Goal: Feedback & Contribution: Leave review/rating

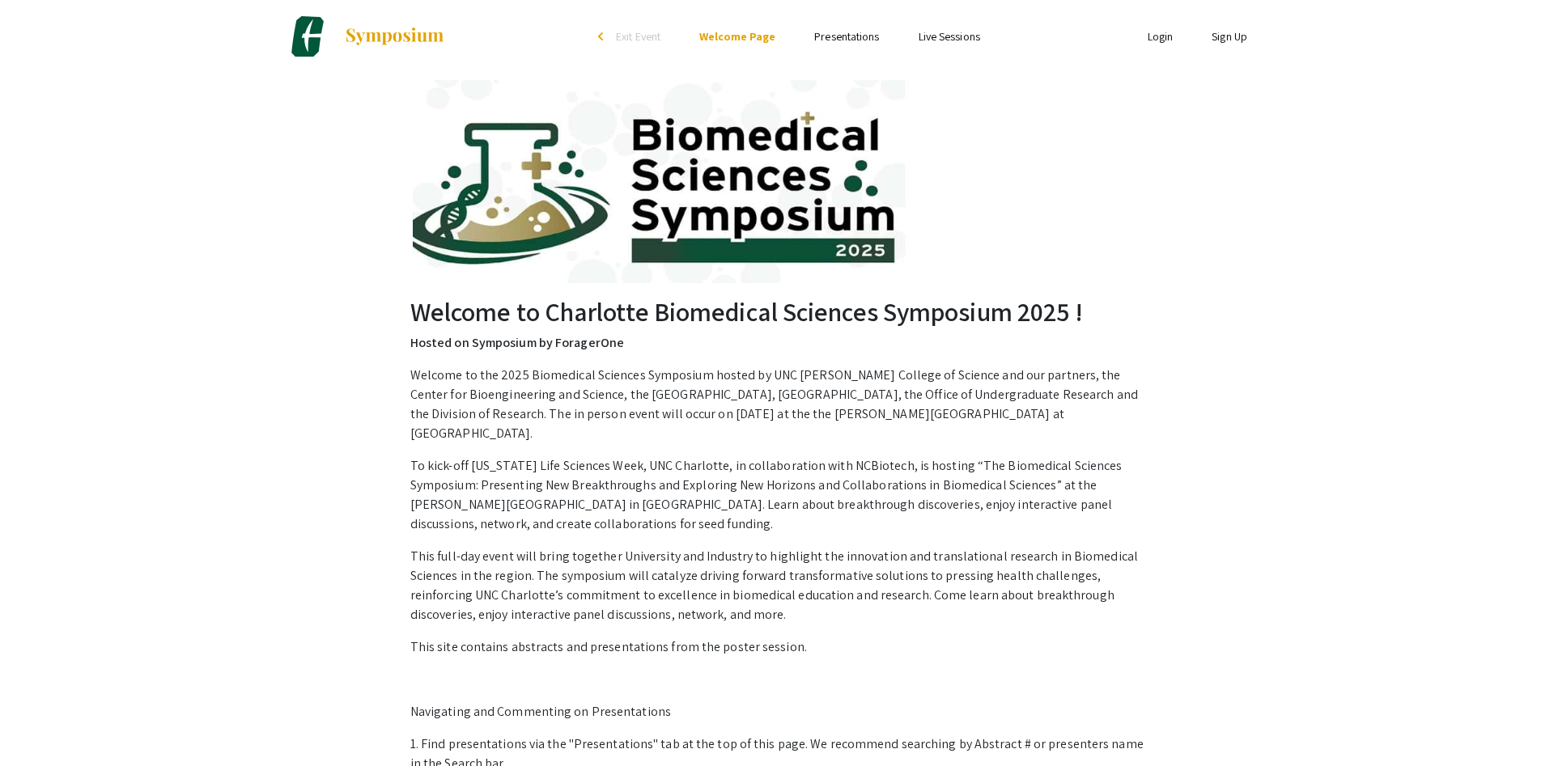
click at [1144, 41] on li "Login" at bounding box center [1160, 36] width 65 height 19
click at [1151, 41] on link "Login" at bounding box center [1160, 36] width 26 height 15
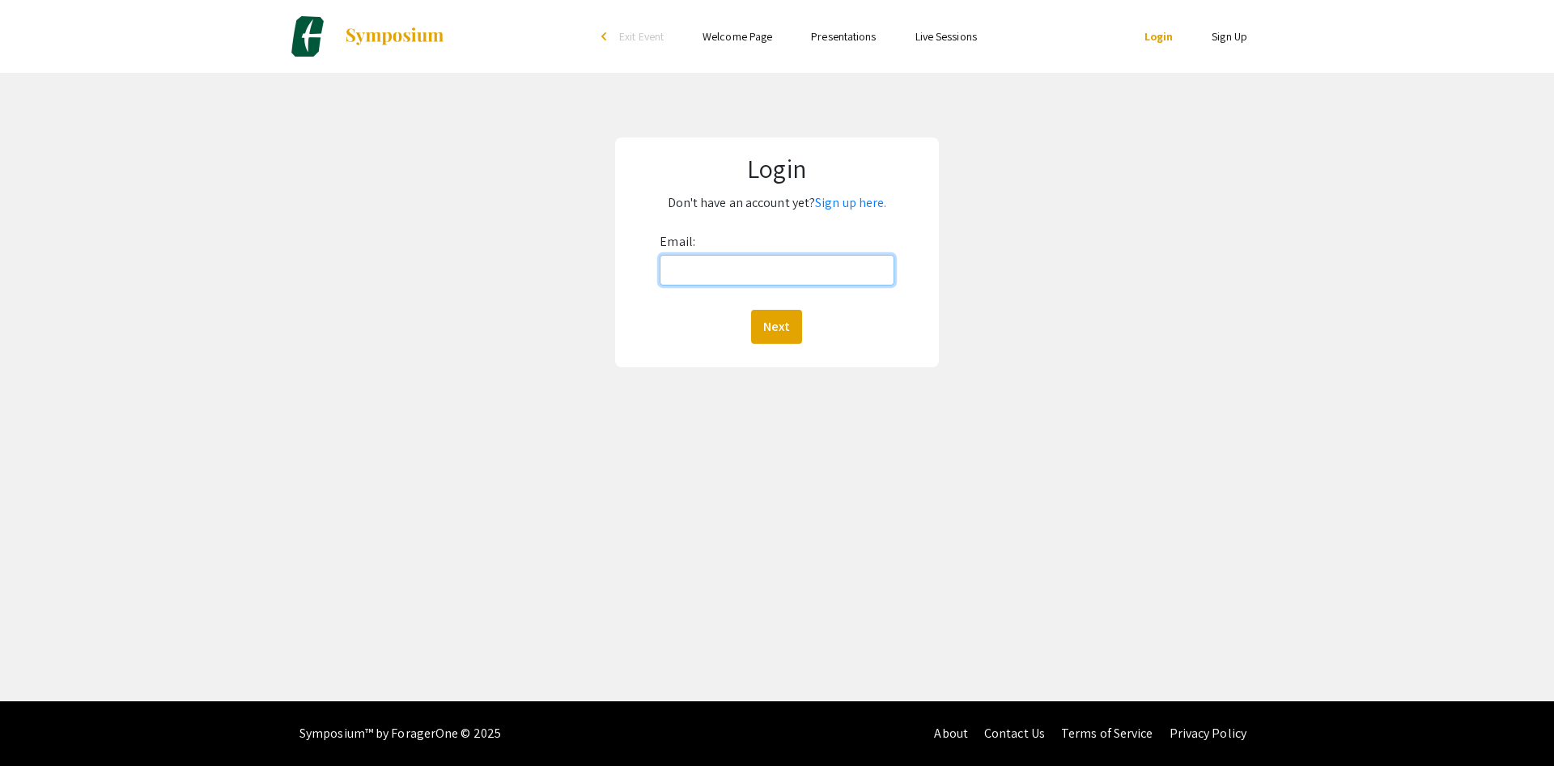
click at [804, 275] on input "Email:" at bounding box center [776, 270] width 234 height 31
type input "[EMAIL_ADDRESS][DOMAIN_NAME]"
click at [787, 326] on button "Next" at bounding box center [776, 327] width 51 height 34
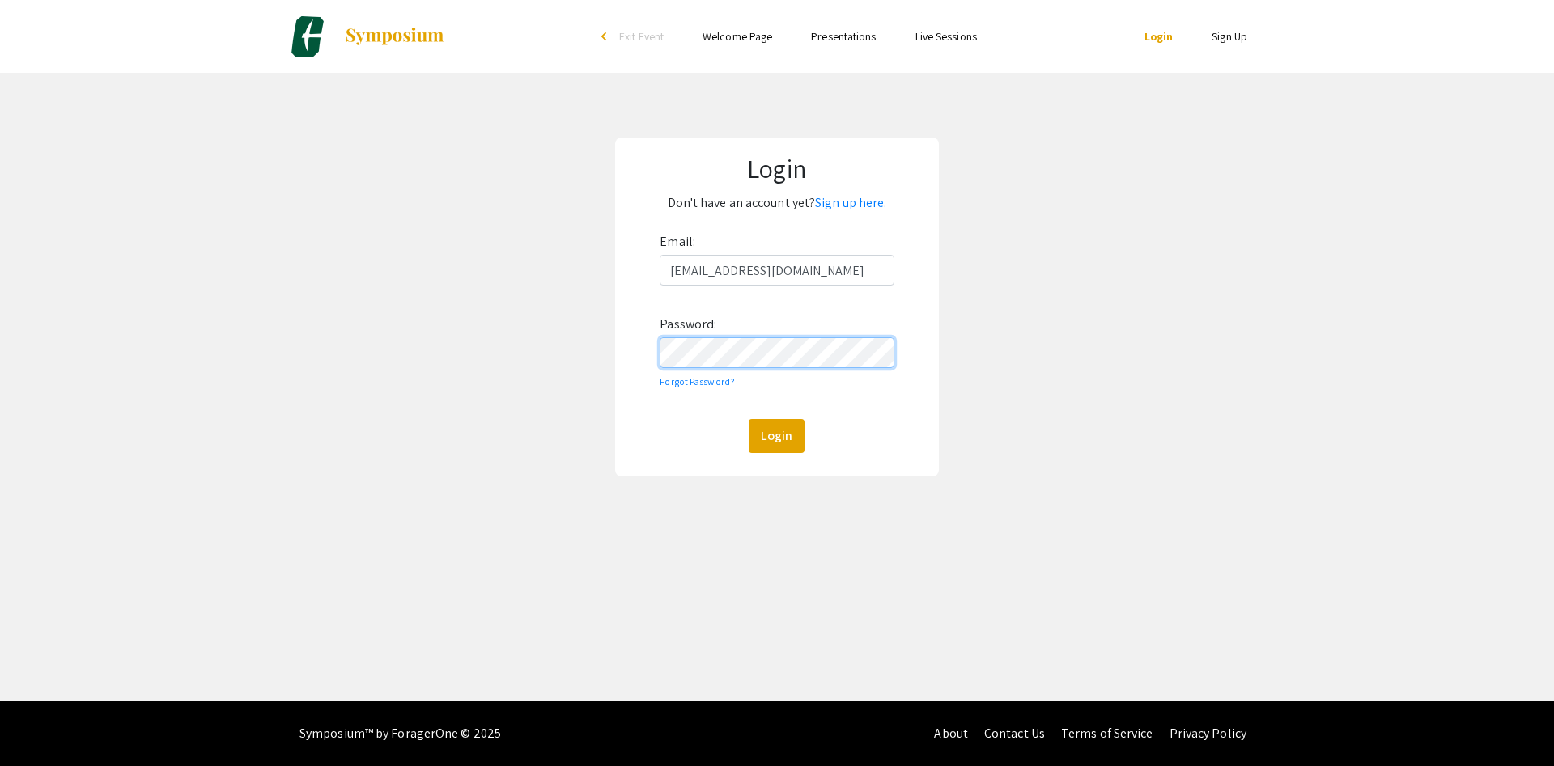
click at [748, 419] on button "Login" at bounding box center [776, 436] width 56 height 34
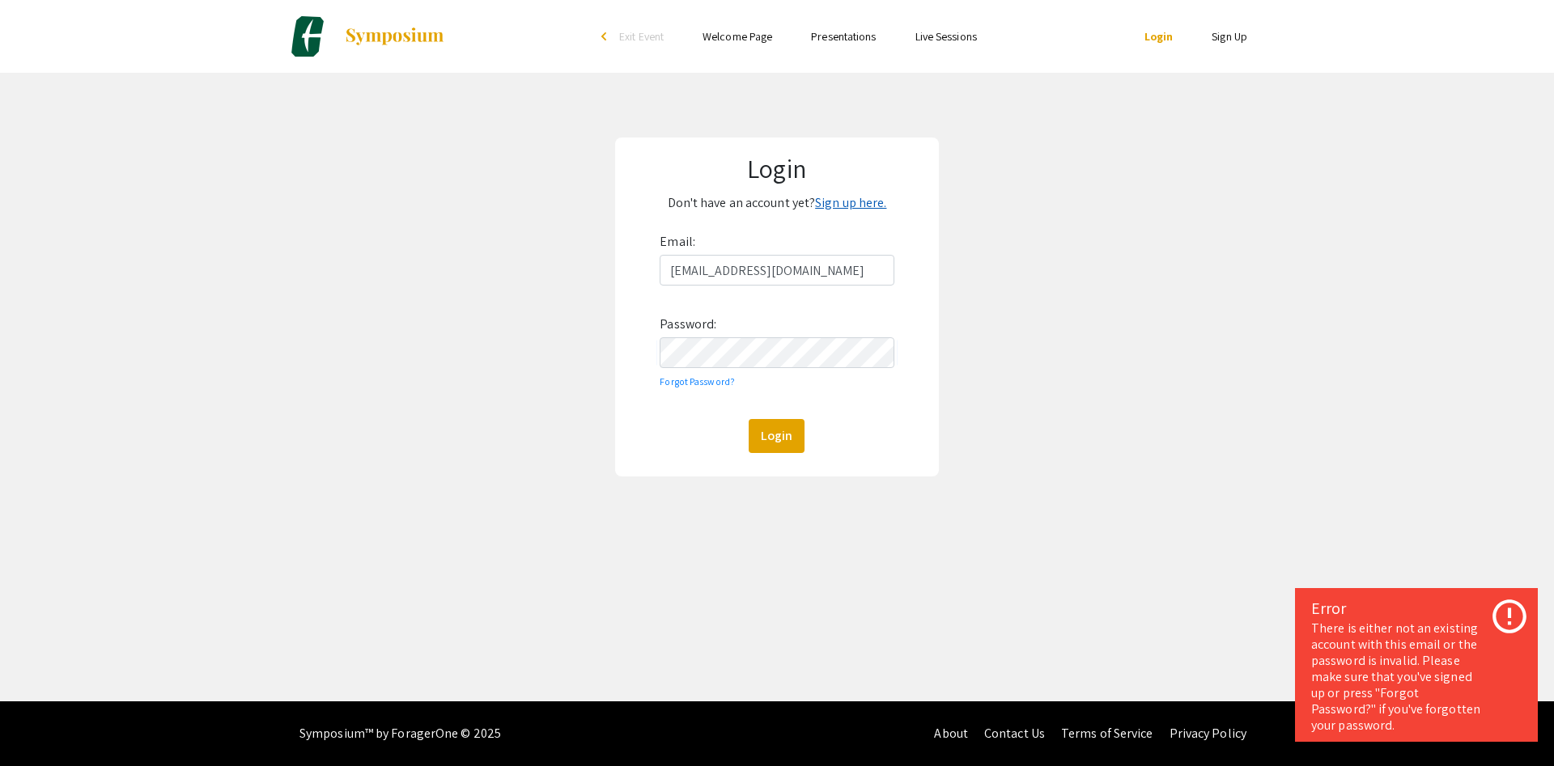
click at [859, 204] on link "Sign up here." at bounding box center [850, 202] width 71 height 17
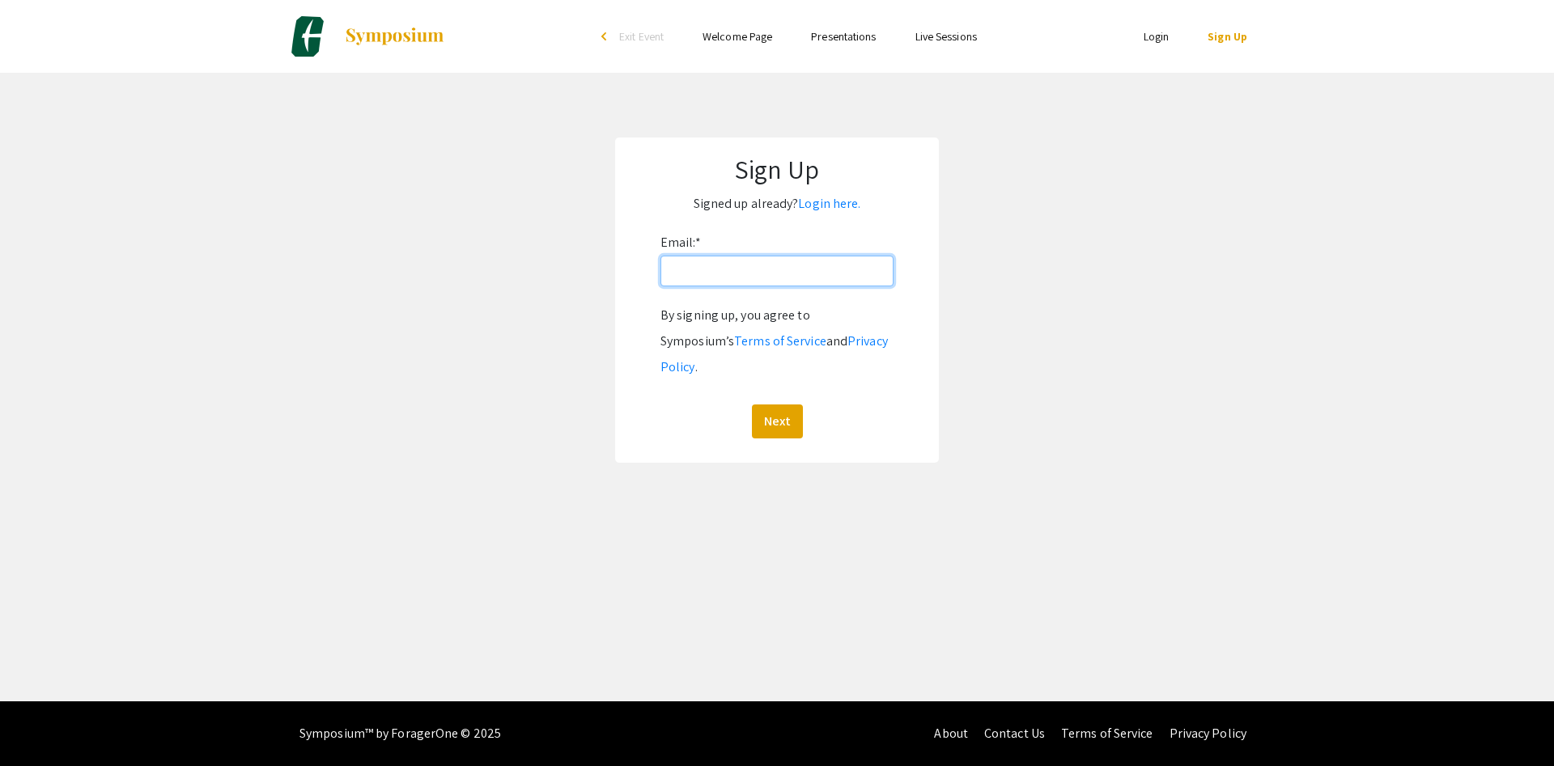
click at [779, 272] on input "Email: *" at bounding box center [776, 271] width 233 height 31
type input "dgoodeno@charlotte.edu"
click at [778, 405] on button "Next" at bounding box center [777, 422] width 51 height 34
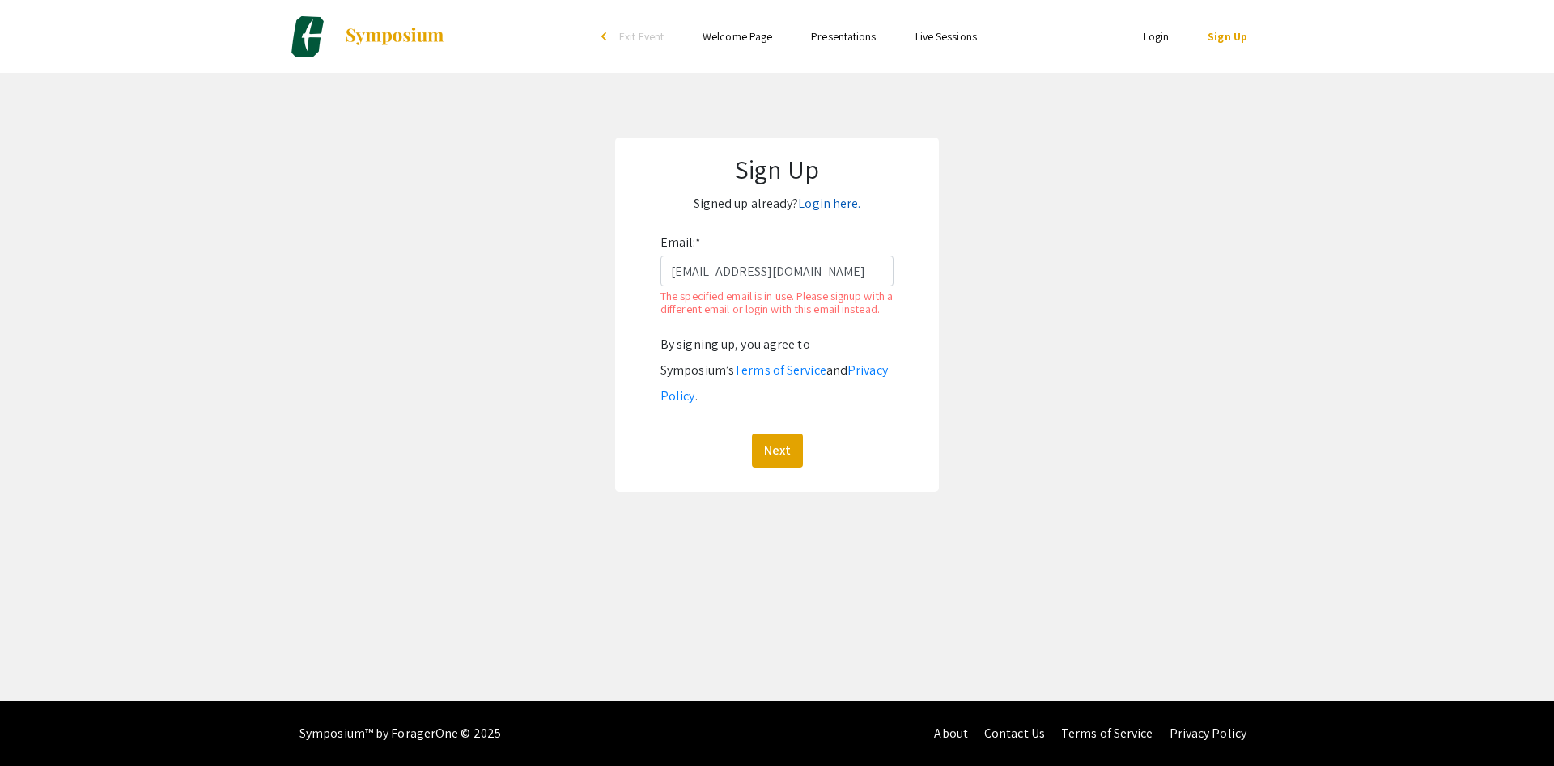
click at [839, 203] on link "Login here." at bounding box center [829, 203] width 62 height 17
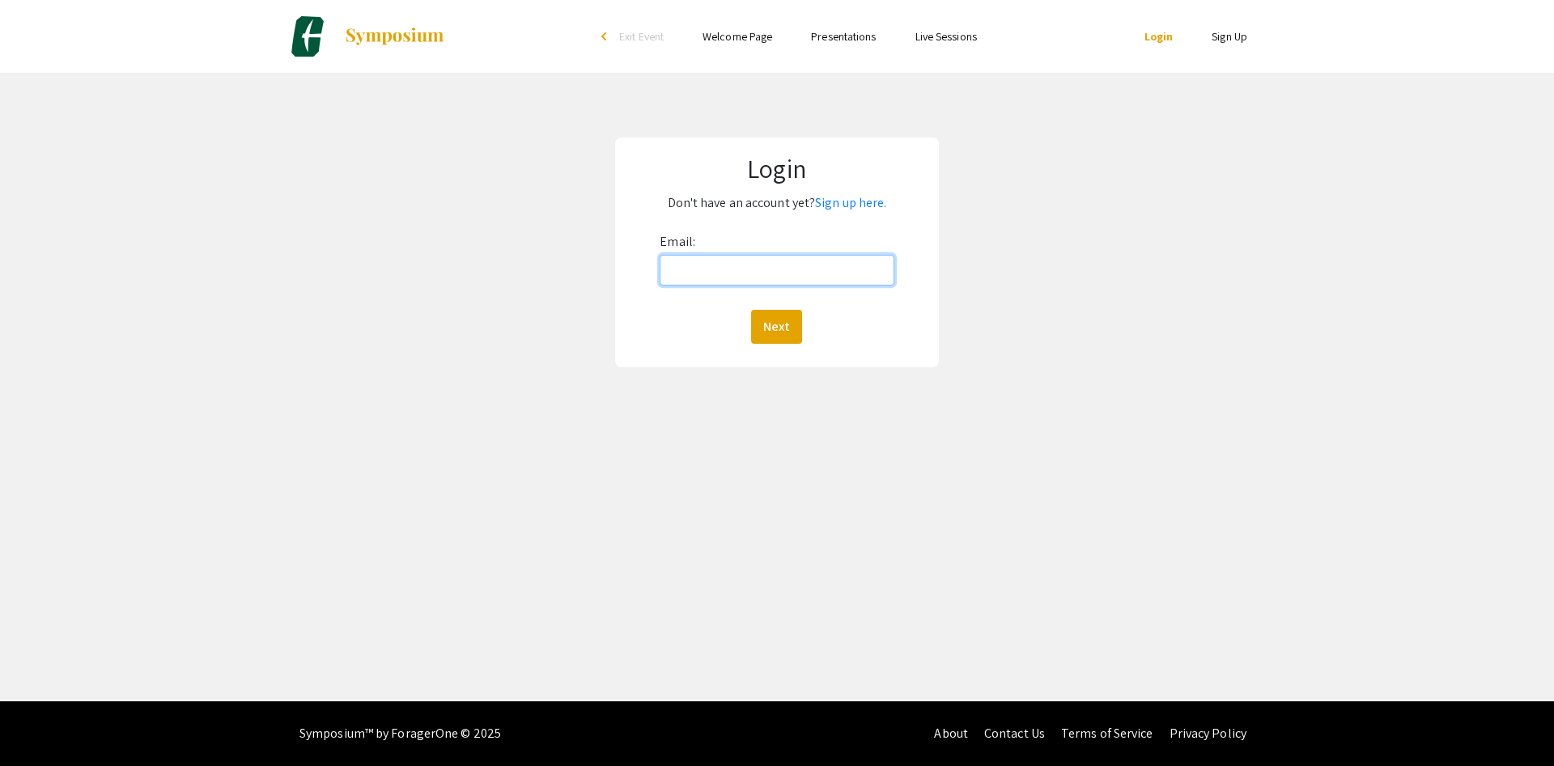
click at [819, 282] on input "Email:" at bounding box center [776, 270] width 234 height 31
click at [827, 272] on input "Email:" at bounding box center [776, 270] width 234 height 31
click at [823, 273] on input "Email:" at bounding box center [776, 270] width 234 height 31
type input "dgoodeno@charlotte.edu"
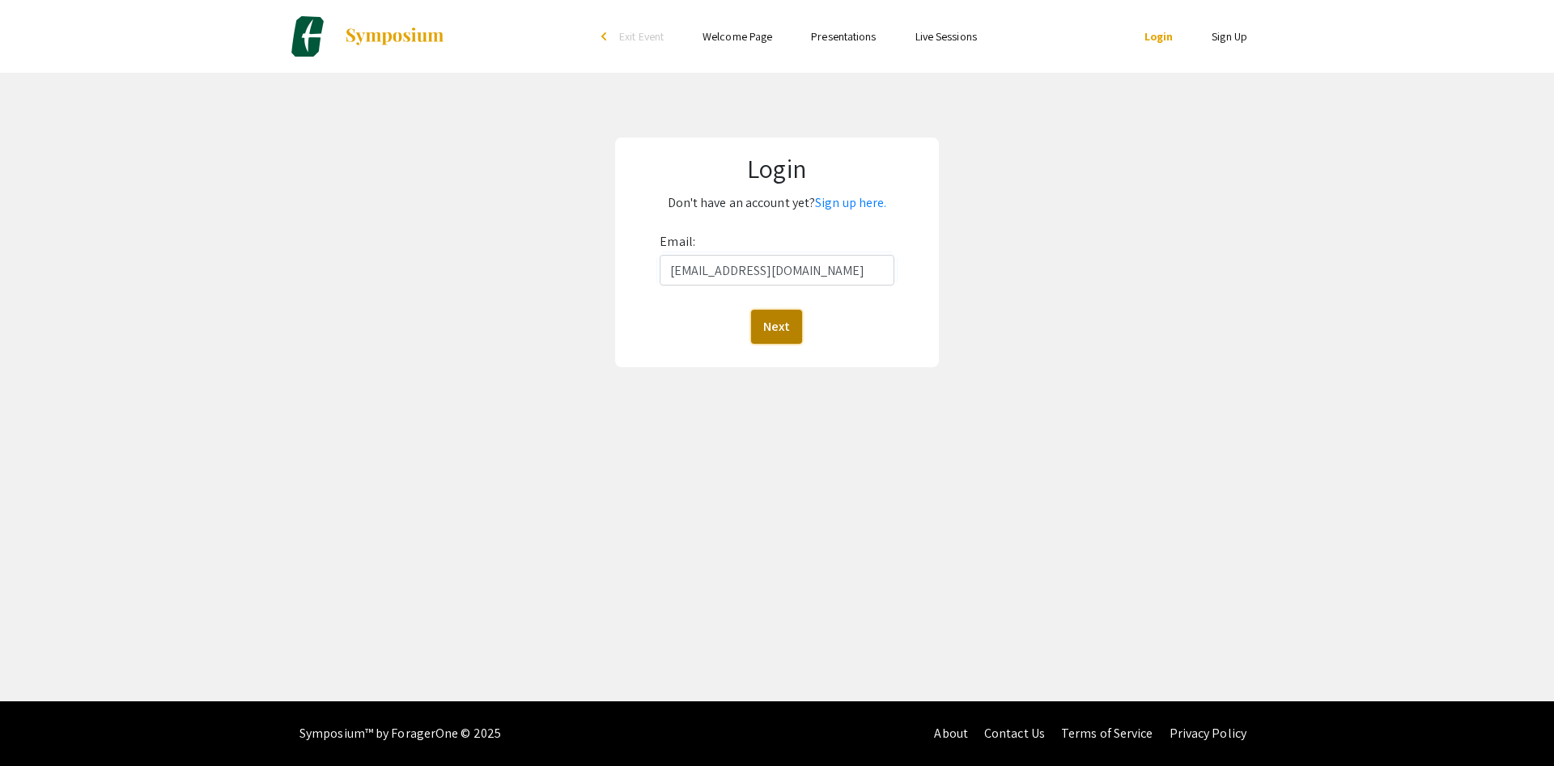
click at [786, 336] on button "Next" at bounding box center [776, 327] width 51 height 34
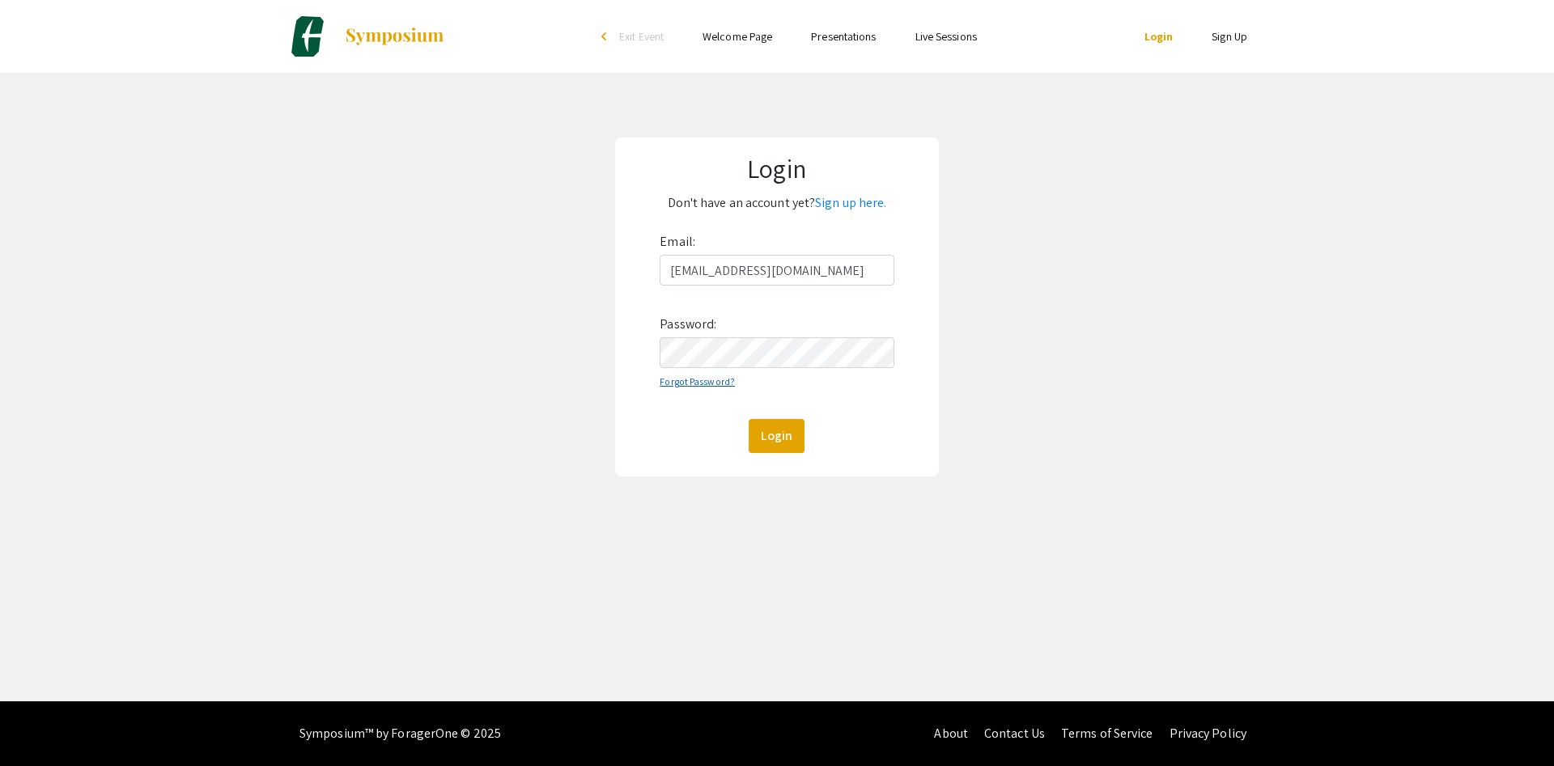
click at [705, 388] on link "Forgot Password?" at bounding box center [696, 381] width 75 height 12
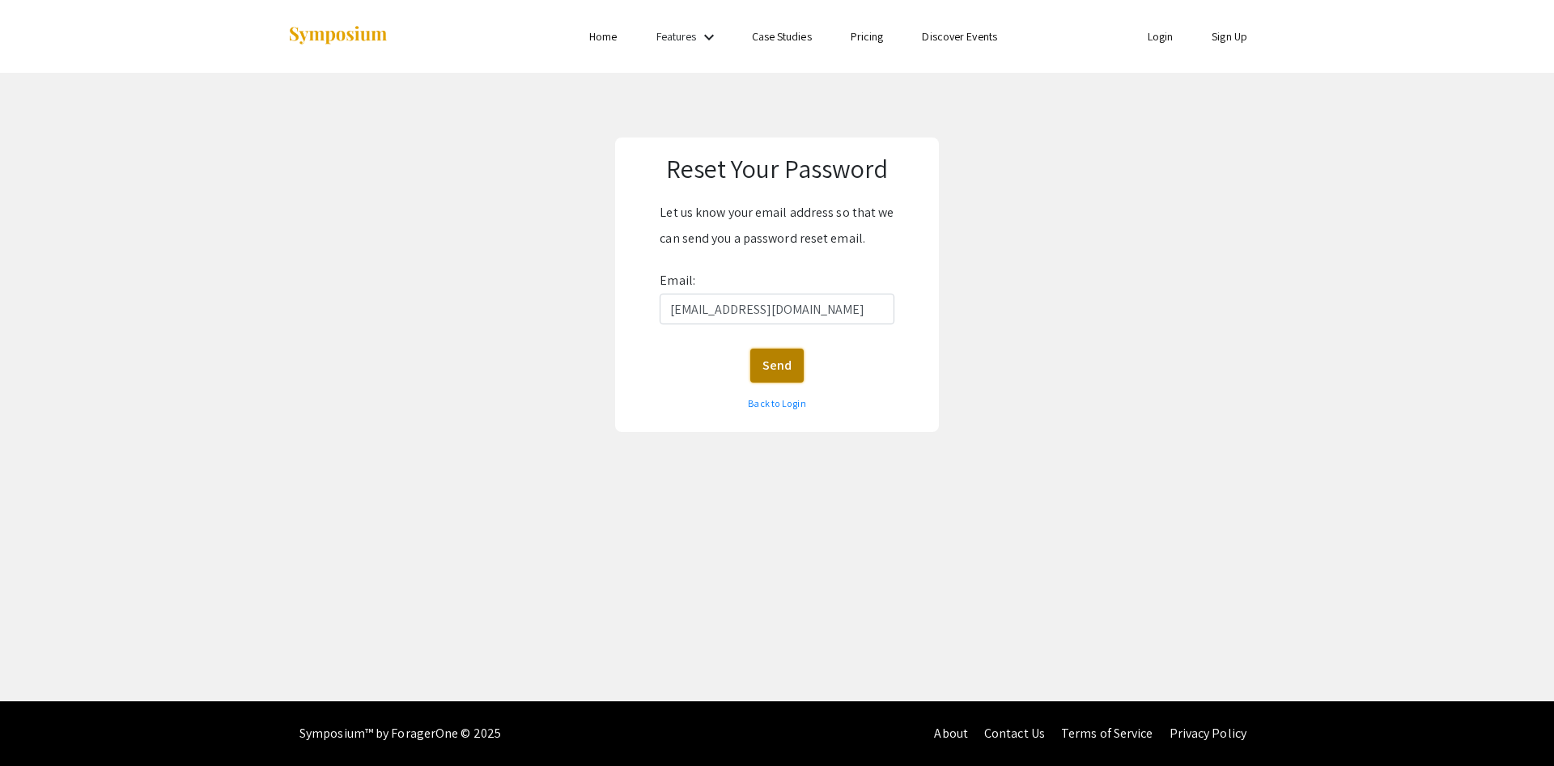
click at [765, 357] on button "Send" at bounding box center [776, 366] width 53 height 34
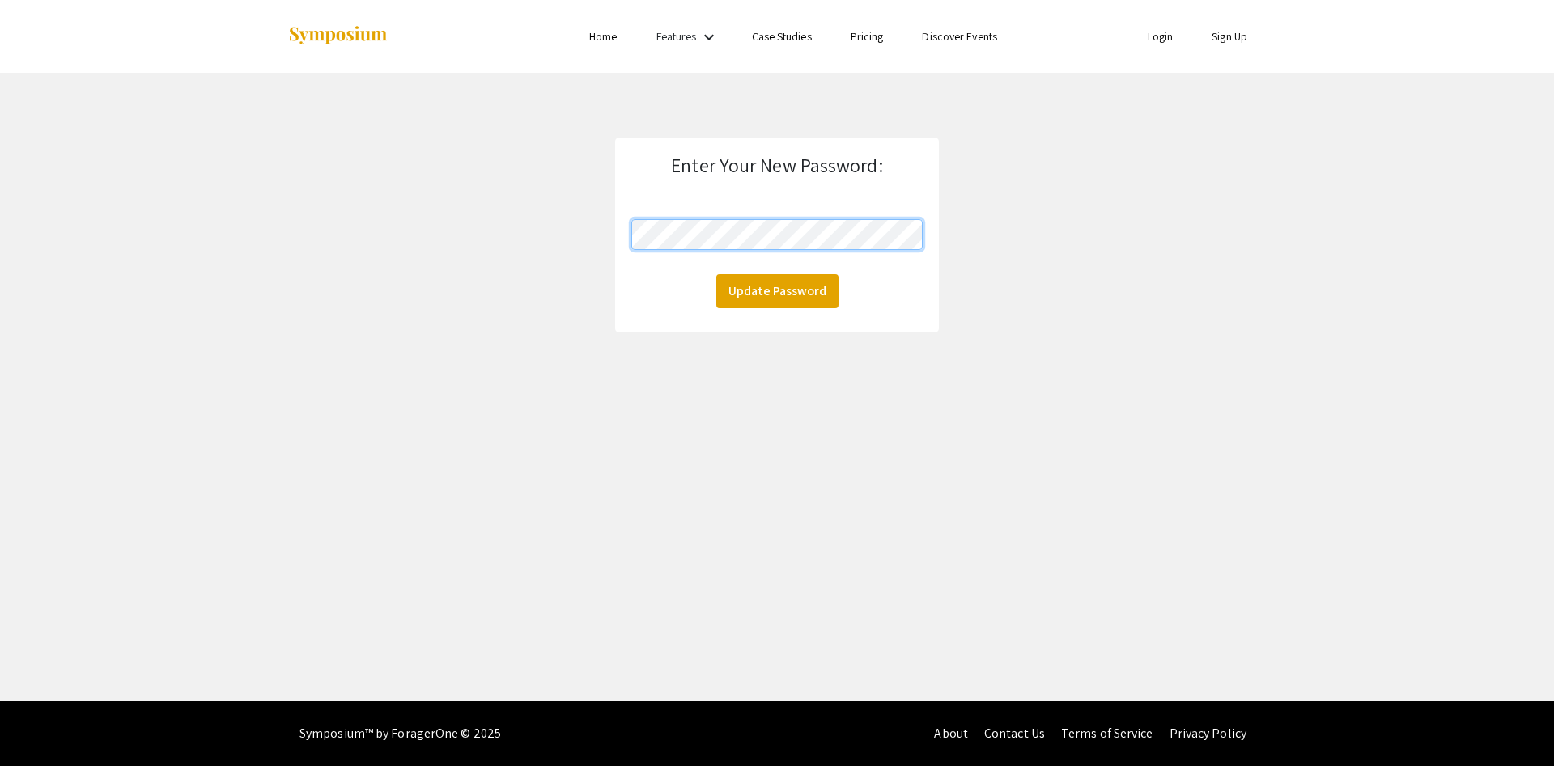
click button "Update Password" at bounding box center [777, 291] width 122 height 34
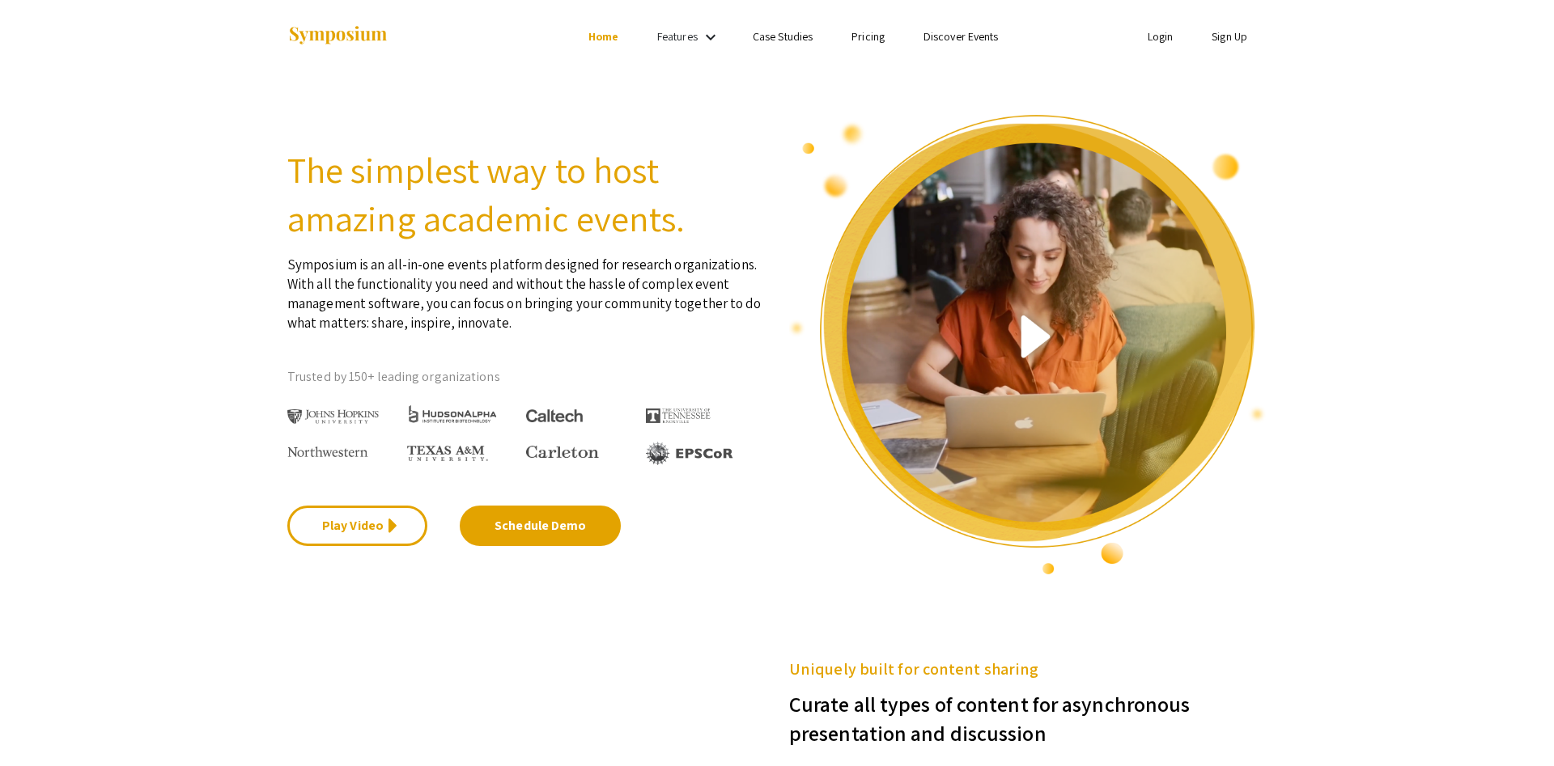
click at [1159, 39] on link "Login" at bounding box center [1160, 36] width 26 height 15
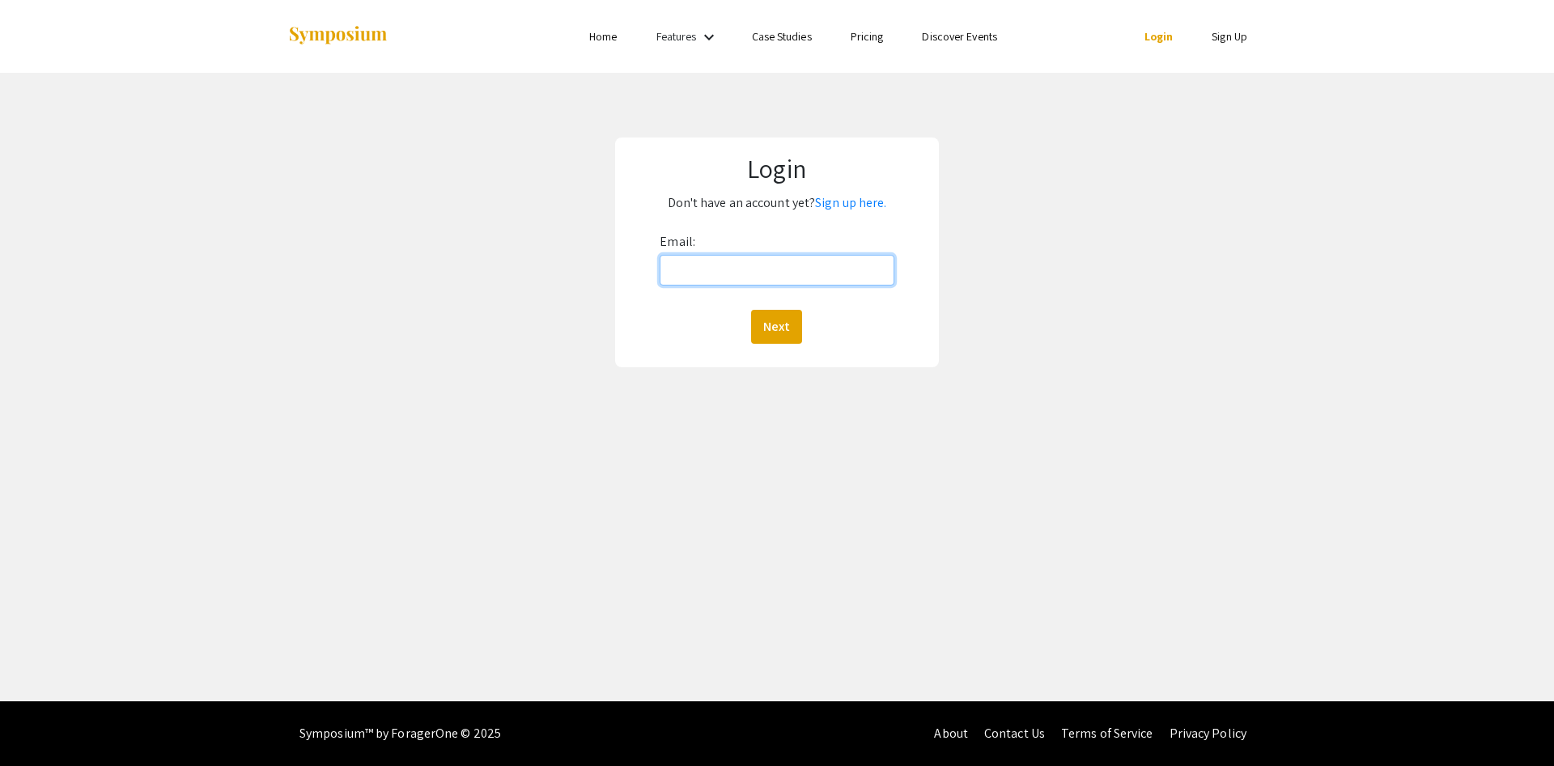
click at [697, 267] on input "Email:" at bounding box center [776, 270] width 234 height 31
type input "dgoodeno@charlotte.edu"
click at [778, 327] on button "Next" at bounding box center [776, 327] width 51 height 34
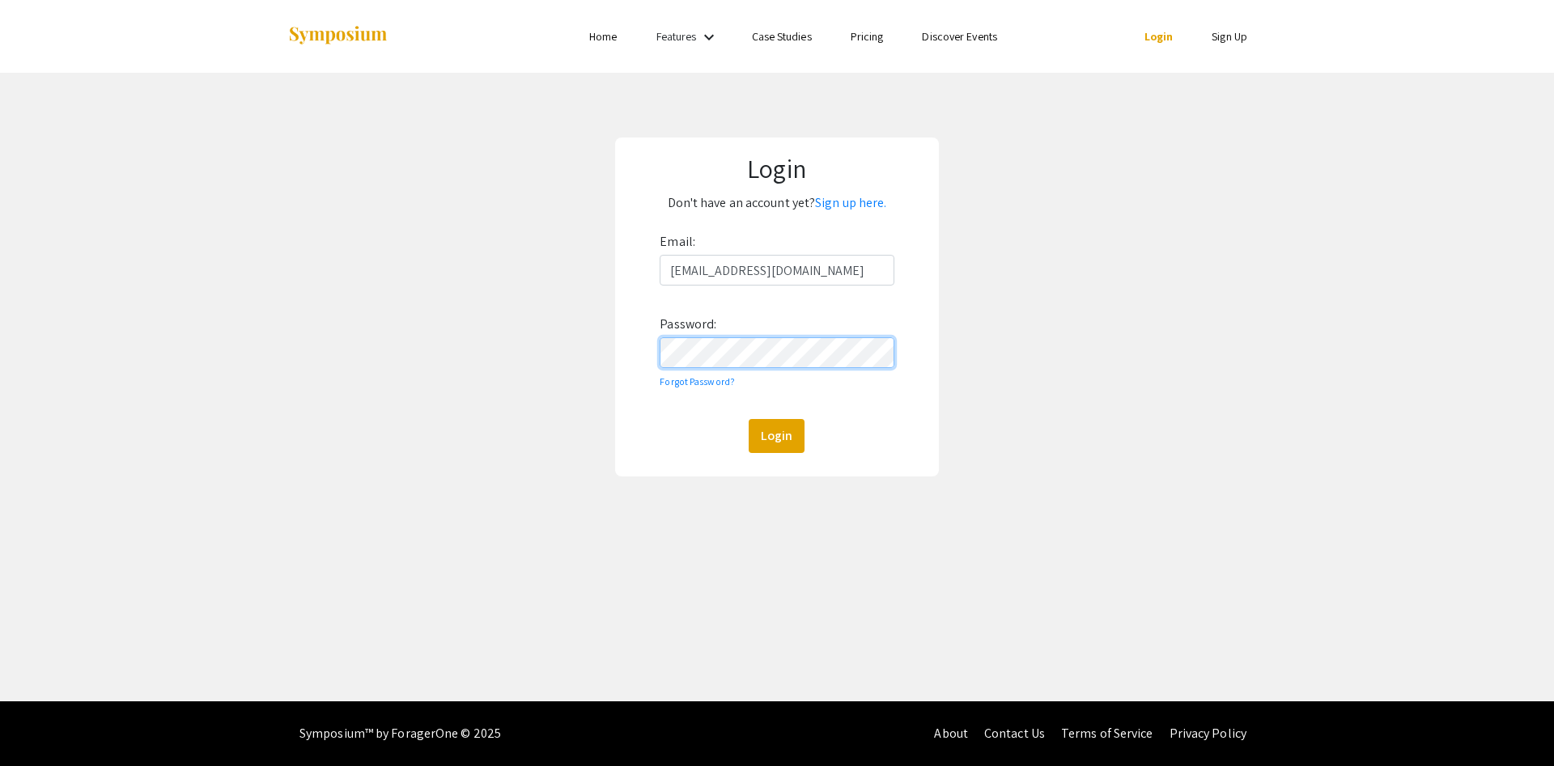
click at [748, 419] on button "Login" at bounding box center [776, 436] width 56 height 34
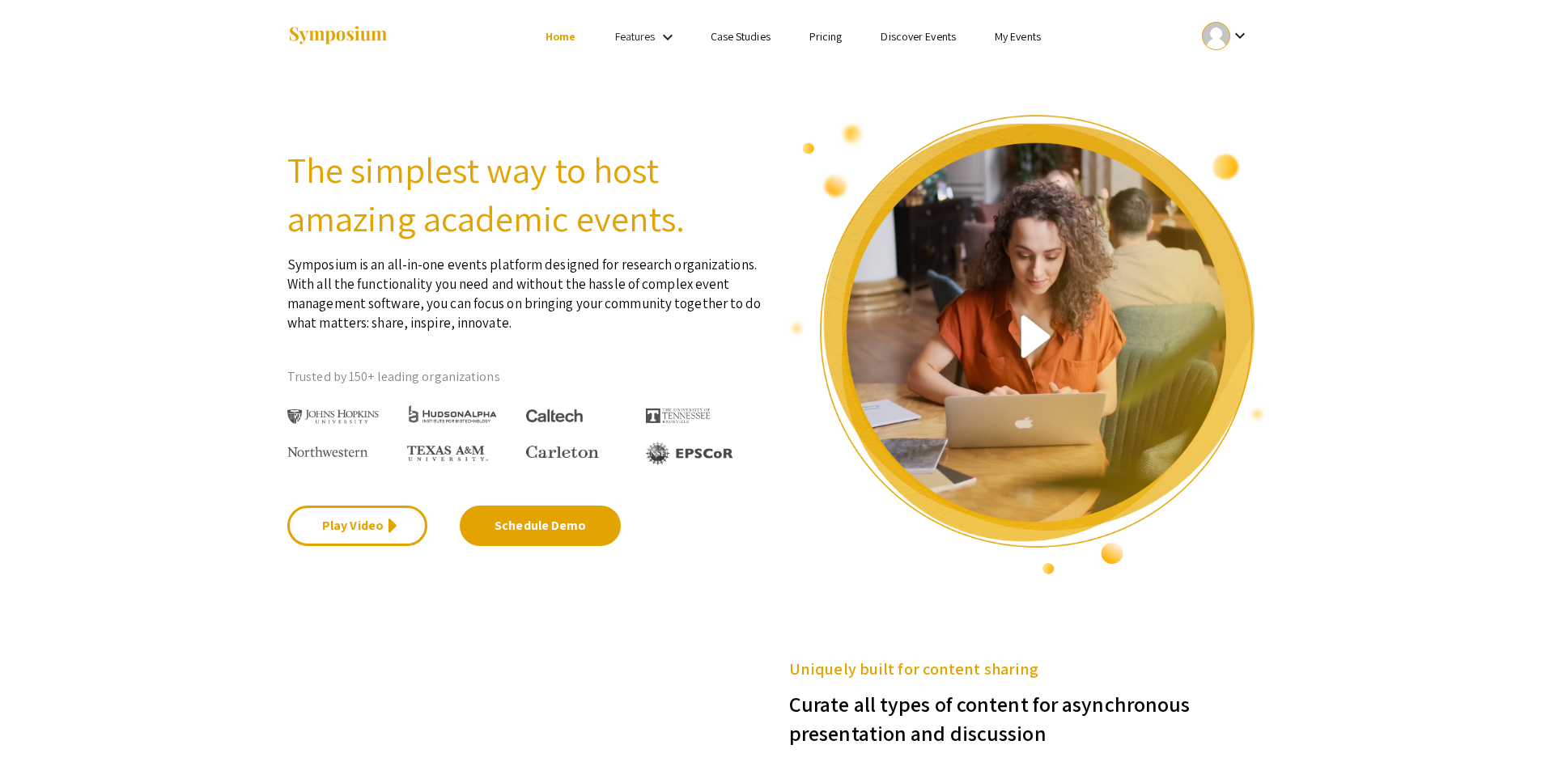
click at [1024, 36] on link "My Events" at bounding box center [1017, 36] width 46 height 15
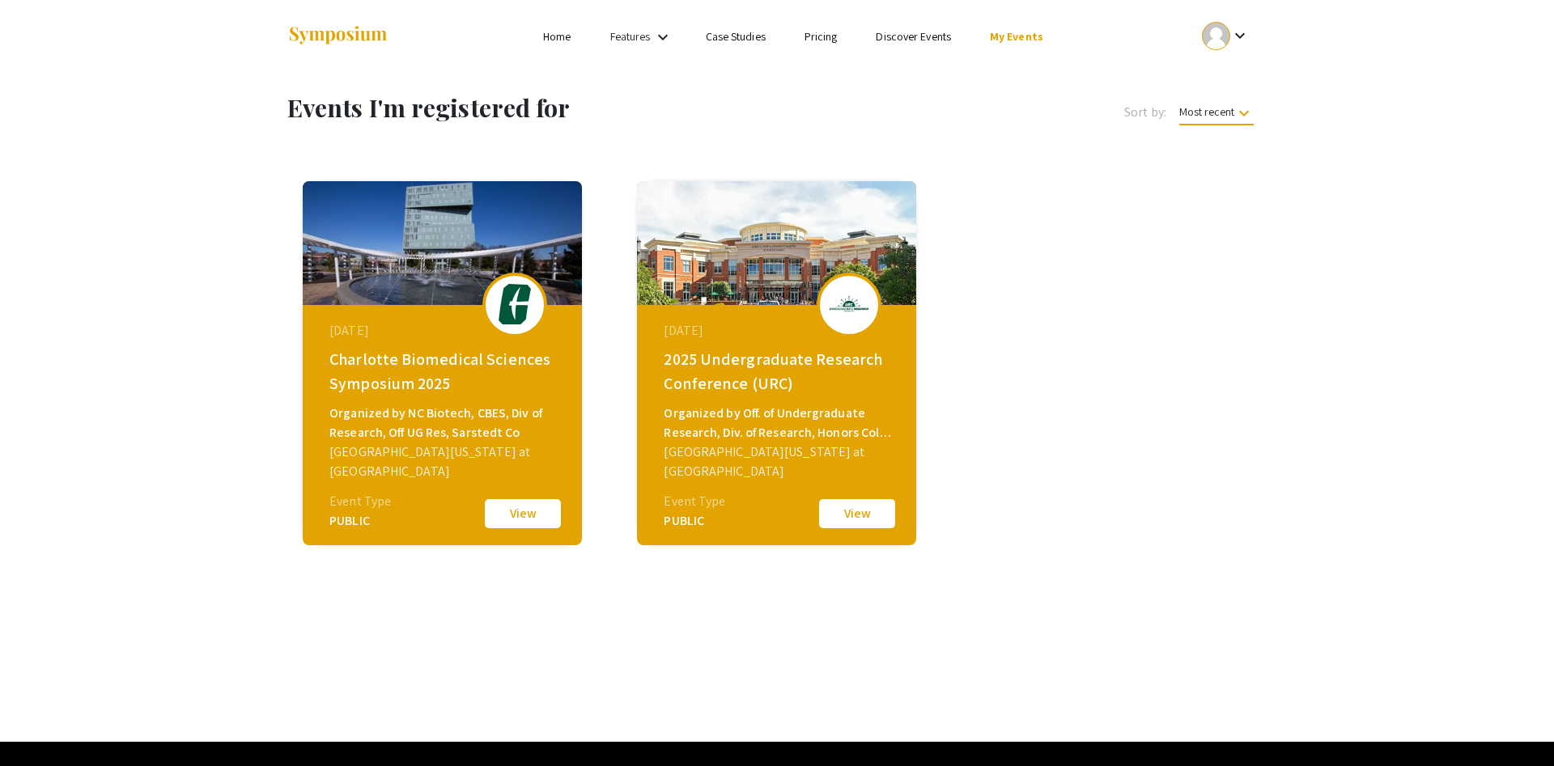
click at [512, 519] on button "View" at bounding box center [522, 514] width 81 height 34
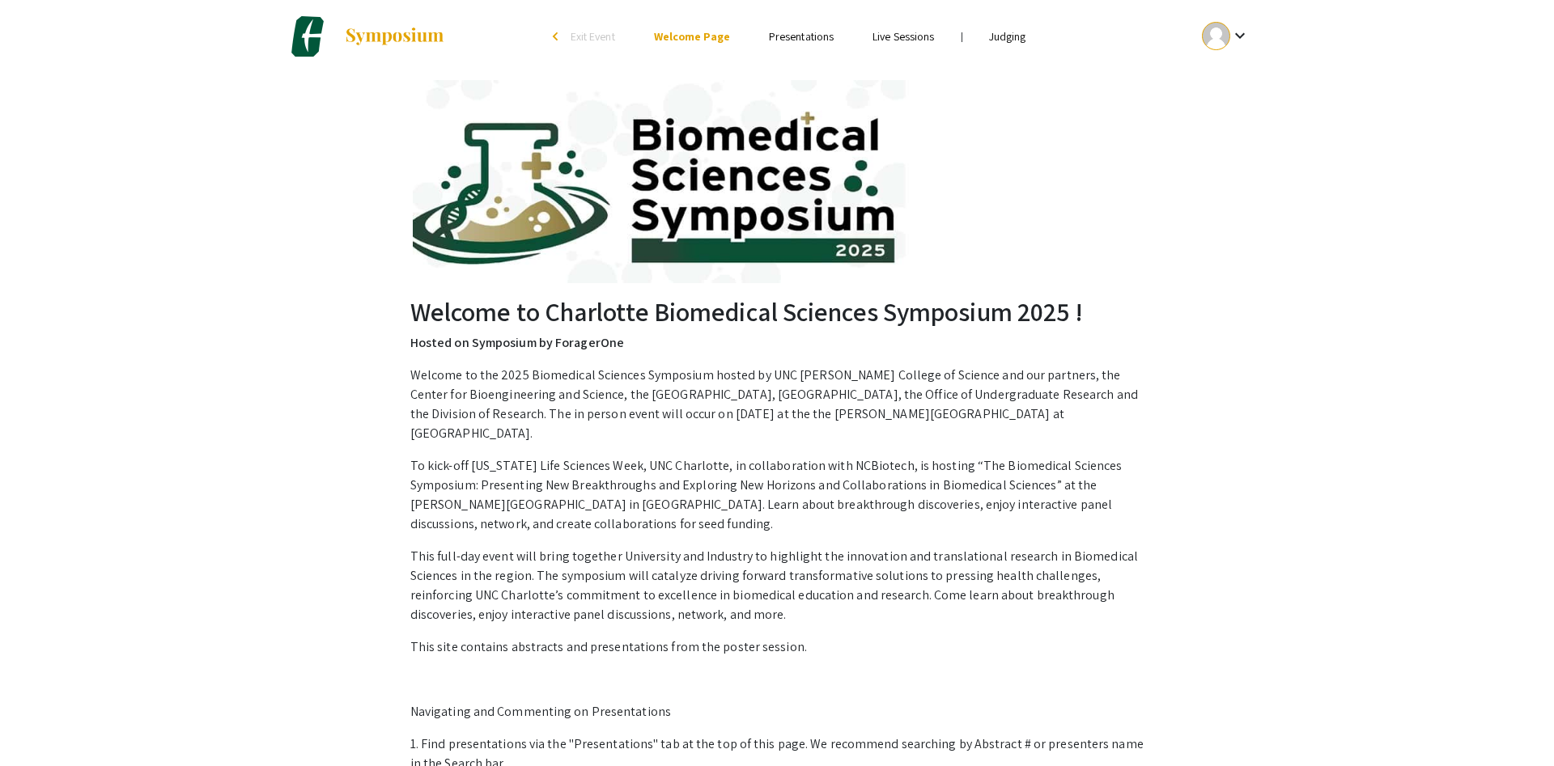
click at [811, 43] on link "Presentations" at bounding box center [801, 36] width 65 height 15
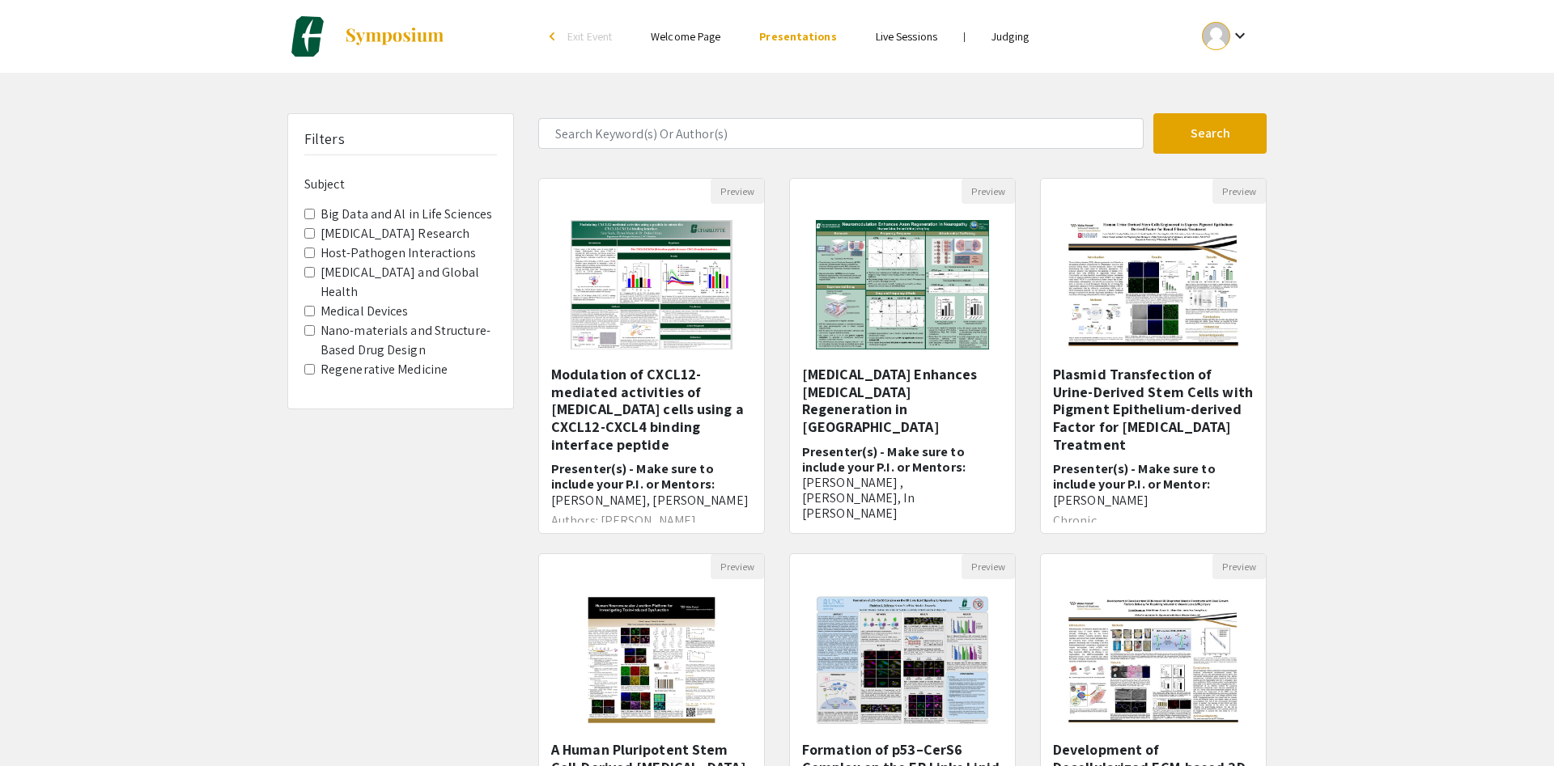
click at [1013, 41] on link "Judging" at bounding box center [1009, 36] width 37 height 15
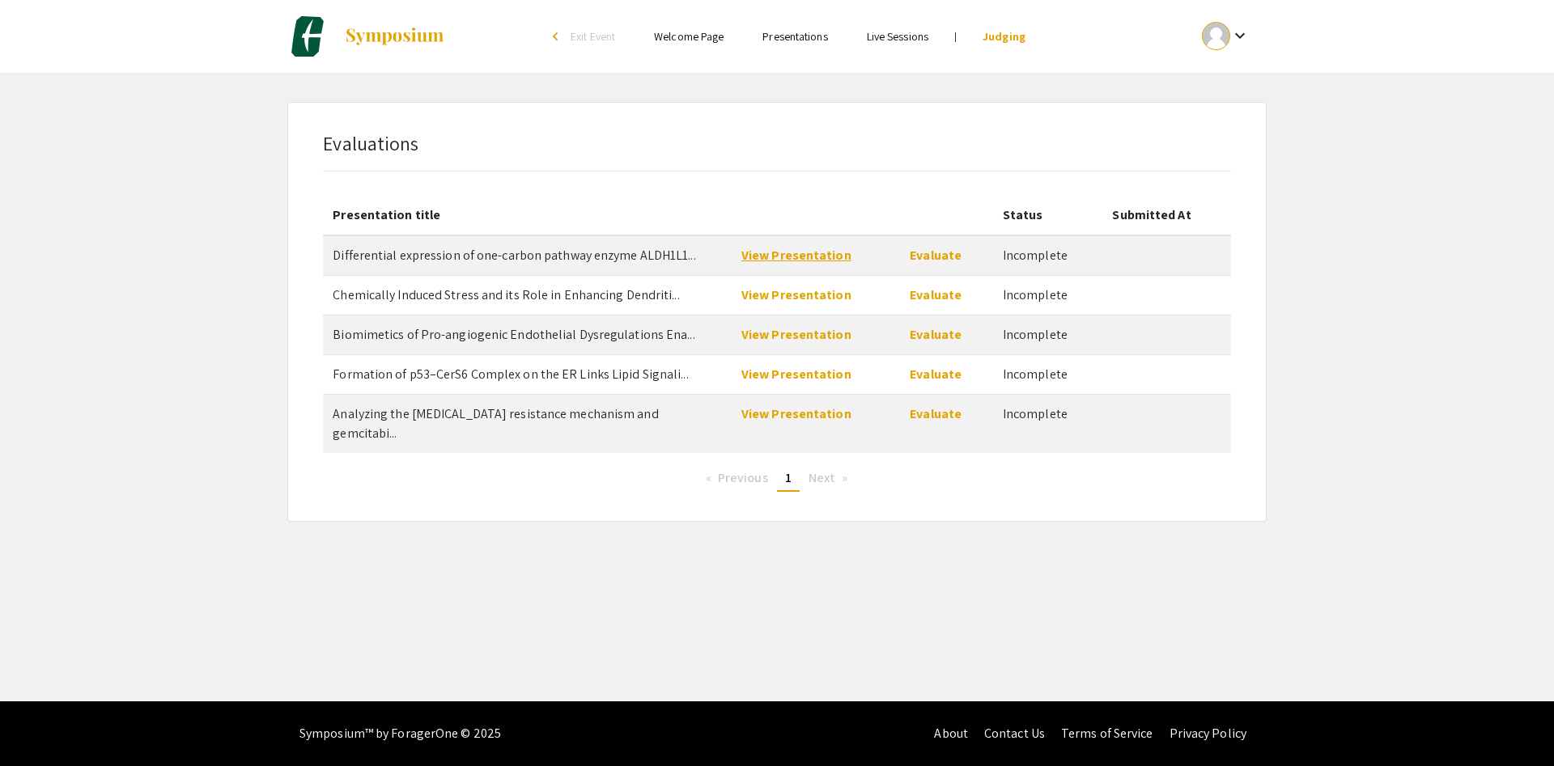
click at [795, 252] on link "View Presentation" at bounding box center [796, 255] width 110 height 17
click at [793, 420] on link "View Presentation" at bounding box center [796, 413] width 110 height 17
click at [929, 416] on link "Evaluate" at bounding box center [935, 413] width 52 height 17
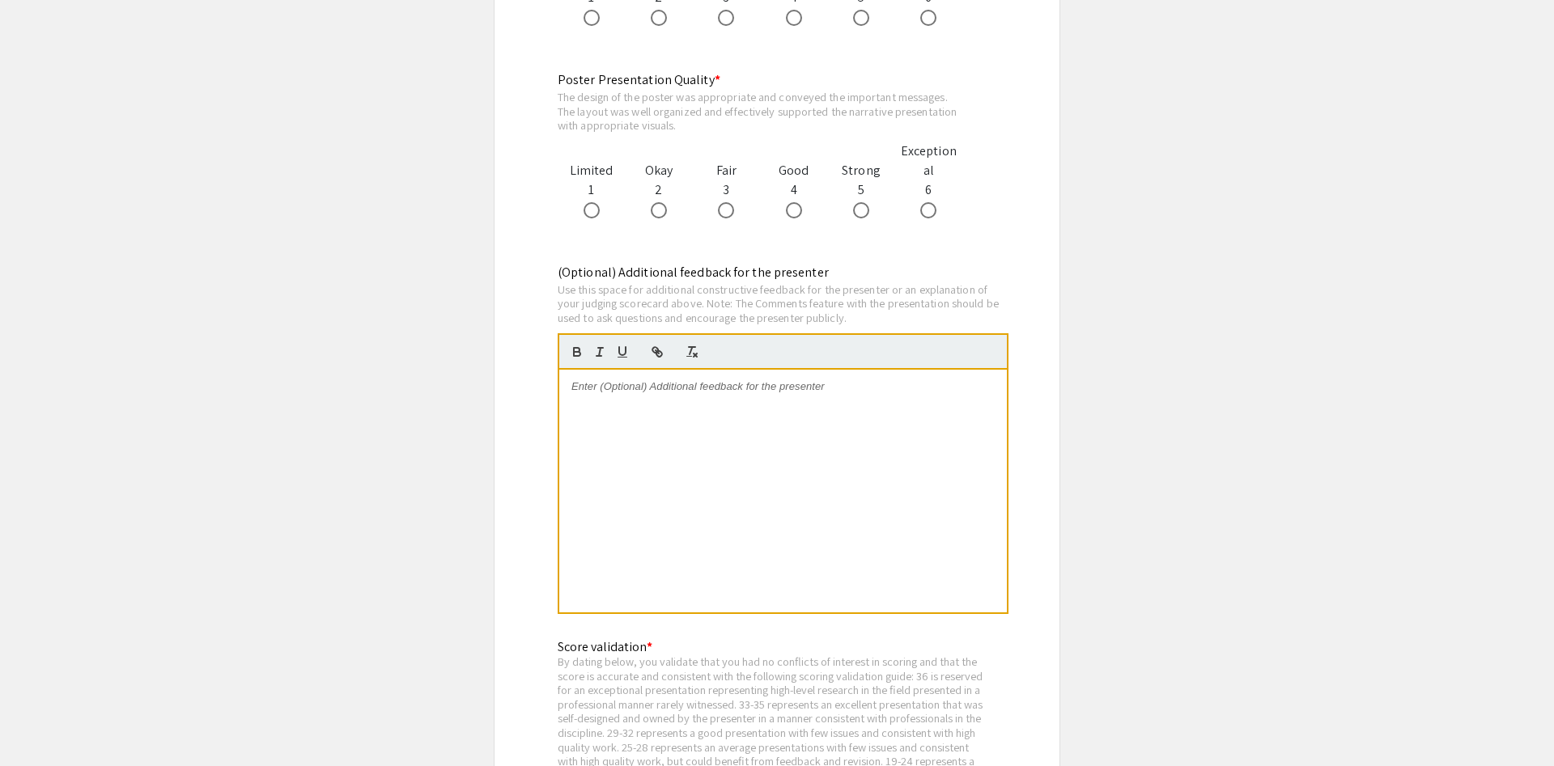
scroll to position [1816, 0]
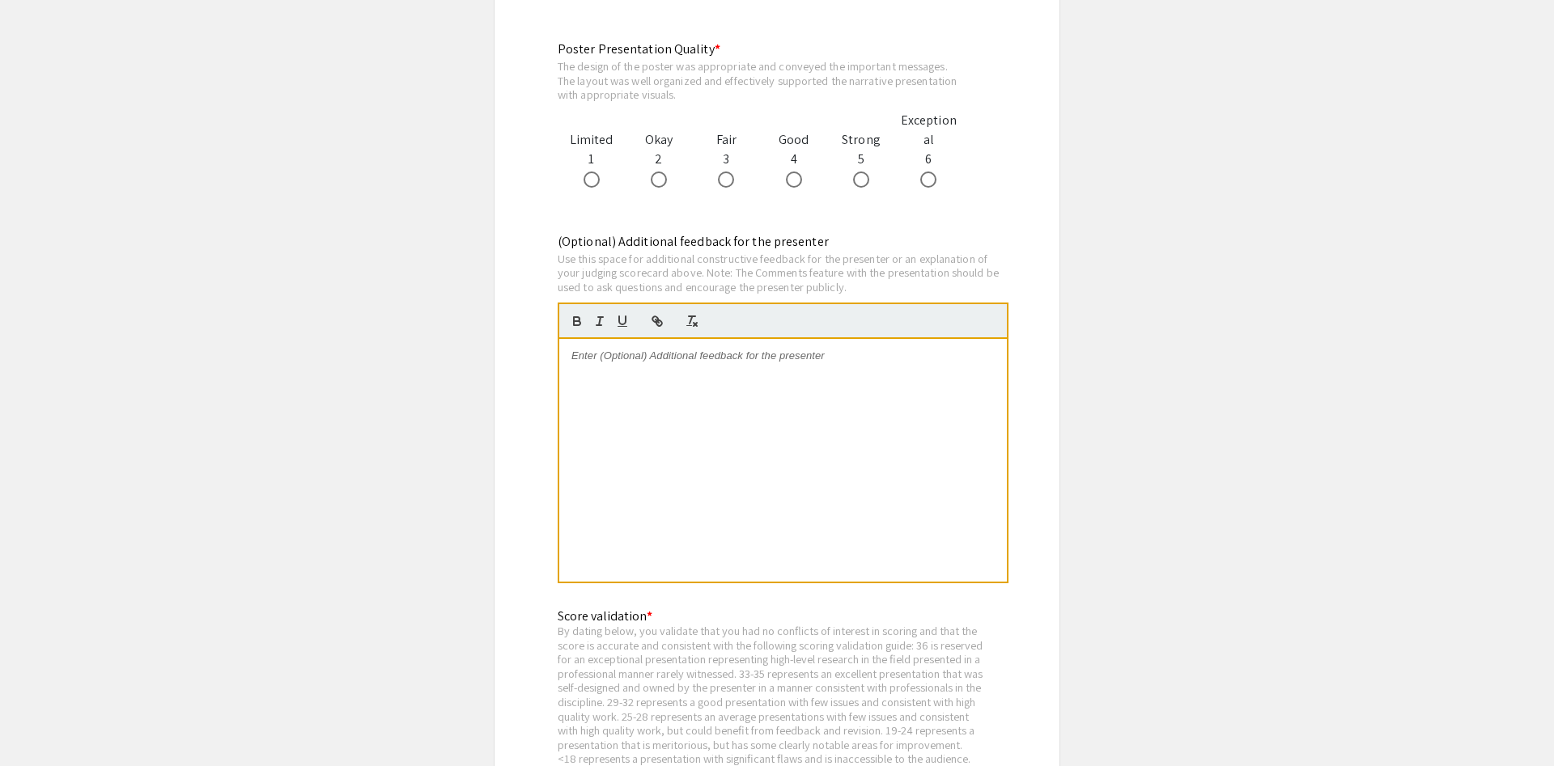
click at [835, 468] on div at bounding box center [782, 460] width 447 height 243
click at [758, 377] on p "Your results do not appear to show what you state. Cell viability at 100% typic…" at bounding box center [782, 364] width 423 height 30
click at [897, 407] on div "Your results do not appear to show what you state. Cell viability at 100% typic…" at bounding box center [782, 460] width 447 height 243
click at [567, 351] on div "Your results do not appear to show what you state. Cell viability at 100% typic…" at bounding box center [782, 460] width 447 height 243
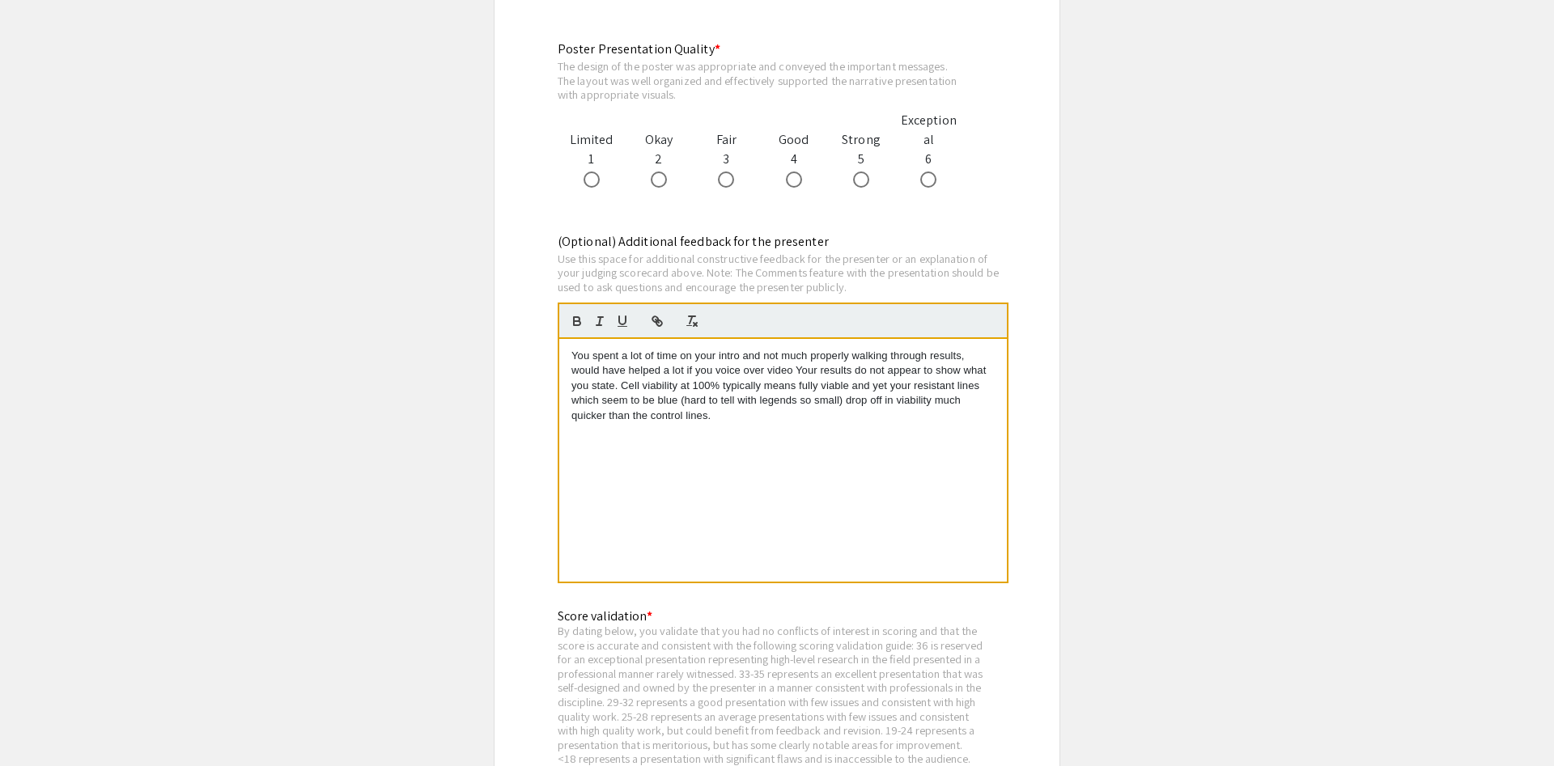
click at [800, 367] on p "You spent a lot of time on your intro and not much properly walking through res…" at bounding box center [782, 386] width 423 height 74
click at [582, 385] on p "You spent a lot of time on your intro and not much properly walking through res…" at bounding box center [782, 386] width 423 height 74
click at [740, 349] on div "You spent a lot of time on your intro and not much properly walking through res…" at bounding box center [782, 460] width 447 height 243
click at [646, 379] on p "You spent a lot of time on your intro (3mins out of 5) and not much properly wa…" at bounding box center [782, 386] width 423 height 74
click at [909, 370] on p "You spent a lot of time on your intro (3mins out of 5) and not much properly wa…" at bounding box center [782, 394] width 423 height 90
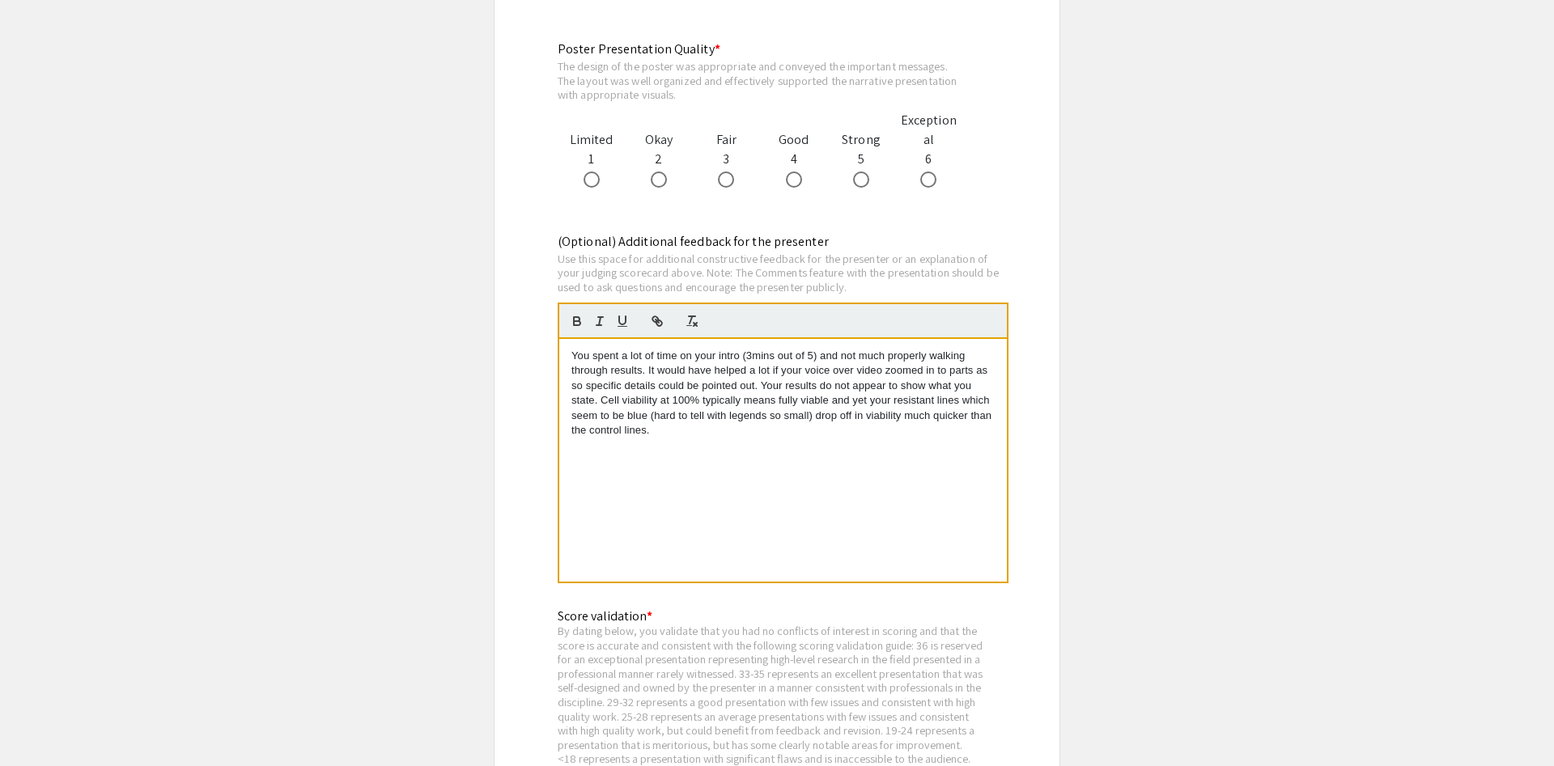
click at [998, 383] on div "You spent a lot of time on your intro (3mins out of 5) and not much properly wa…" at bounding box center [782, 460] width 447 height 243
click at [1000, 369] on div "You spent a lot of time on your intro (3mins out of 5) and not much properly wa…" at bounding box center [782, 460] width 447 height 243
click at [874, 445] on div "You spent a lot of time on your intro (3mins out of 5) and not much properly wa…" at bounding box center [782, 460] width 447 height 243
click at [890, 475] on div "You spent a lot of time on your intro (3mins out of 5) and not much properly wa…" at bounding box center [782, 460] width 447 height 243
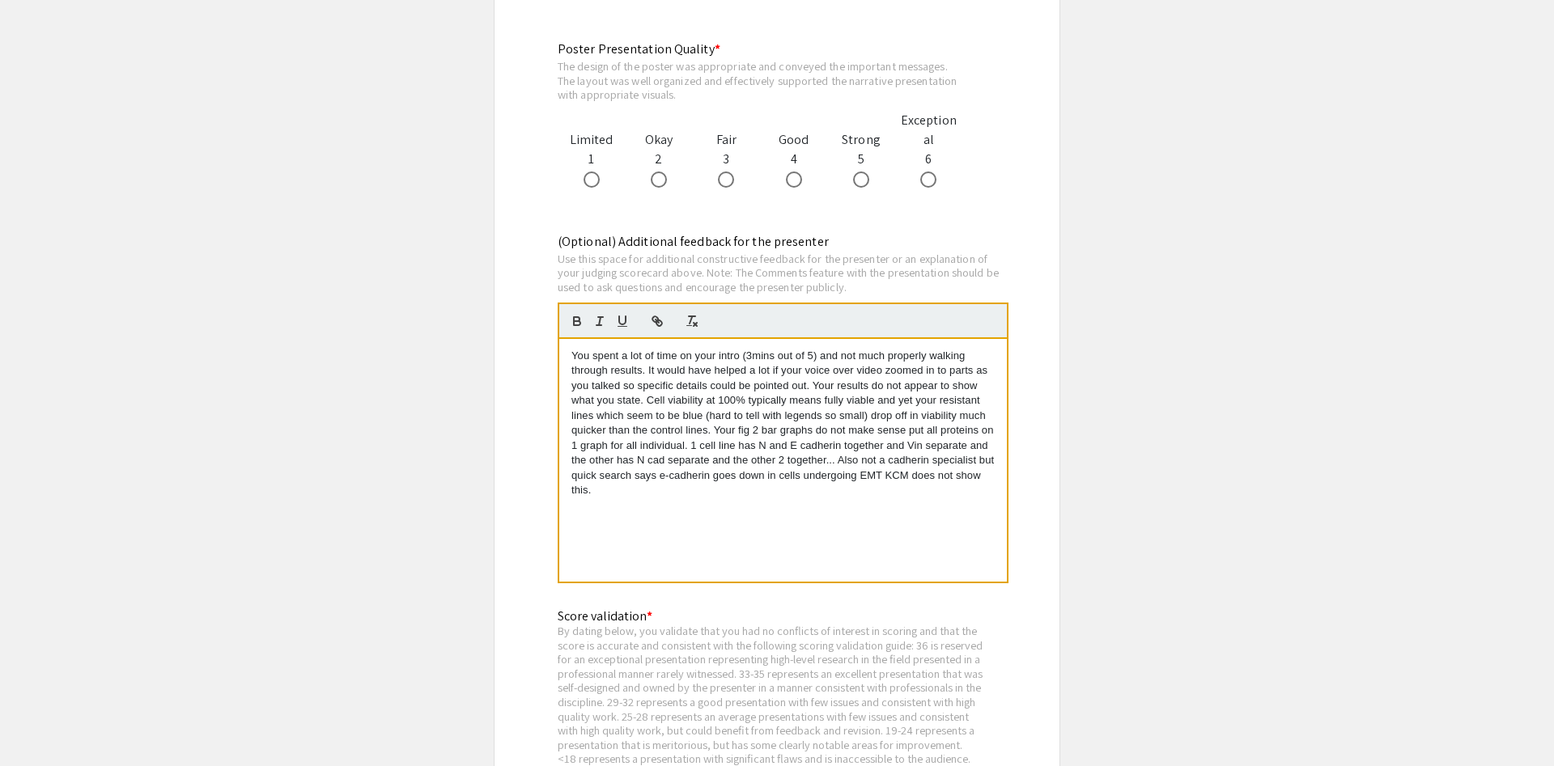
click at [625, 501] on div "You spent a lot of time on your intro (3mins out of 5) and not much properly wa…" at bounding box center [782, 460] width 447 height 243
click at [873, 494] on p "You spent a lot of time on your intro (3mins out of 5) and not much properly wa…" at bounding box center [782, 424] width 423 height 150
click at [903, 518] on div "You spent a lot of time on your intro (3mins out of 5) and not much properly wa…" at bounding box center [782, 460] width 447 height 243
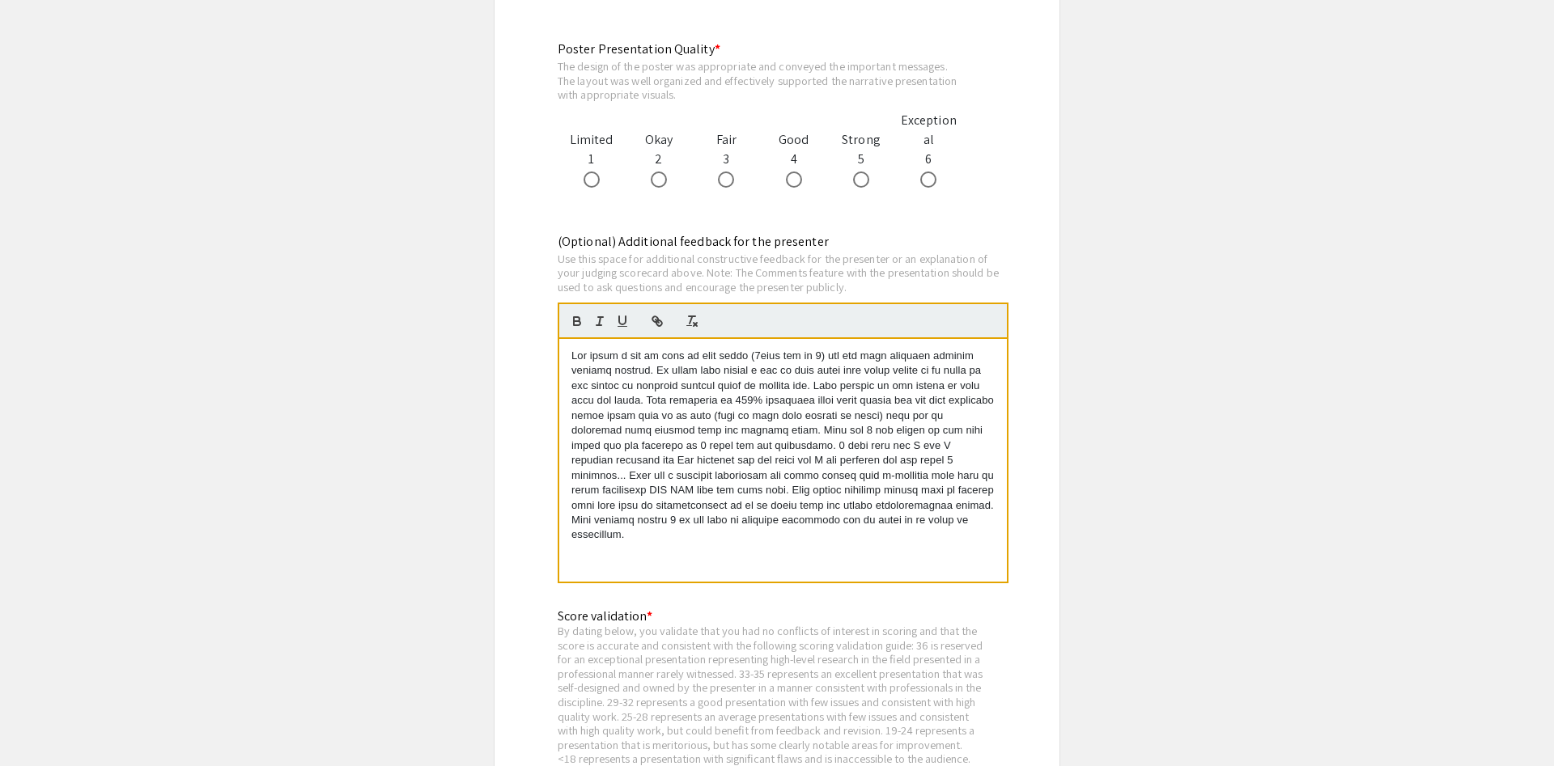
click at [965, 530] on div at bounding box center [782, 460] width 447 height 243
click at [948, 513] on p at bounding box center [782, 446] width 423 height 194
click at [956, 519] on p at bounding box center [782, 446] width 423 height 194
drag, startPoint x: 846, startPoint y: 542, endPoint x: 858, endPoint y: 522, distance: 23.6
click at [858, 522] on p at bounding box center [782, 446] width 423 height 194
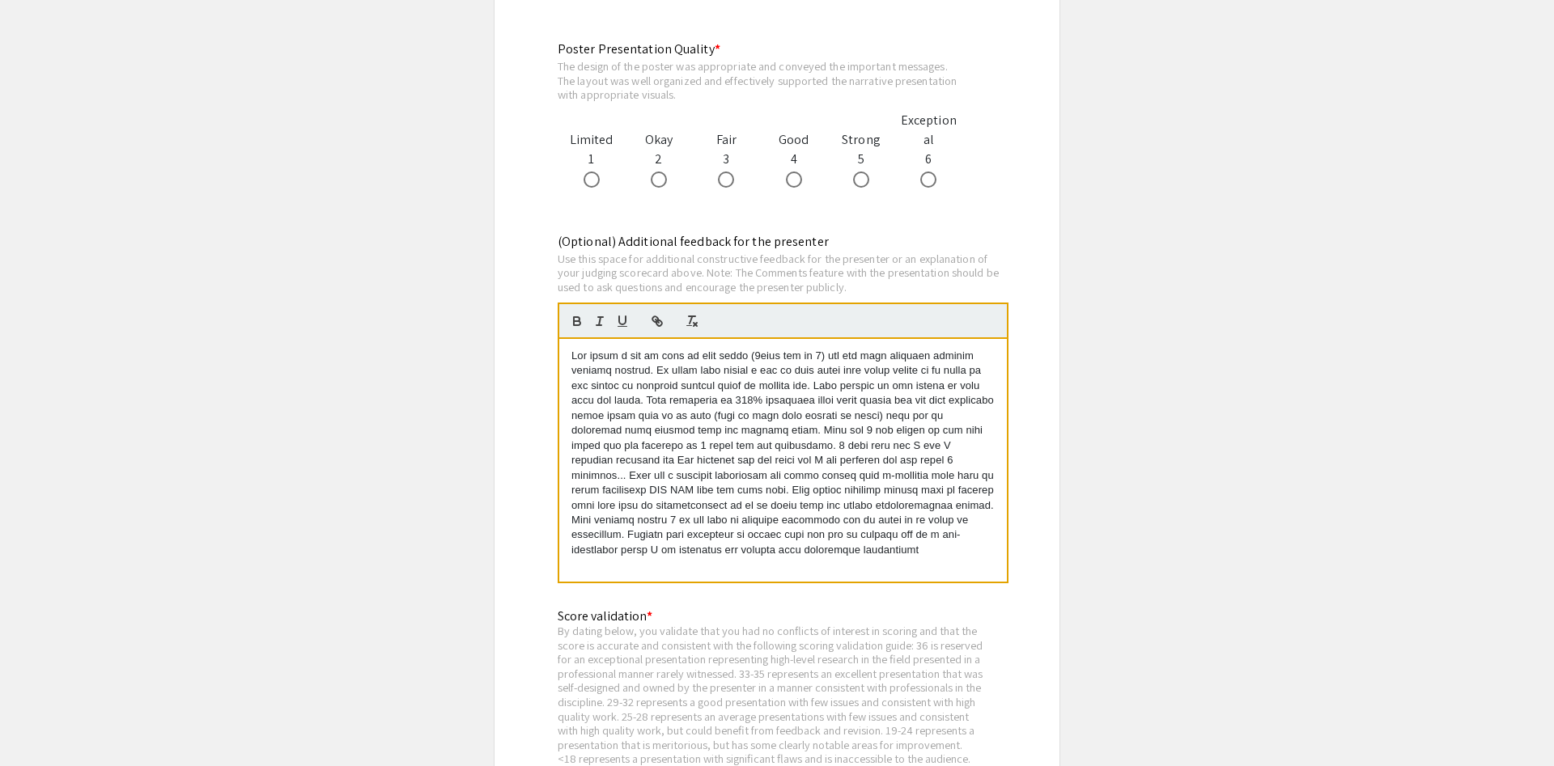
click at [691, 555] on p at bounding box center [782, 453] width 423 height 209
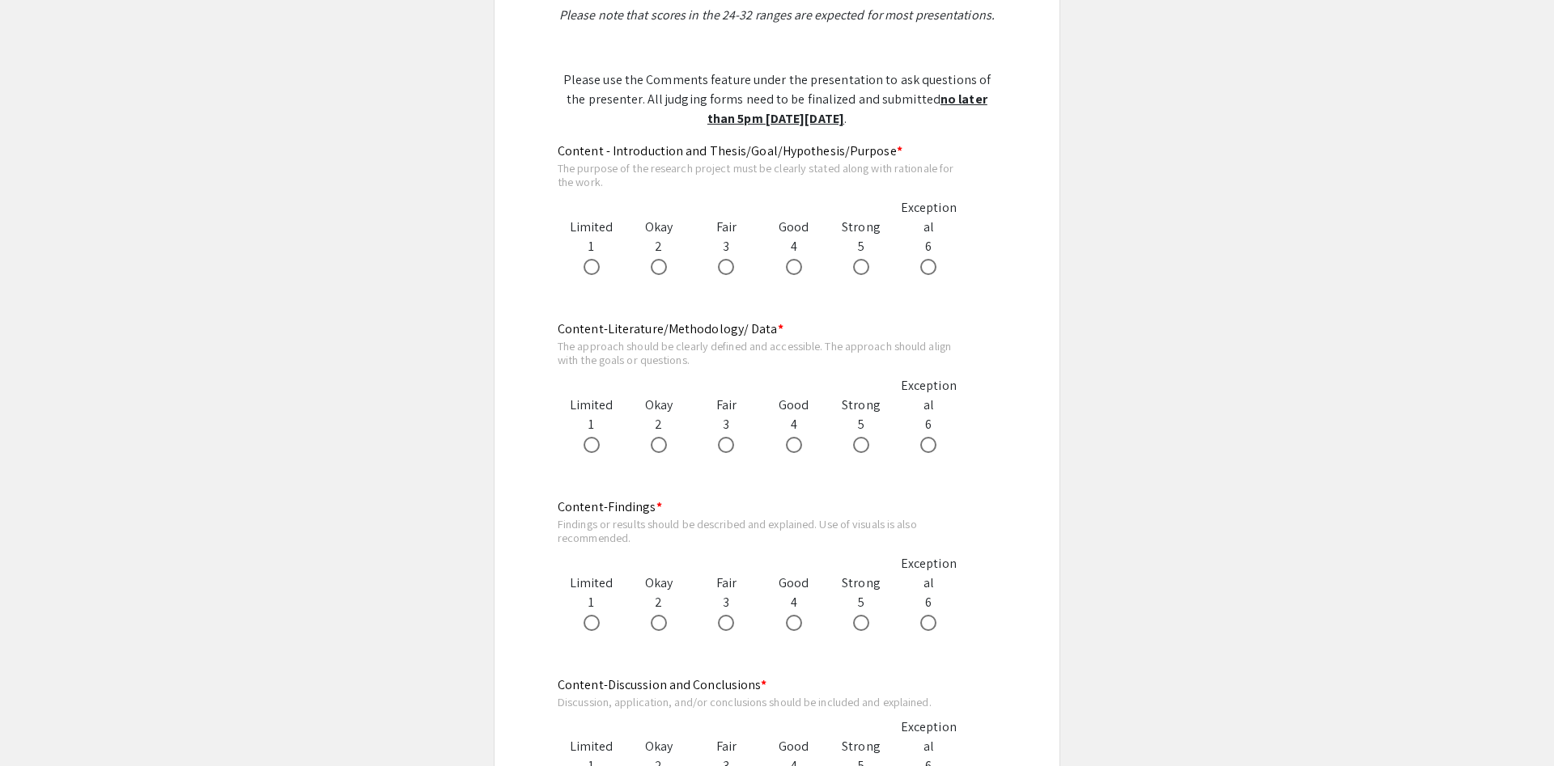
scroll to position [825, 0]
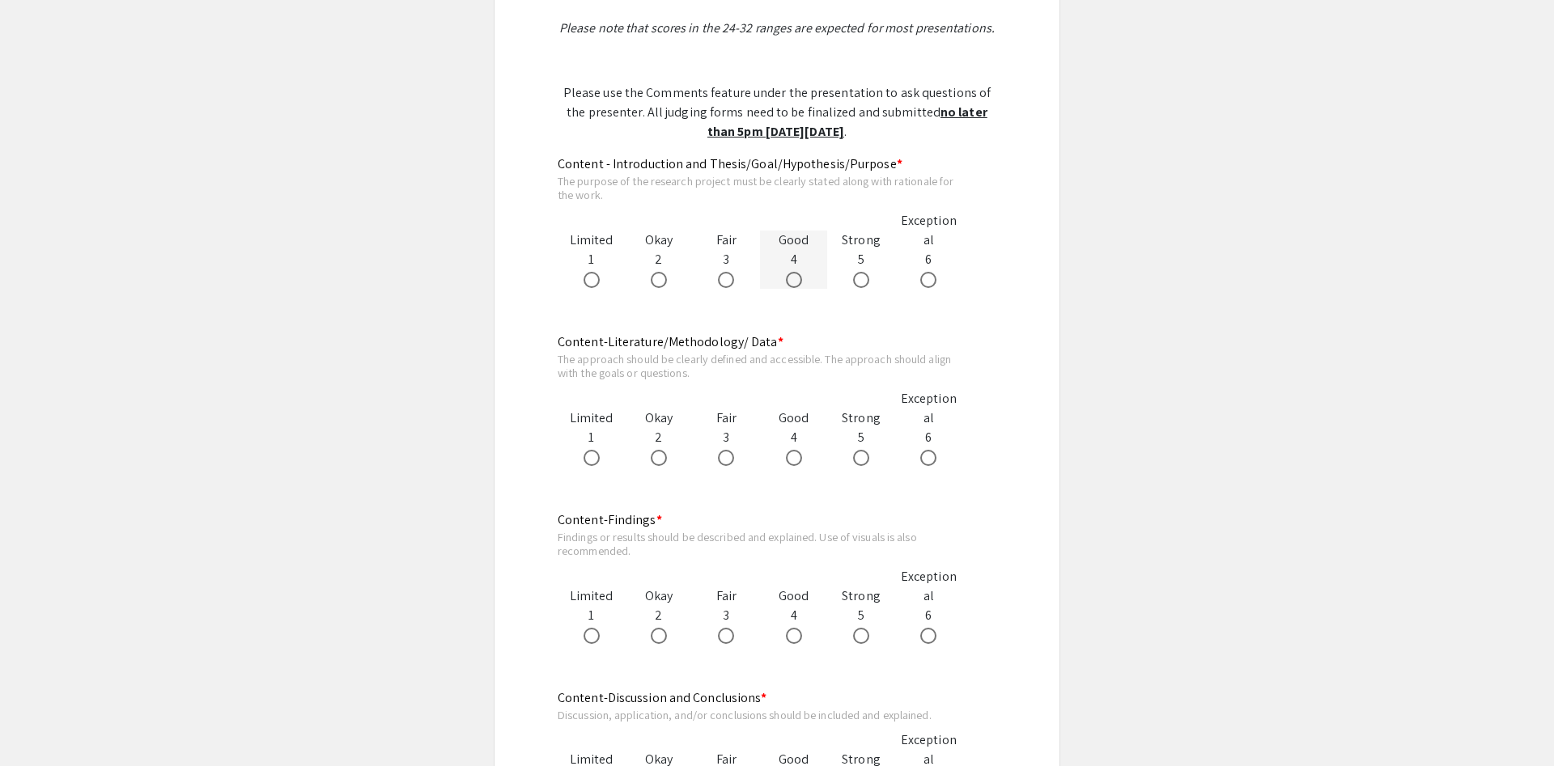
click at [798, 284] on span at bounding box center [794, 280] width 16 height 16
click at [798, 284] on input "radio" at bounding box center [794, 280] width 16 height 16
radio input "true"
click at [668, 456] on label at bounding box center [662, 458] width 23 height 16
click at [667, 456] on input "radio" at bounding box center [659, 458] width 16 height 16
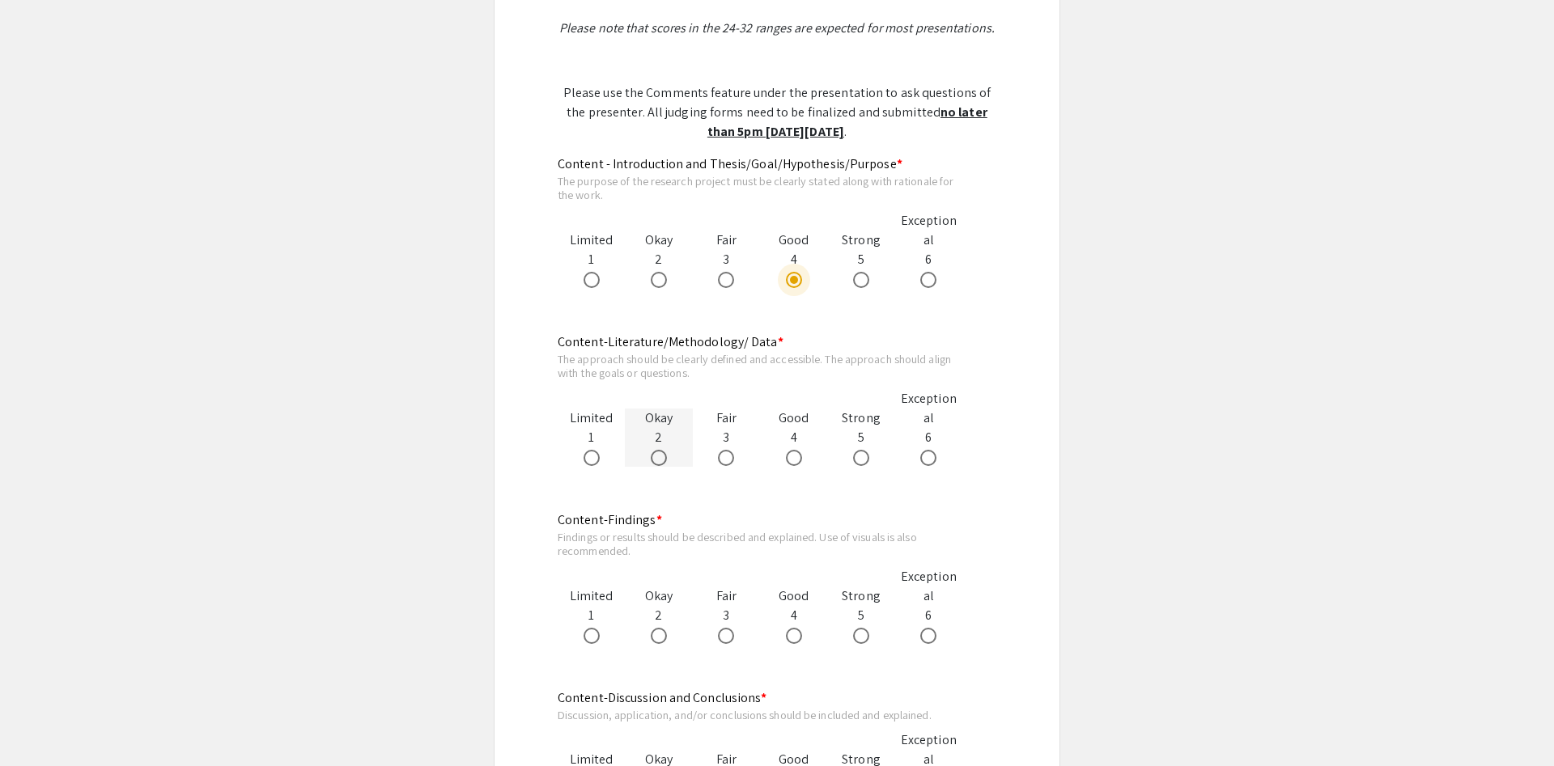
radio input "true"
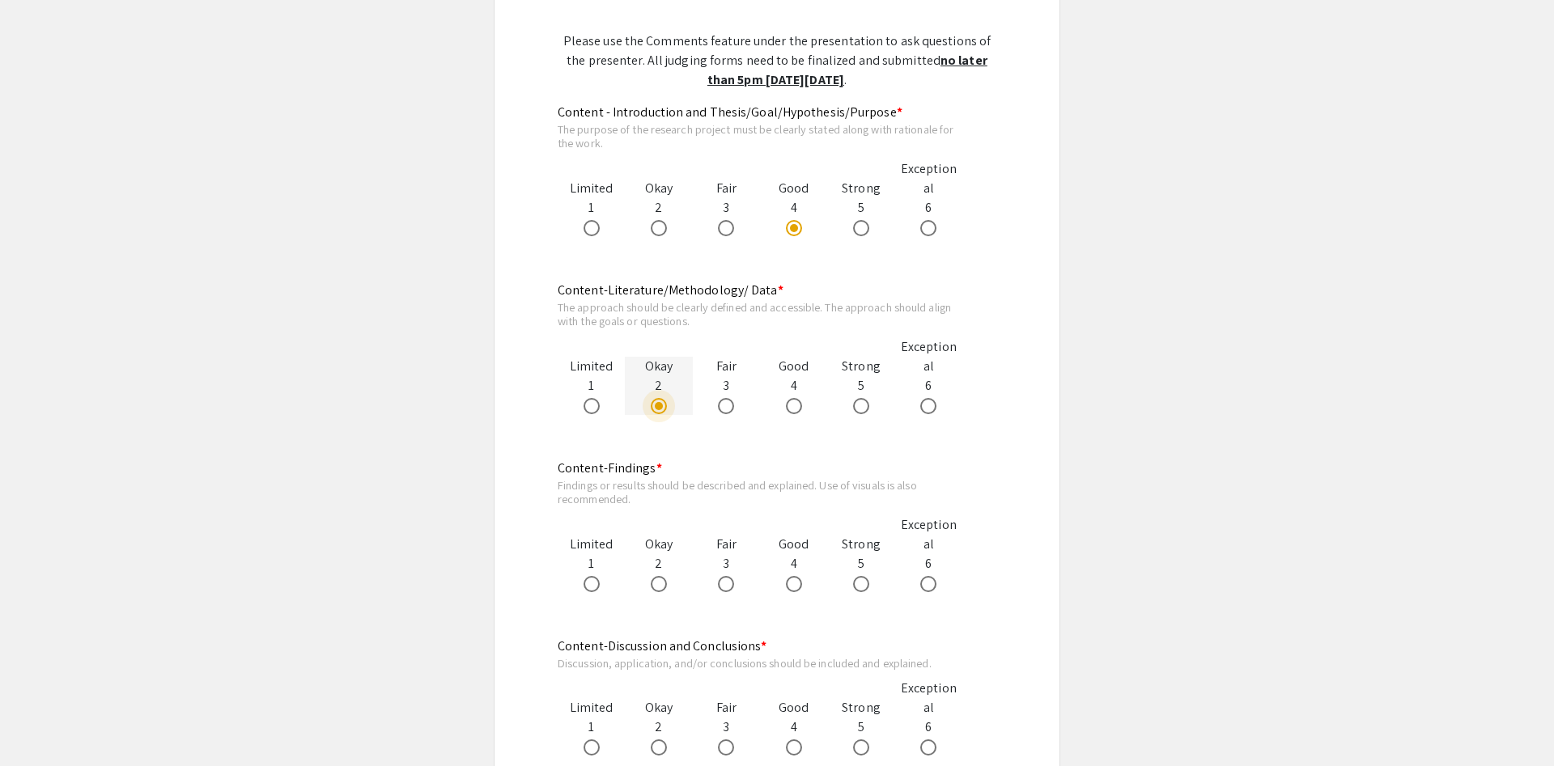
scroll to position [990, 0]
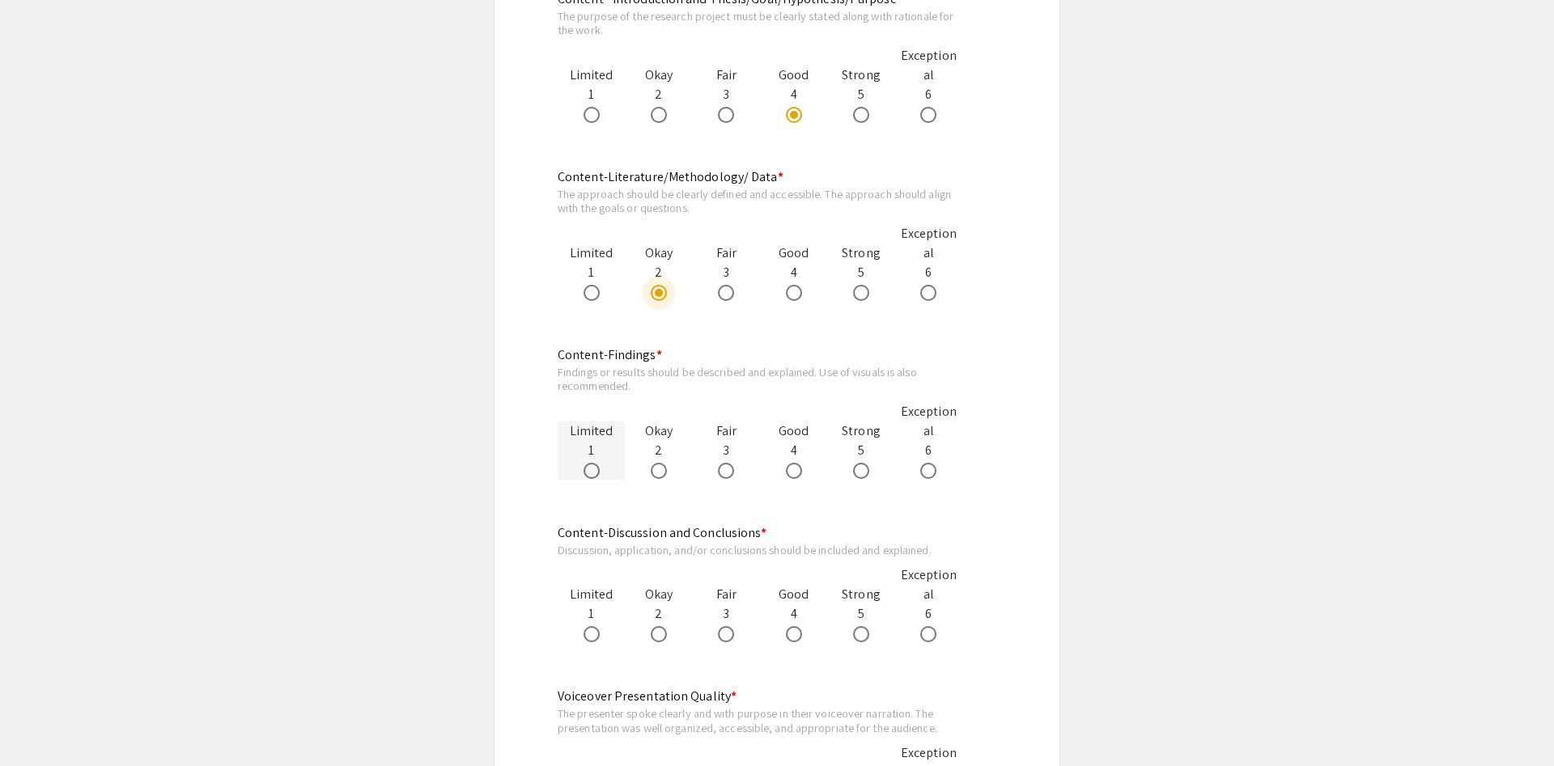
click at [599, 472] on span at bounding box center [591, 471] width 16 height 16
click at [599, 472] on input "radio" at bounding box center [591, 471] width 16 height 16
radio input "true"
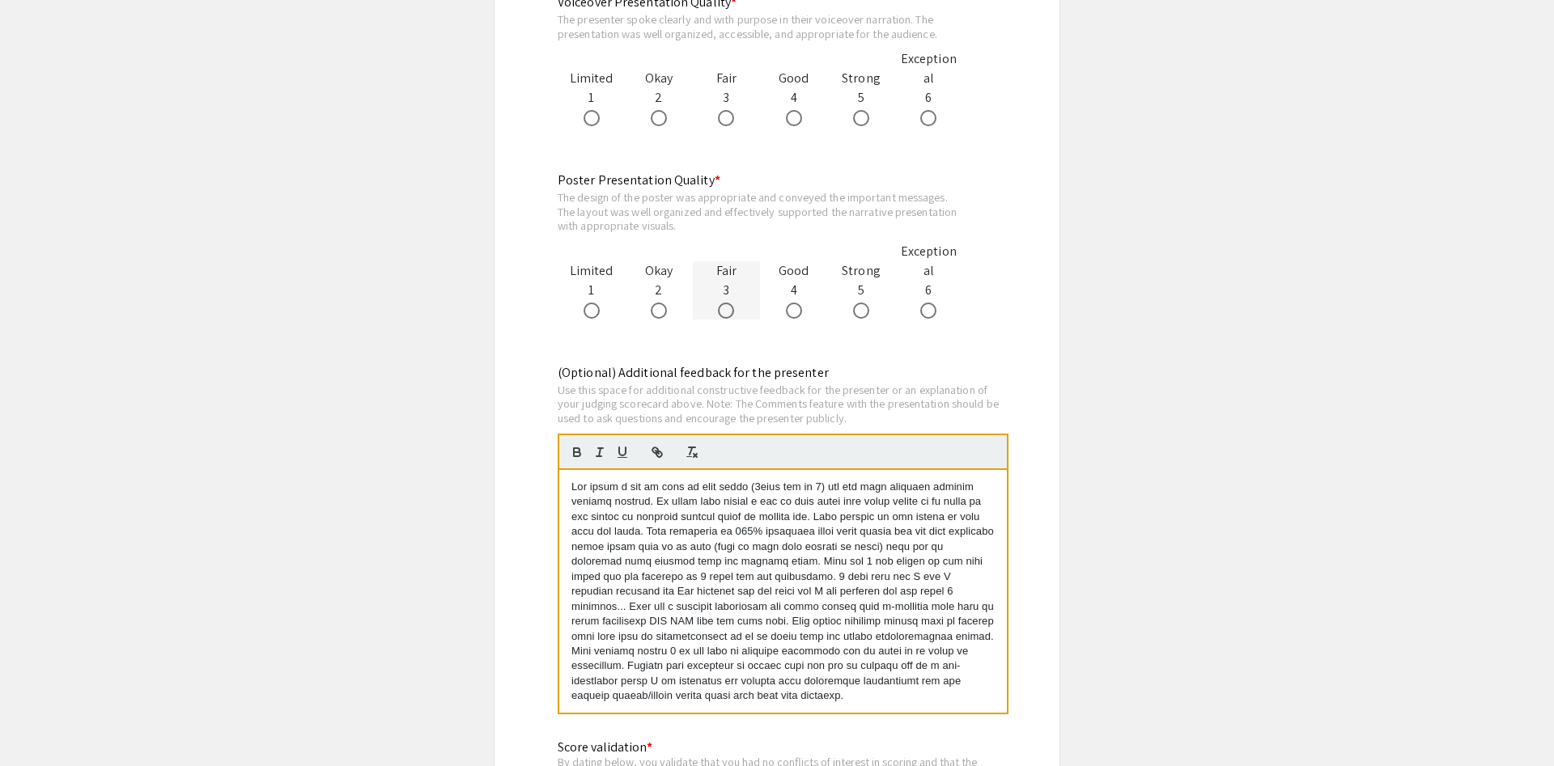
scroll to position [1733, 0]
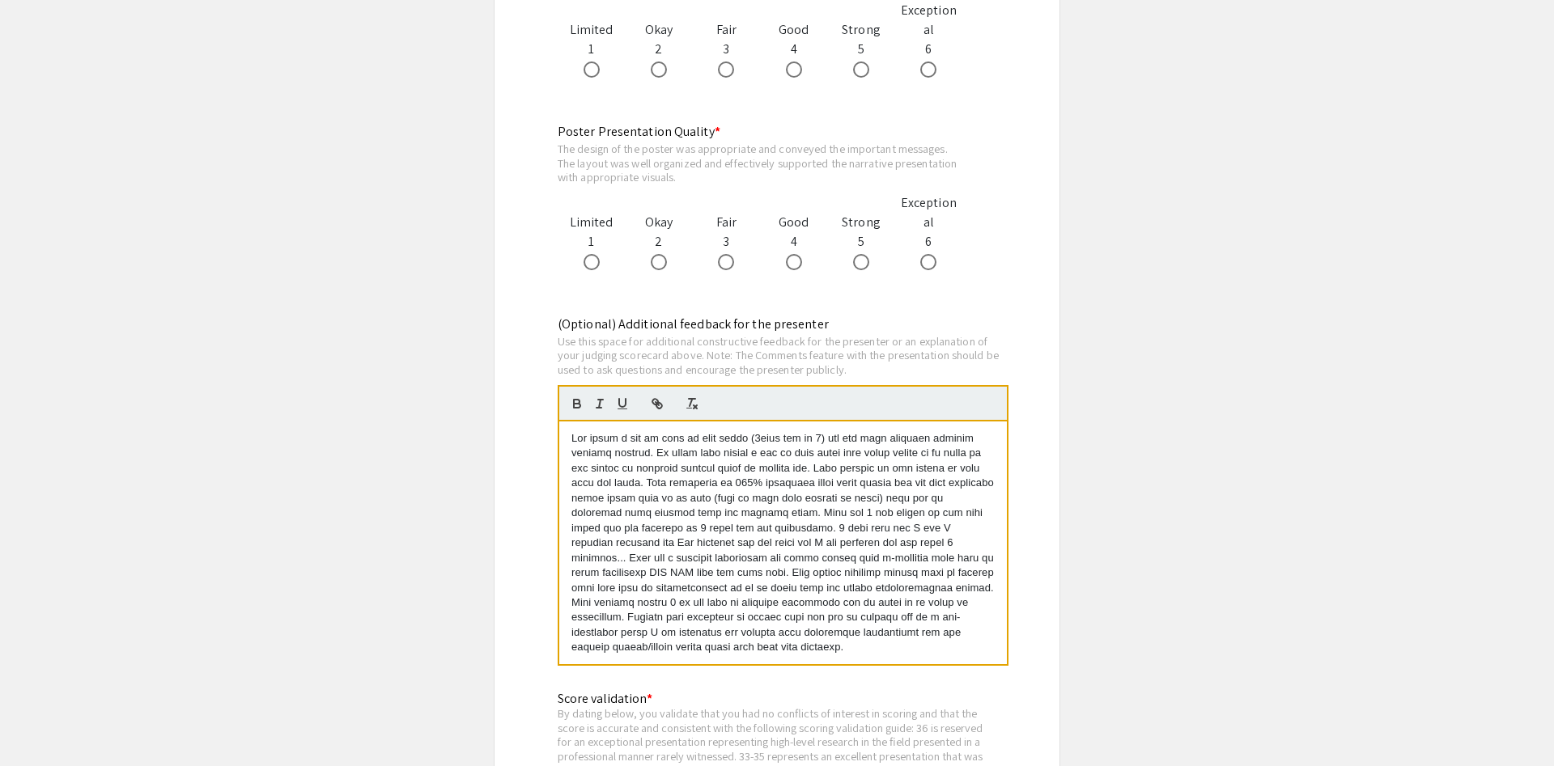
click at [824, 657] on div at bounding box center [782, 543] width 447 height 243
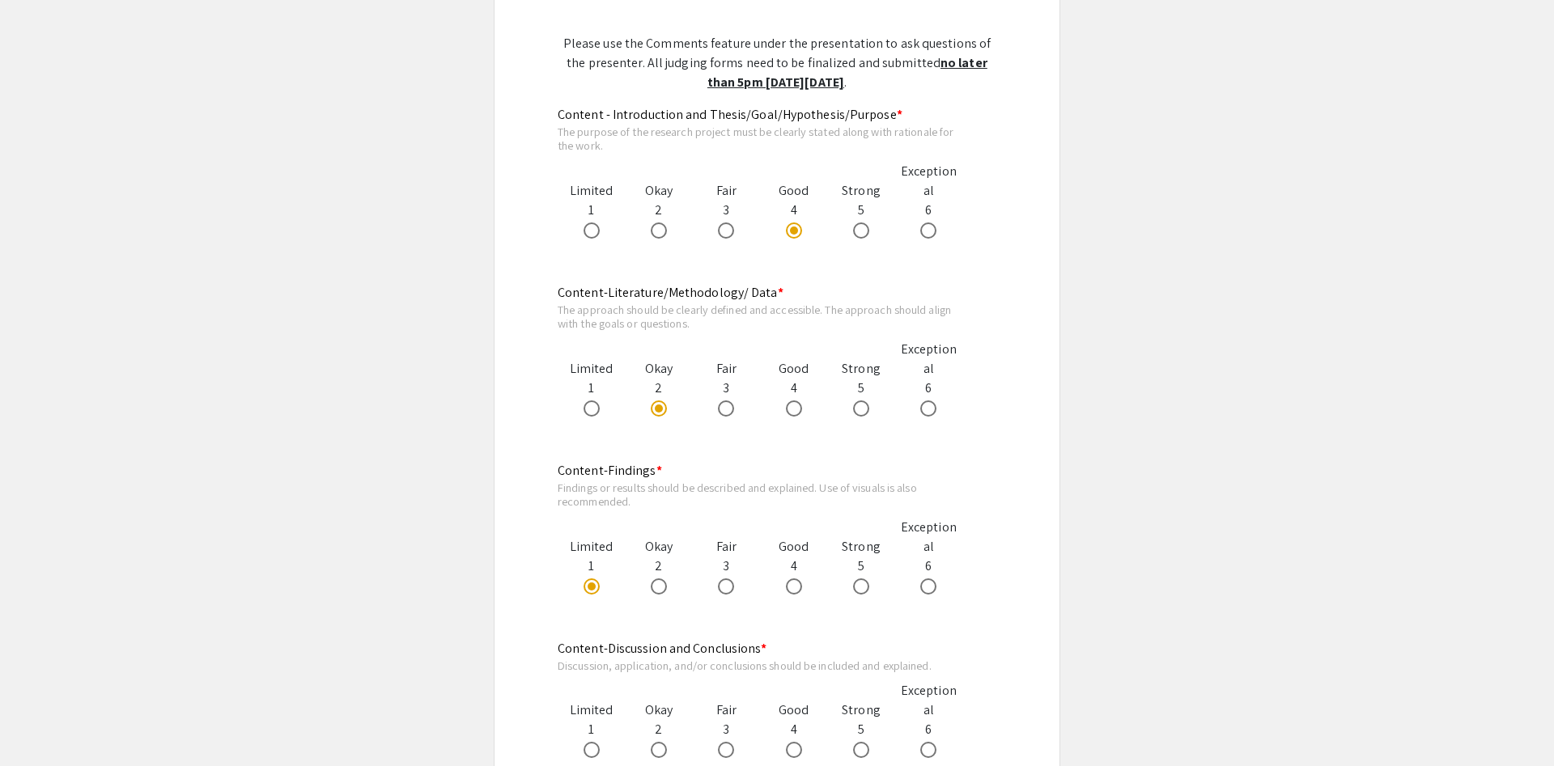
scroll to position [908, 0]
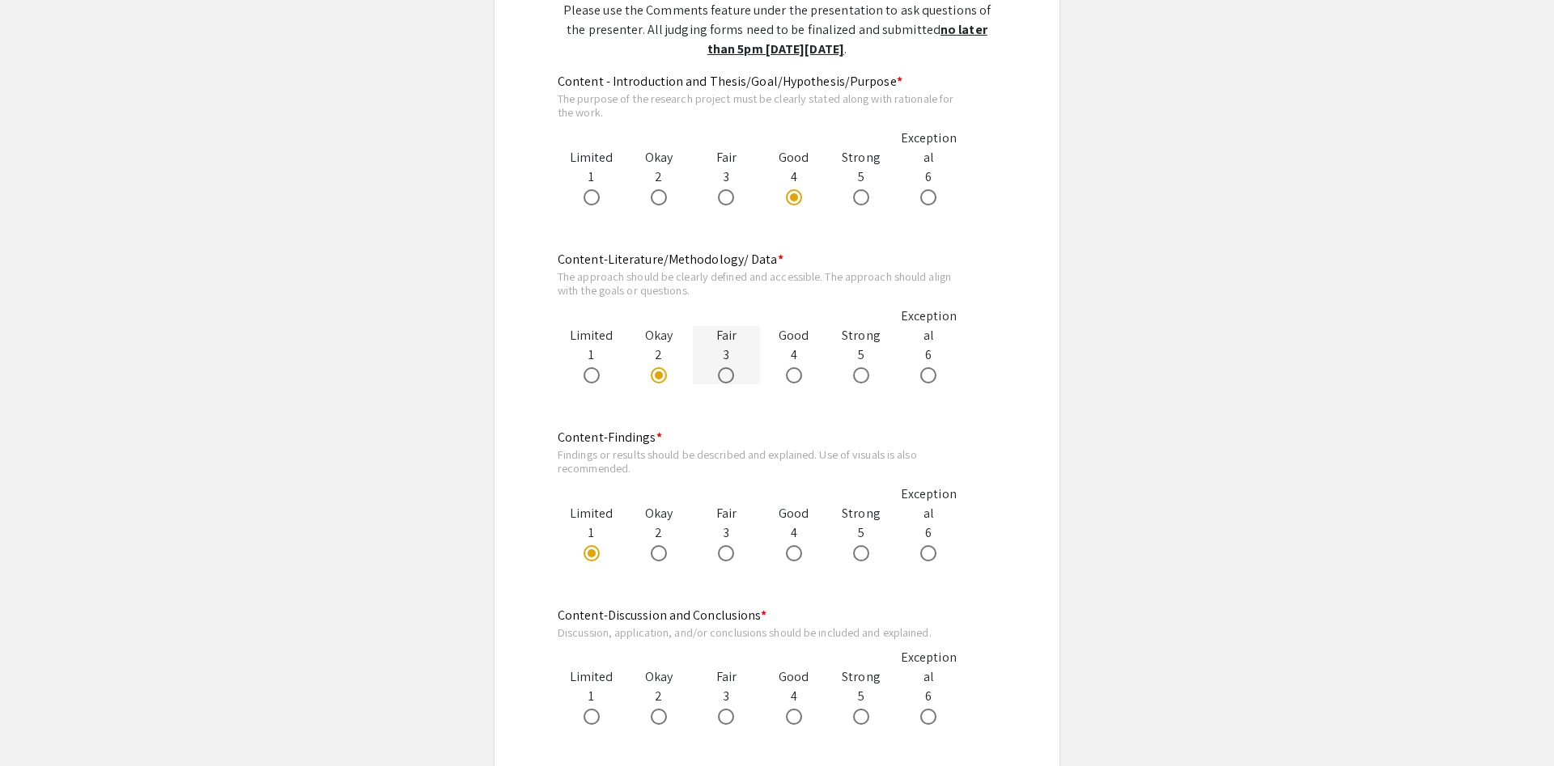
click at [727, 371] on span at bounding box center [726, 375] width 16 height 16
click at [727, 371] on input "radio" at bounding box center [726, 375] width 16 height 16
radio input "true"
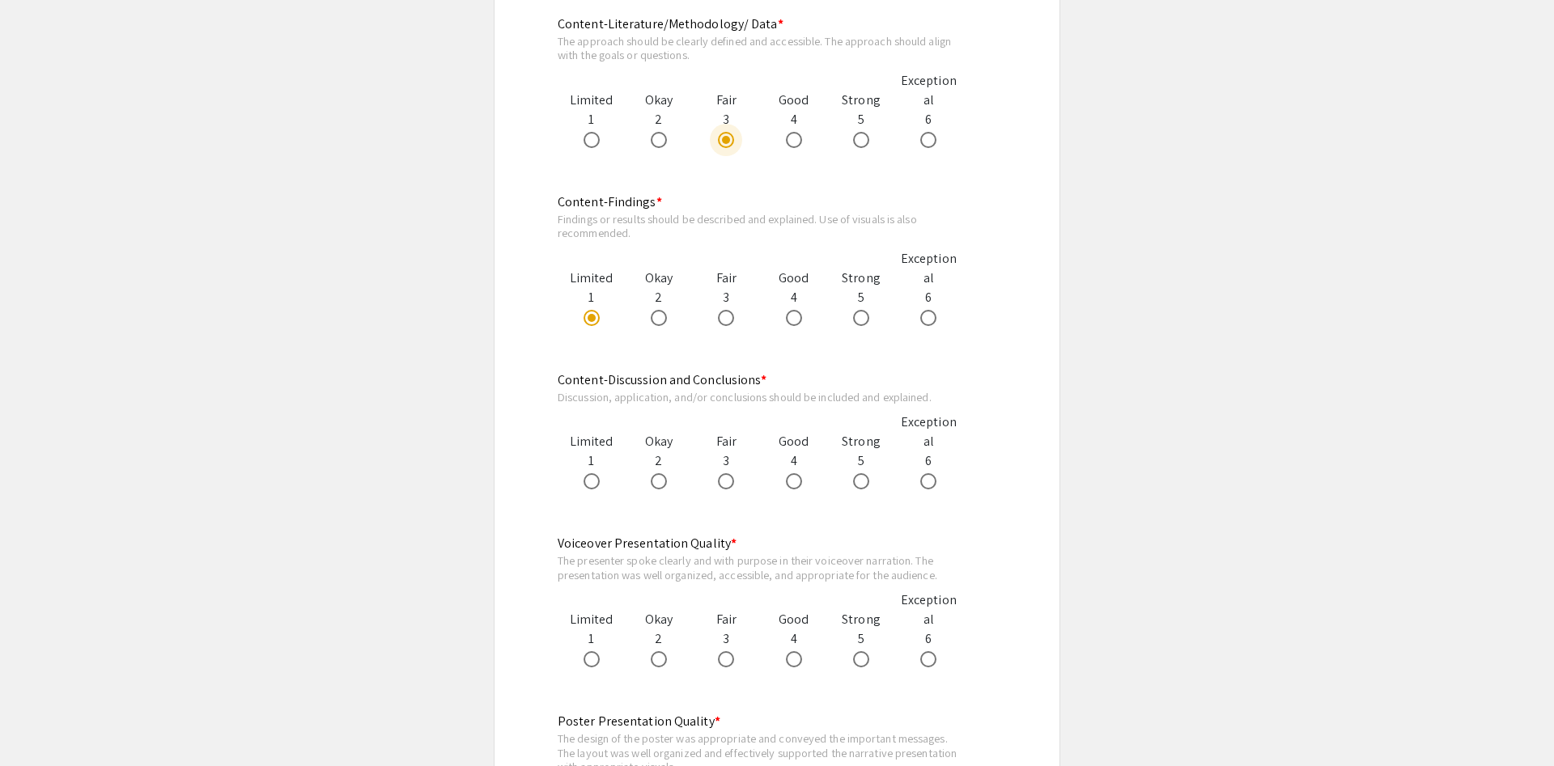
scroll to position [1155, 0]
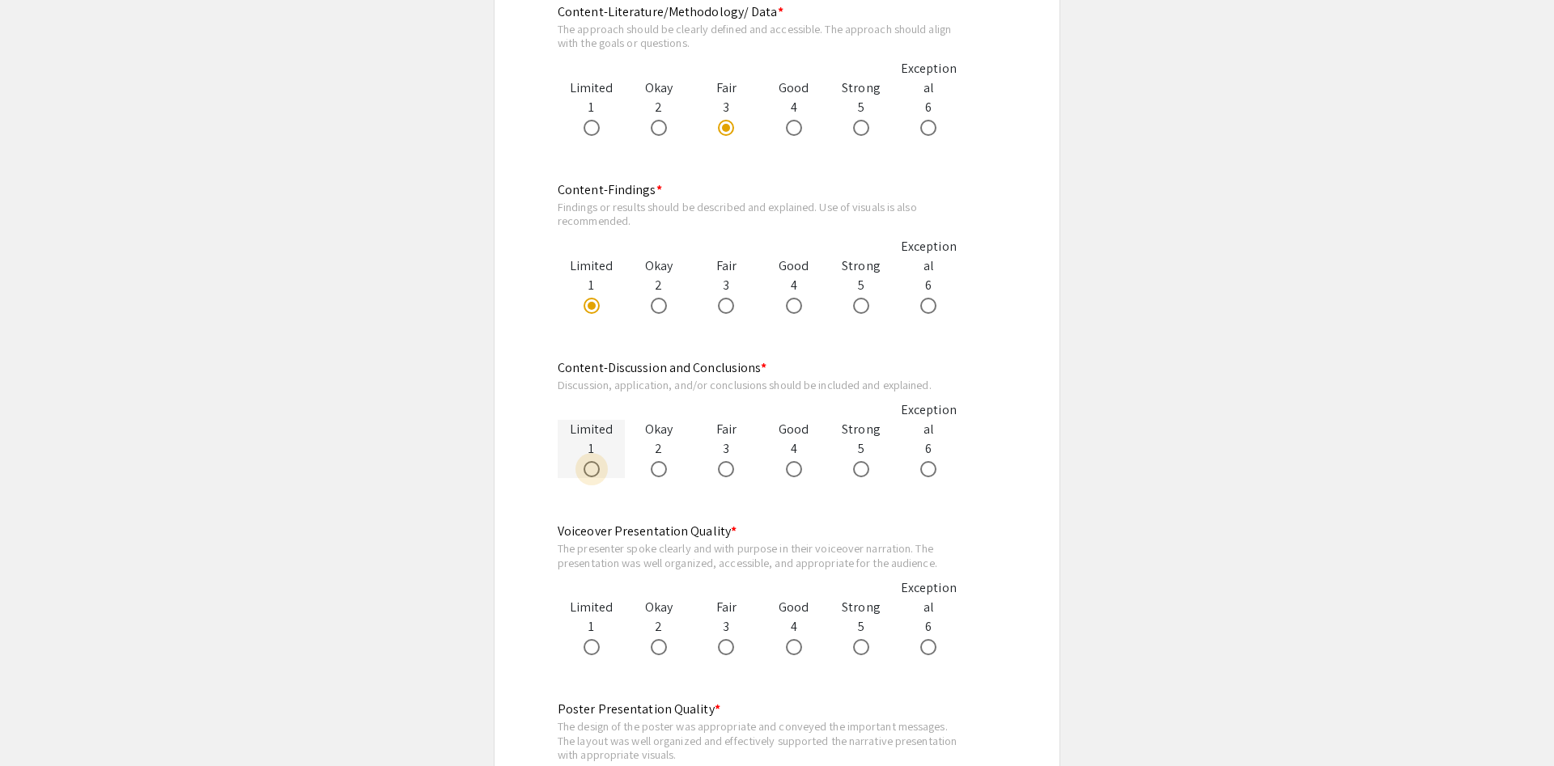
click at [588, 471] on span at bounding box center [591, 469] width 16 height 16
click at [588, 471] on input "radio" at bounding box center [591, 469] width 16 height 16
radio input "true"
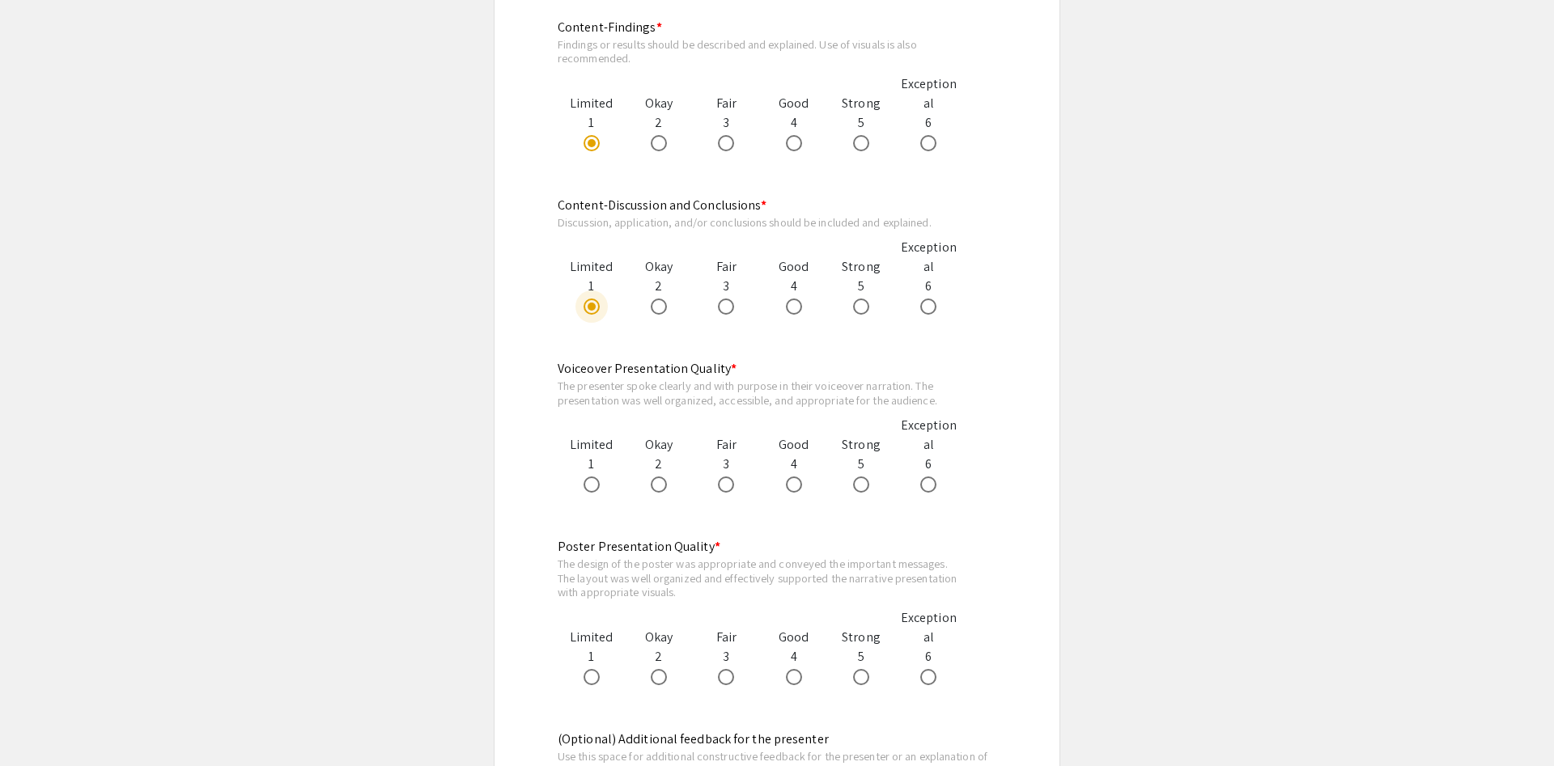
scroll to position [1321, 0]
click at [727, 490] on span at bounding box center [726, 482] width 16 height 16
click at [727, 490] on input "radio" at bounding box center [726, 482] width 16 height 16
radio input "true"
click at [666, 678] on span at bounding box center [659, 675] width 16 height 16
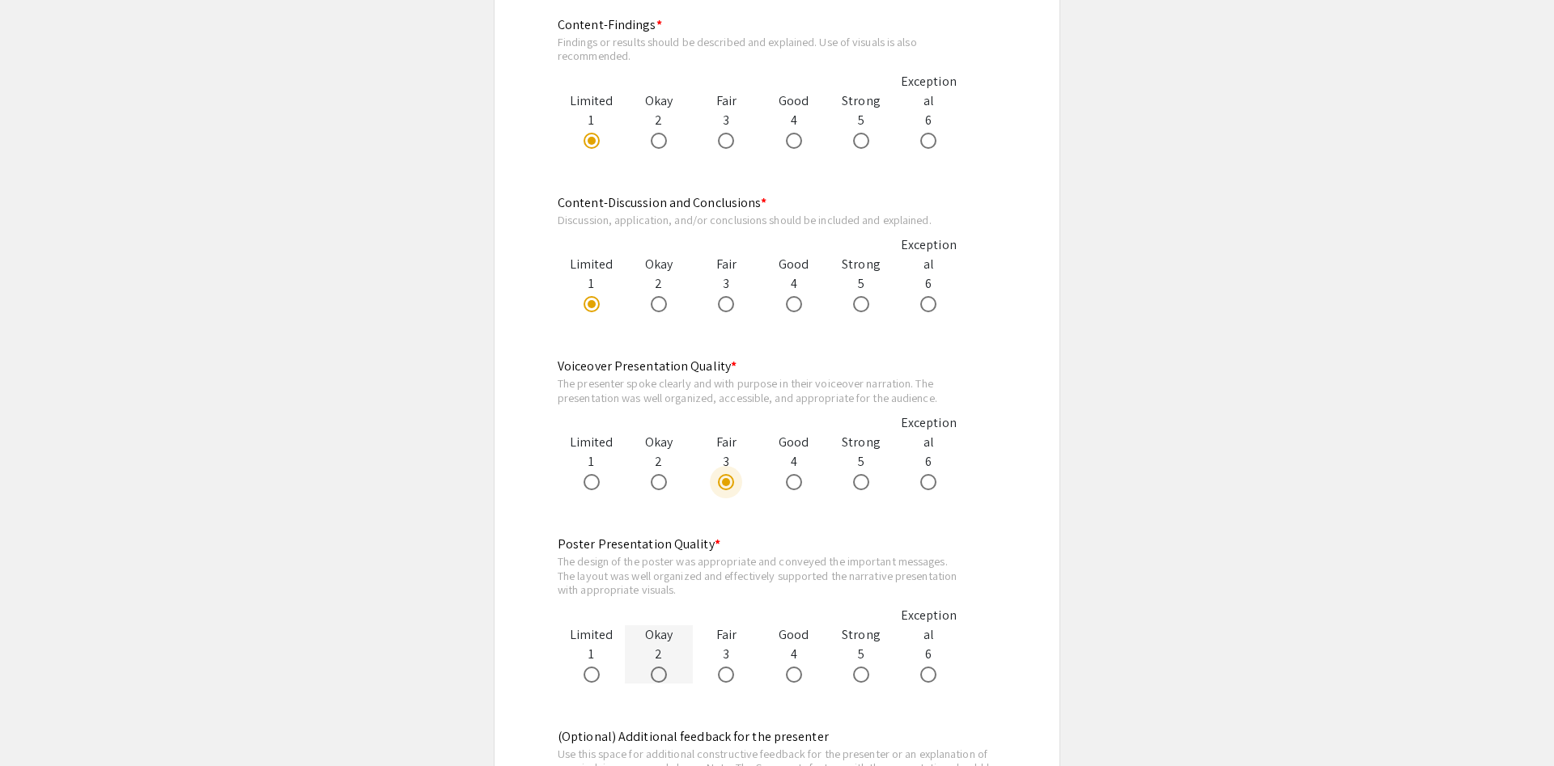
click at [666, 678] on input "radio" at bounding box center [659, 675] width 16 height 16
radio input "true"
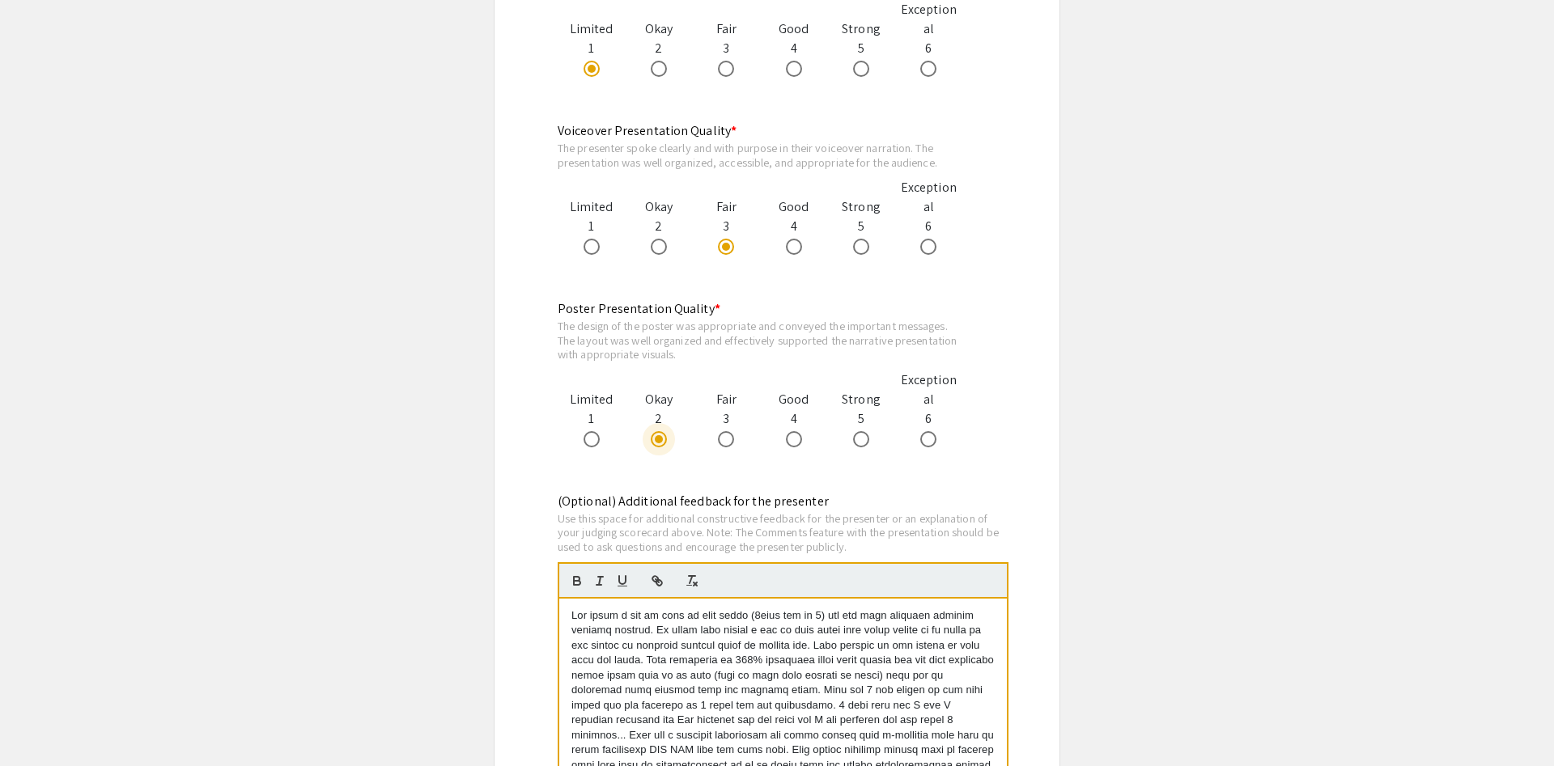
scroll to position [1898, 0]
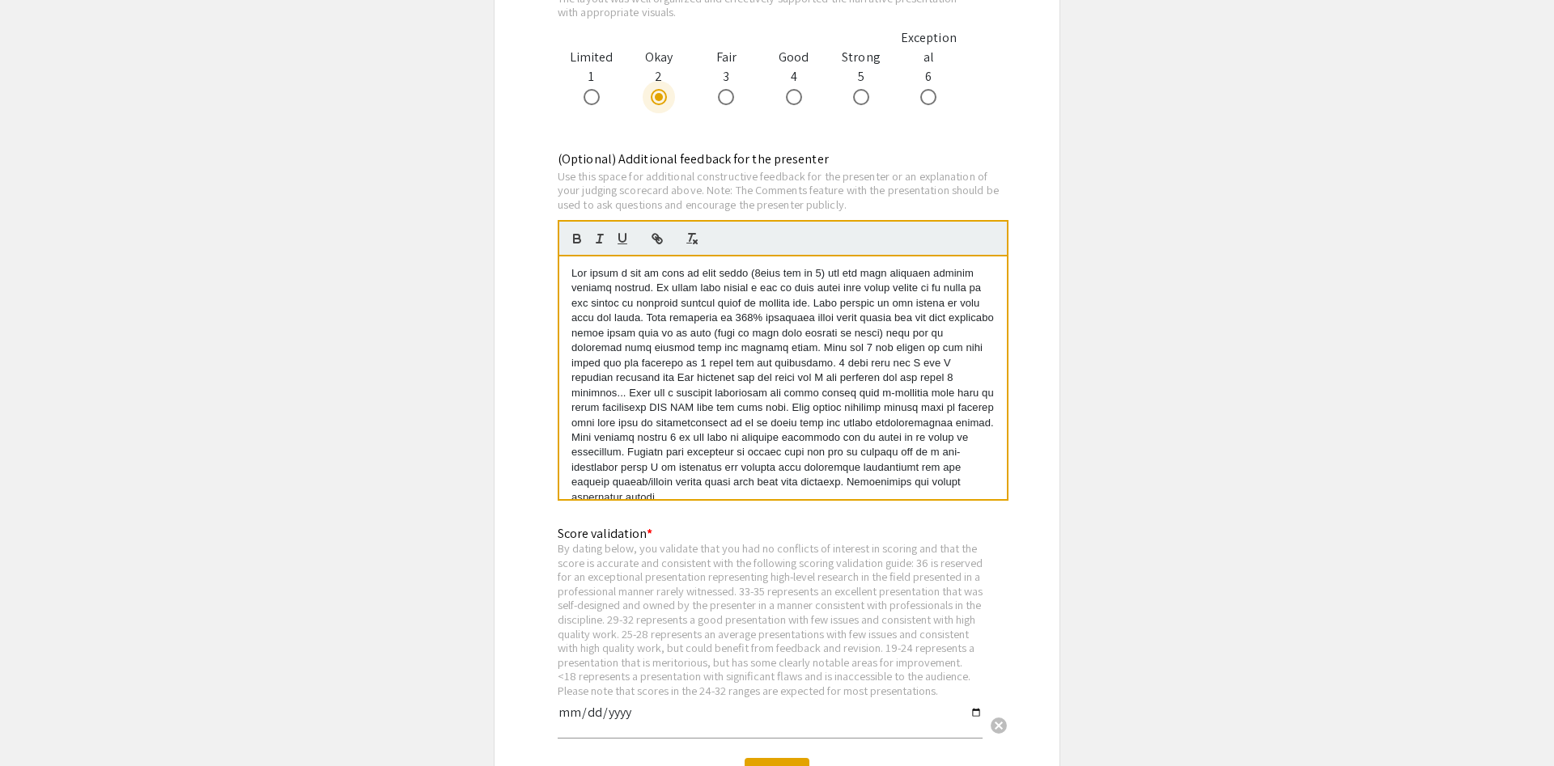
click at [781, 446] on p at bounding box center [782, 385] width 423 height 239
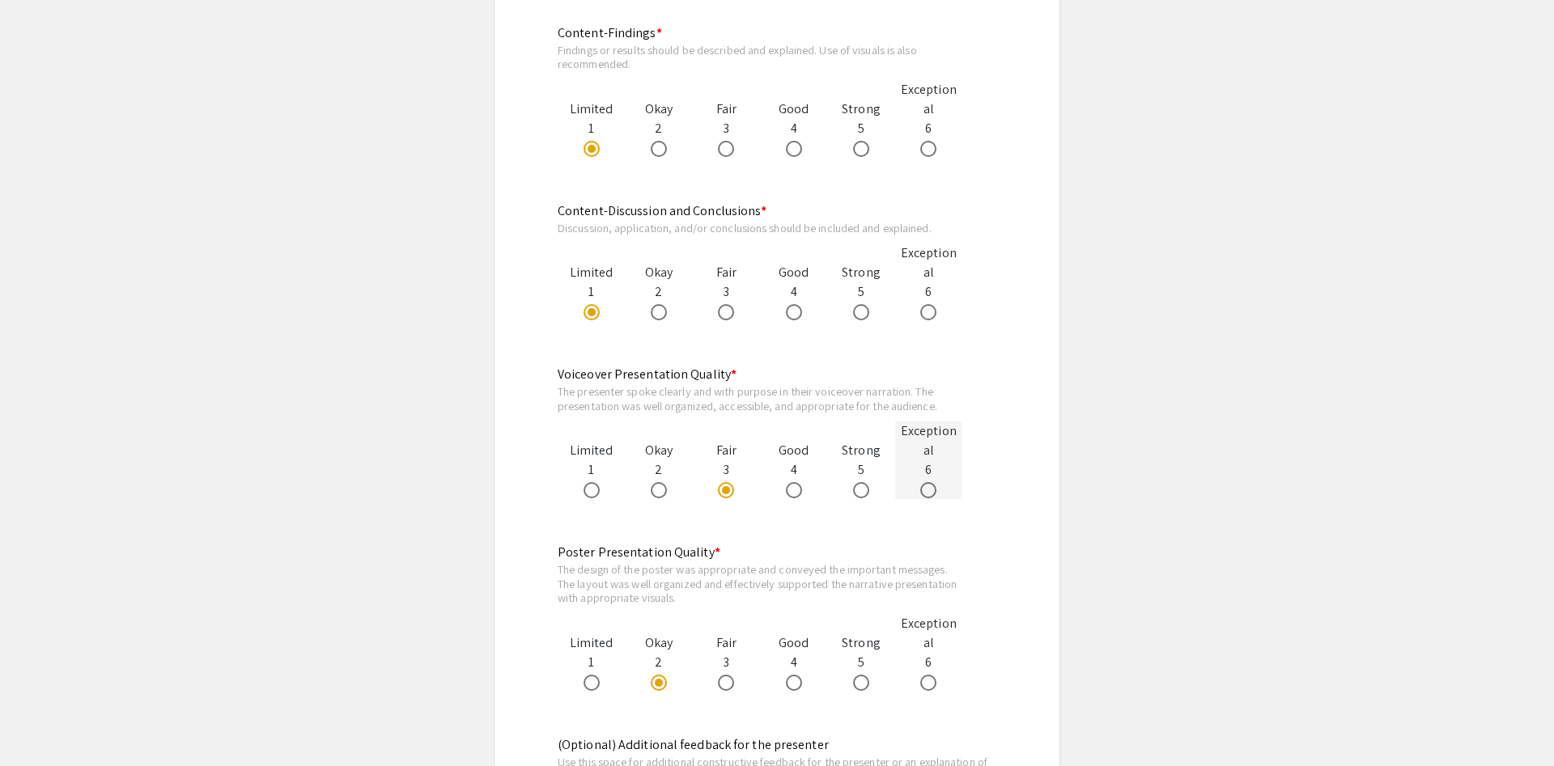
scroll to position [1321, 0]
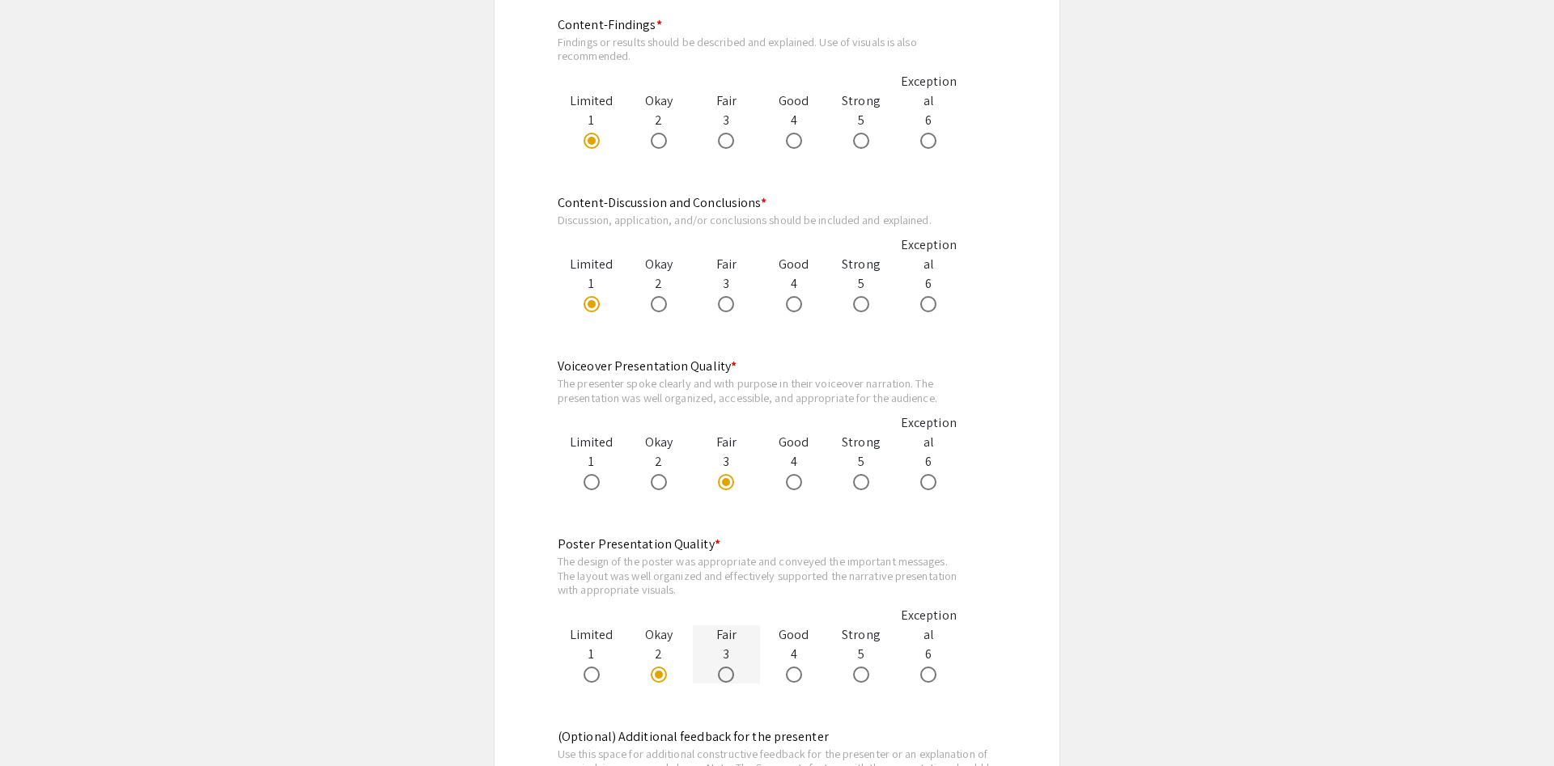
click at [728, 680] on span at bounding box center [726, 675] width 16 height 16
click at [728, 680] on input "radio" at bounding box center [726, 675] width 16 height 16
radio input "true"
click at [1353, 548] on app-evaluation-submission "arrow_back_ios Back to Judging Page Biomedical Sciences Symposium Judging Form …" at bounding box center [777, 125] width 1554 height 2617
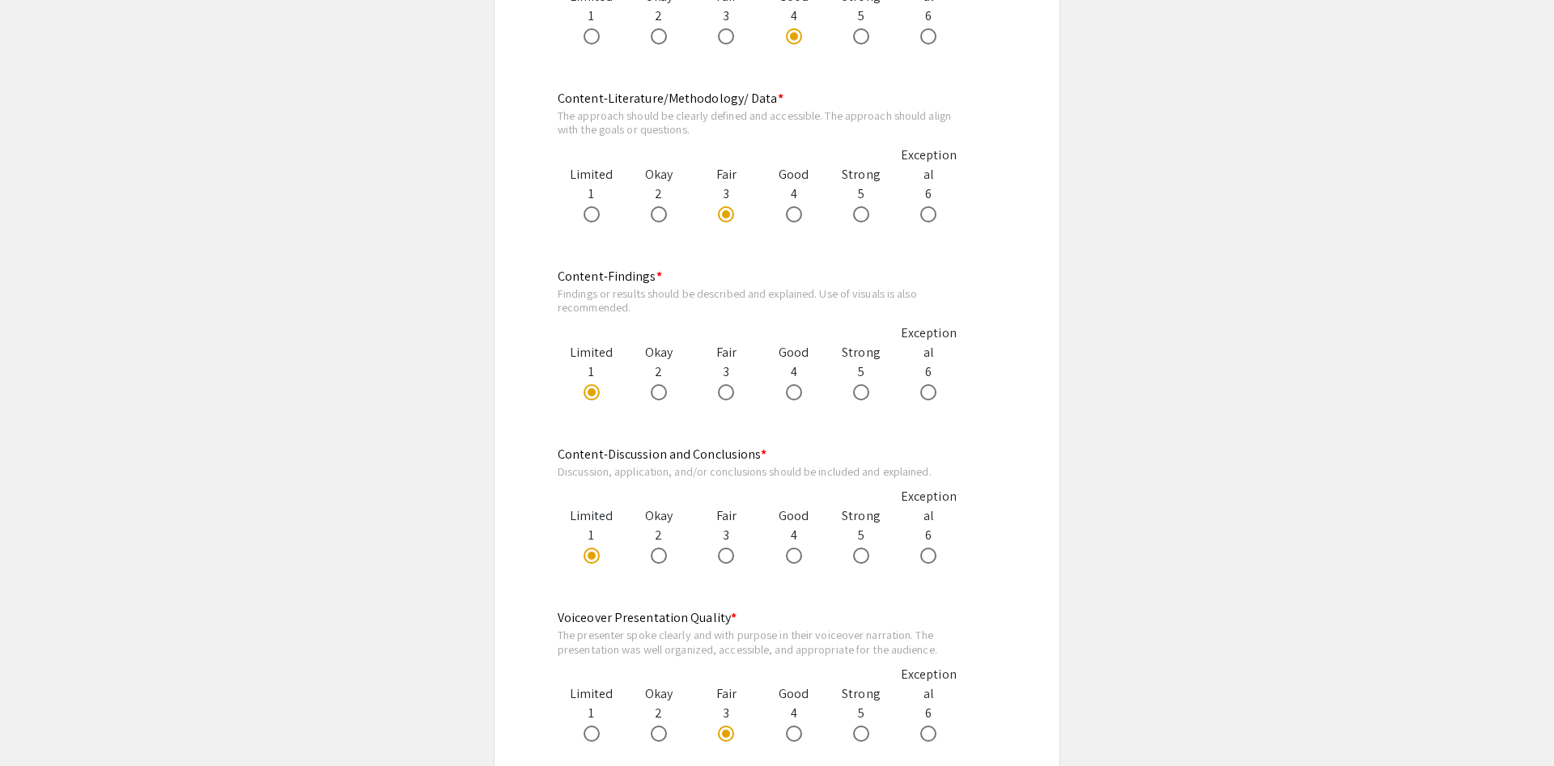
scroll to position [990, 0]
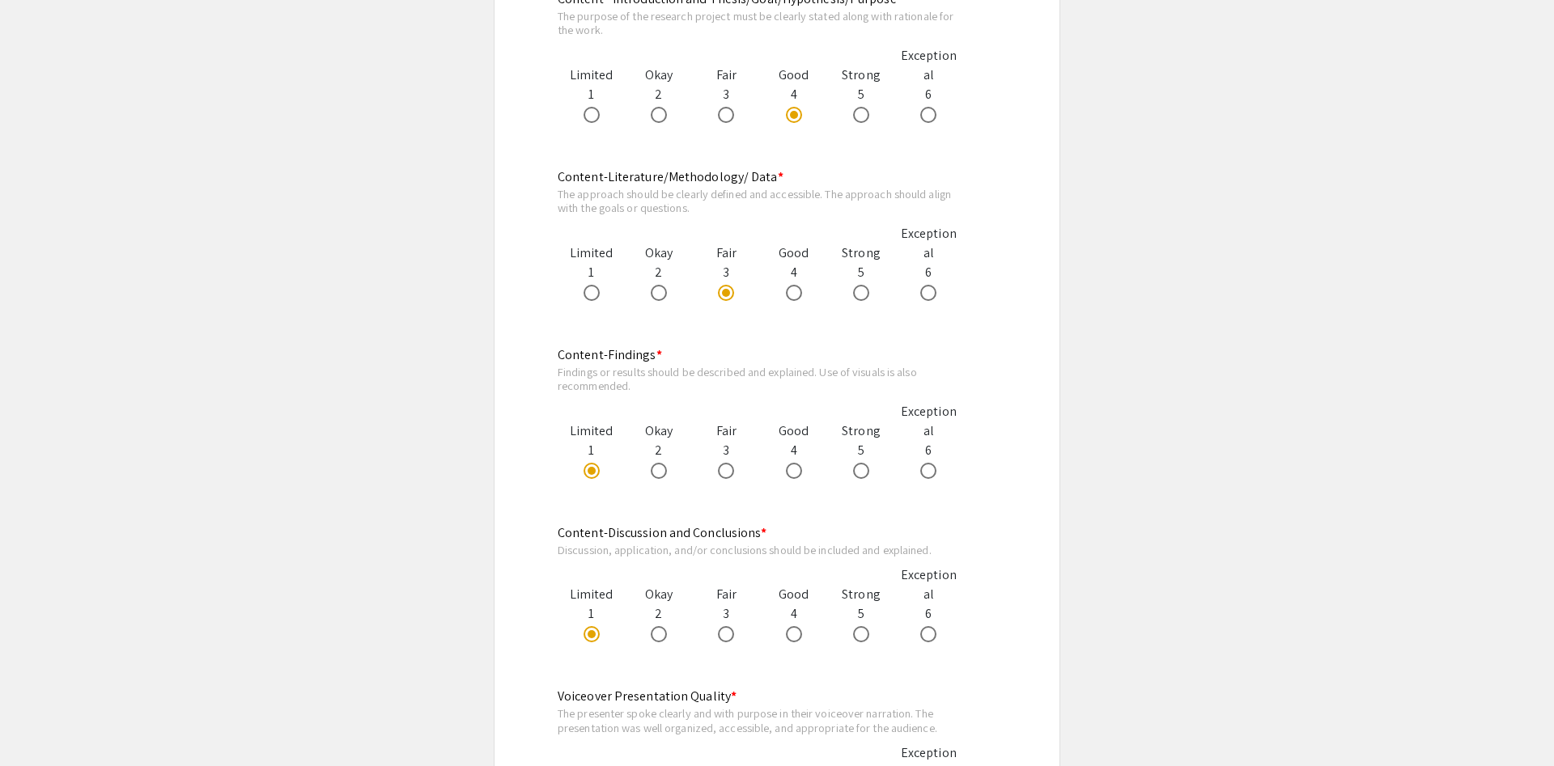
click at [435, 336] on app-evaluation-submission "arrow_back_ios Back to Judging Page Biomedical Sciences Symposium Judging Form …" at bounding box center [777, 455] width 1554 height 2617
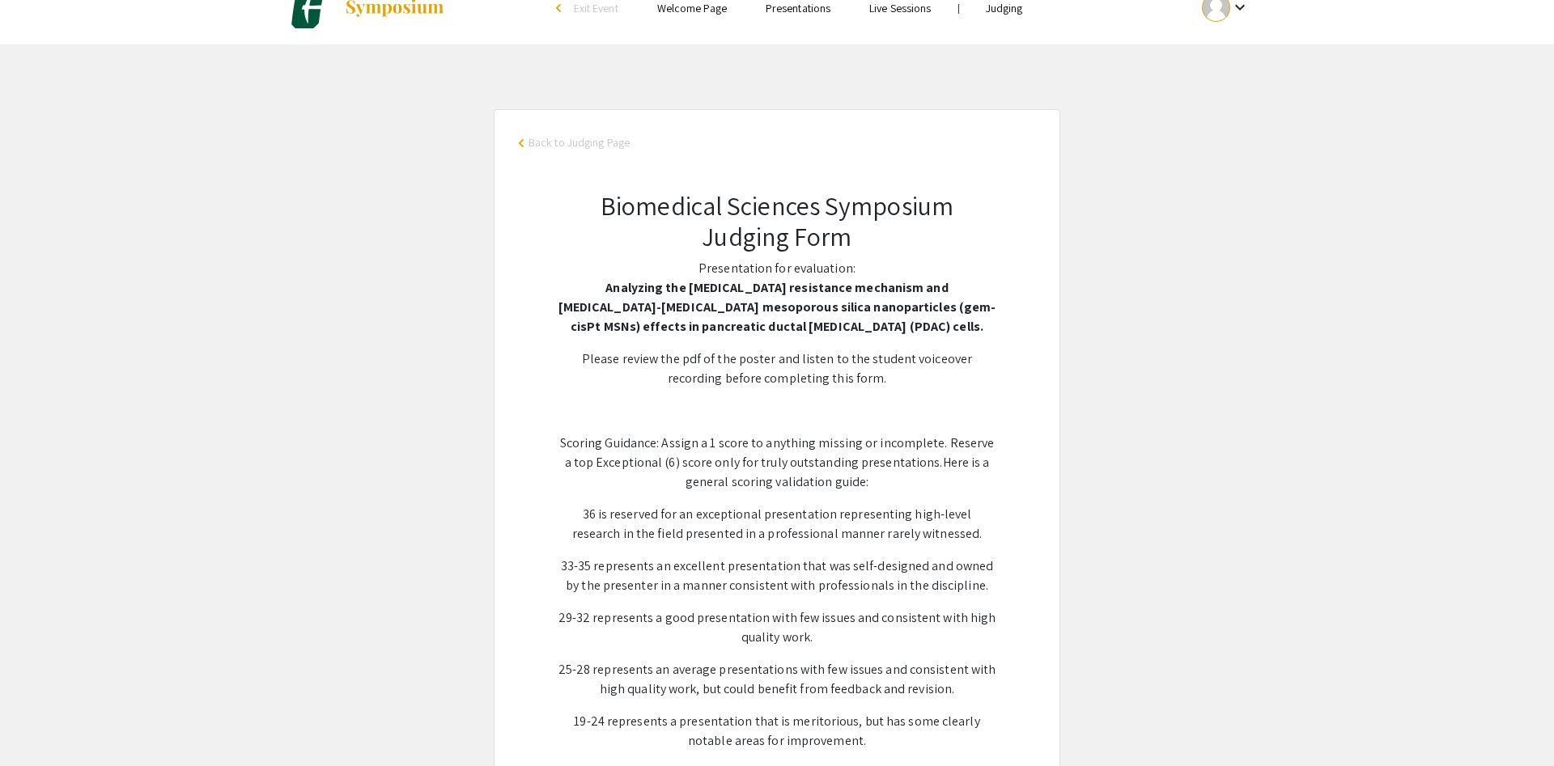
scroll to position [0, 0]
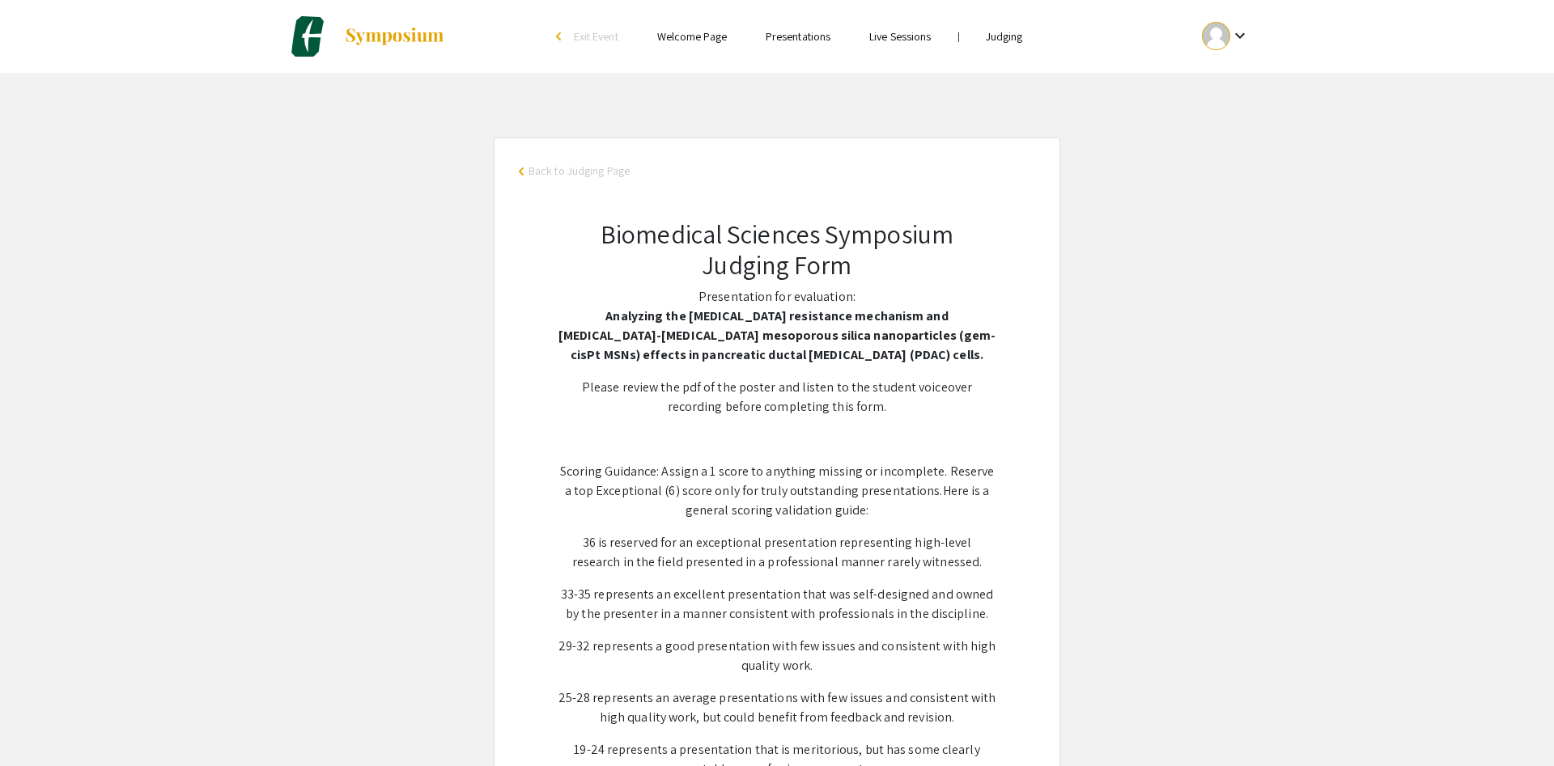
click at [595, 172] on span "Back to Judging Page" at bounding box center [578, 171] width 101 height 17
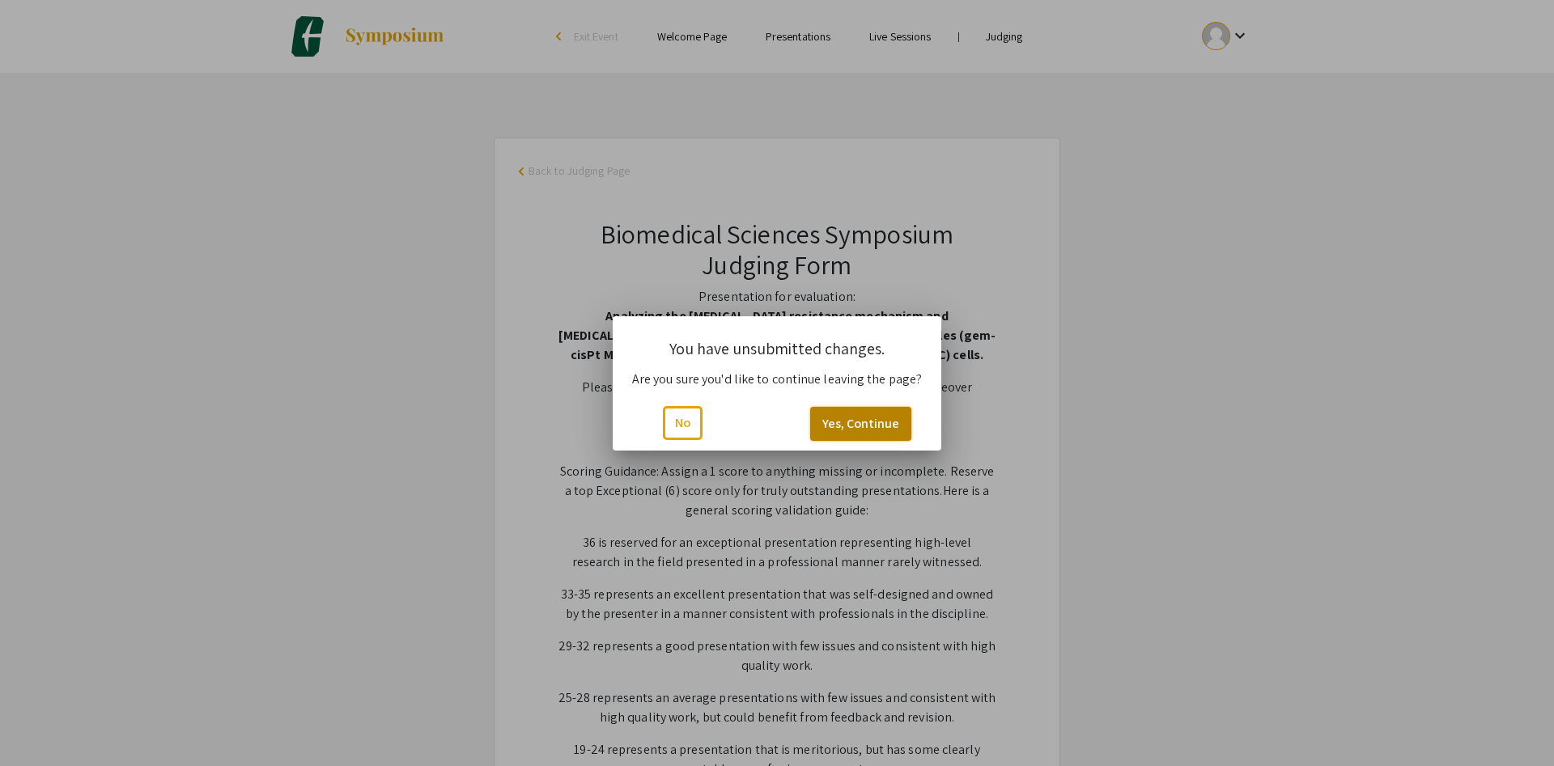
click at [884, 426] on button "Yes, Continue" at bounding box center [860, 424] width 101 height 34
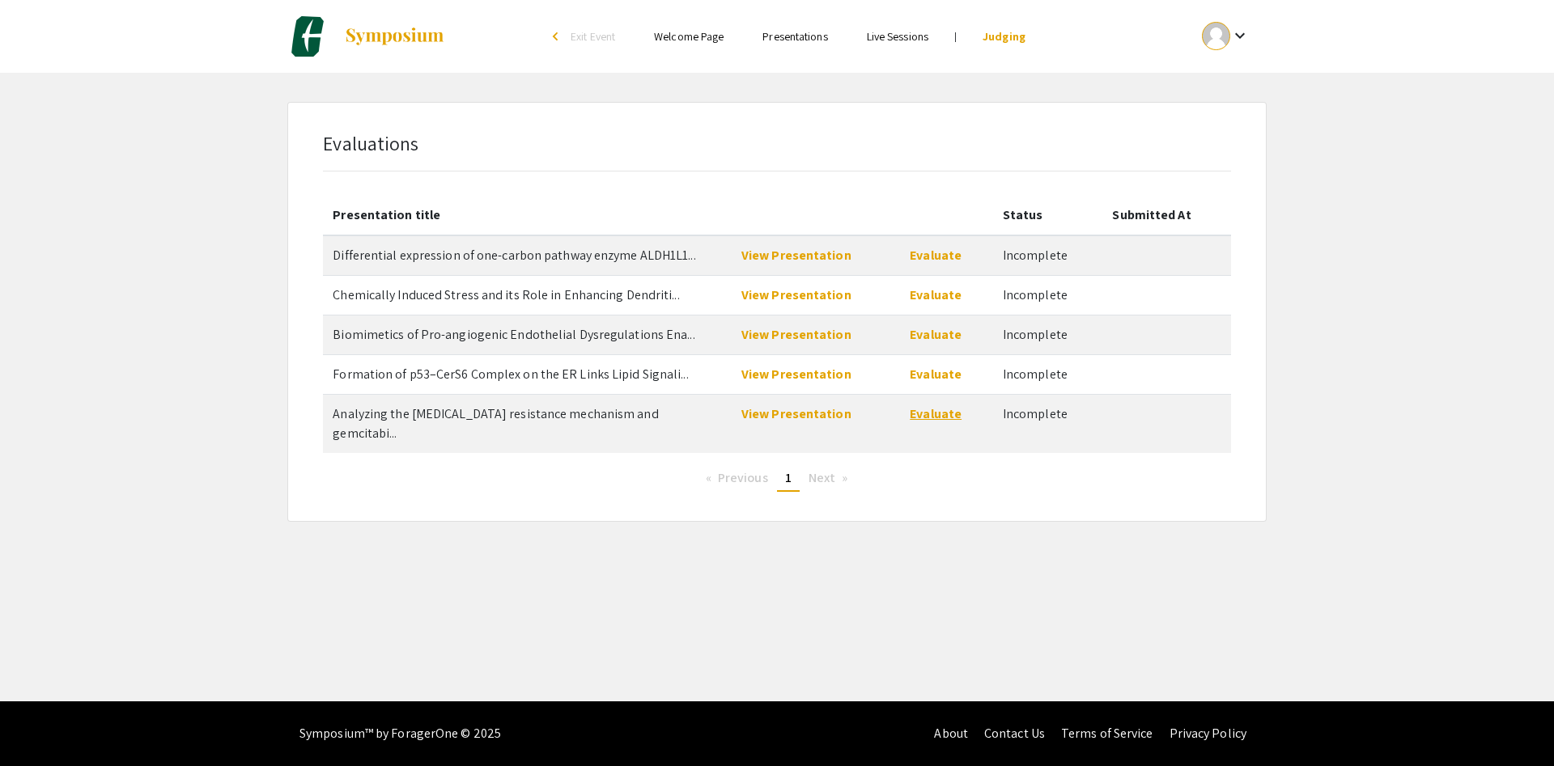
click at [943, 415] on link "Evaluate" at bounding box center [935, 413] width 52 height 17
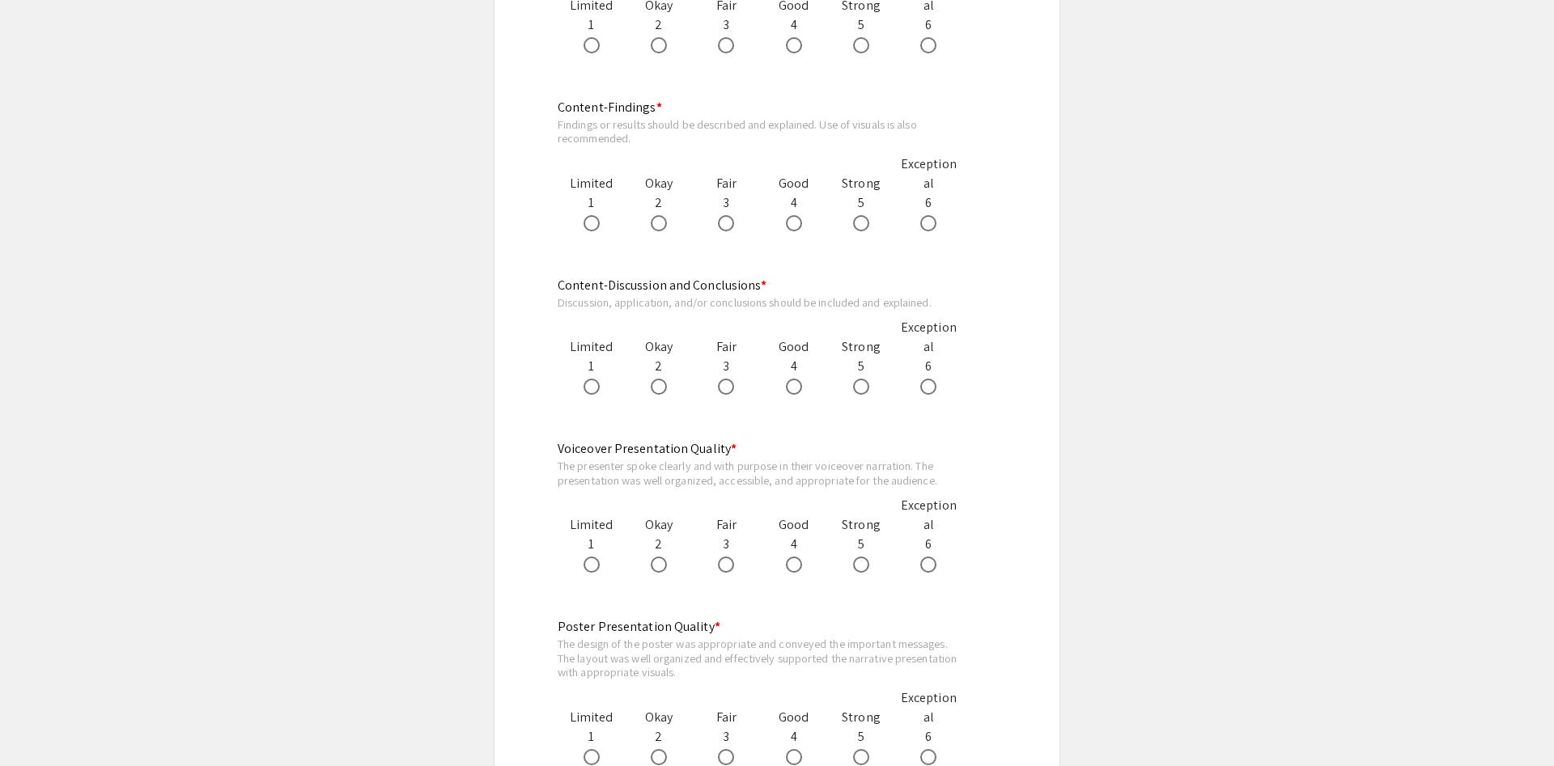
scroll to position [1651, 0]
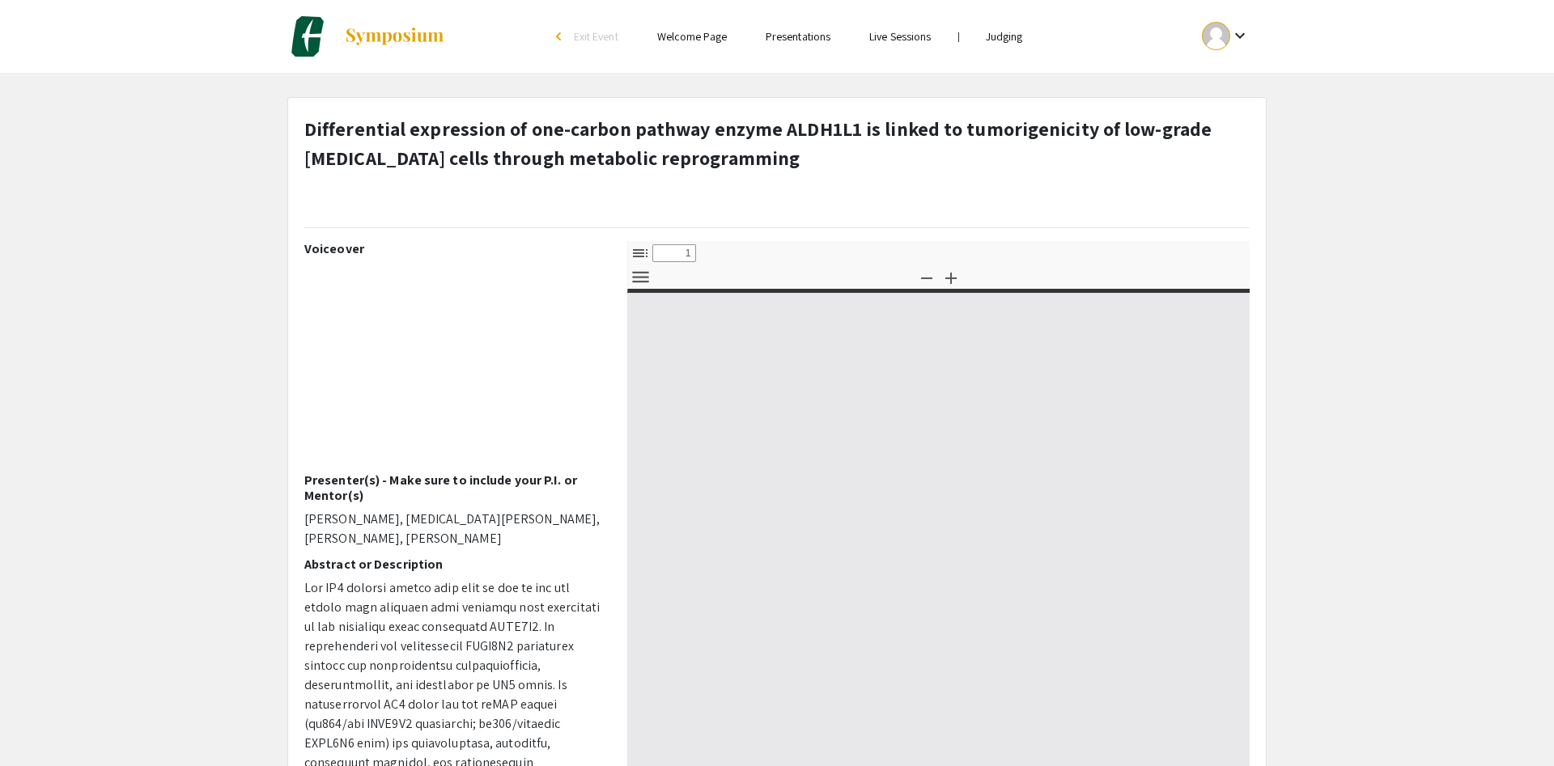
select select "custom"
type input "0"
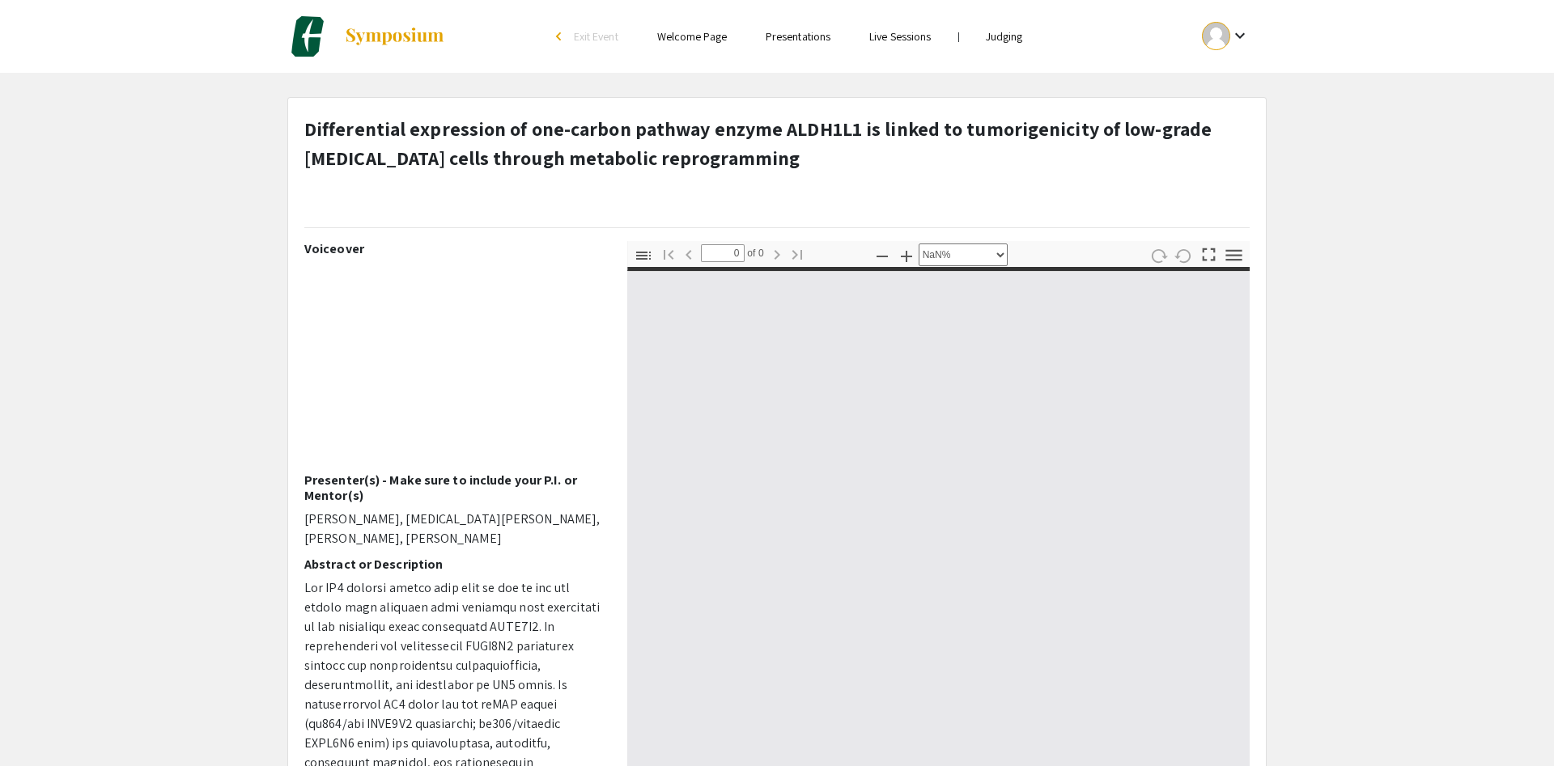
select select "auto"
type input "1"
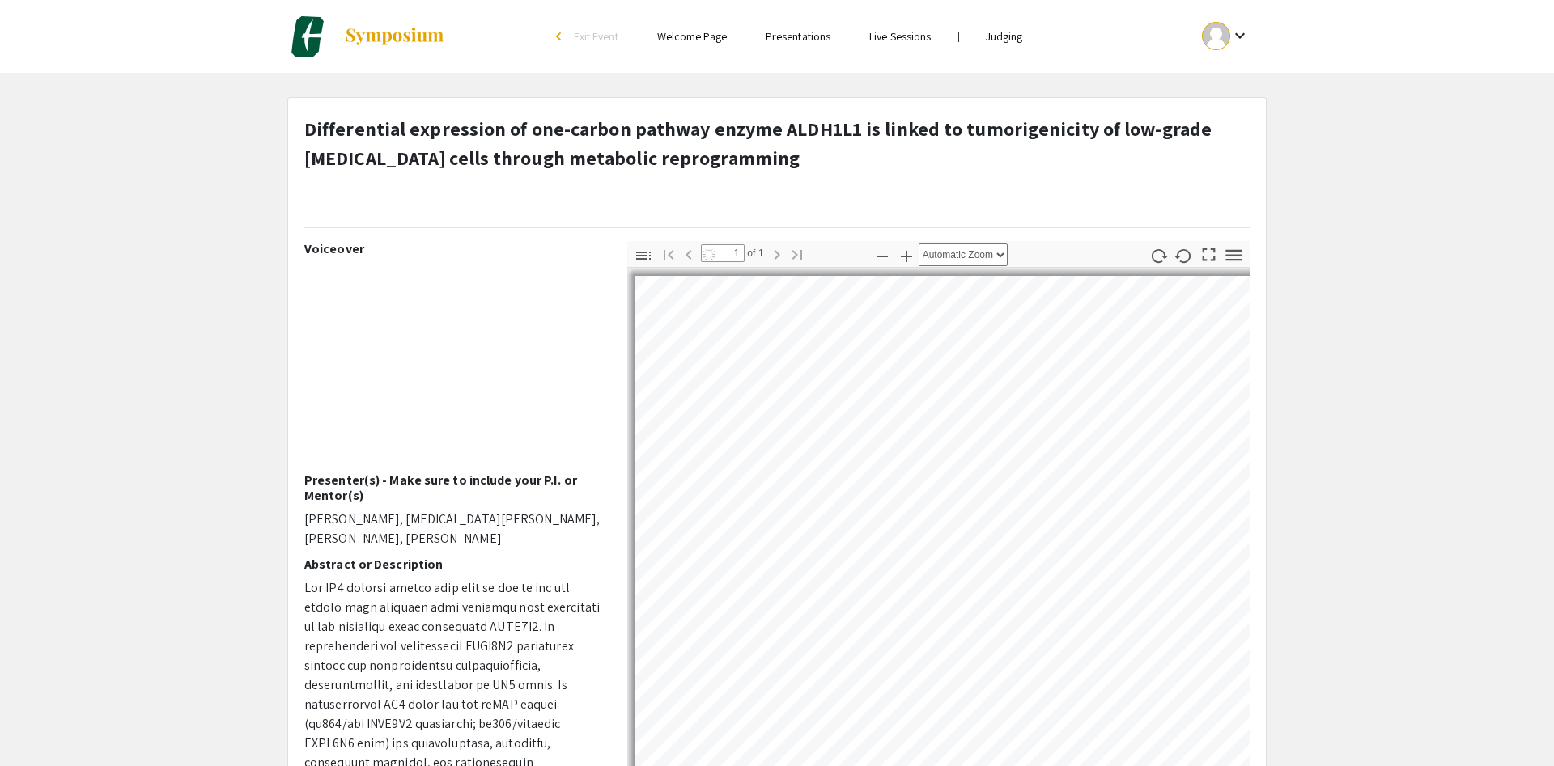
select select "auto"
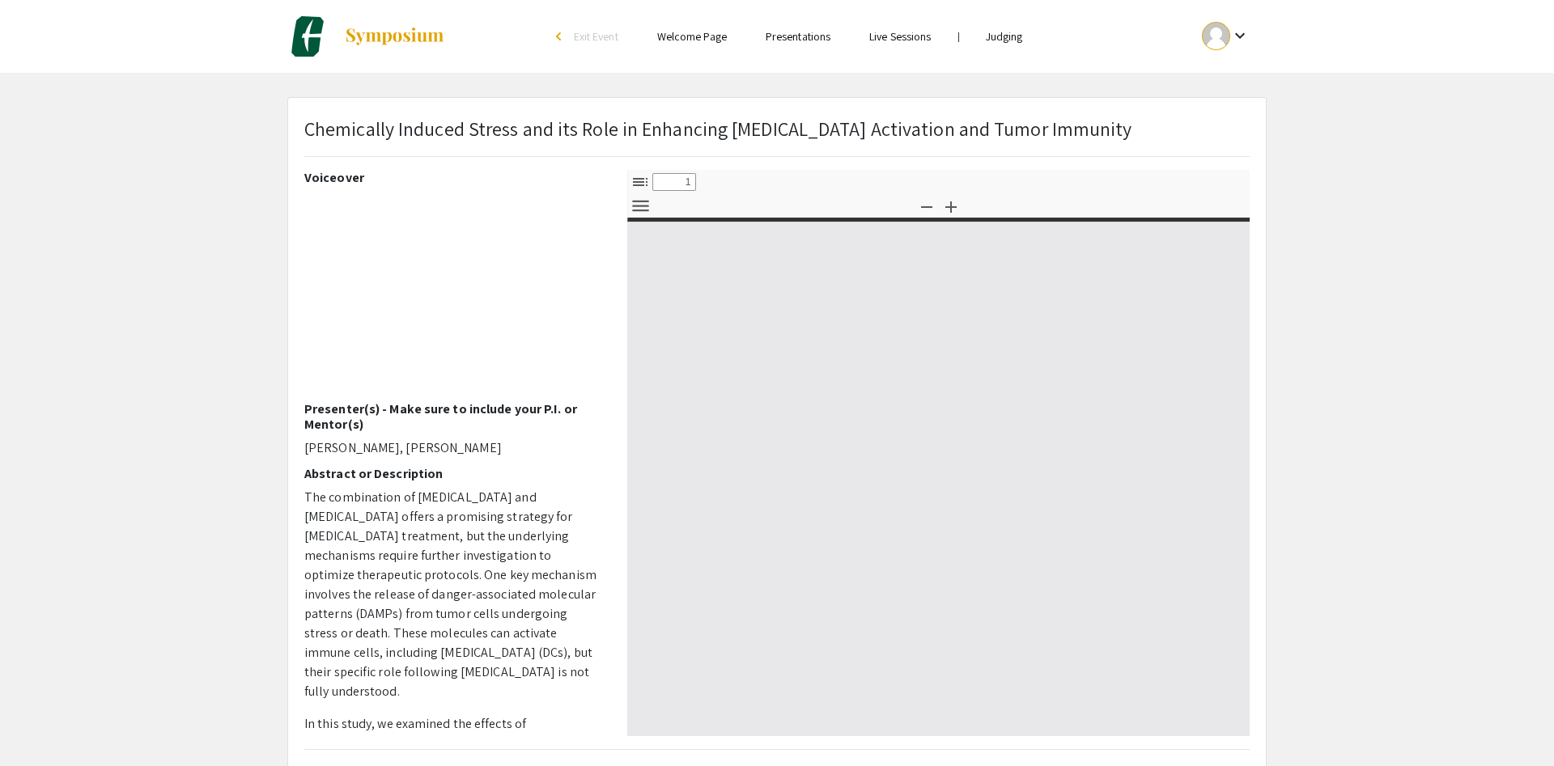
select select "custom"
type input "0"
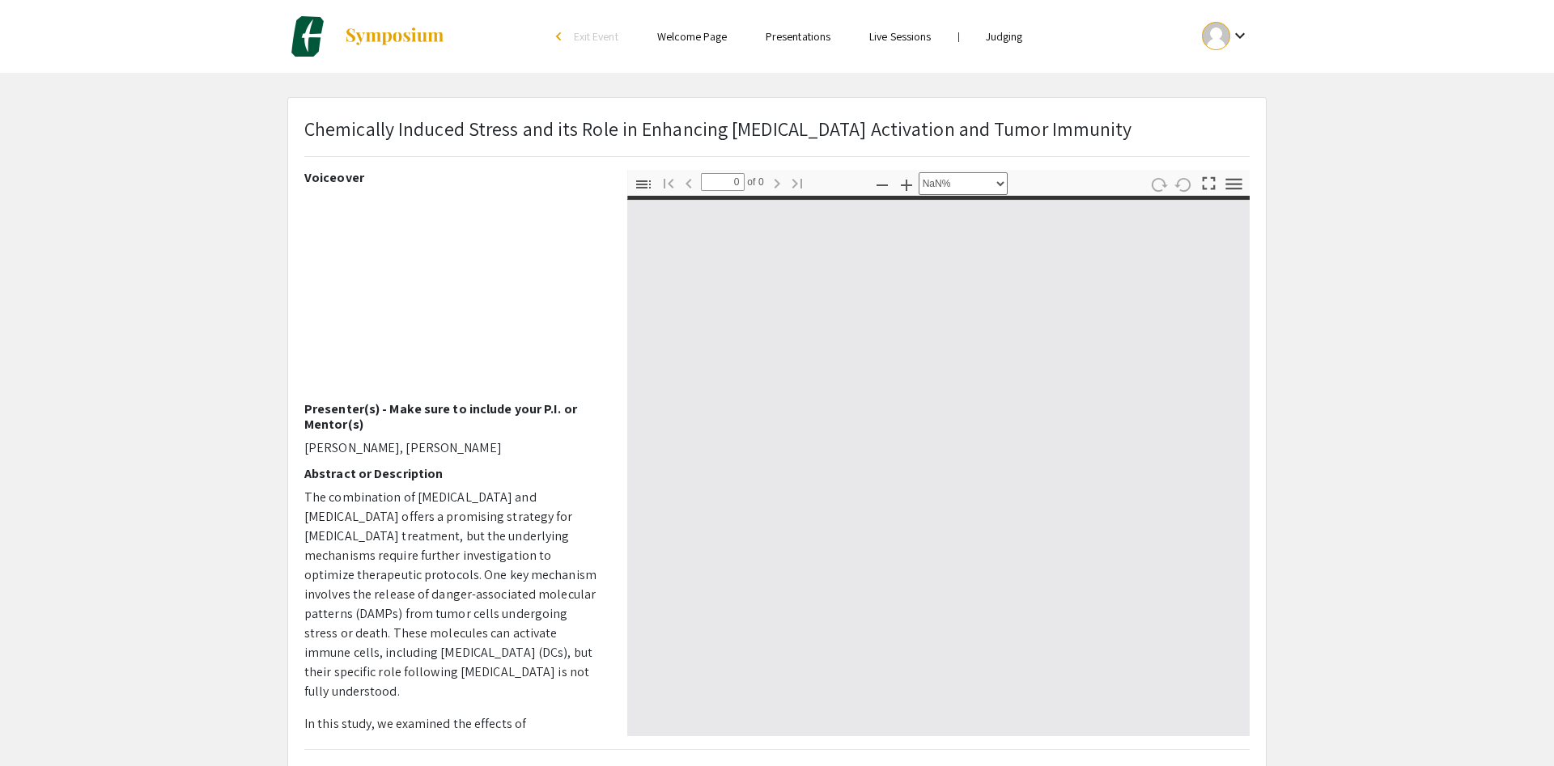
select select "auto"
type input "1"
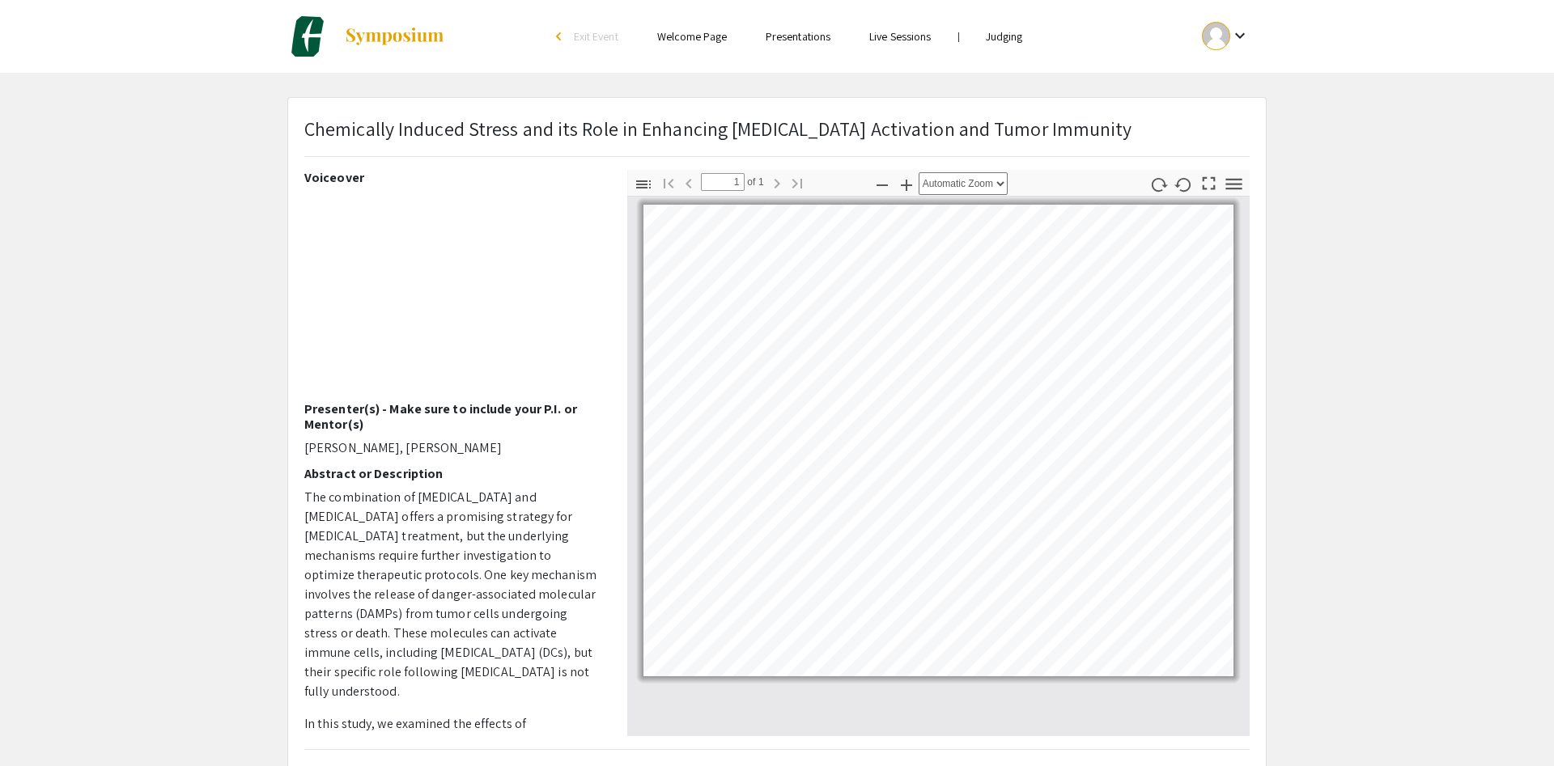
scroll to position [102, 0]
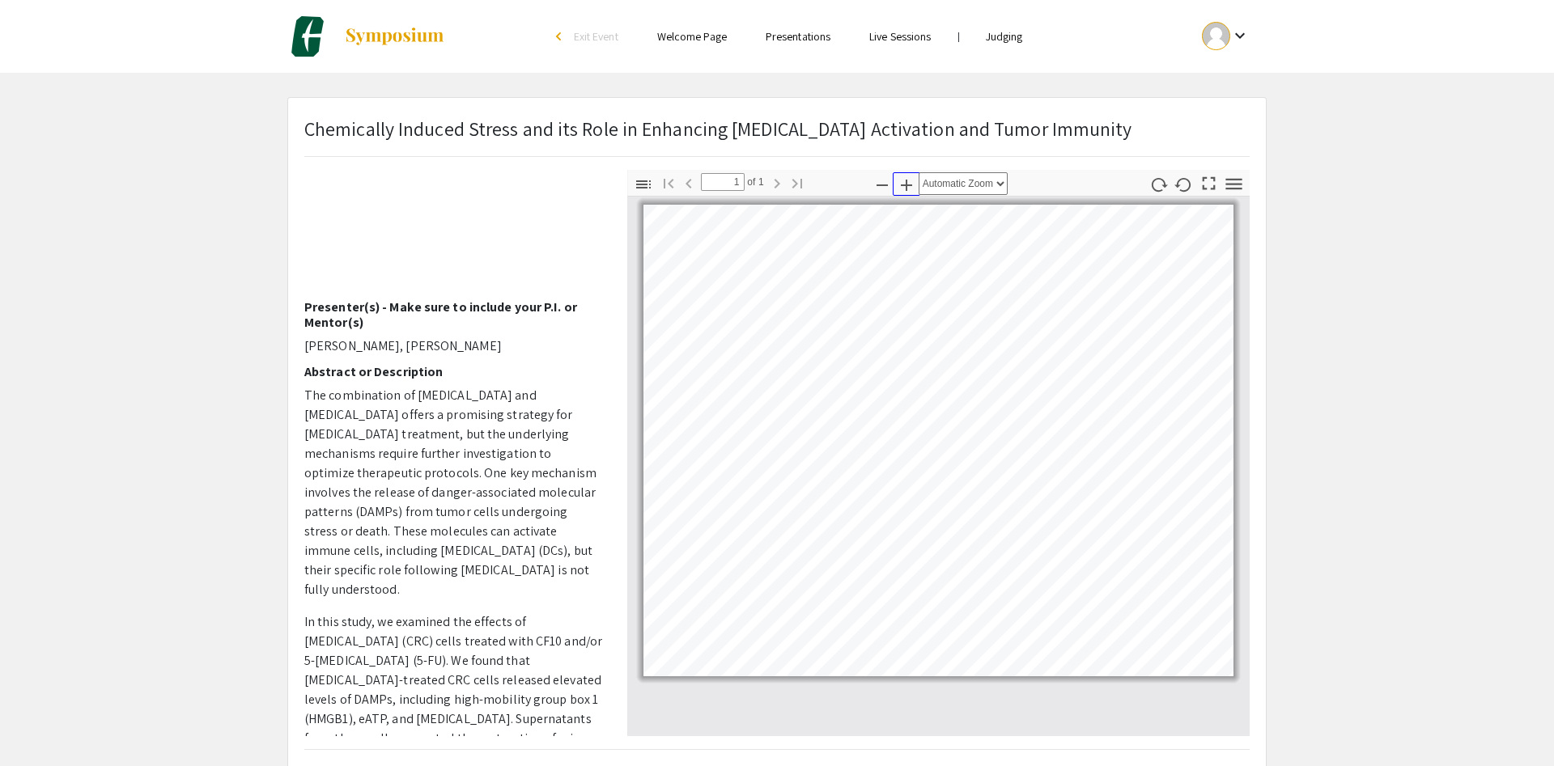
click at [900, 189] on icon "button" at bounding box center [906, 185] width 19 height 19
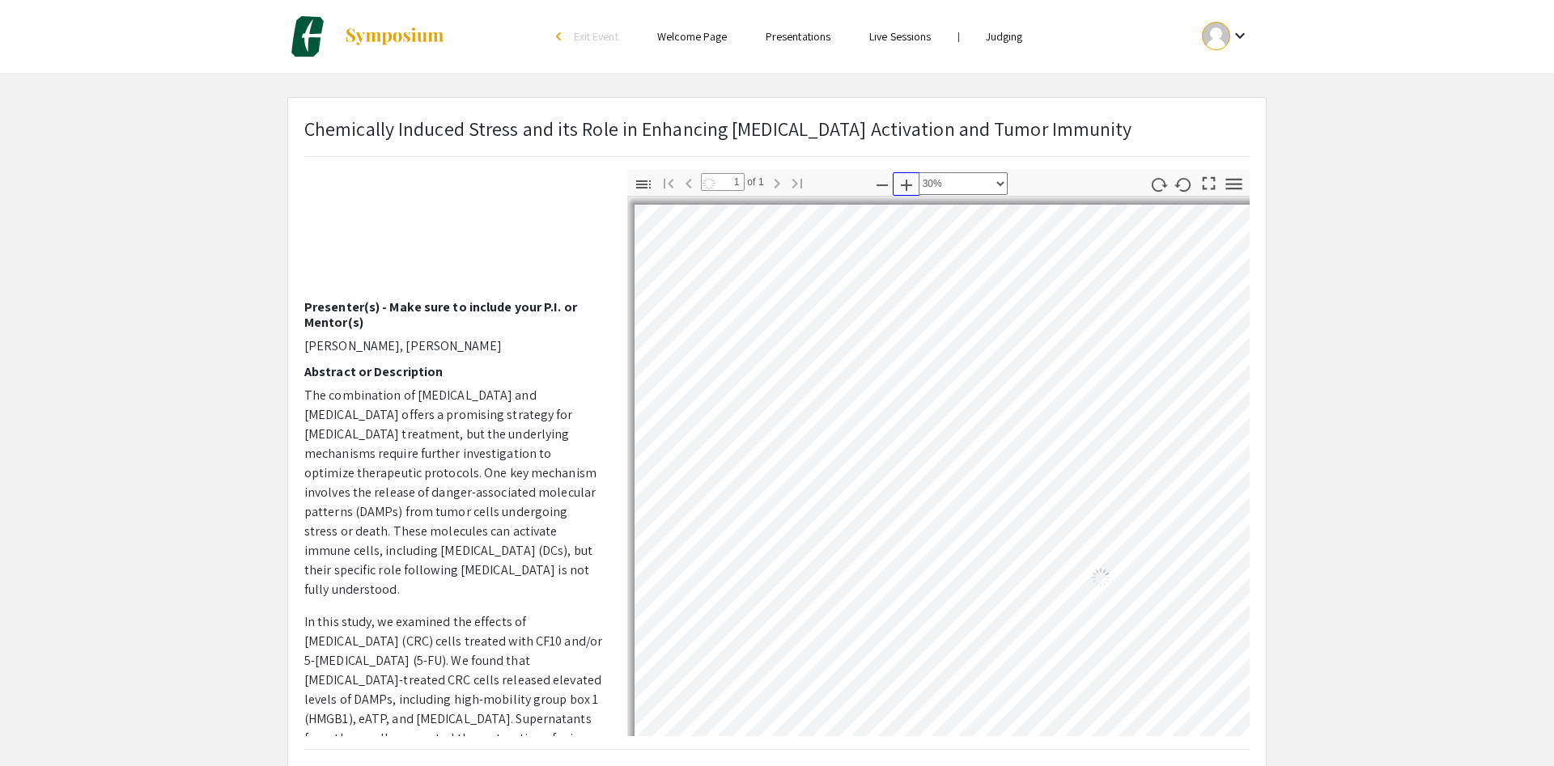
click at [900, 189] on icon "button" at bounding box center [906, 185] width 19 height 19
select select "0.5"
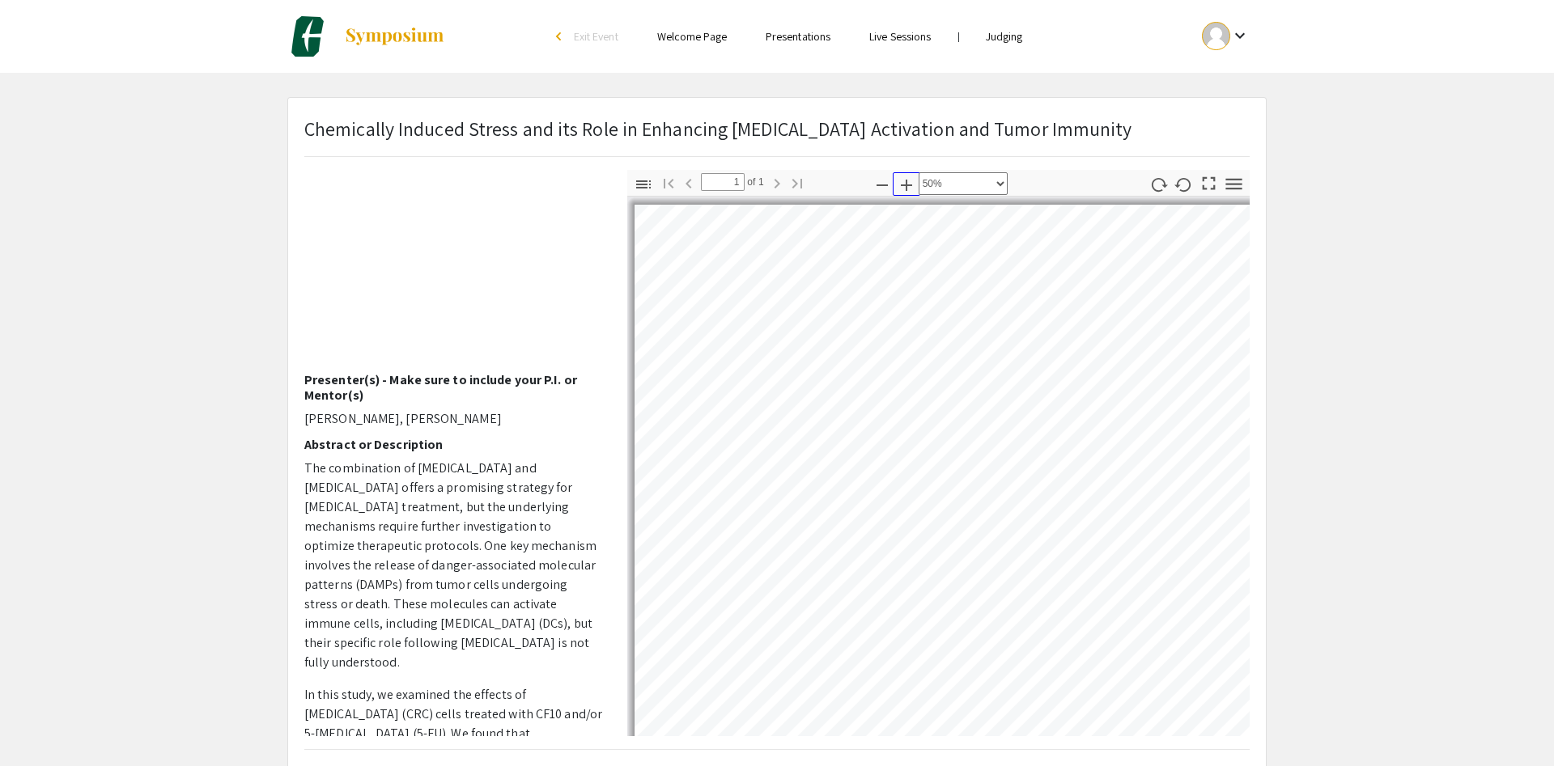
scroll to position [0, 0]
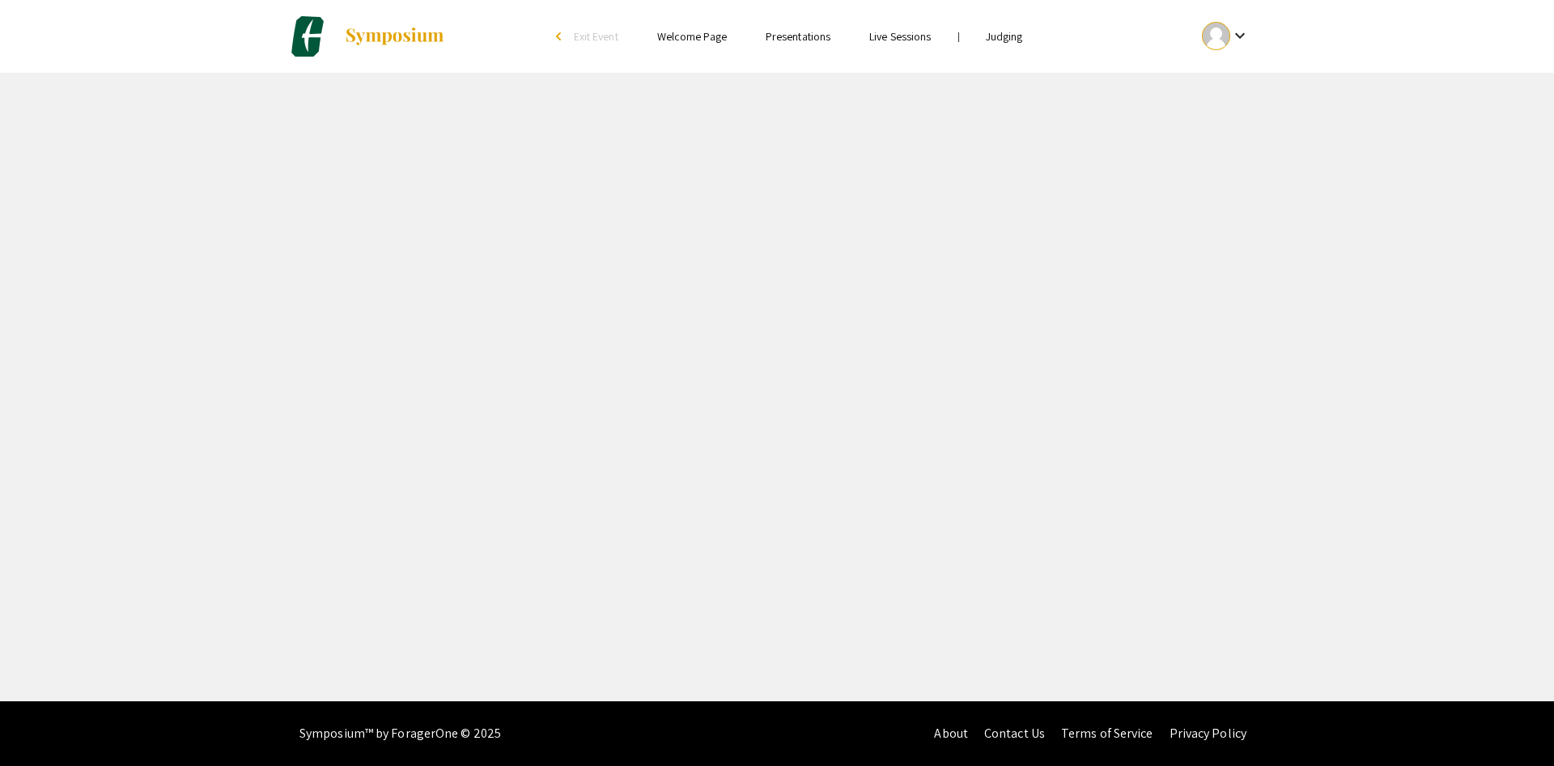
select select "custom"
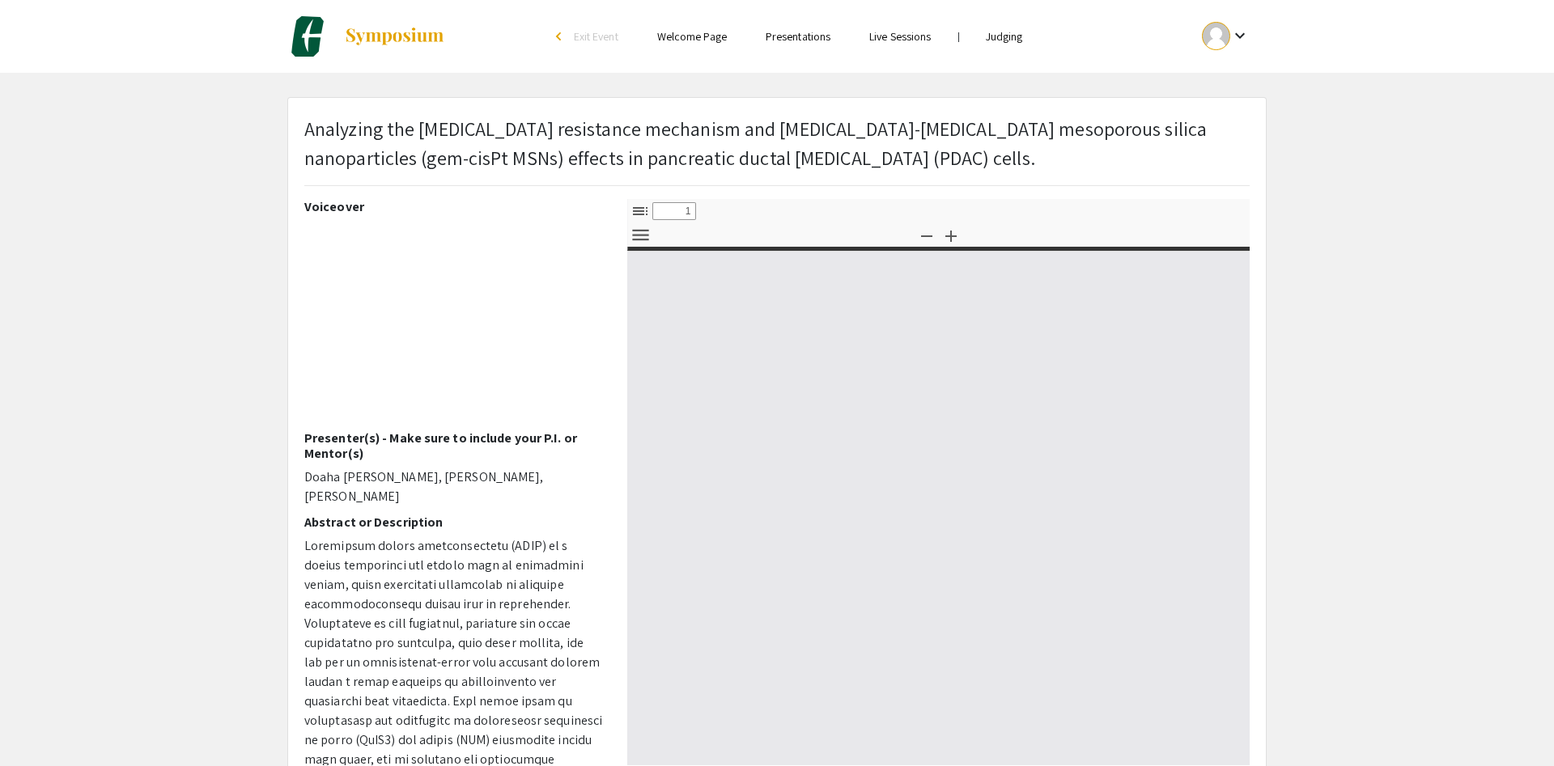
type input "0"
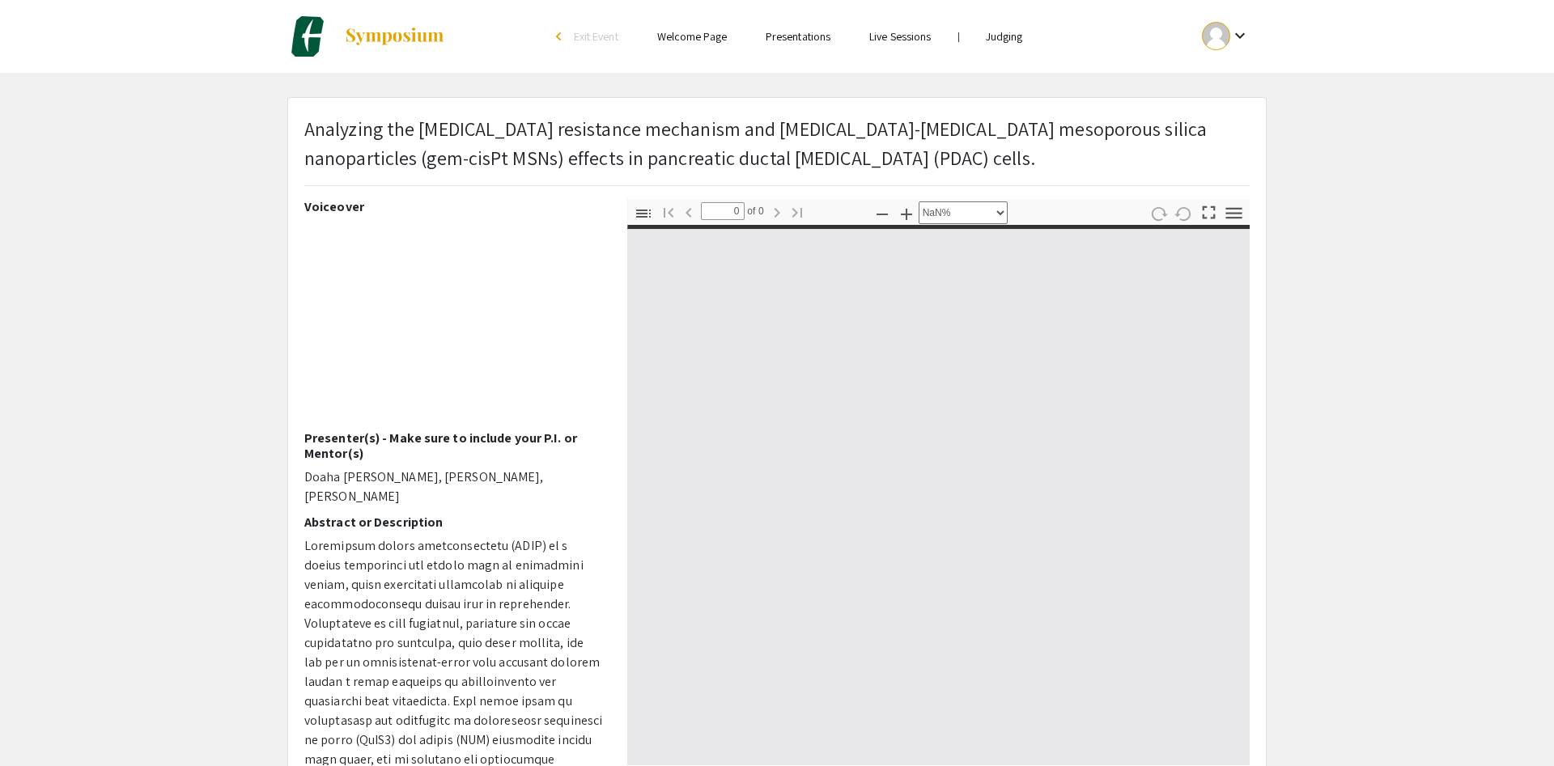
select select "auto"
type input "1"
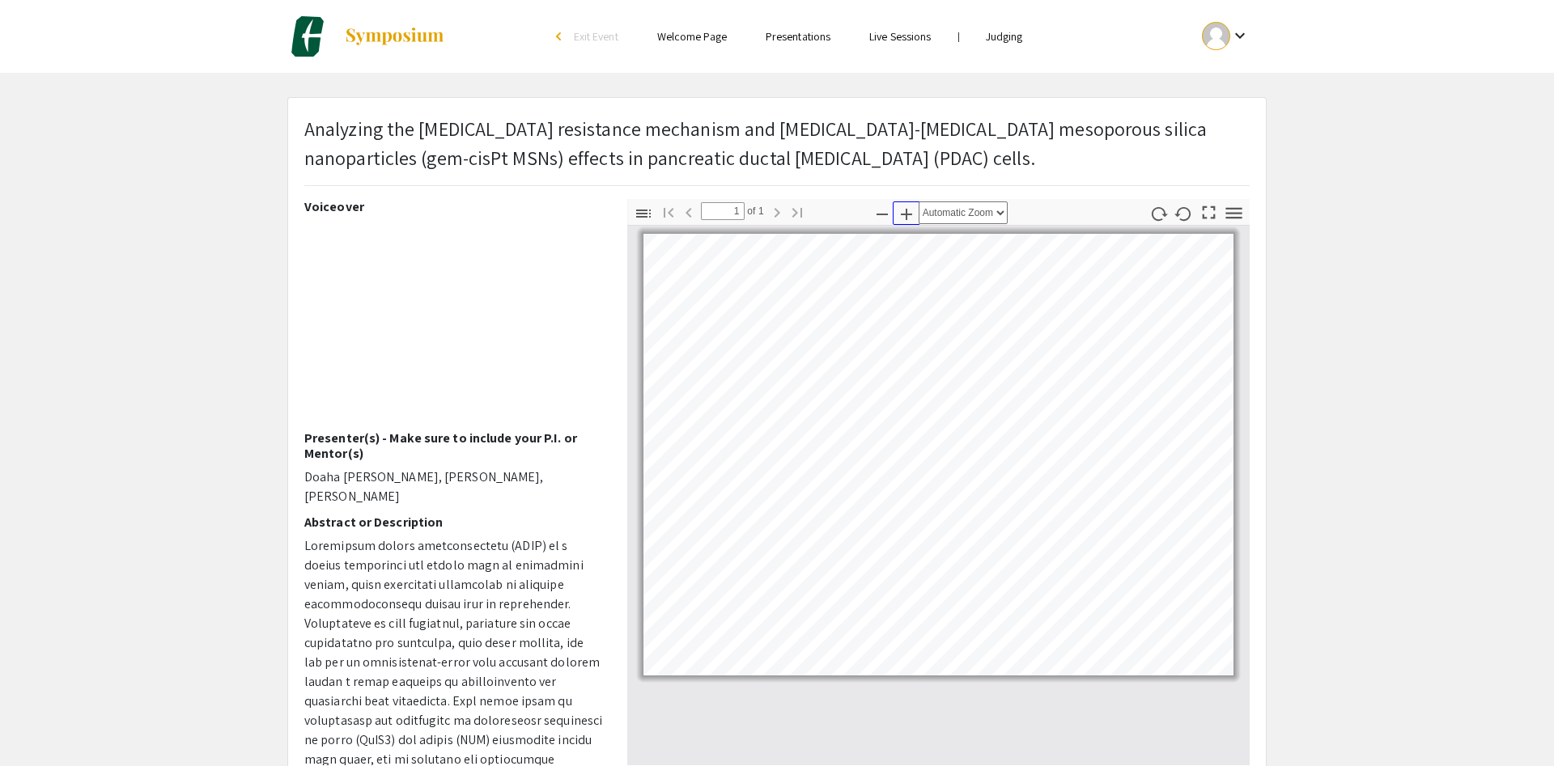
click at [902, 210] on icon "button" at bounding box center [906, 214] width 19 height 19
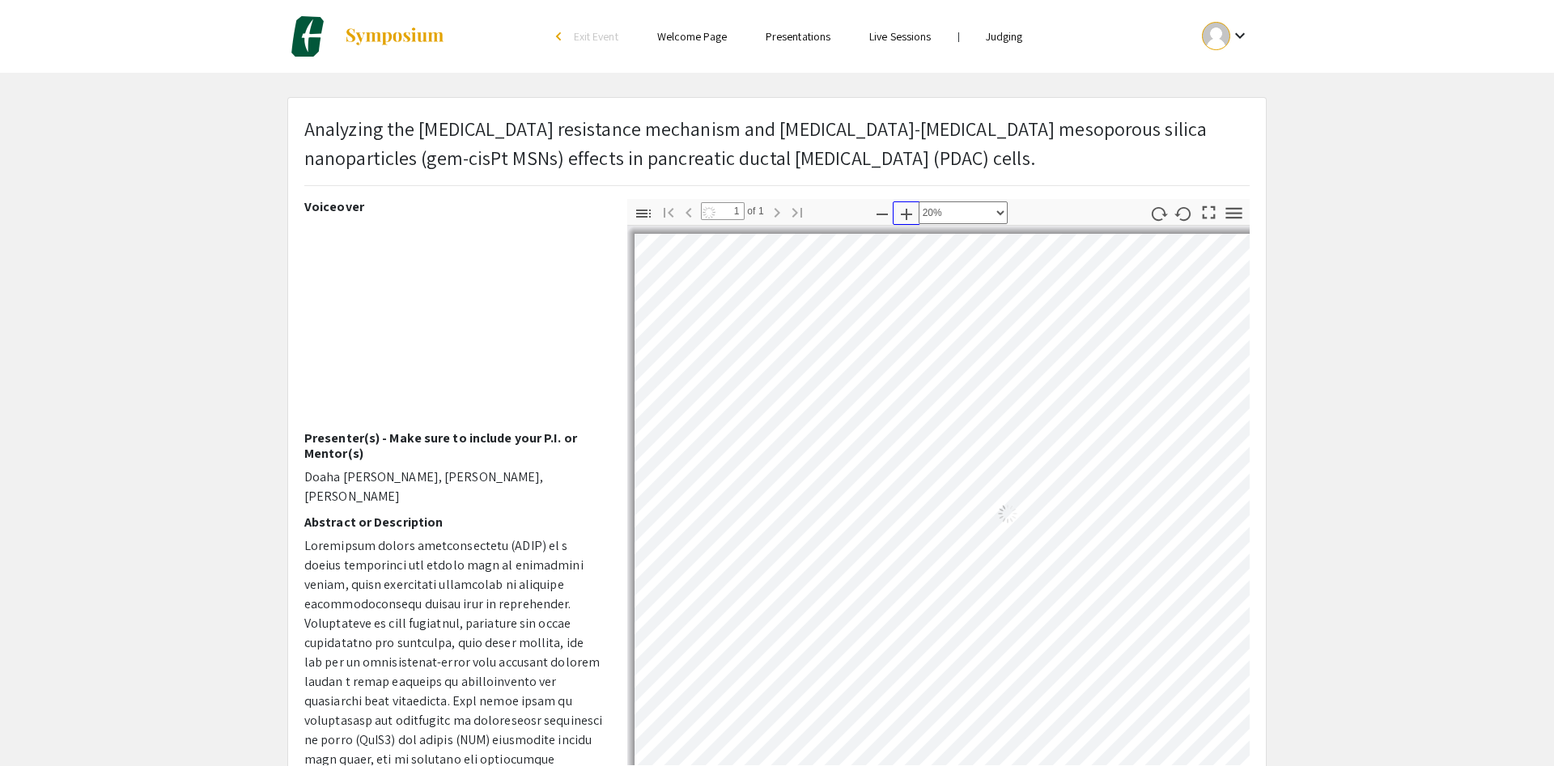
click at [902, 210] on icon "button" at bounding box center [906, 214] width 19 height 19
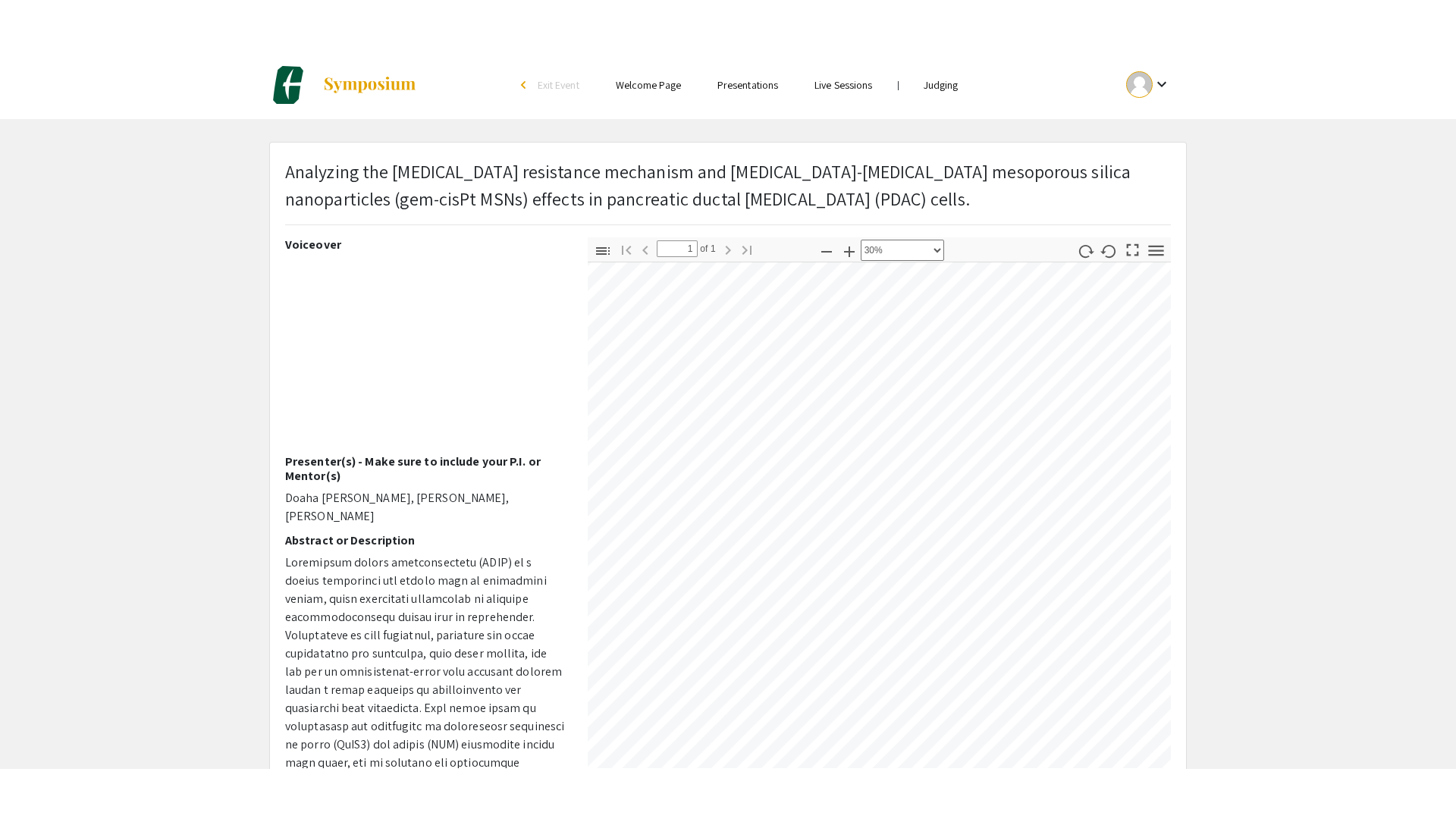
scroll to position [64, 194]
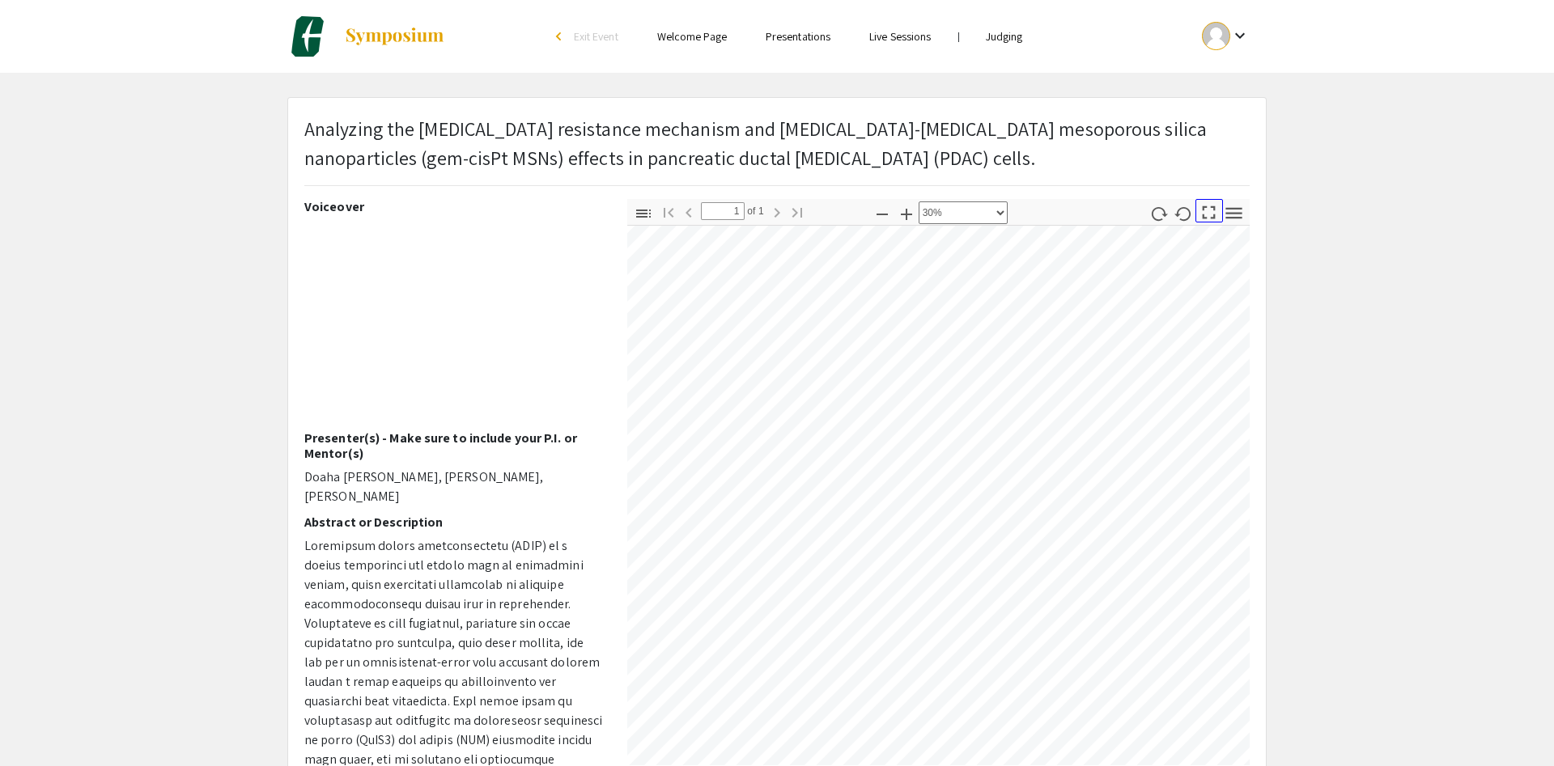
click at [1209, 212] on icon "button" at bounding box center [1209, 212] width 22 height 22
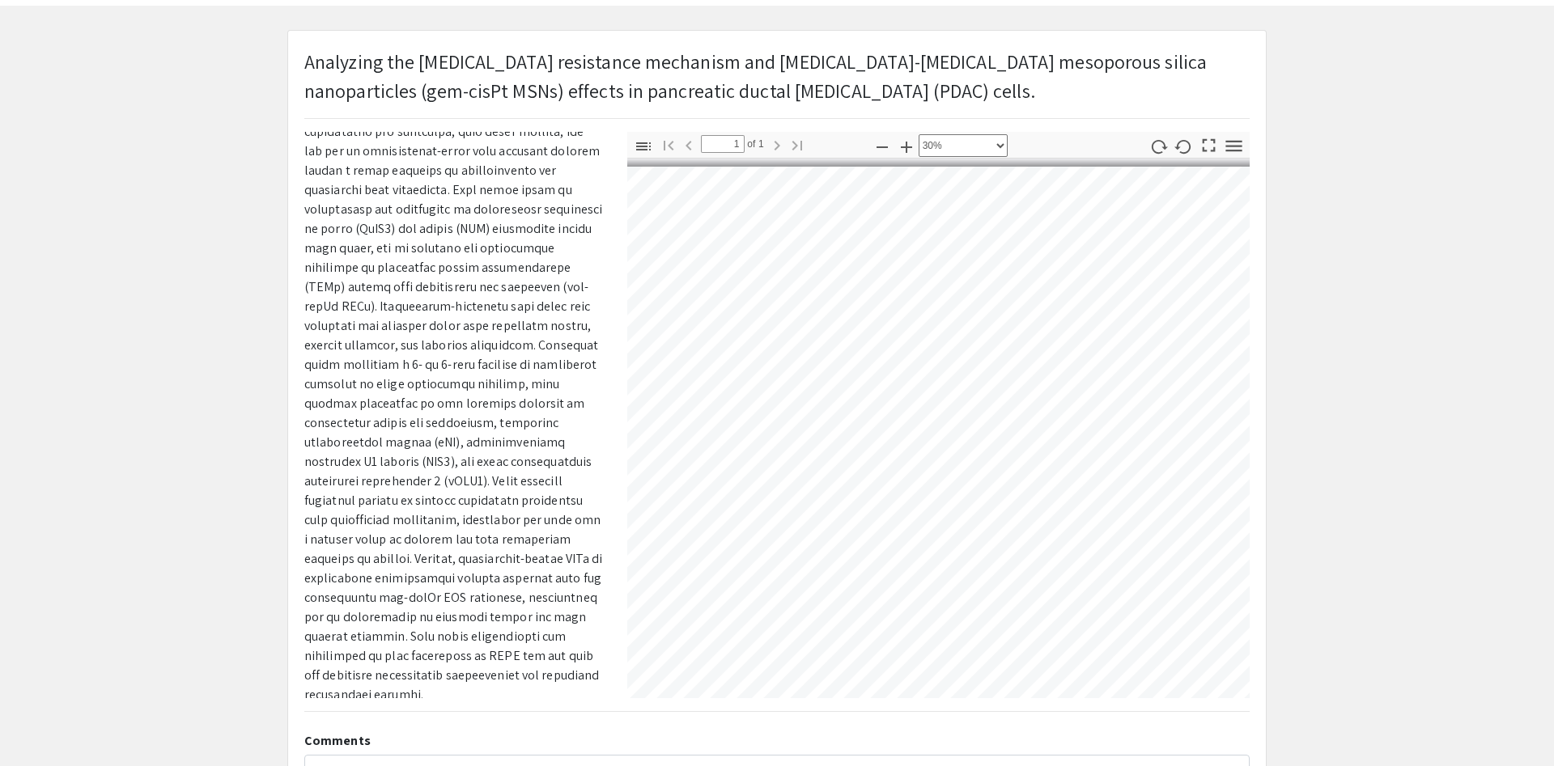
scroll to position [0, 0]
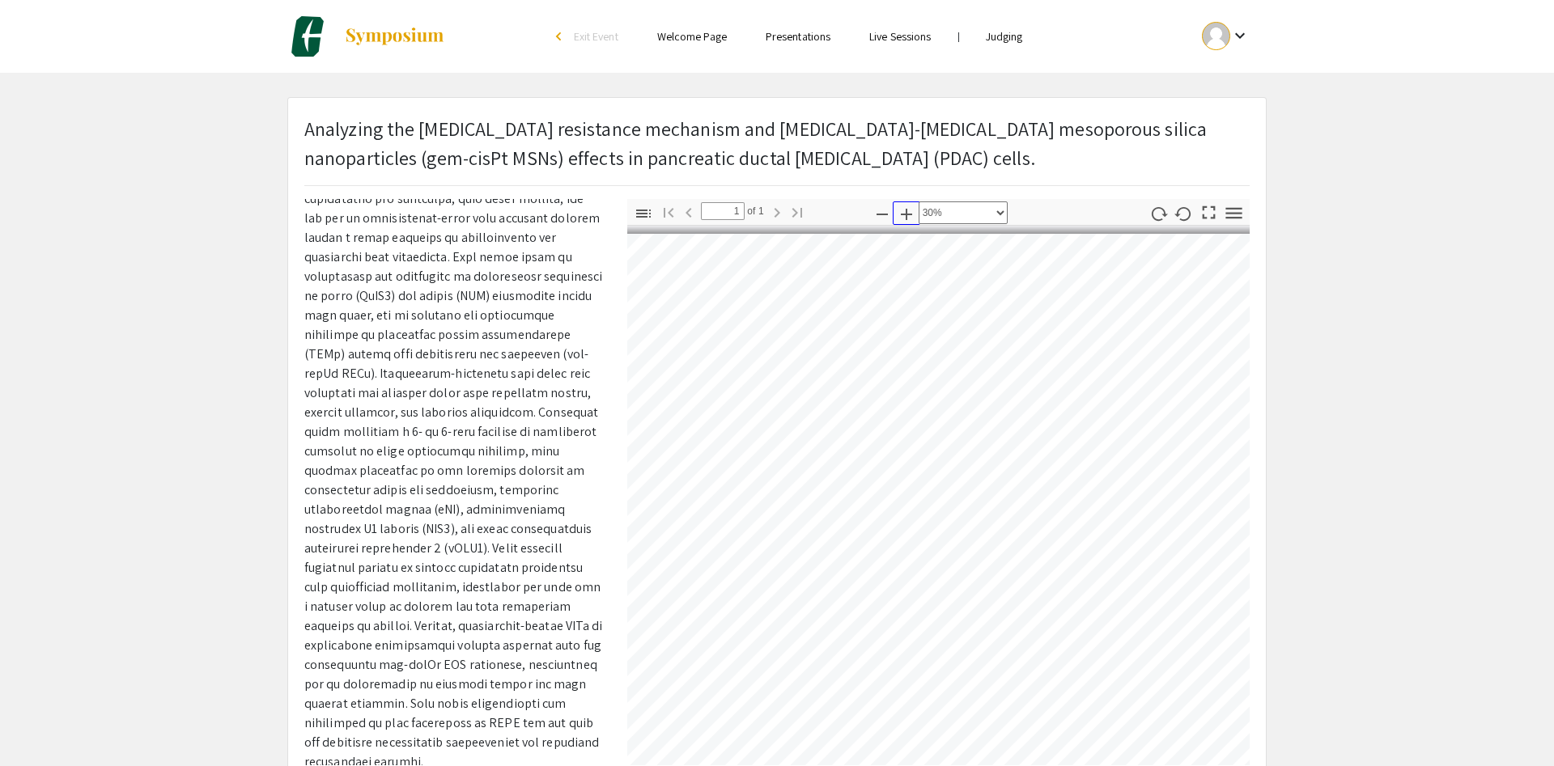
click at [901, 212] on icon "button" at bounding box center [906, 214] width 19 height 19
click at [901, 213] on icon "button" at bounding box center [906, 214] width 19 height 19
select select "0.5"
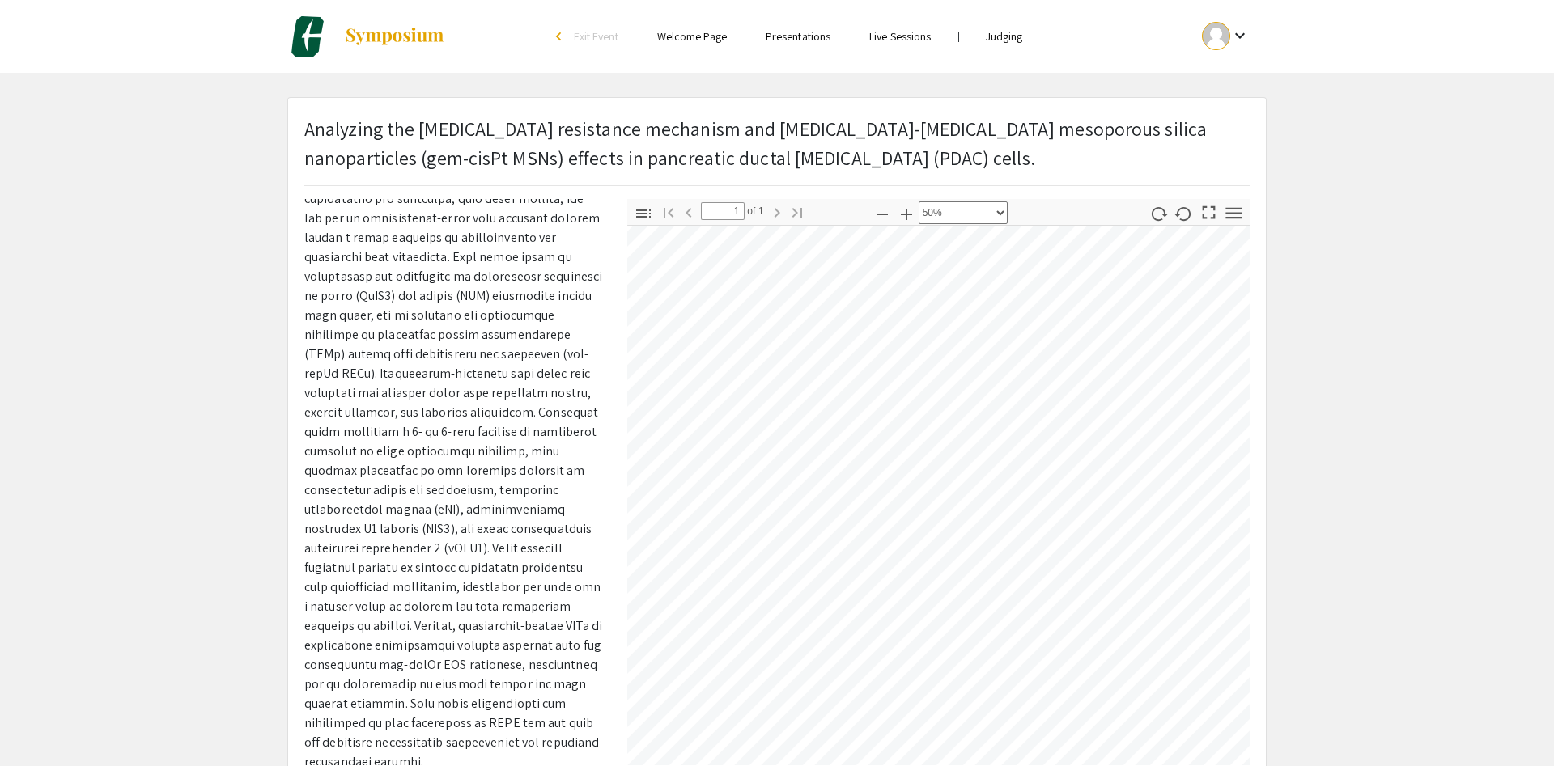
scroll to position [532, 811]
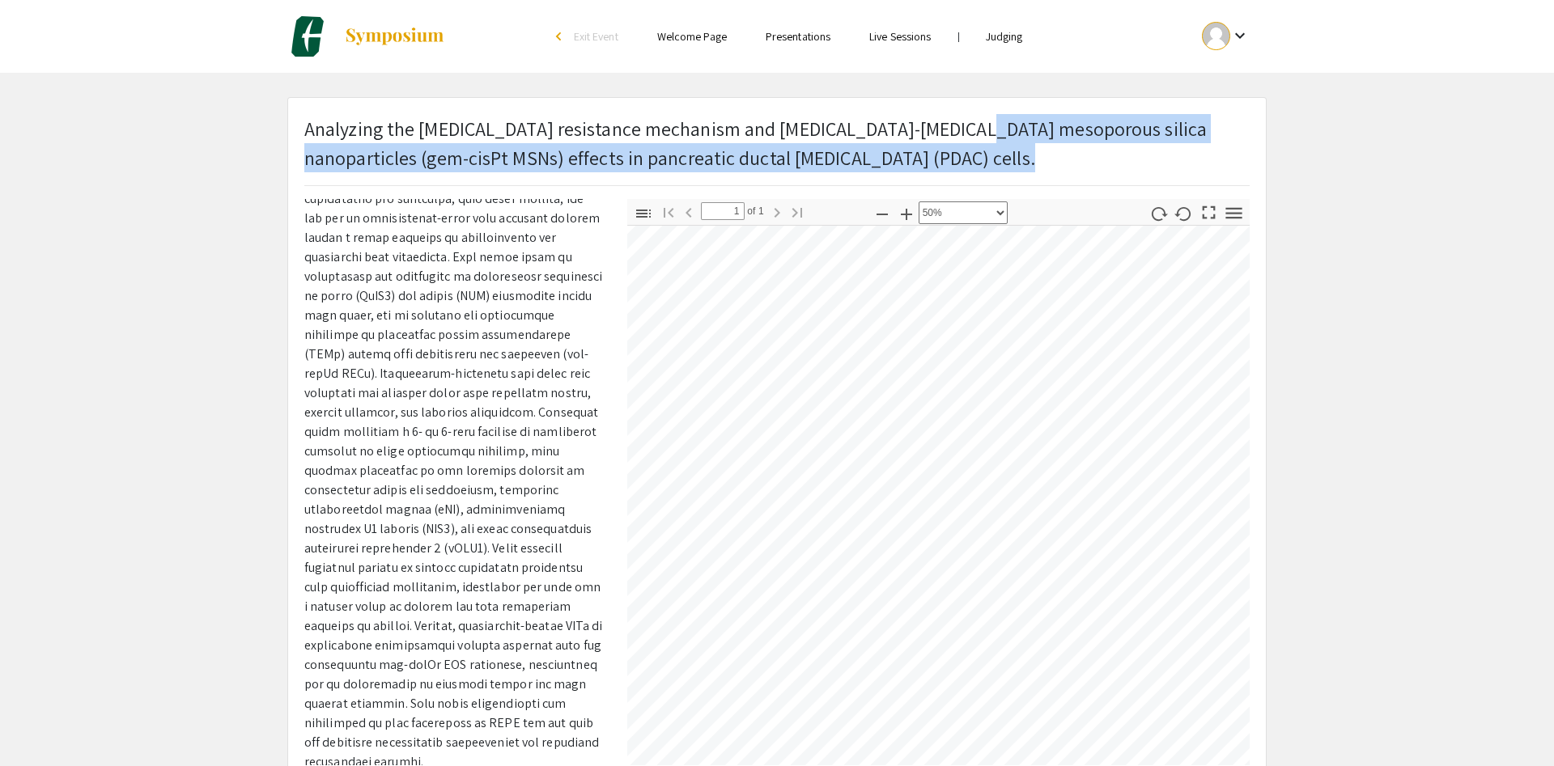
drag, startPoint x: 970, startPoint y: 119, endPoint x: 963, endPoint y: 191, distance: 72.4
click at [963, 191] on div "Analyzing the gemcitabine resistance mechanism and gemcitabine-cisplatin mesopo…" at bounding box center [776, 156] width 969 height 85
click at [1209, 154] on div "Analyzing the gemcitabine resistance mechanism and gemcitabine-cisplatin mesopo…" at bounding box center [776, 521] width 977 height 846
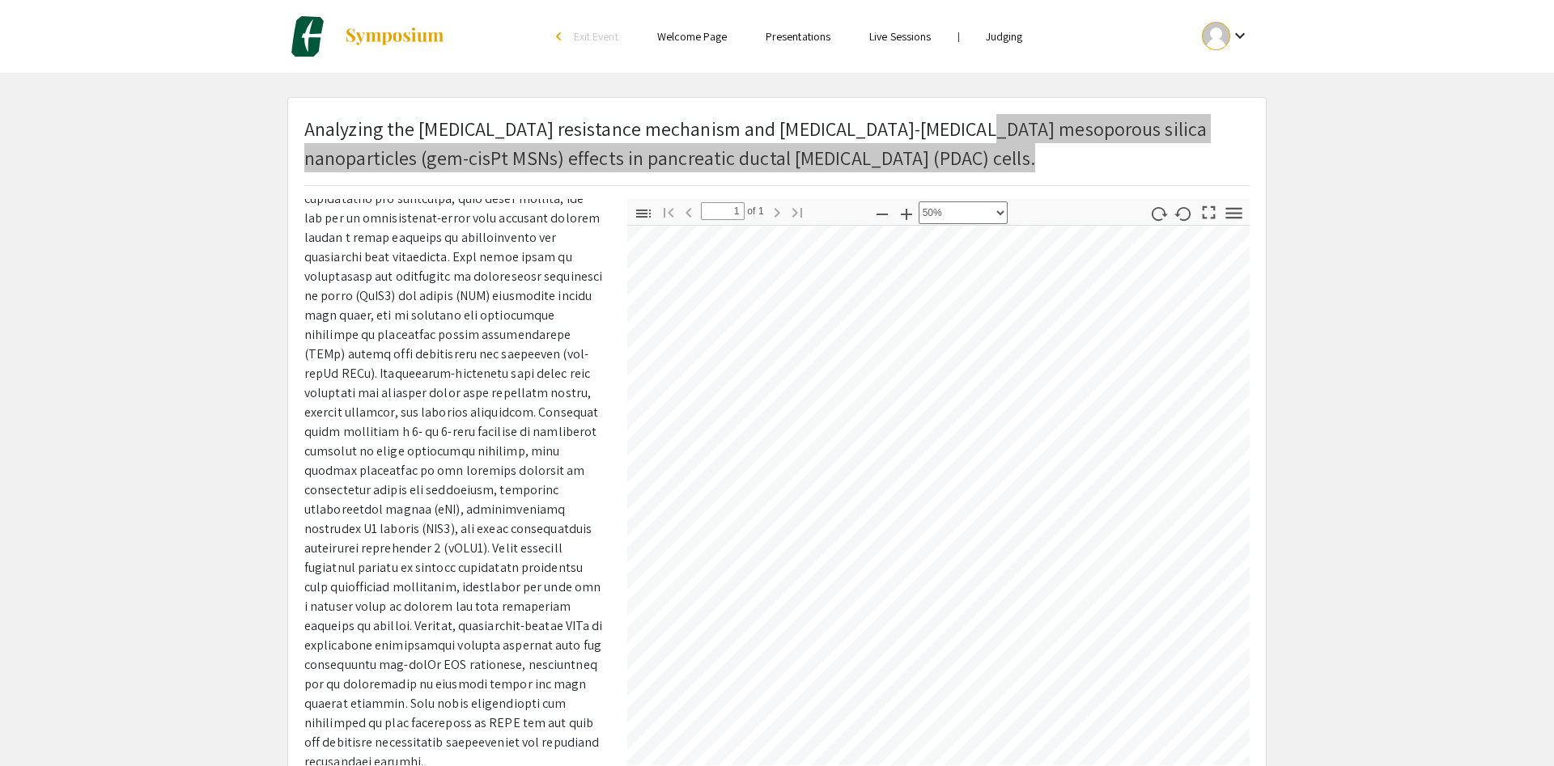
scroll to position [870, 398]
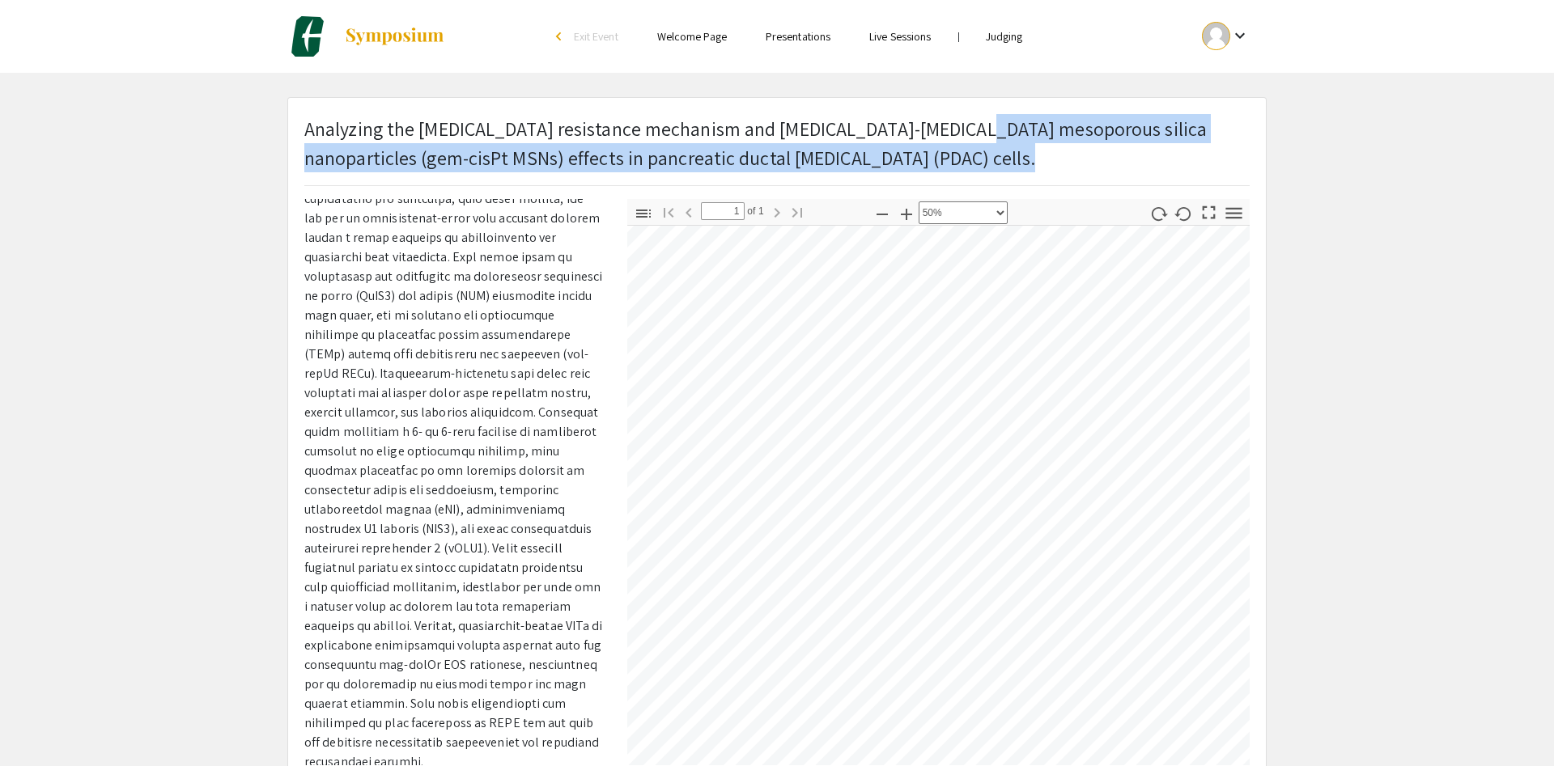
click at [443, 712] on div "Voiceover Presenter(s) - Make sure to include your P.I. or Mentor(s) Doaha Awad…" at bounding box center [776, 482] width 969 height 566
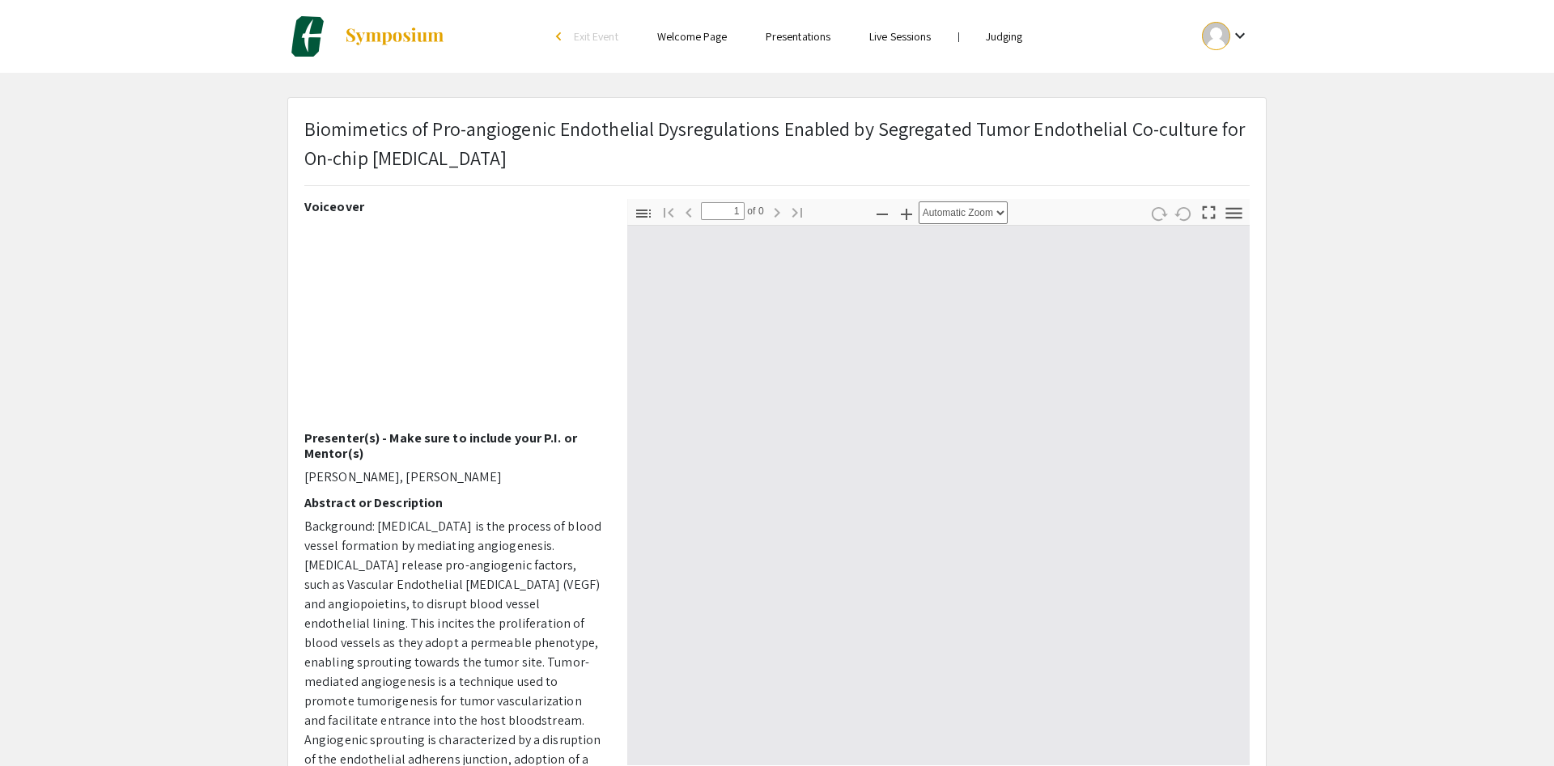
type input "0"
select select "auto"
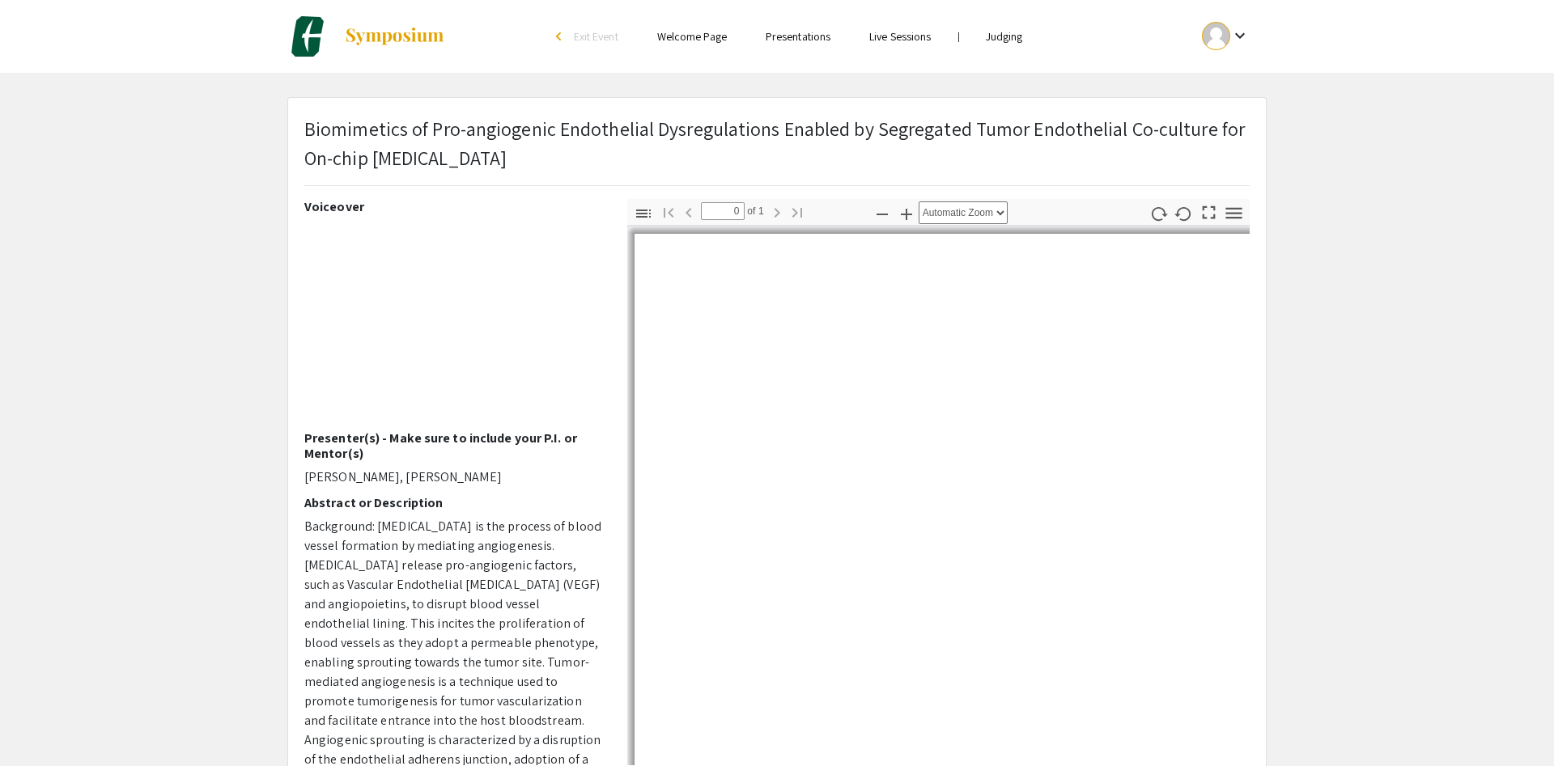
type input "1"
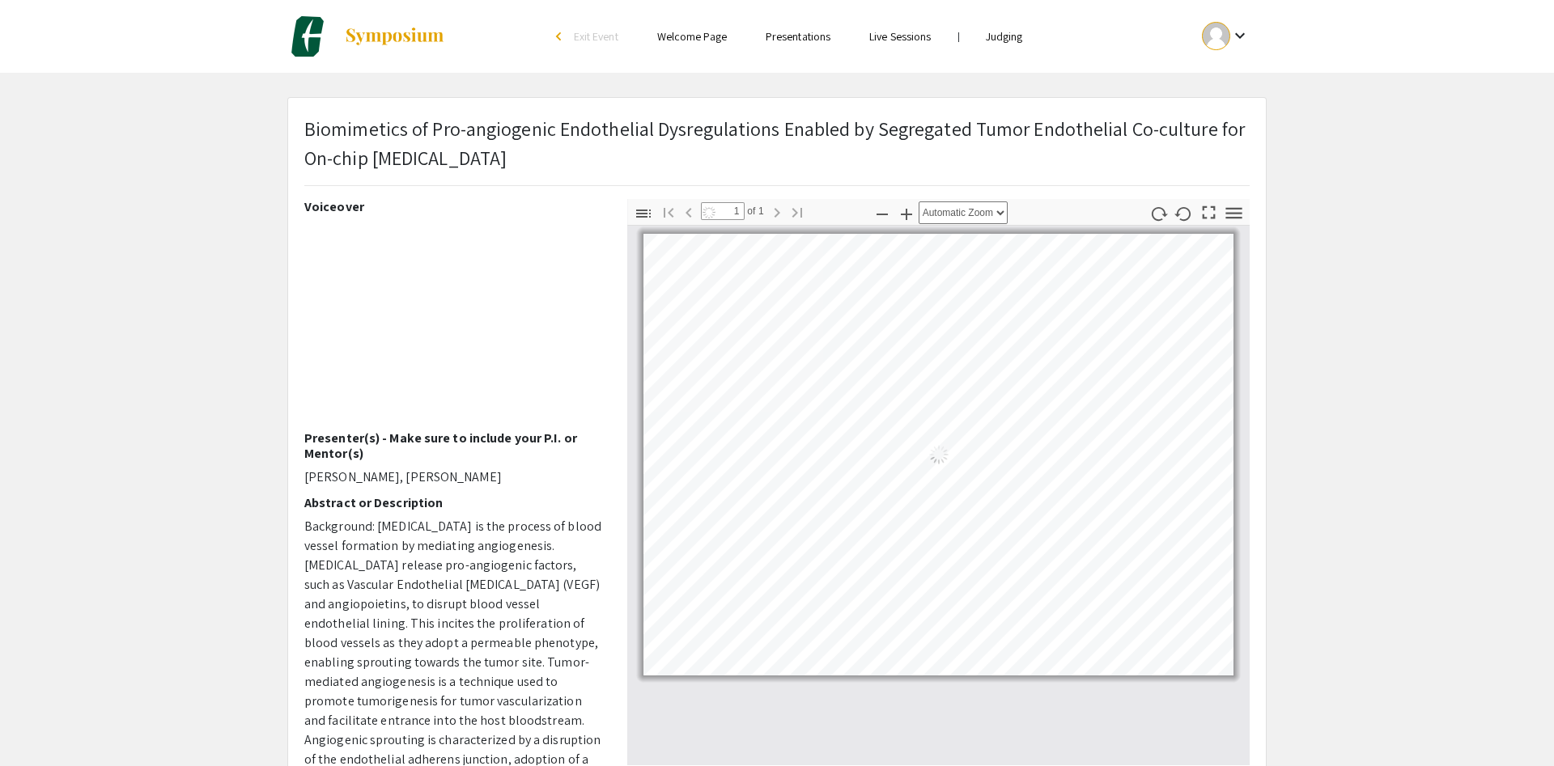
select select "auto"
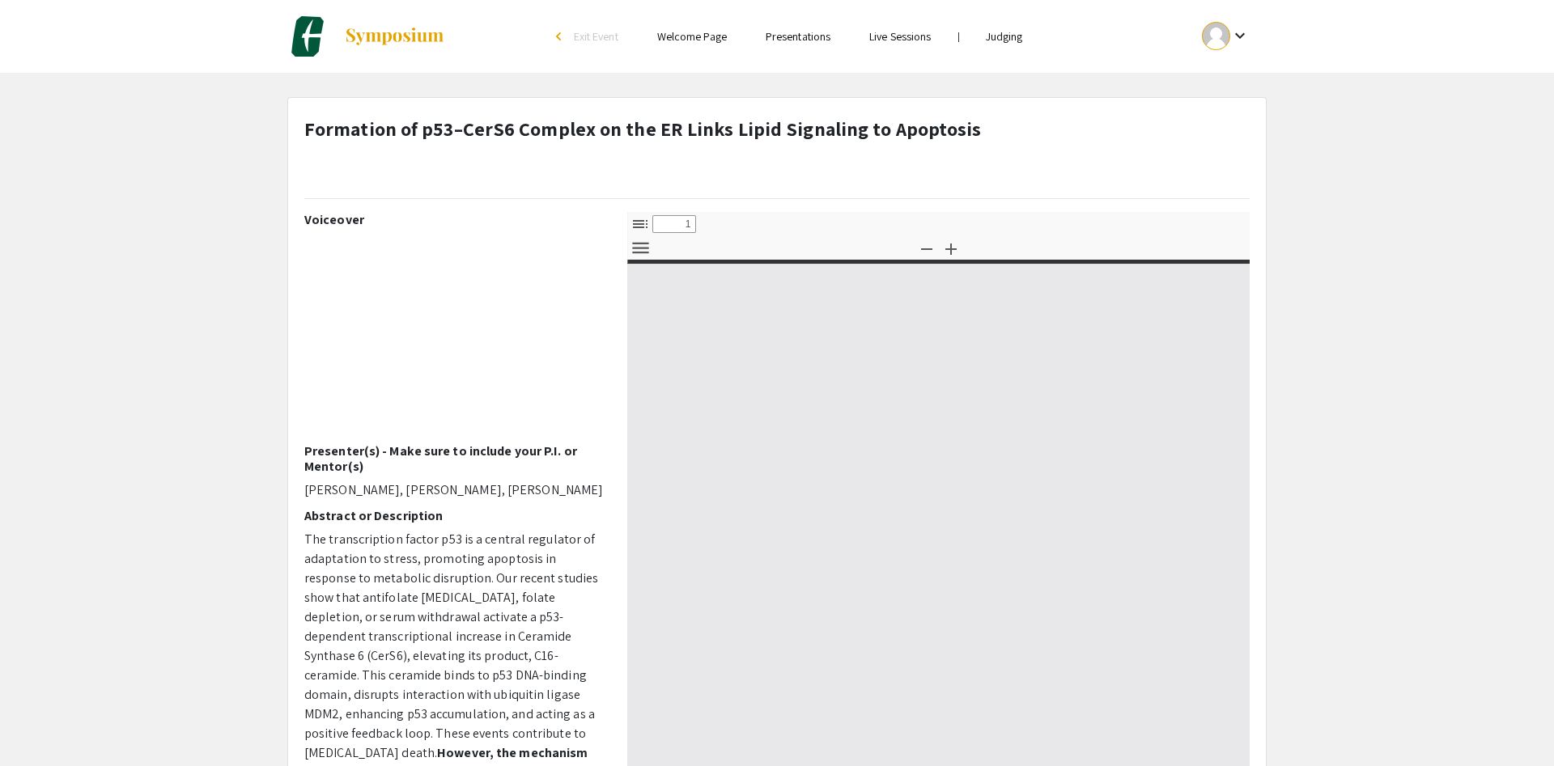
select select "custom"
type input "0"
select select "custom"
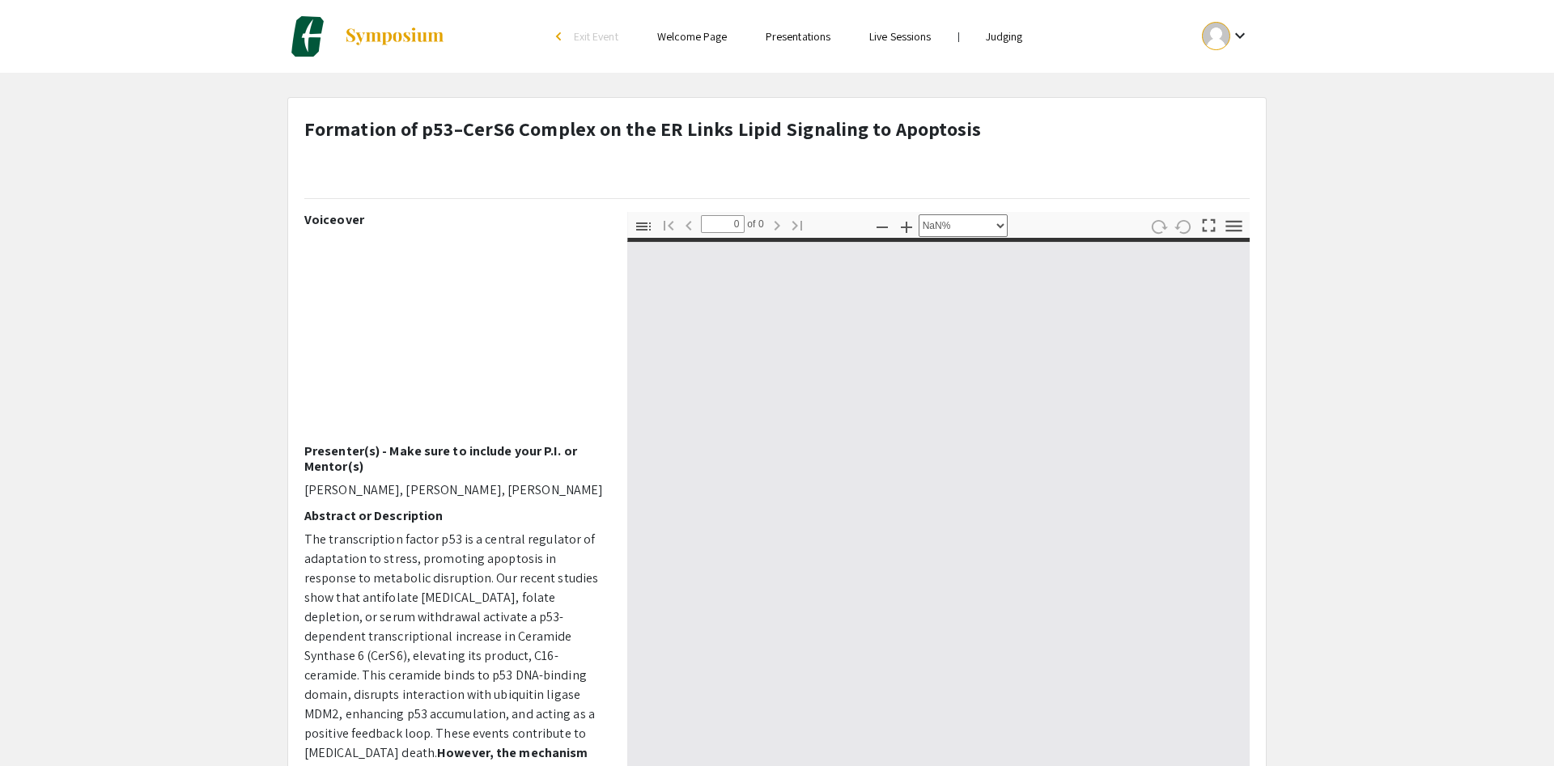
type input "1"
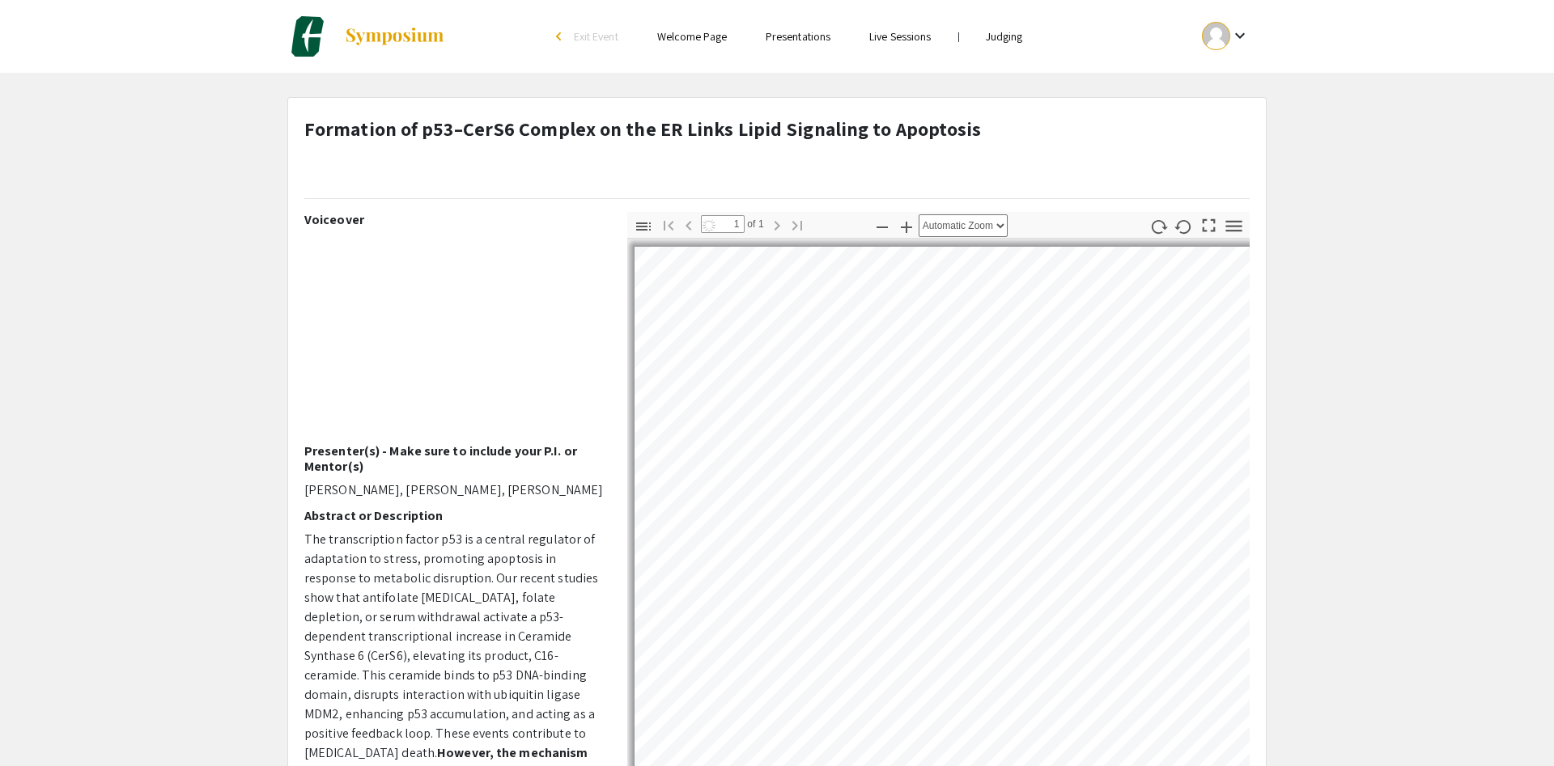
select select "auto"
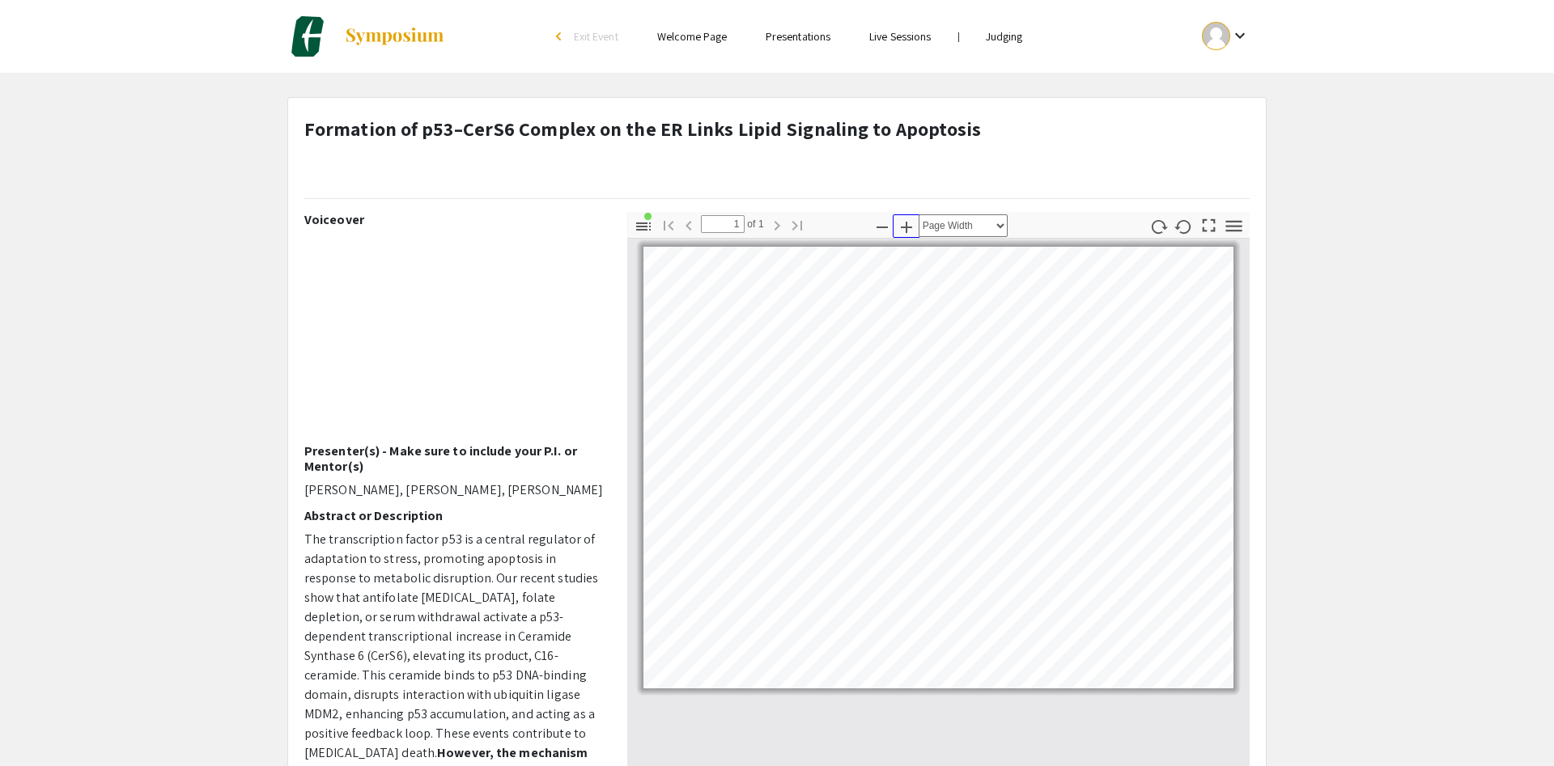
click at [906, 225] on icon "button" at bounding box center [906, 227] width 11 height 11
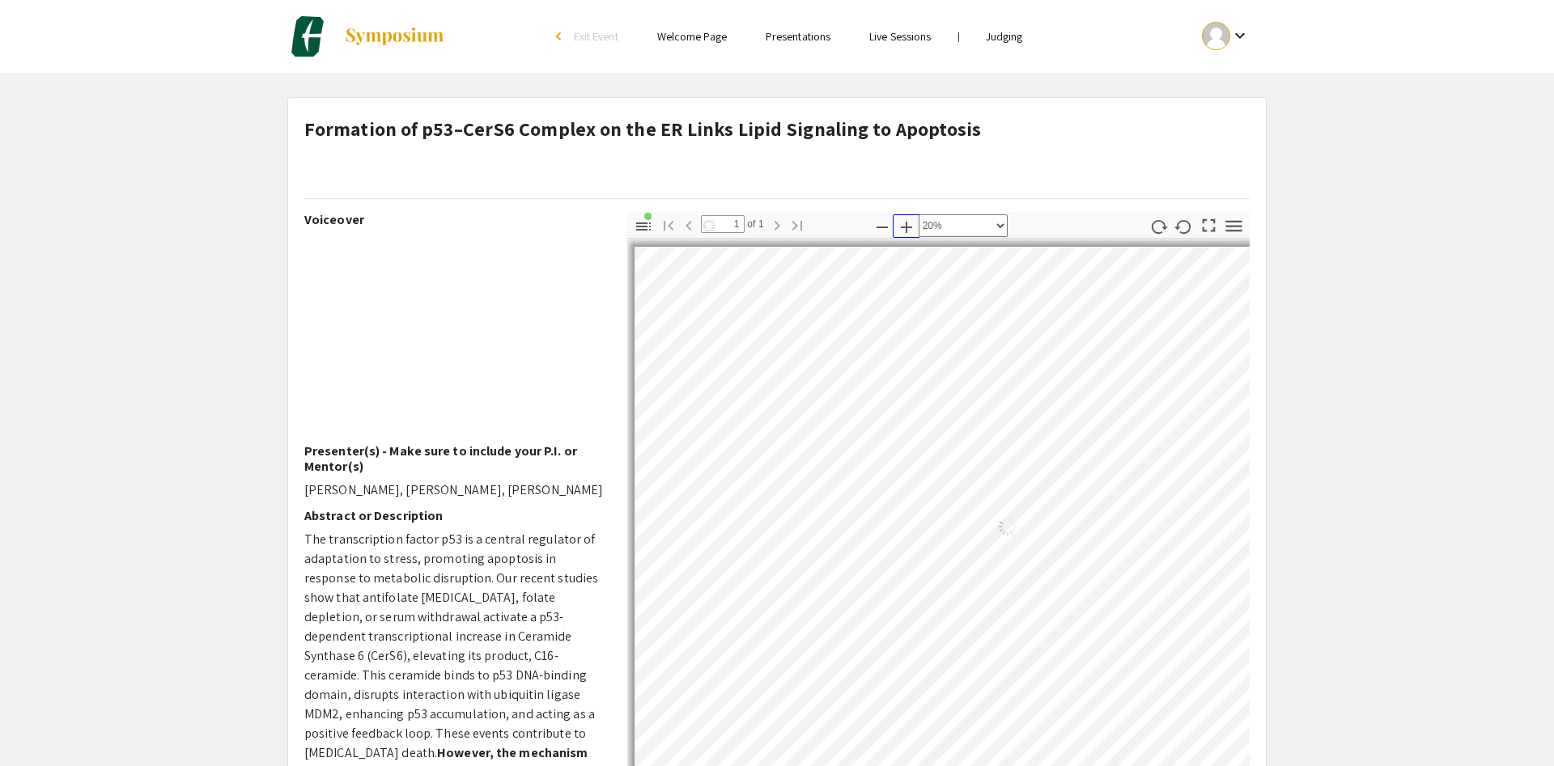
click at [906, 225] on icon "button" at bounding box center [906, 227] width 11 height 11
select select "custom"
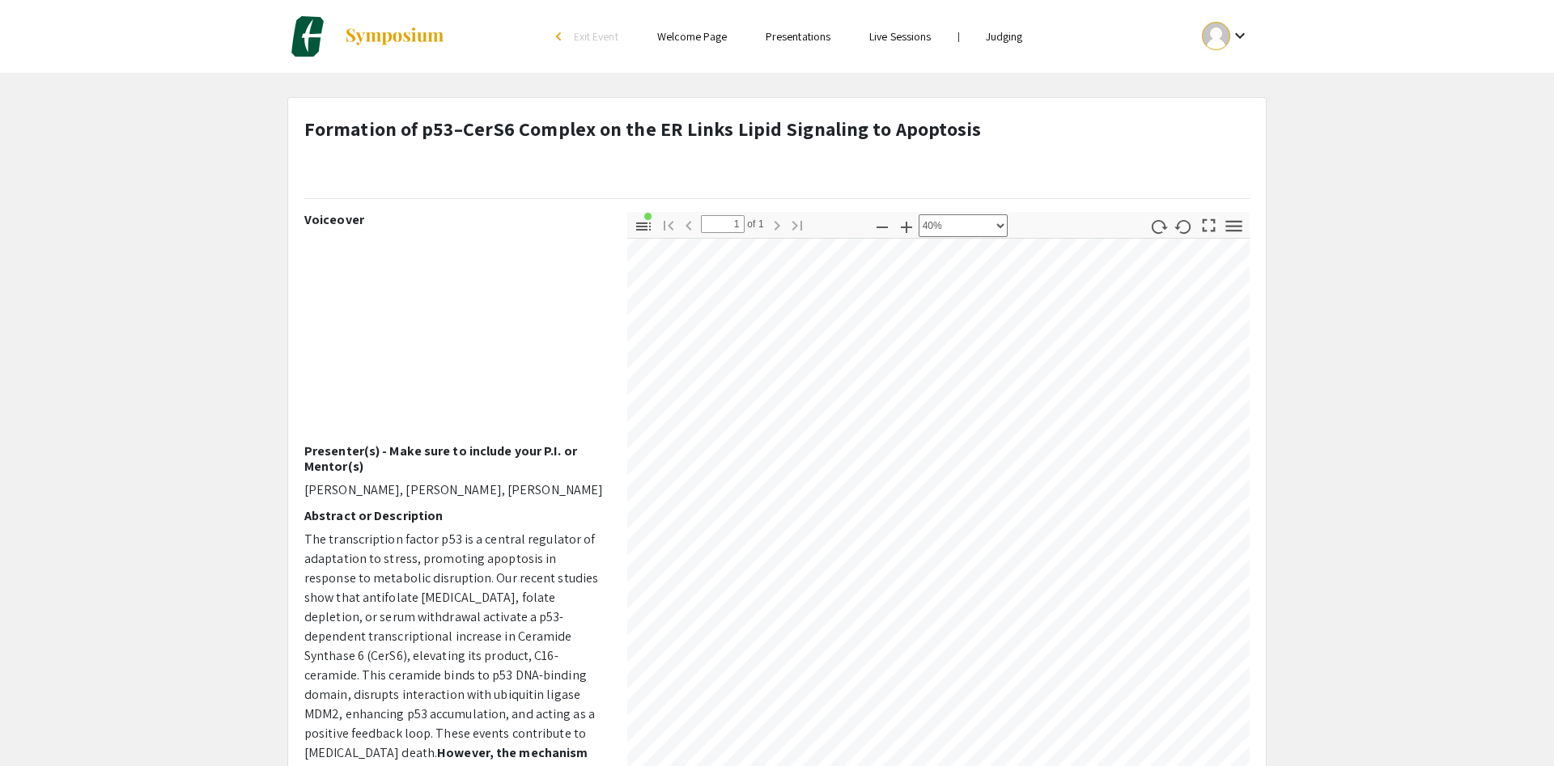
scroll to position [594, 17]
click at [330, 479] on div "Voiceover Presenter(s) - Make sure to include your P.I. or Mentor(s) Madeline C…" at bounding box center [776, 495] width 969 height 566
click at [1429, 443] on app-presentation "Formation of p53–CerS6 Complex on the ER Links Lipid Signaling to Apoptosis Voi…" at bounding box center [777, 527] width 1554 height 860
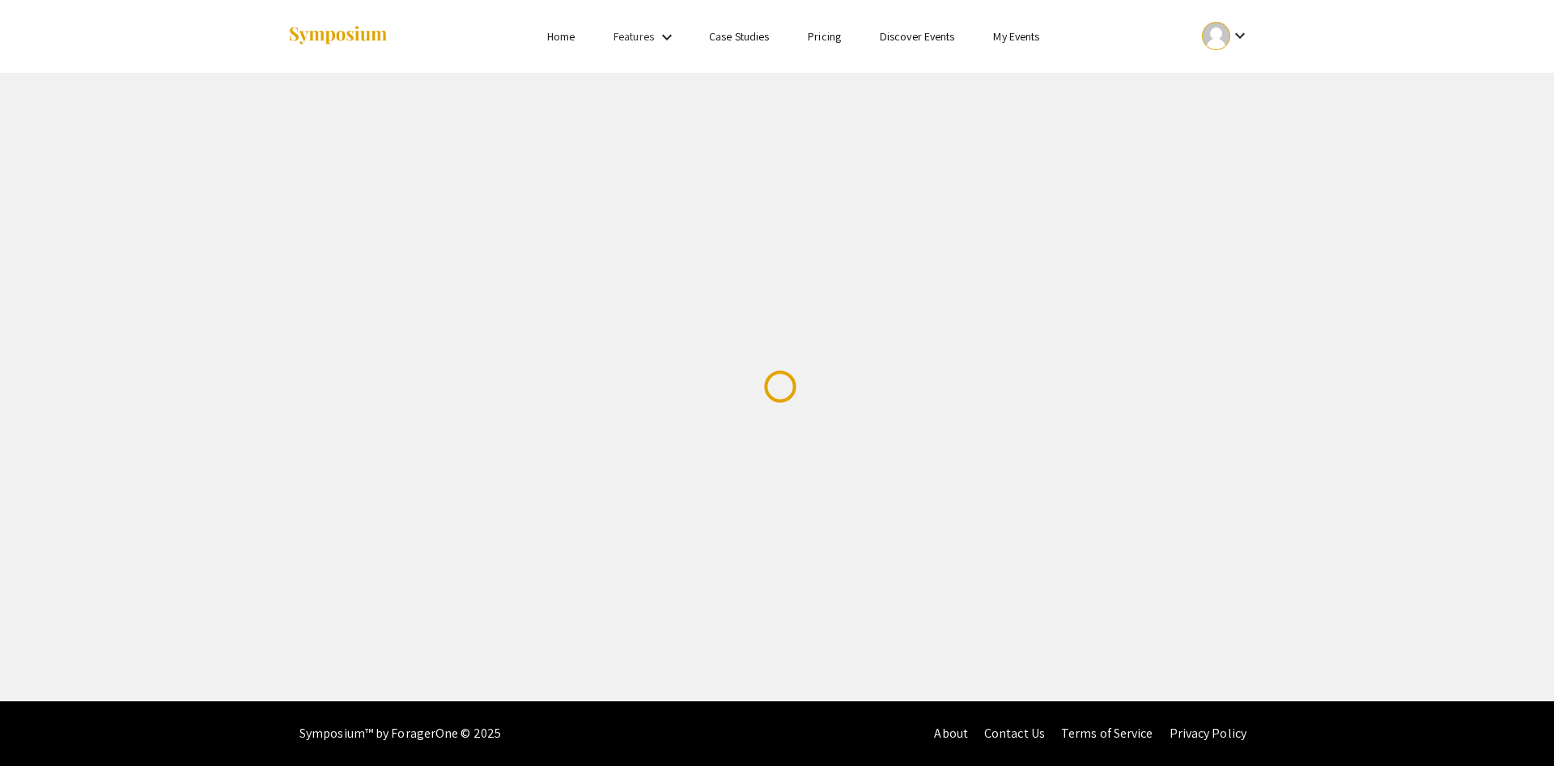
click at [1242, 37] on mat-icon "keyboard_arrow_down" at bounding box center [1239, 35] width 19 height 19
click at [1011, 48] on div at bounding box center [777, 383] width 1554 height 766
click at [1017, 36] on link "My Events" at bounding box center [1016, 36] width 46 height 15
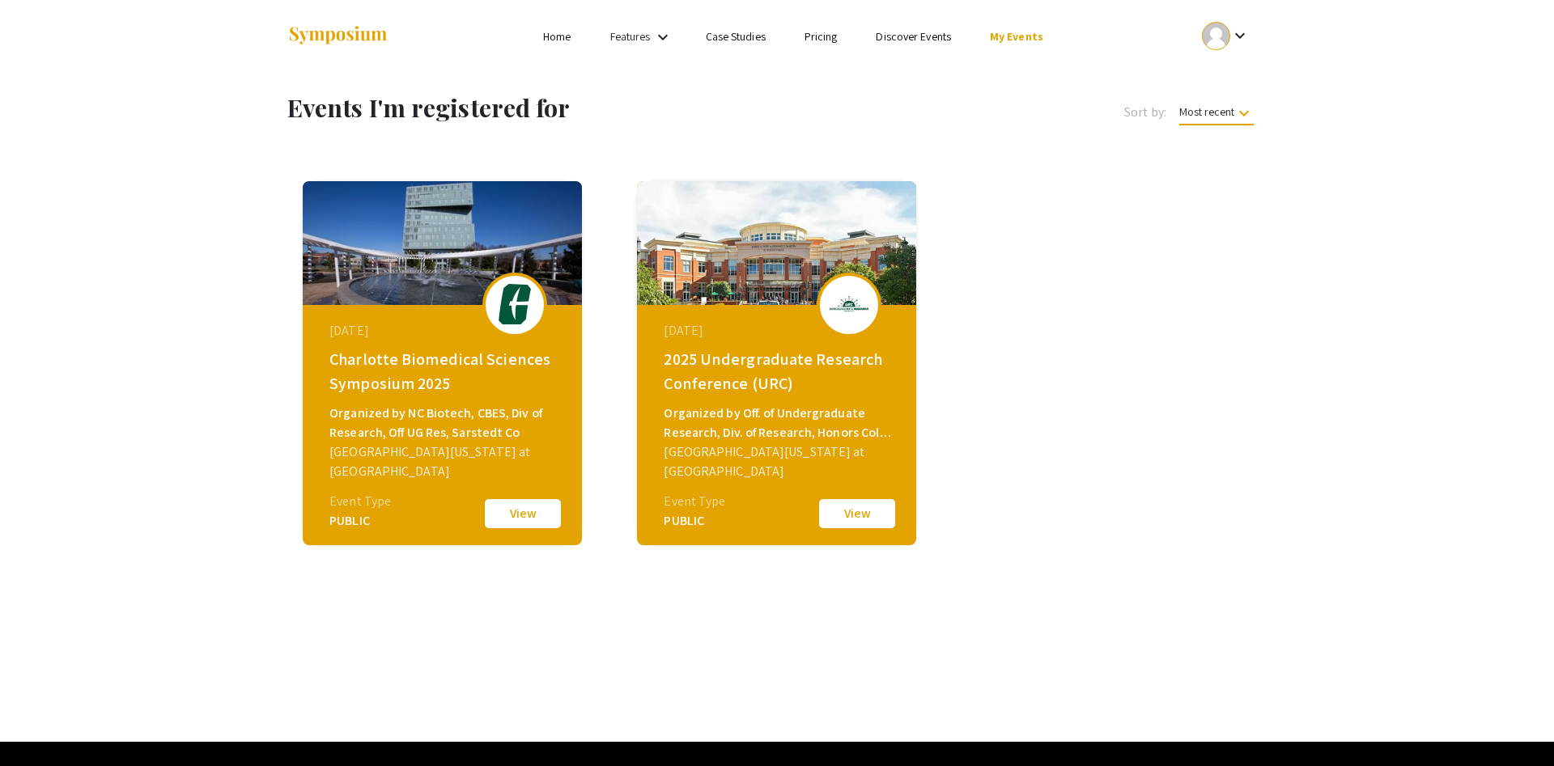
click at [387, 317] on div "September 05, 2025 Charlotte Biomedical Sciences Symposium 2025 Organized by NC…" at bounding box center [444, 406] width 278 height 202
click at [522, 515] on button "View" at bounding box center [522, 514] width 81 height 34
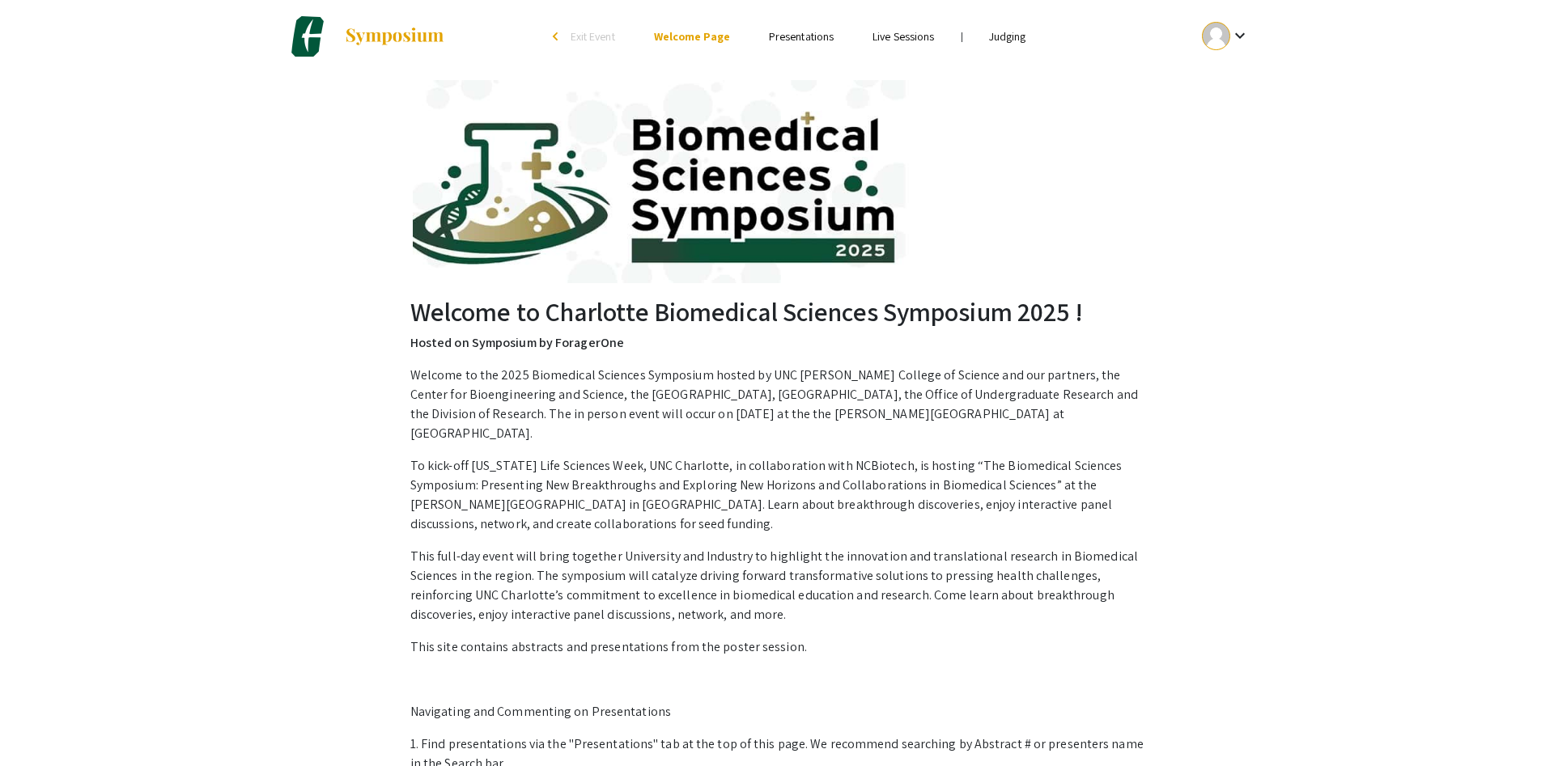
click at [1021, 43] on link "Judging" at bounding box center [1007, 36] width 37 height 15
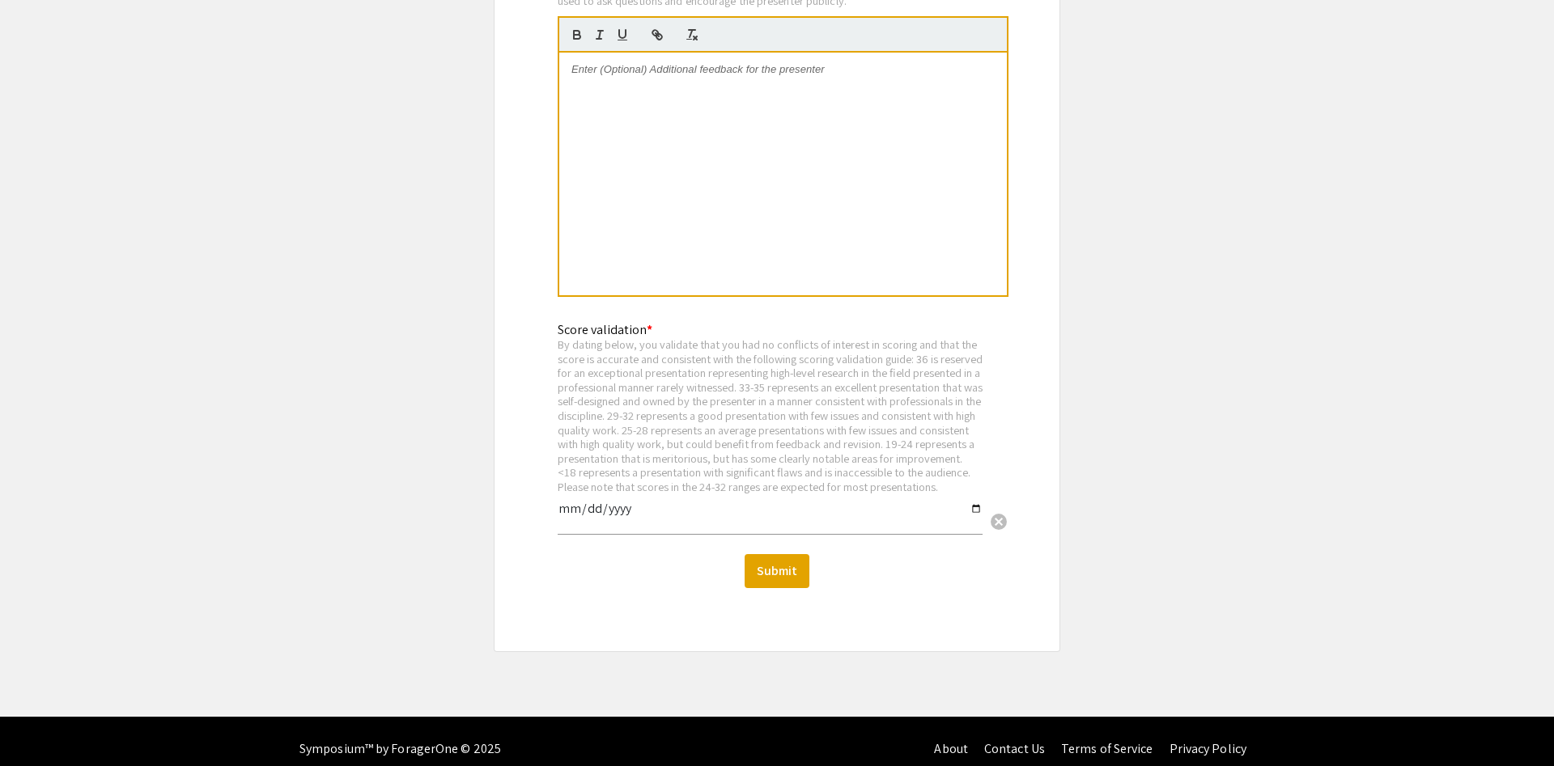
scroll to position [2135, 0]
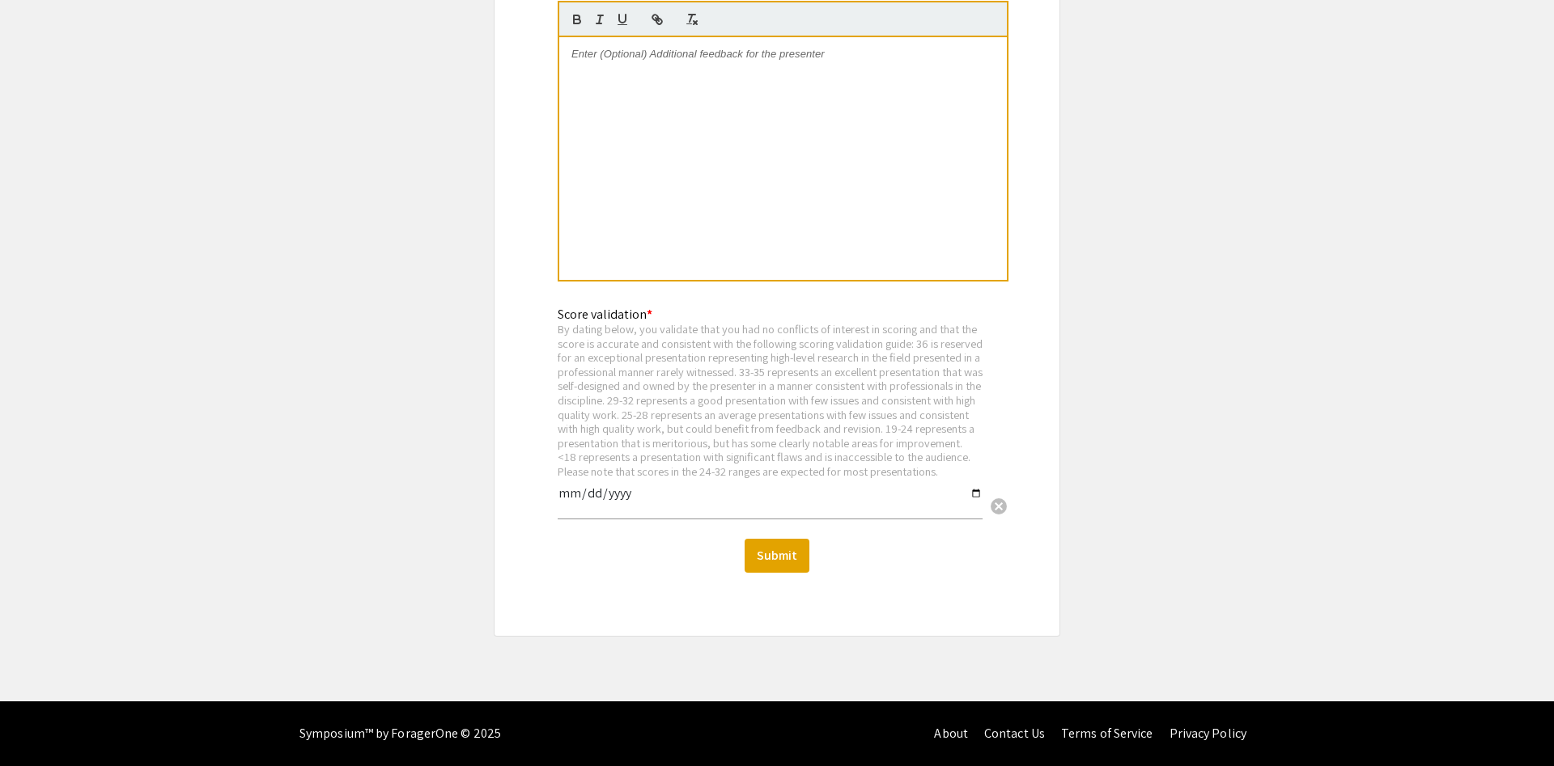
click at [704, 116] on div at bounding box center [782, 158] width 447 height 243
click at [823, 74] on div "Great presentation! Only issue I had personally was a lack of understanding the…" at bounding box center [782, 158] width 447 height 243
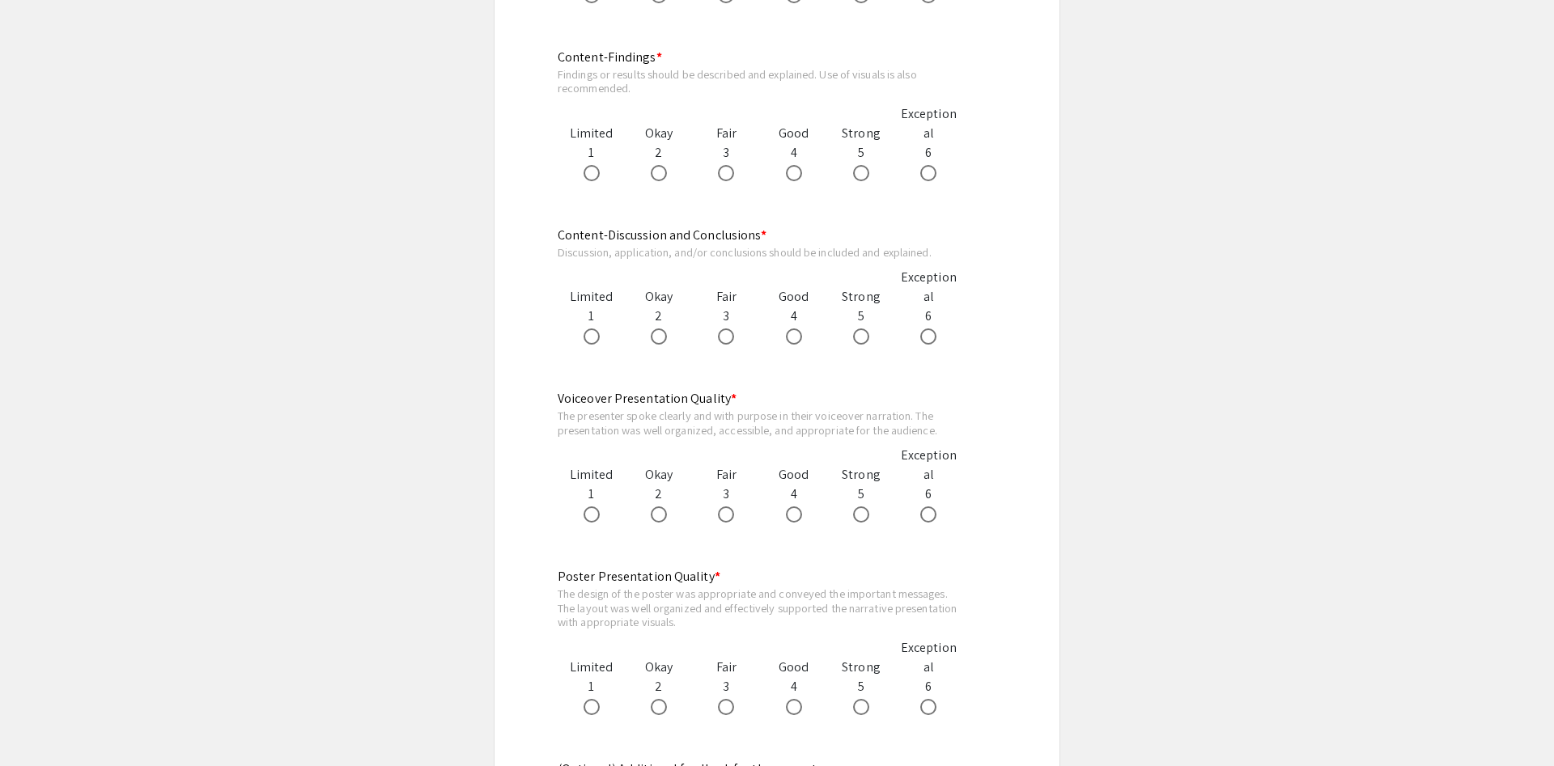
scroll to position [1640, 0]
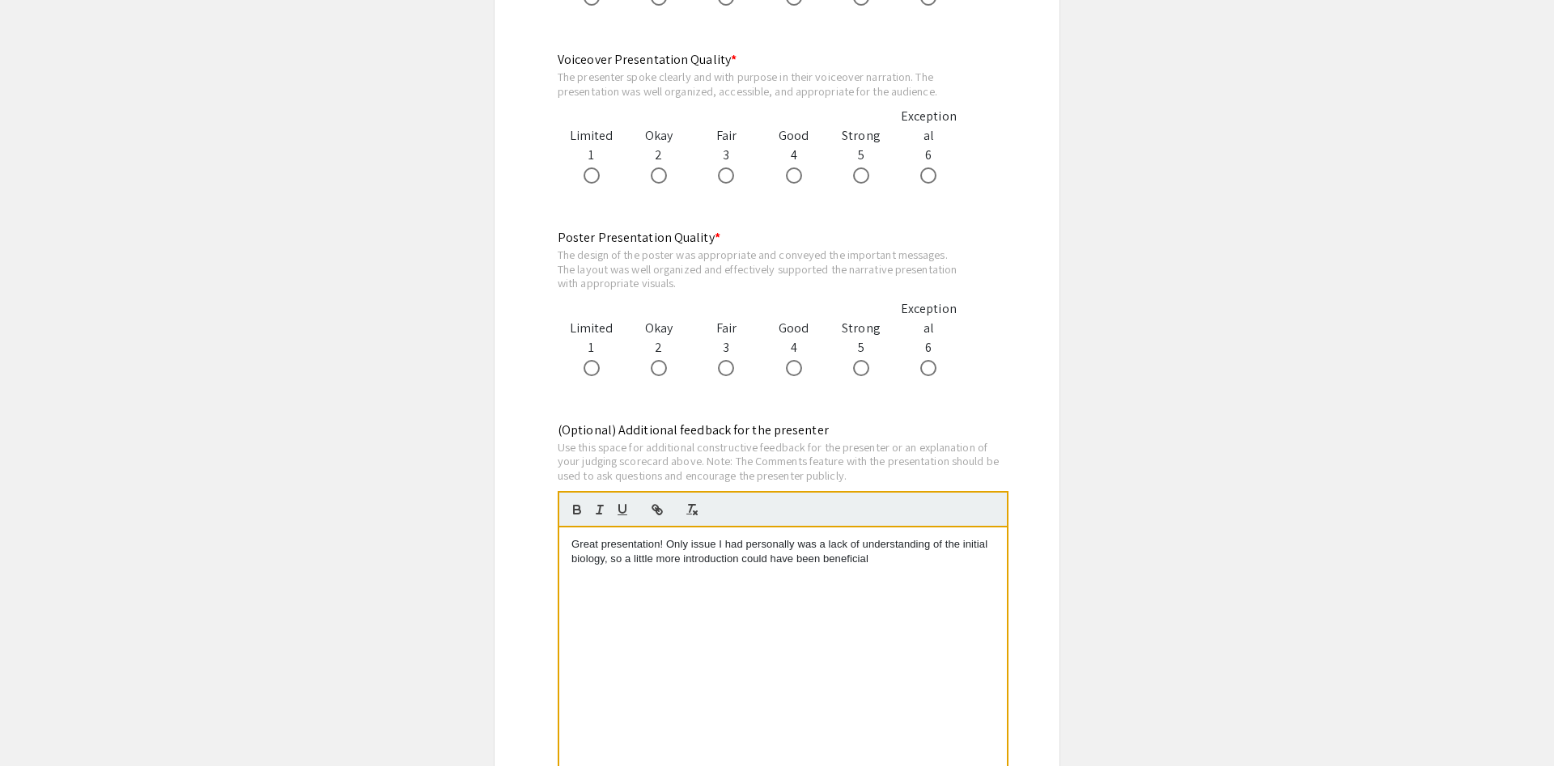
click at [952, 562] on p "Great presentation! Only issue I had personally was a lack of understanding of …" at bounding box center [782, 552] width 423 height 30
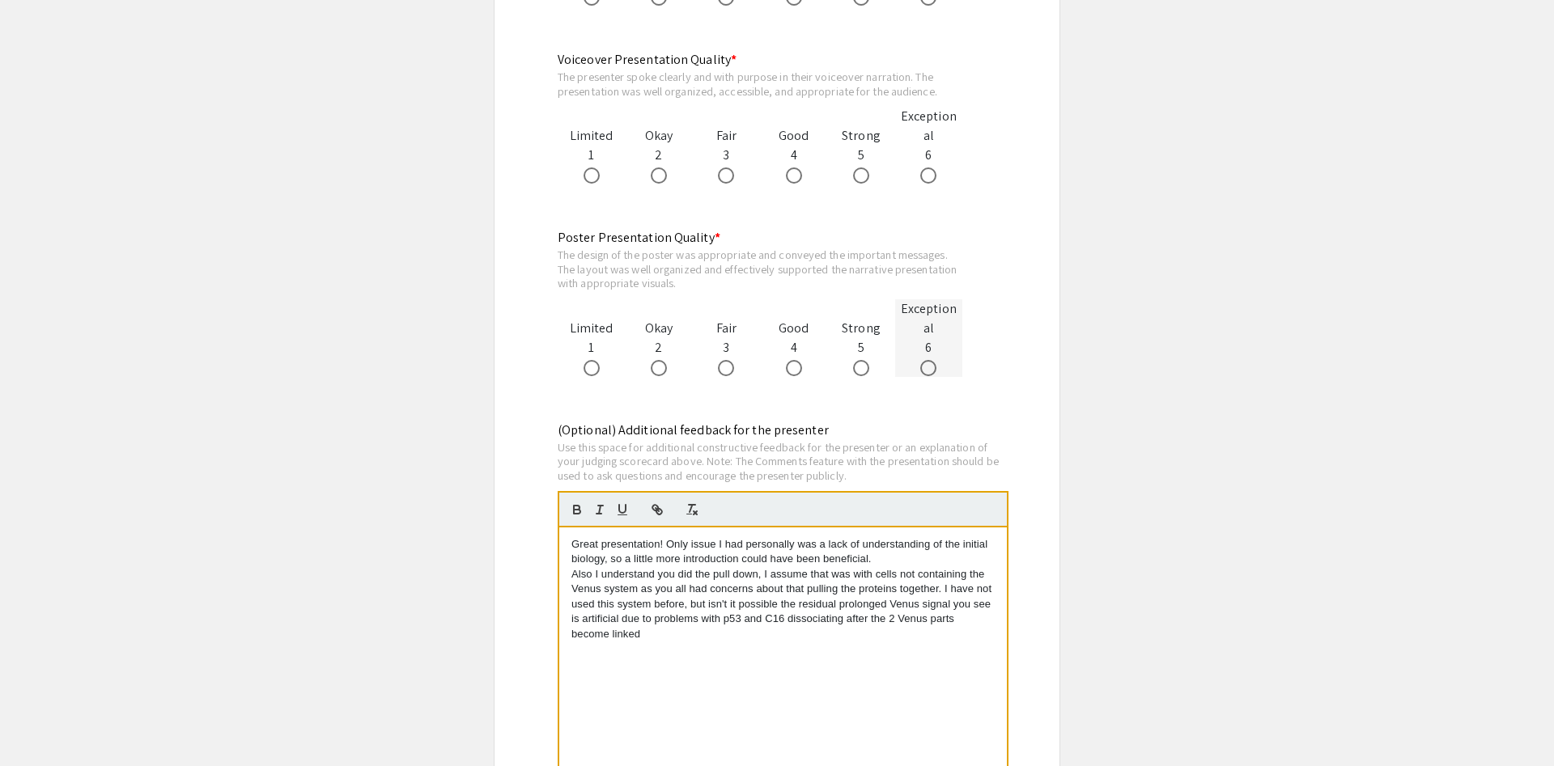
click at [927, 374] on span at bounding box center [928, 368] width 16 height 16
click at [927, 374] on input "radio" at bounding box center [928, 368] width 16 height 16
radio input "true"
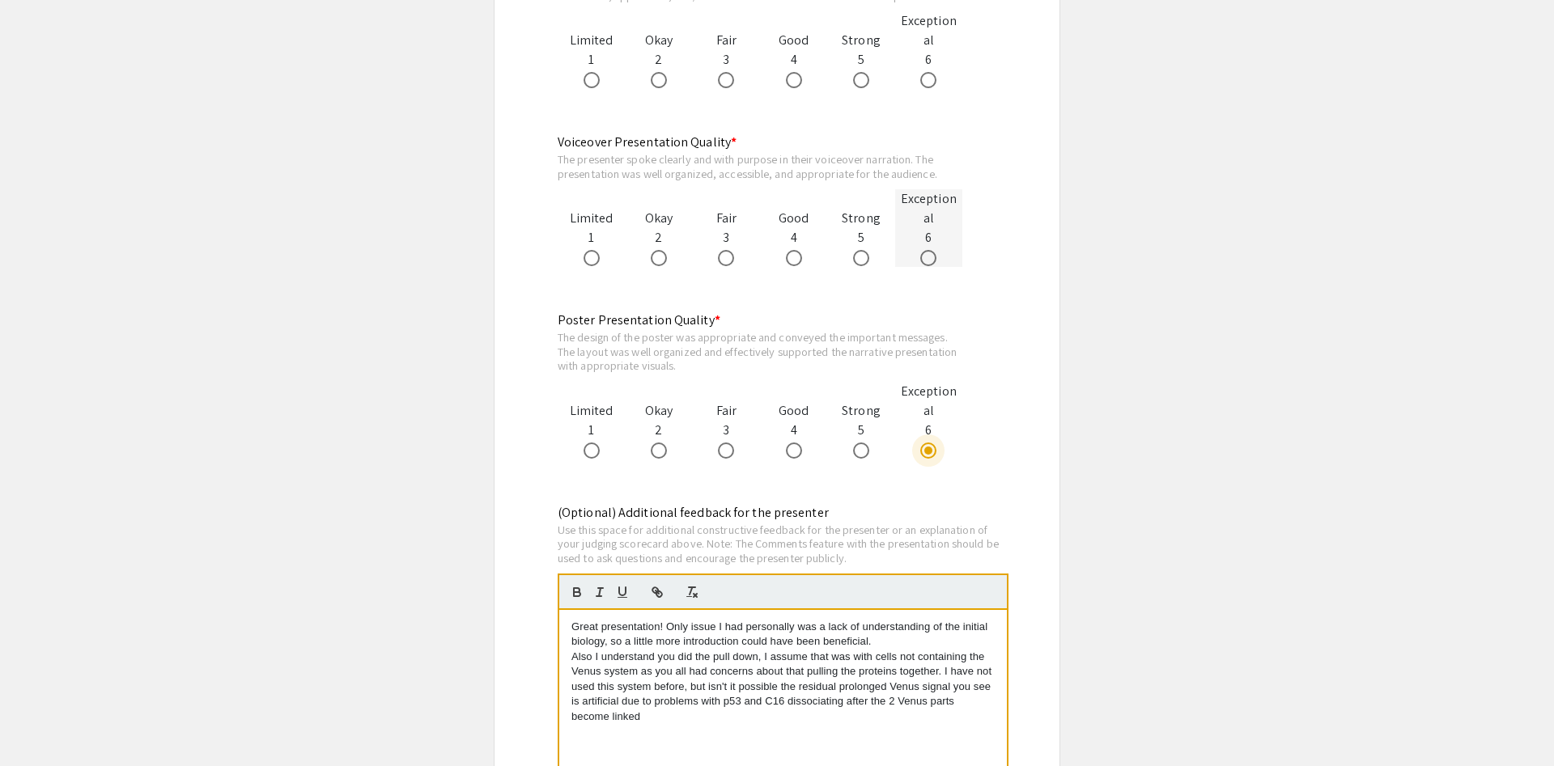
click at [935, 264] on span at bounding box center [928, 258] width 16 height 16
click at [935, 264] on input "radio" at bounding box center [928, 258] width 16 height 16
radio input "true"
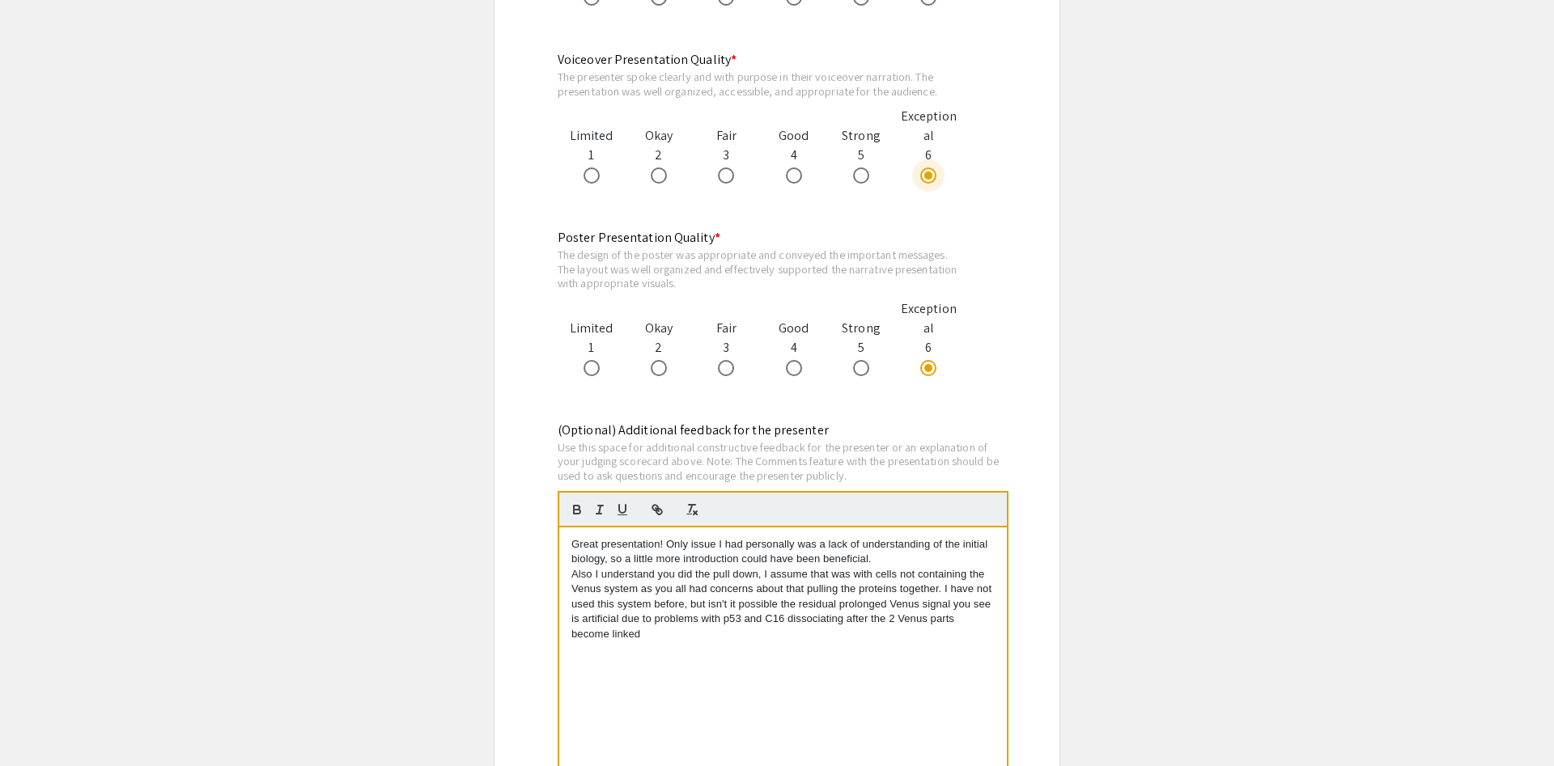
scroll to position [1970, 0]
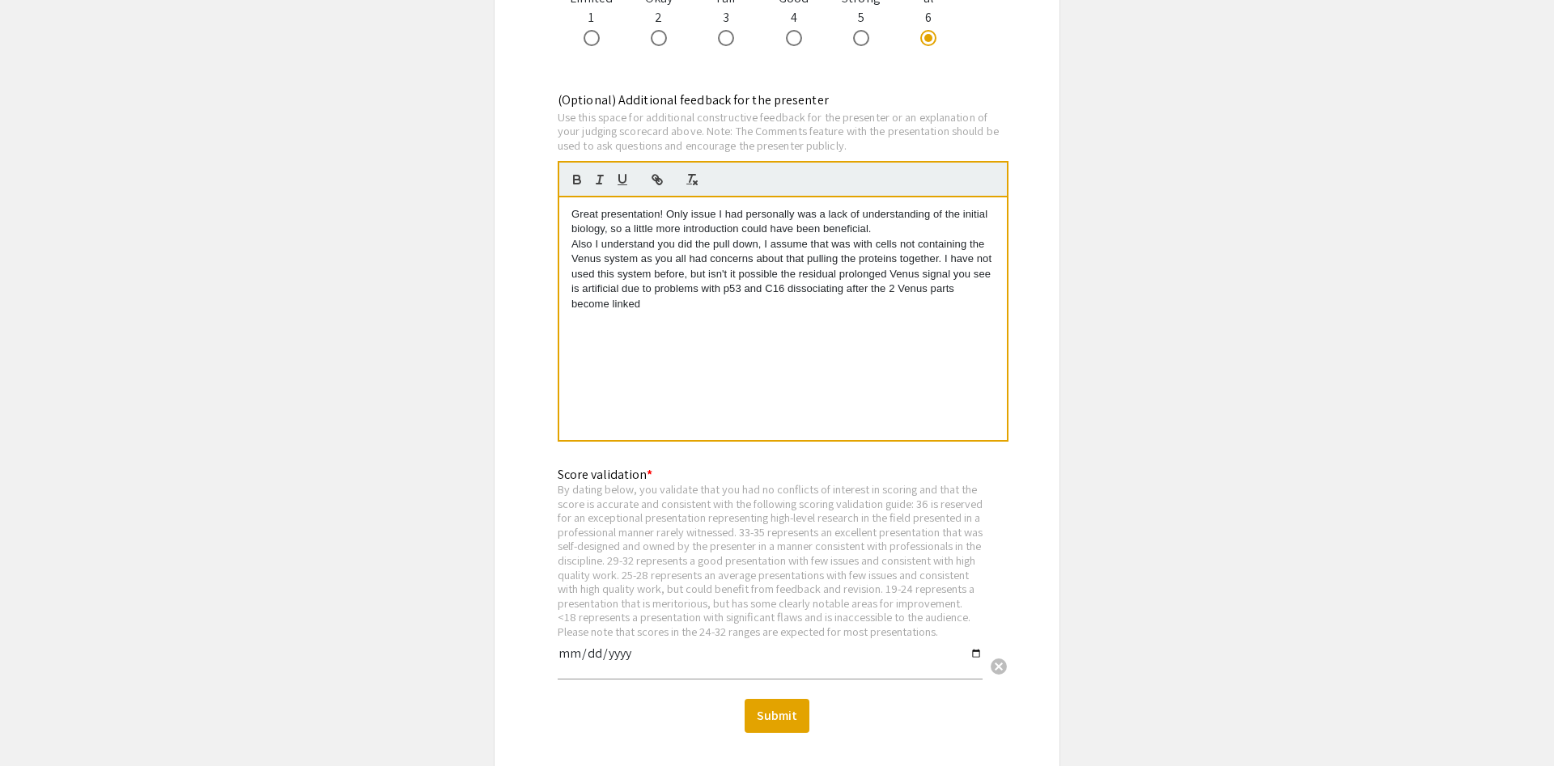
click at [791, 318] on div "Great presentation! Only issue I had personally was a lack of understanding of …" at bounding box center [782, 318] width 447 height 243
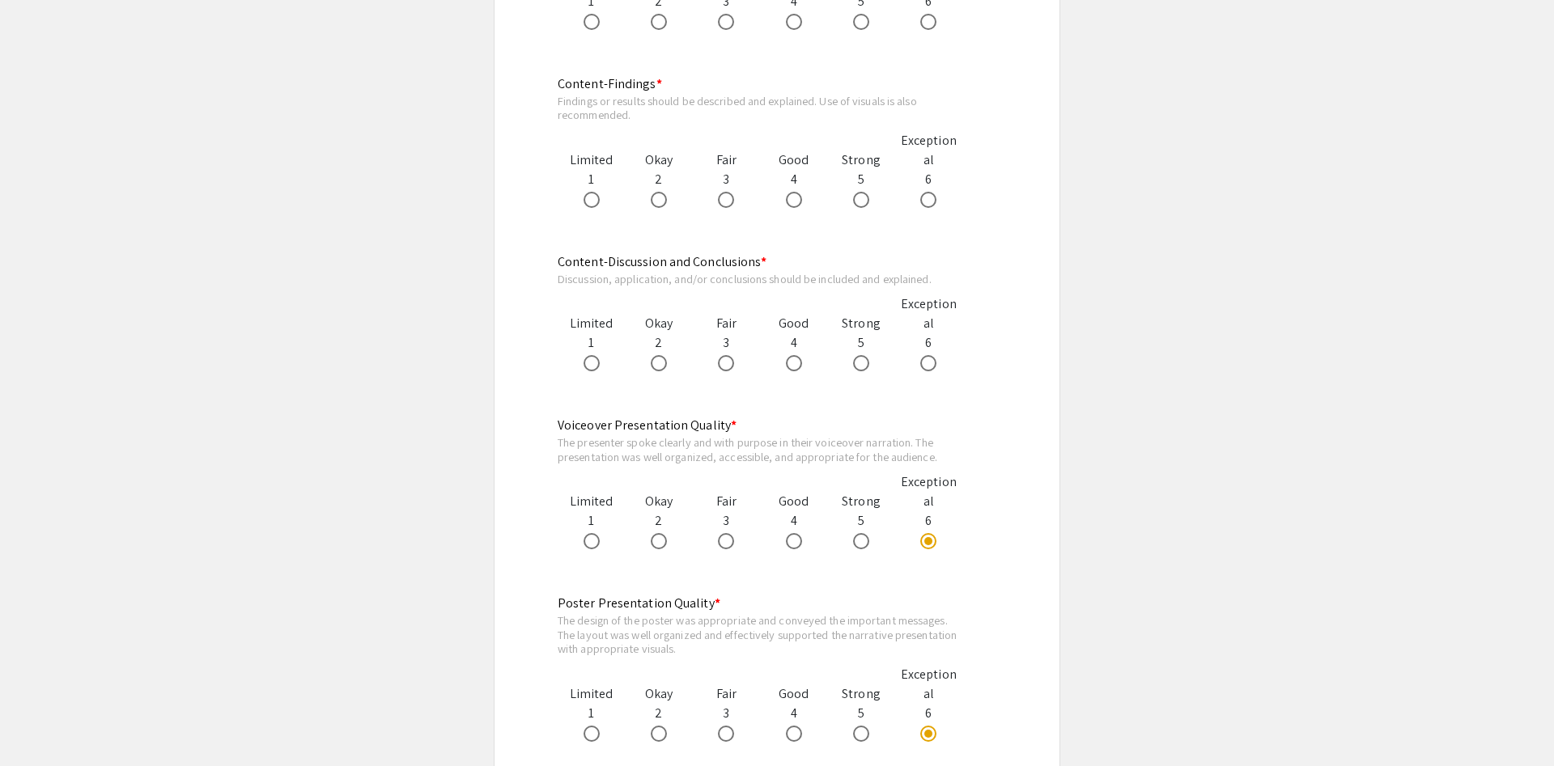
scroll to position [1227, 0]
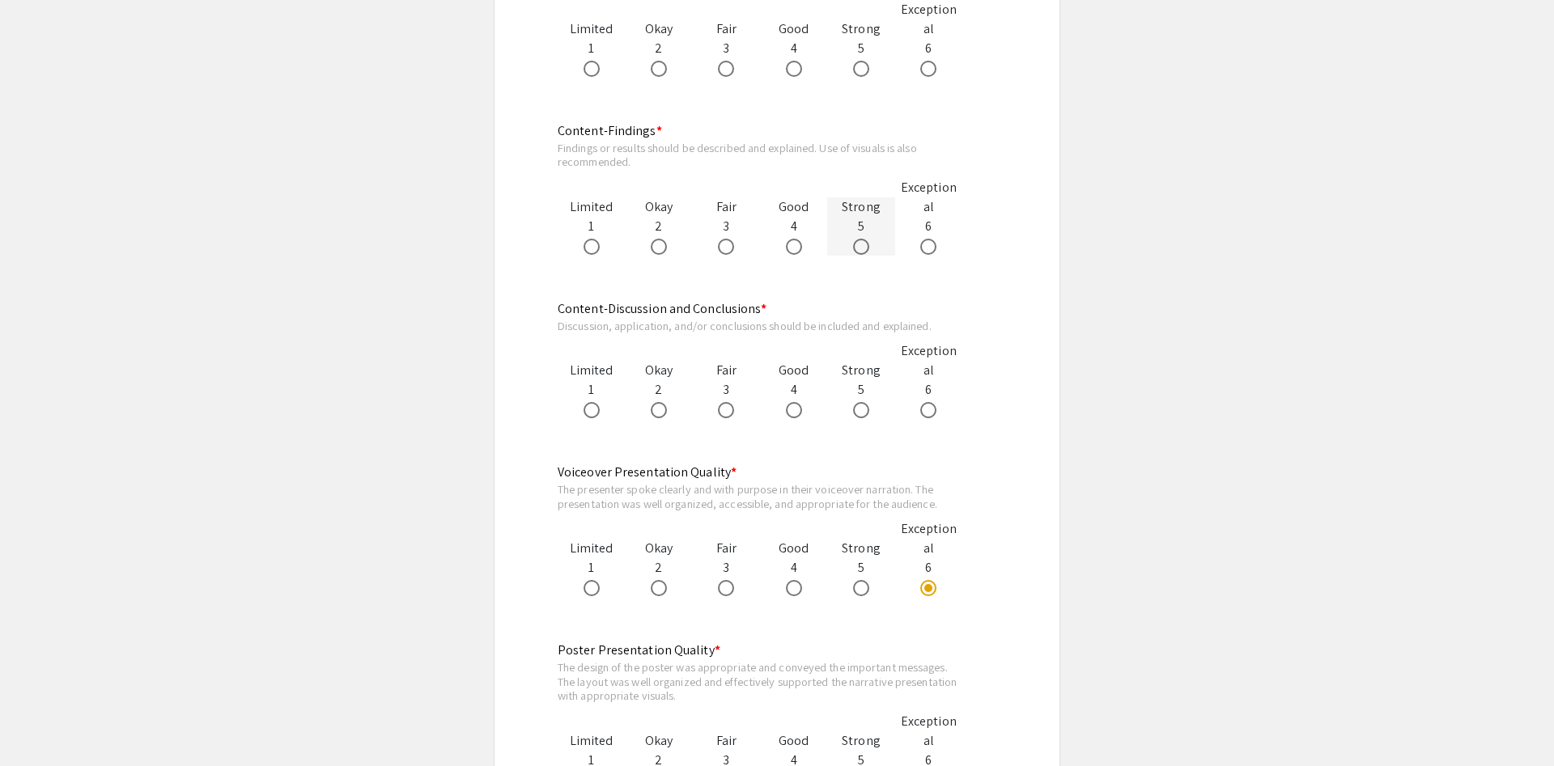
click at [865, 252] on span at bounding box center [861, 247] width 16 height 16
click at [865, 252] on input "radio" at bounding box center [861, 247] width 16 height 16
radio input "true"
click at [935, 413] on span at bounding box center [928, 410] width 16 height 16
click at [935, 413] on input "radio" at bounding box center [928, 410] width 16 height 16
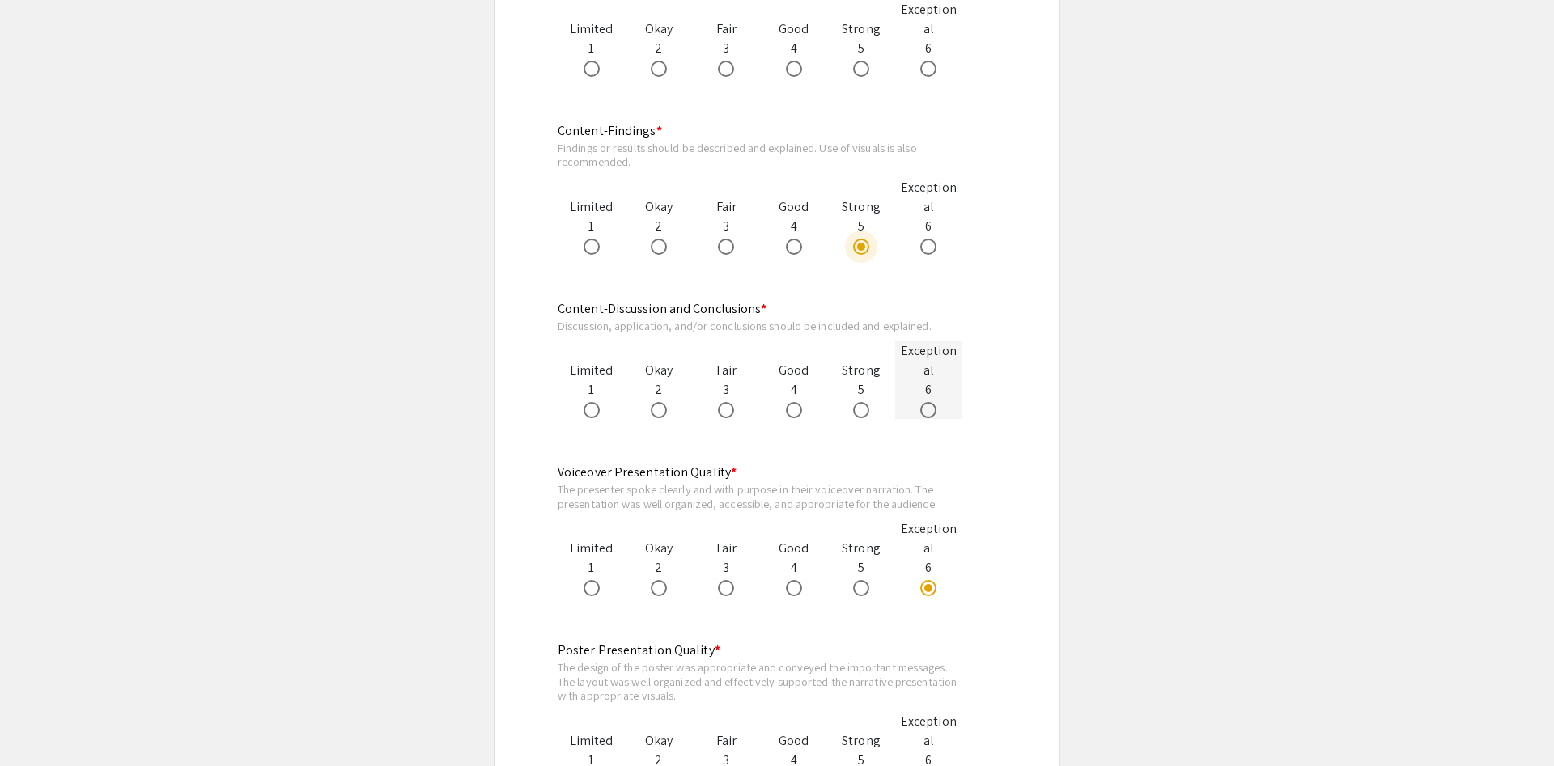
radio input "true"
click at [871, 408] on label at bounding box center [864, 410] width 23 height 16
click at [869, 408] on input "radio" at bounding box center [861, 410] width 16 height 16
radio input "true"
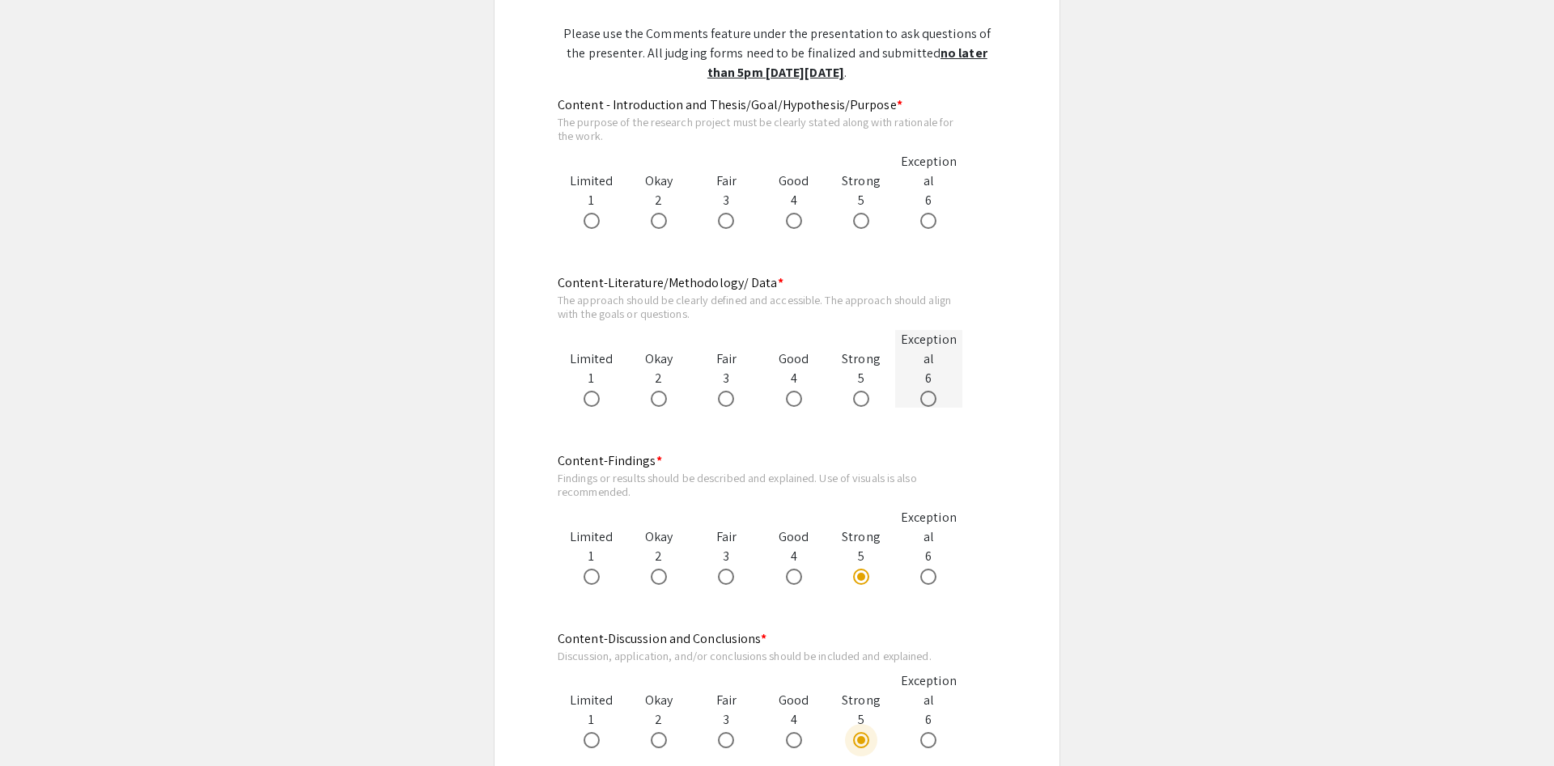
click at [935, 396] on span at bounding box center [928, 399] width 16 height 16
click at [935, 396] on input "radio" at bounding box center [928, 399] width 16 height 16
radio input "true"
click at [788, 224] on span at bounding box center [794, 221] width 16 height 16
click at [788, 224] on input "radio" at bounding box center [794, 221] width 16 height 16
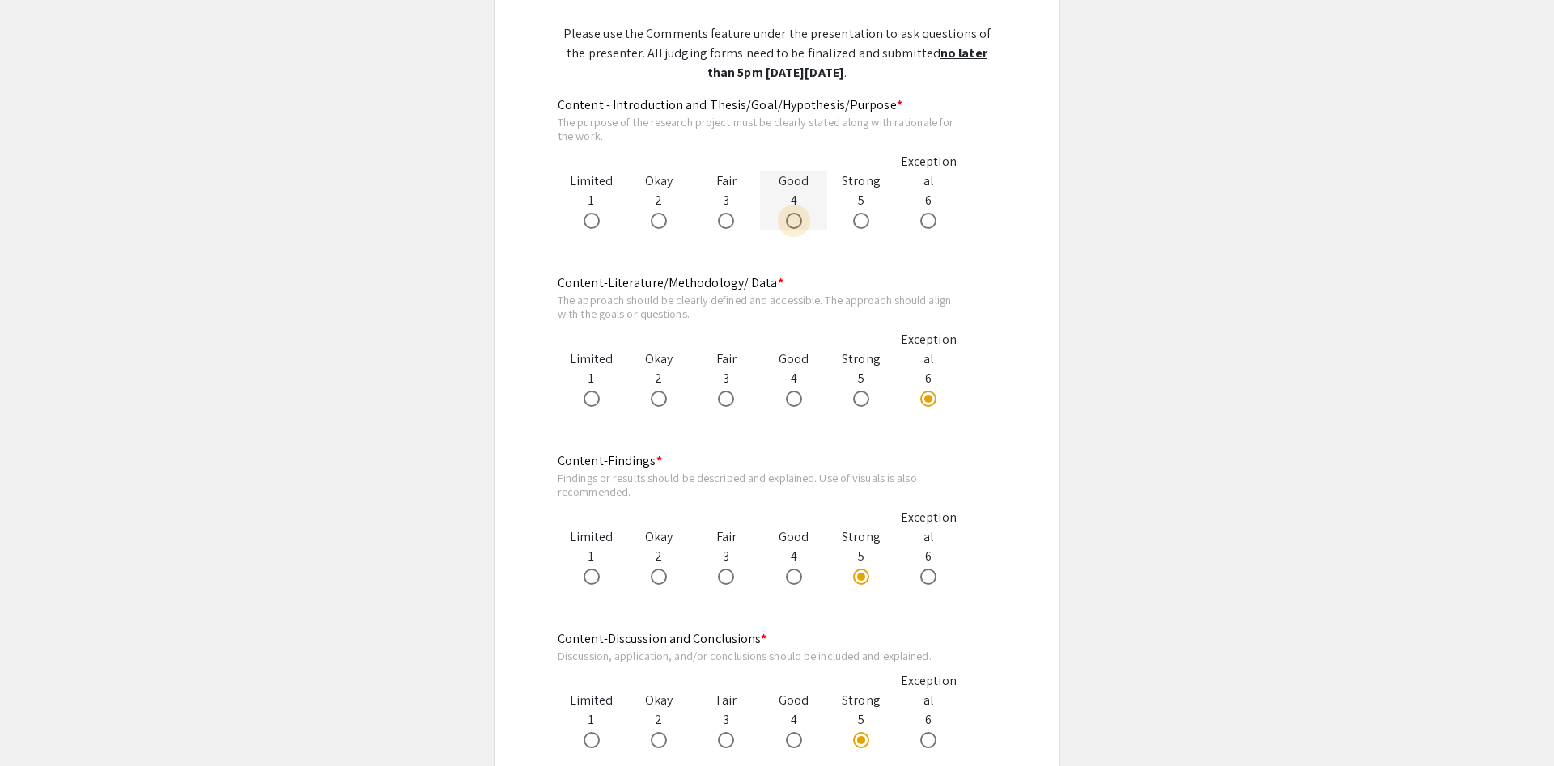
radio input "true"
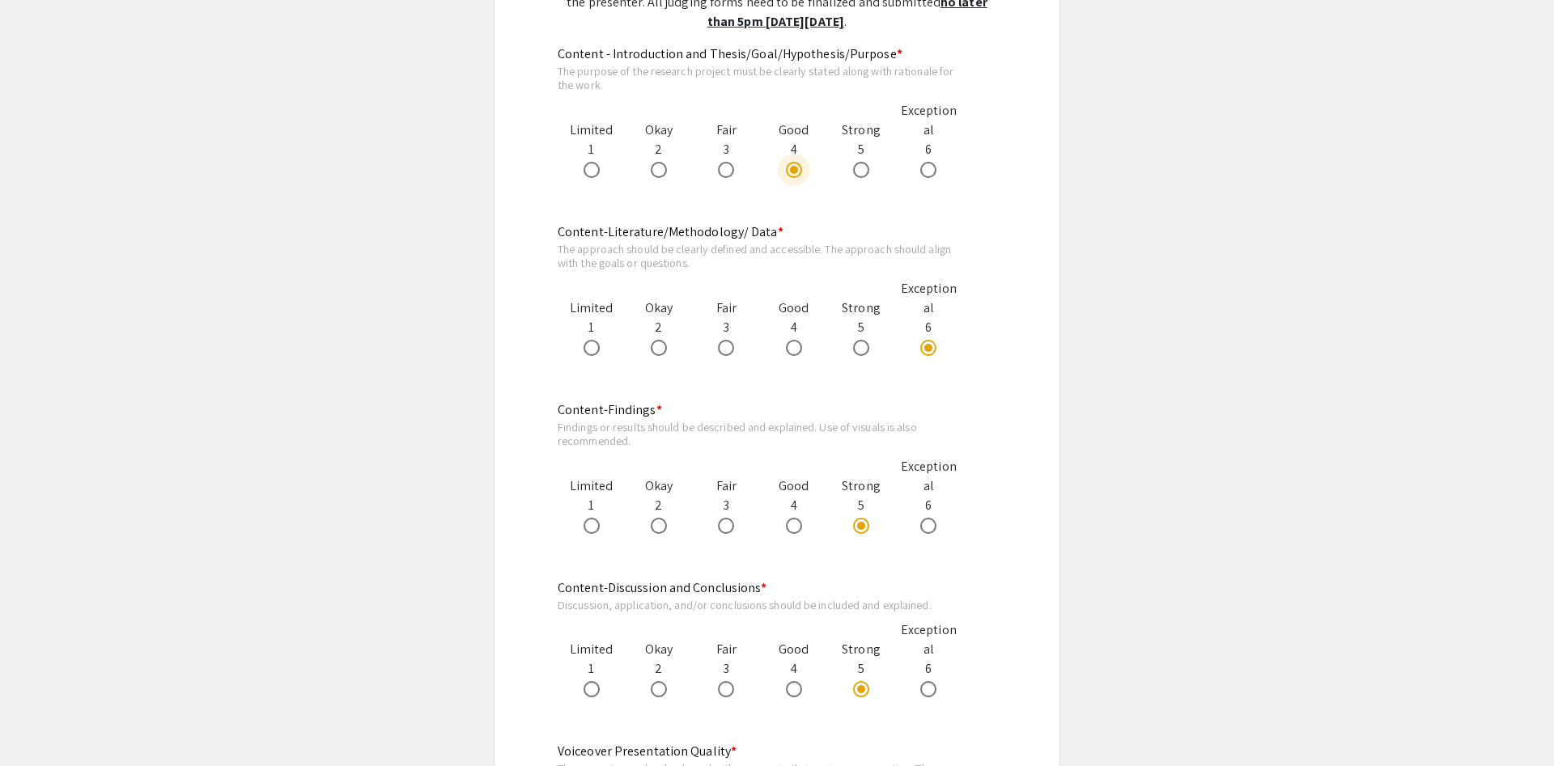
scroll to position [980, 0]
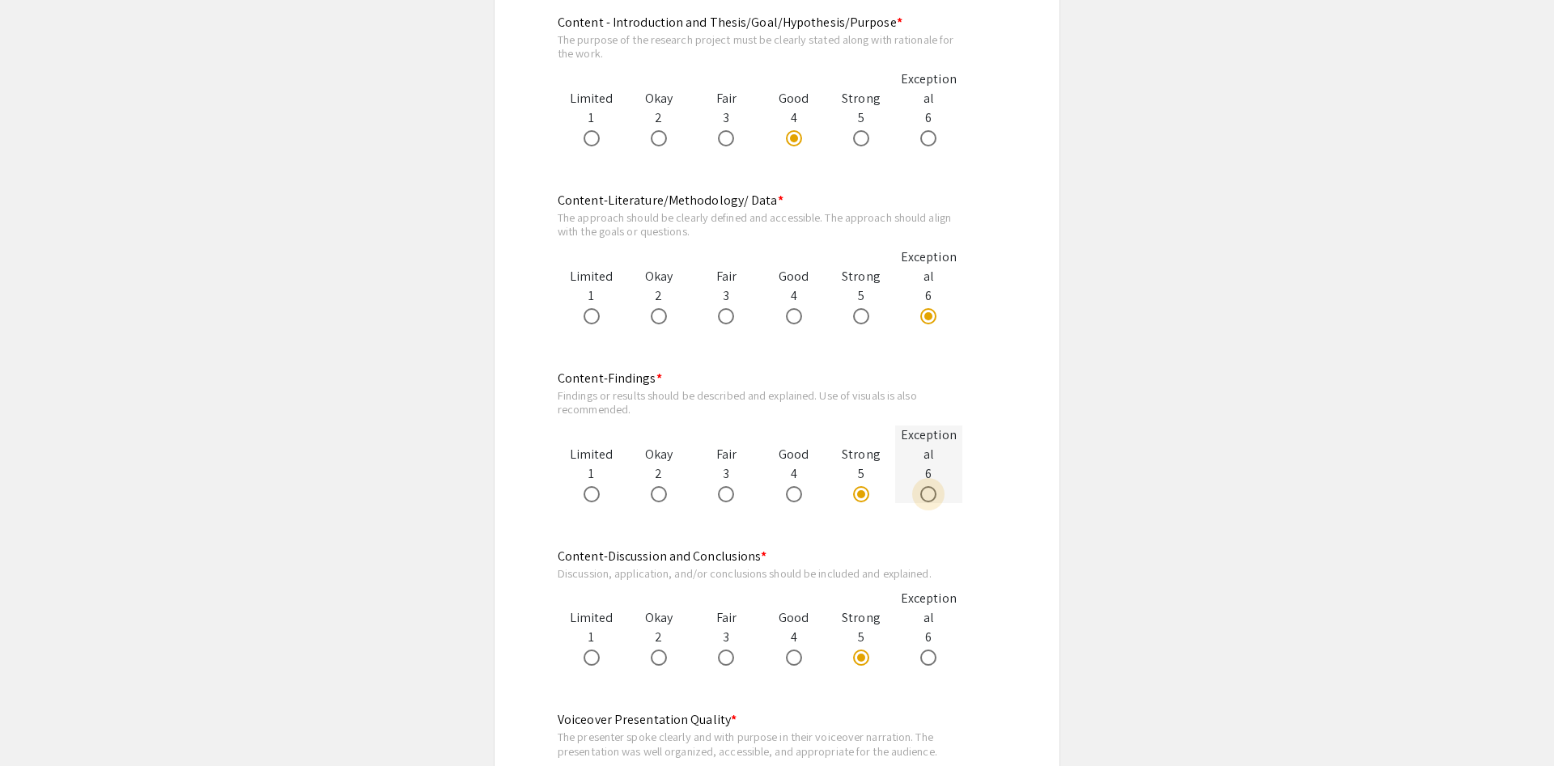
click at [935, 501] on span at bounding box center [928, 494] width 16 height 16
click at [935, 501] on input "radio" at bounding box center [928, 494] width 16 height 16
radio input "true"
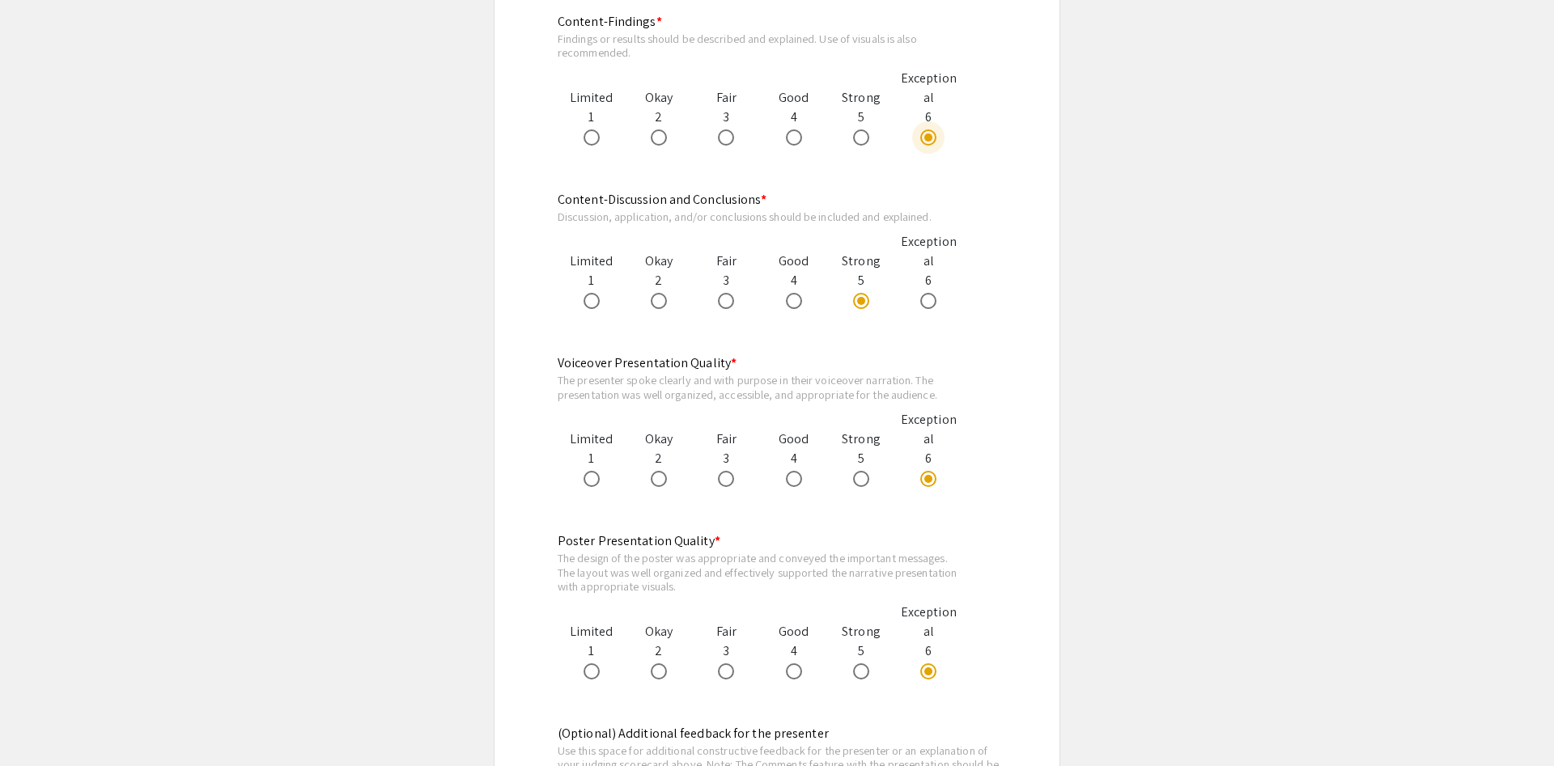
scroll to position [1310, 0]
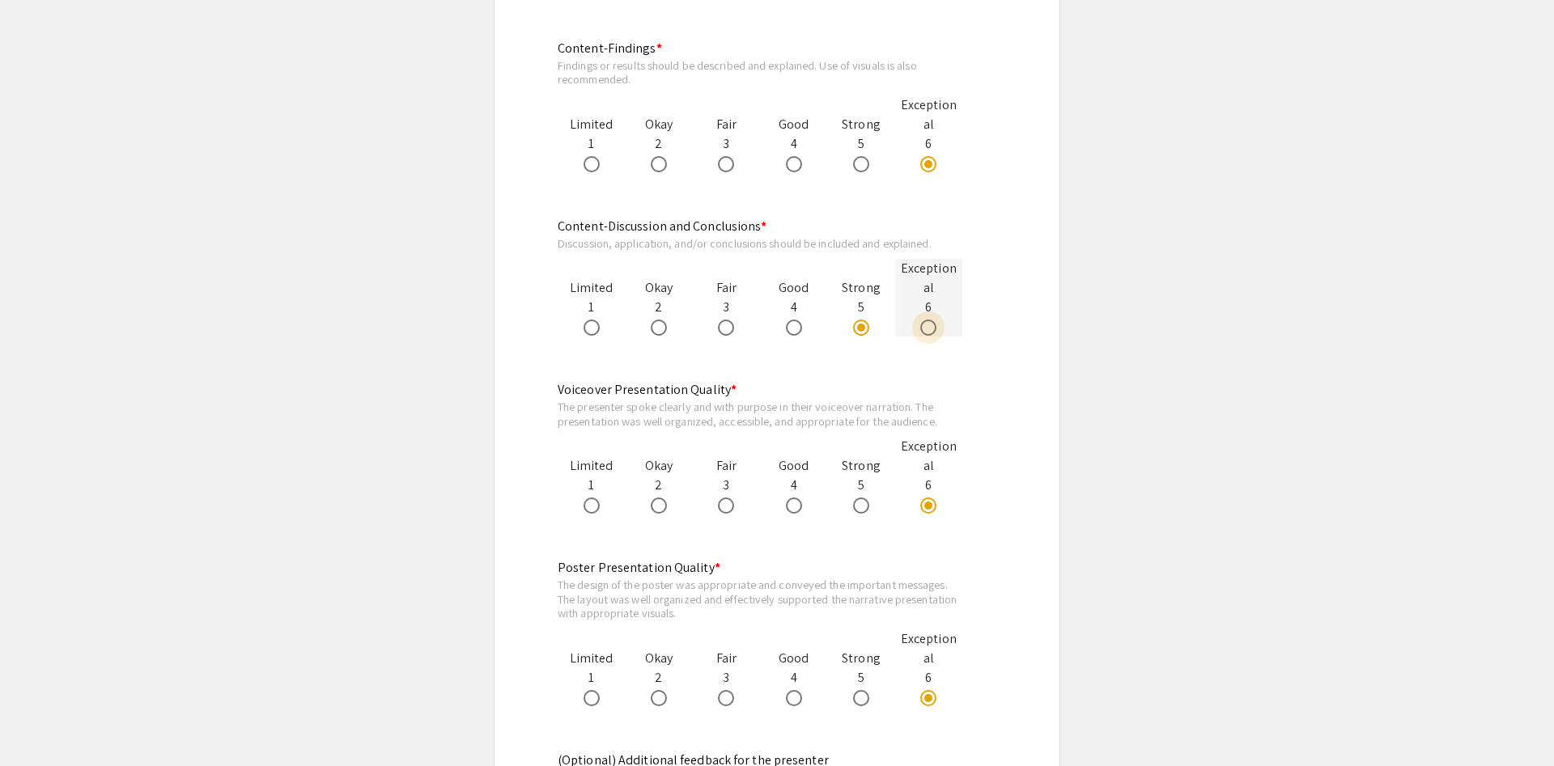
click at [930, 321] on span at bounding box center [928, 328] width 16 height 16
click at [930, 321] on input "radio" at bounding box center [928, 328] width 16 height 16
radio input "true"
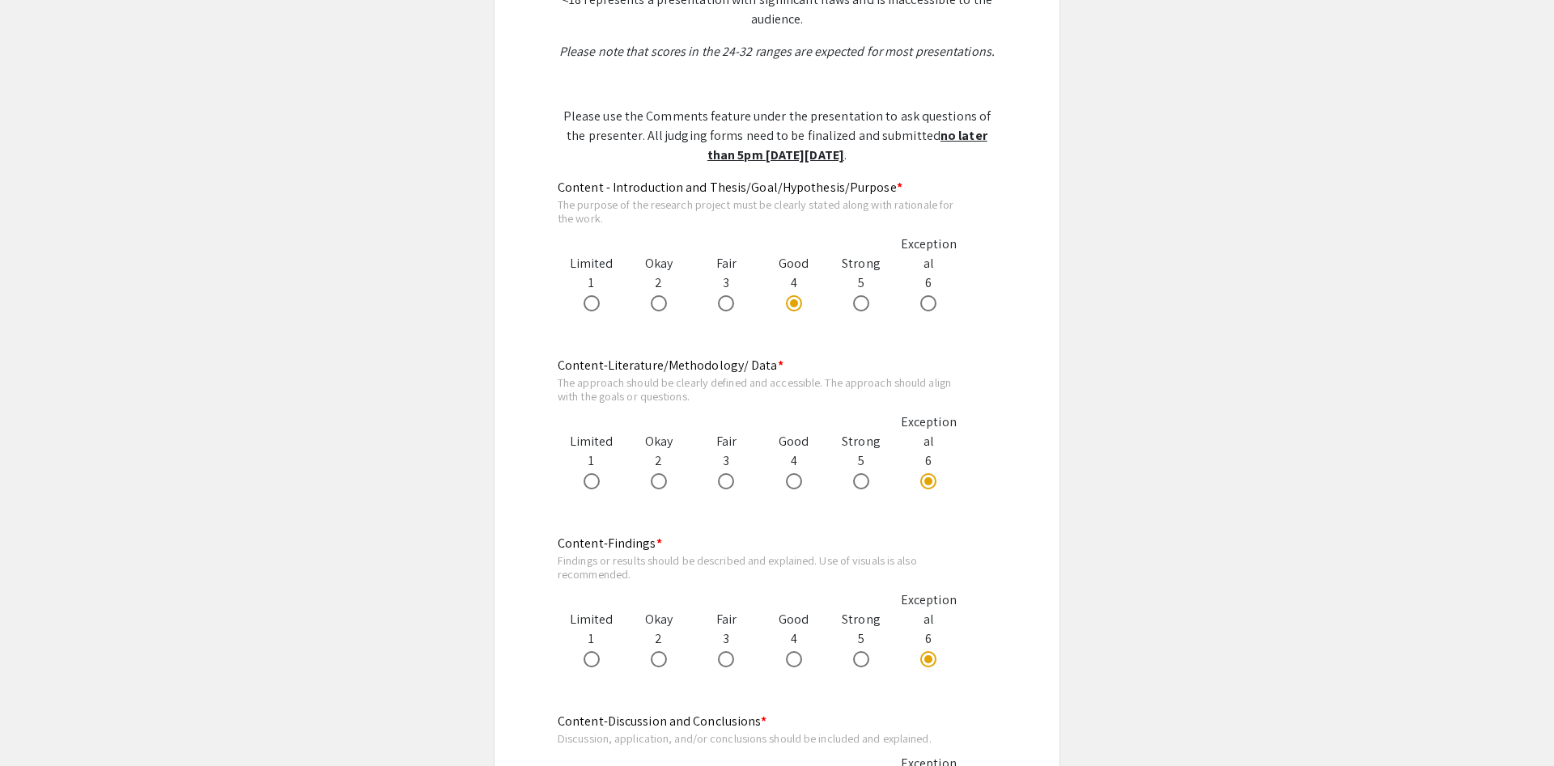
scroll to position [732, 0]
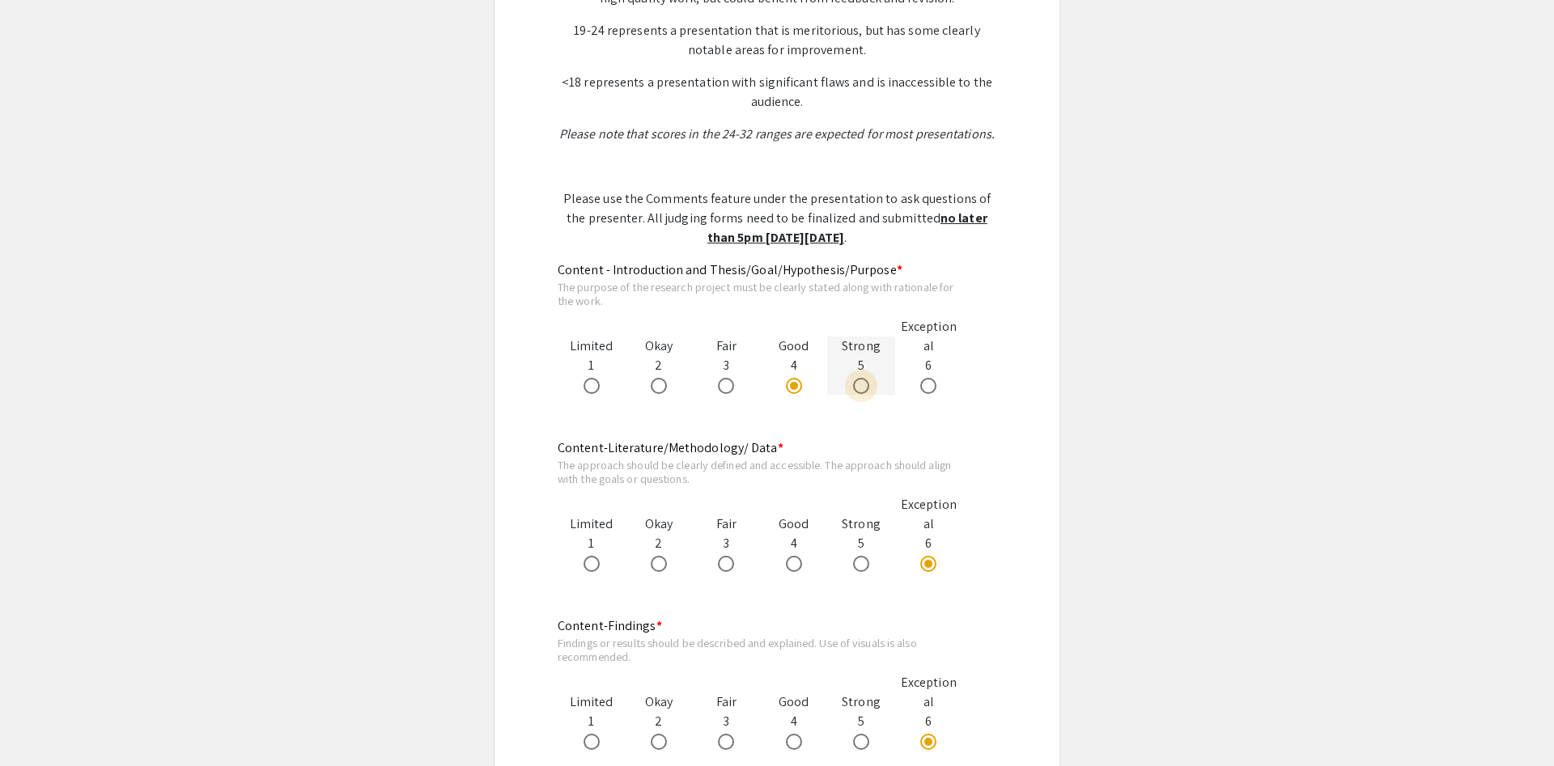
click at [870, 389] on label at bounding box center [864, 386] width 23 height 16
click at [869, 389] on input "radio" at bounding box center [861, 386] width 16 height 16
radio input "true"
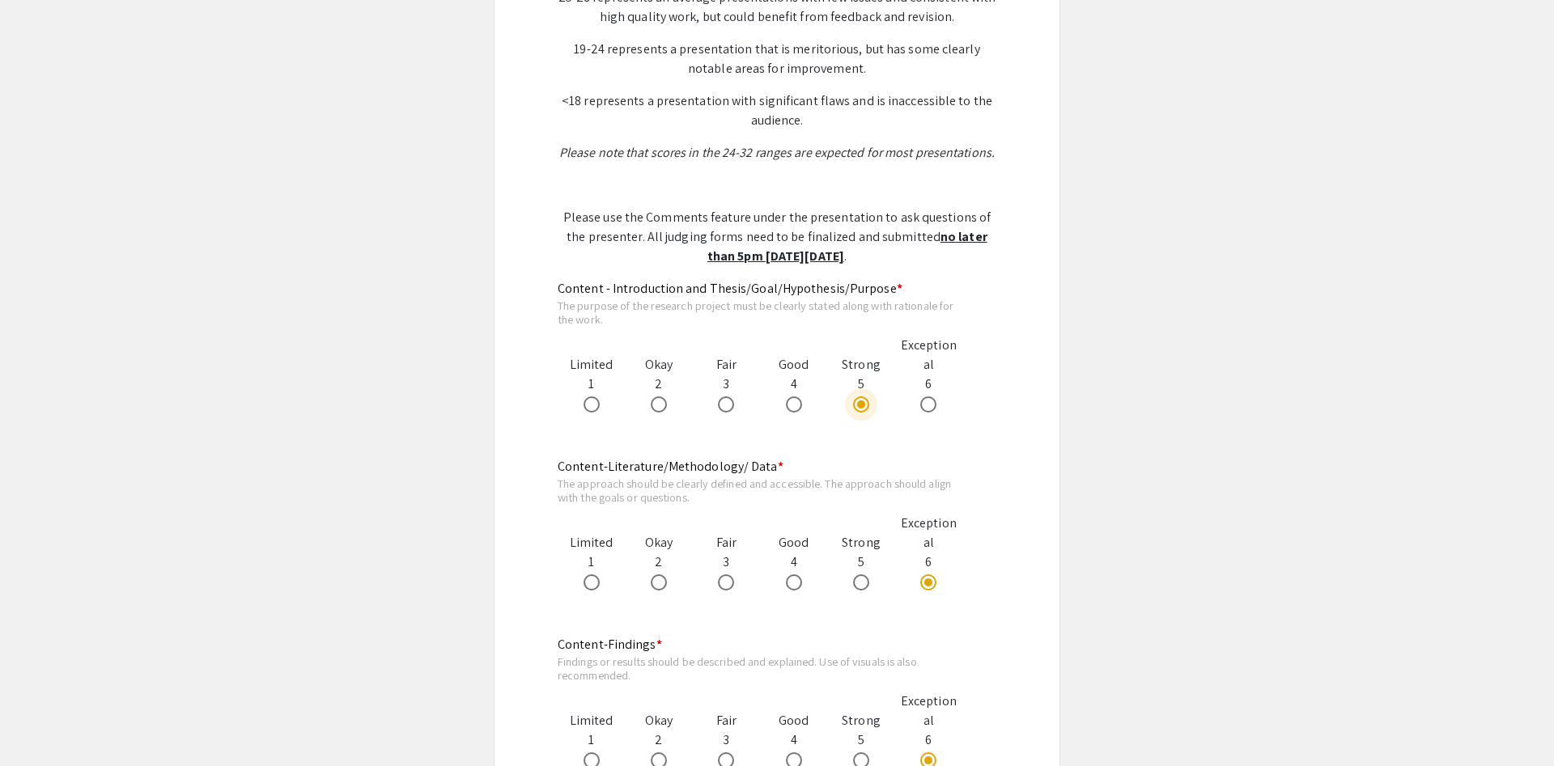
scroll to position [650, 0]
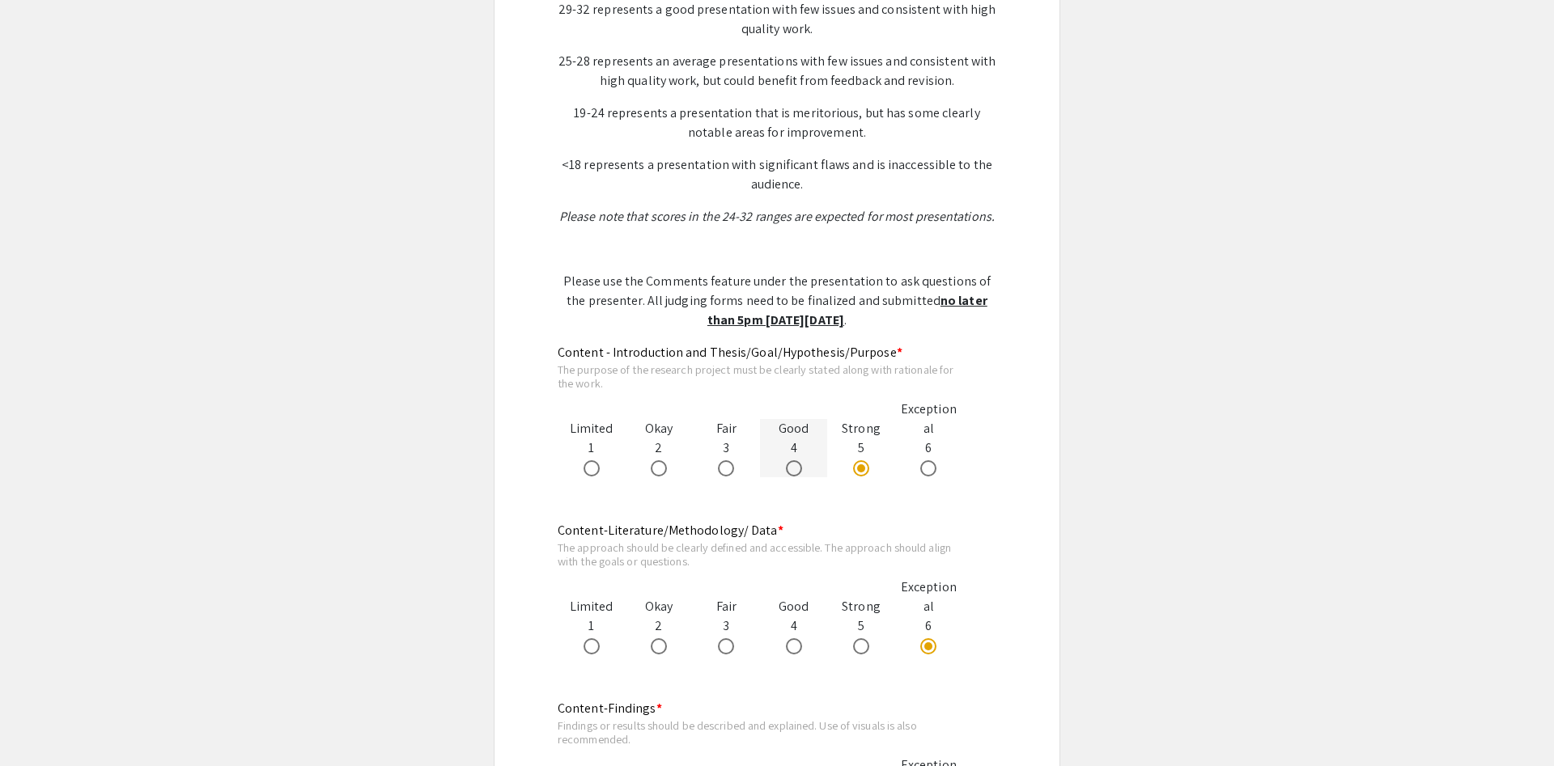
click at [809, 467] on div at bounding box center [793, 467] width 67 height 19
click at [806, 469] on label at bounding box center [797, 468] width 23 height 16
click at [802, 469] on input "radio" at bounding box center [794, 468] width 16 height 16
radio input "true"
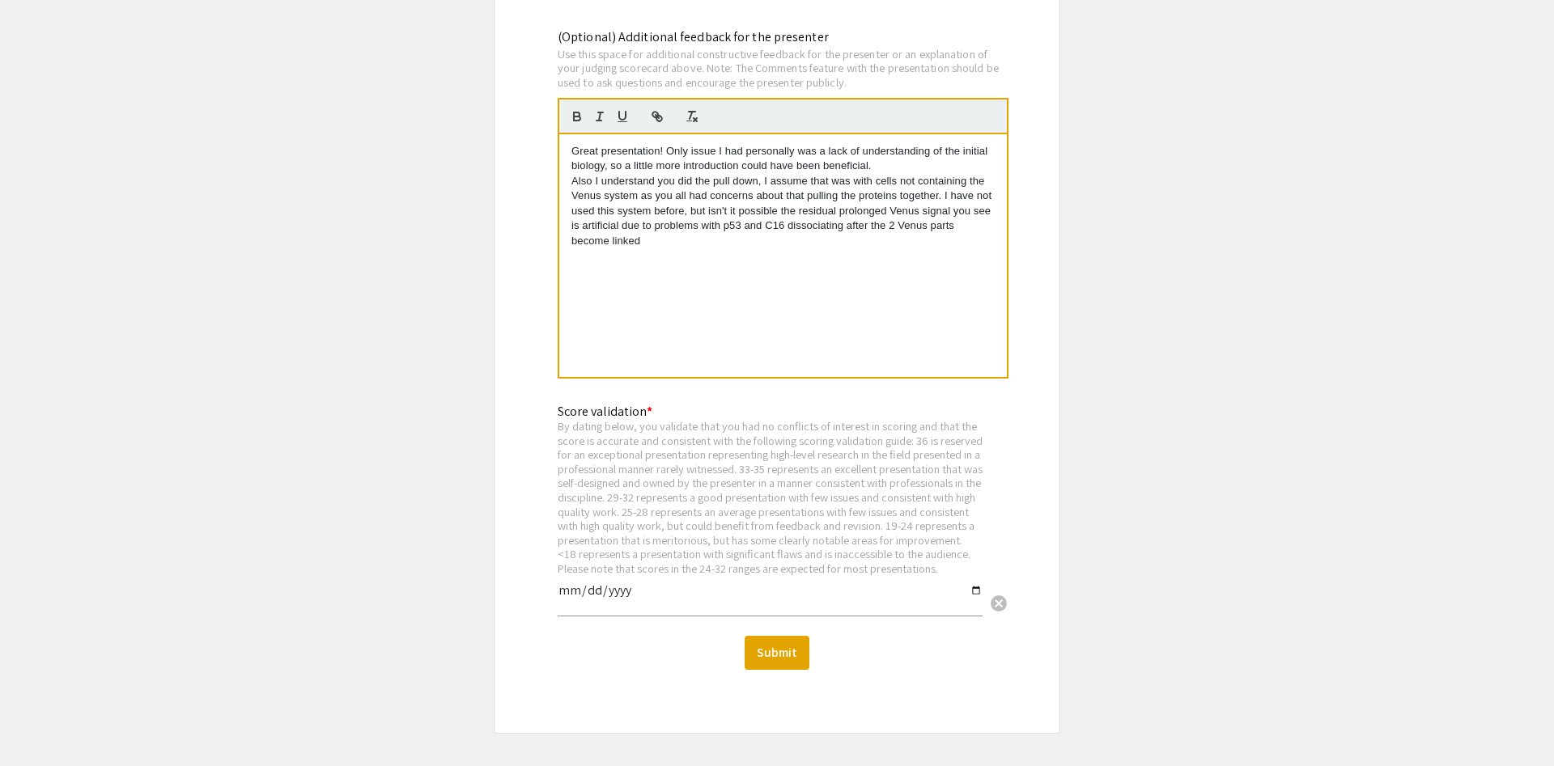
scroll to position [2053, 0]
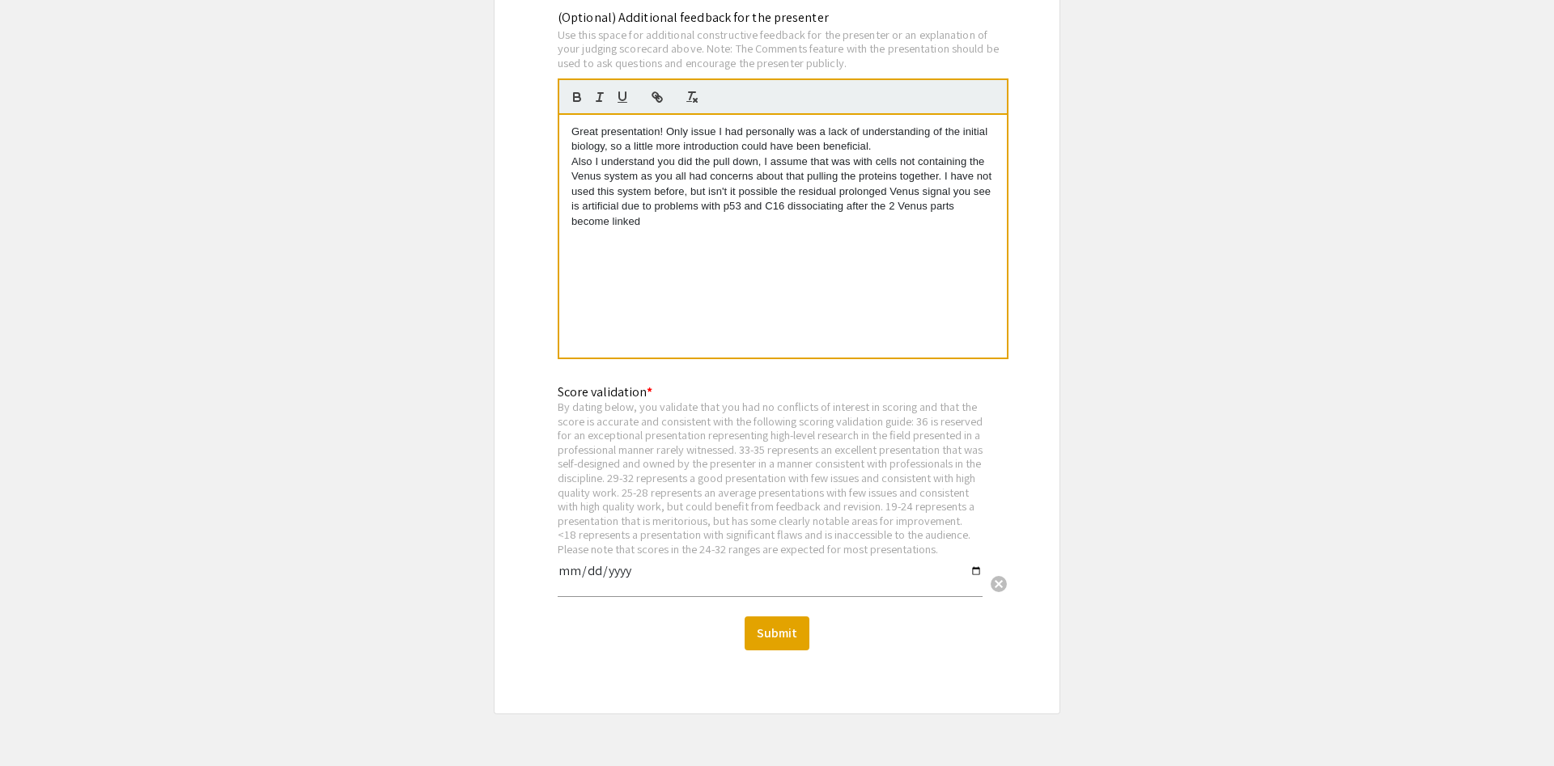
click at [772, 589] on input "date" at bounding box center [770, 578] width 425 height 28
type input "2025-09-10"
click at [774, 649] on button "Submit" at bounding box center [776, 634] width 65 height 34
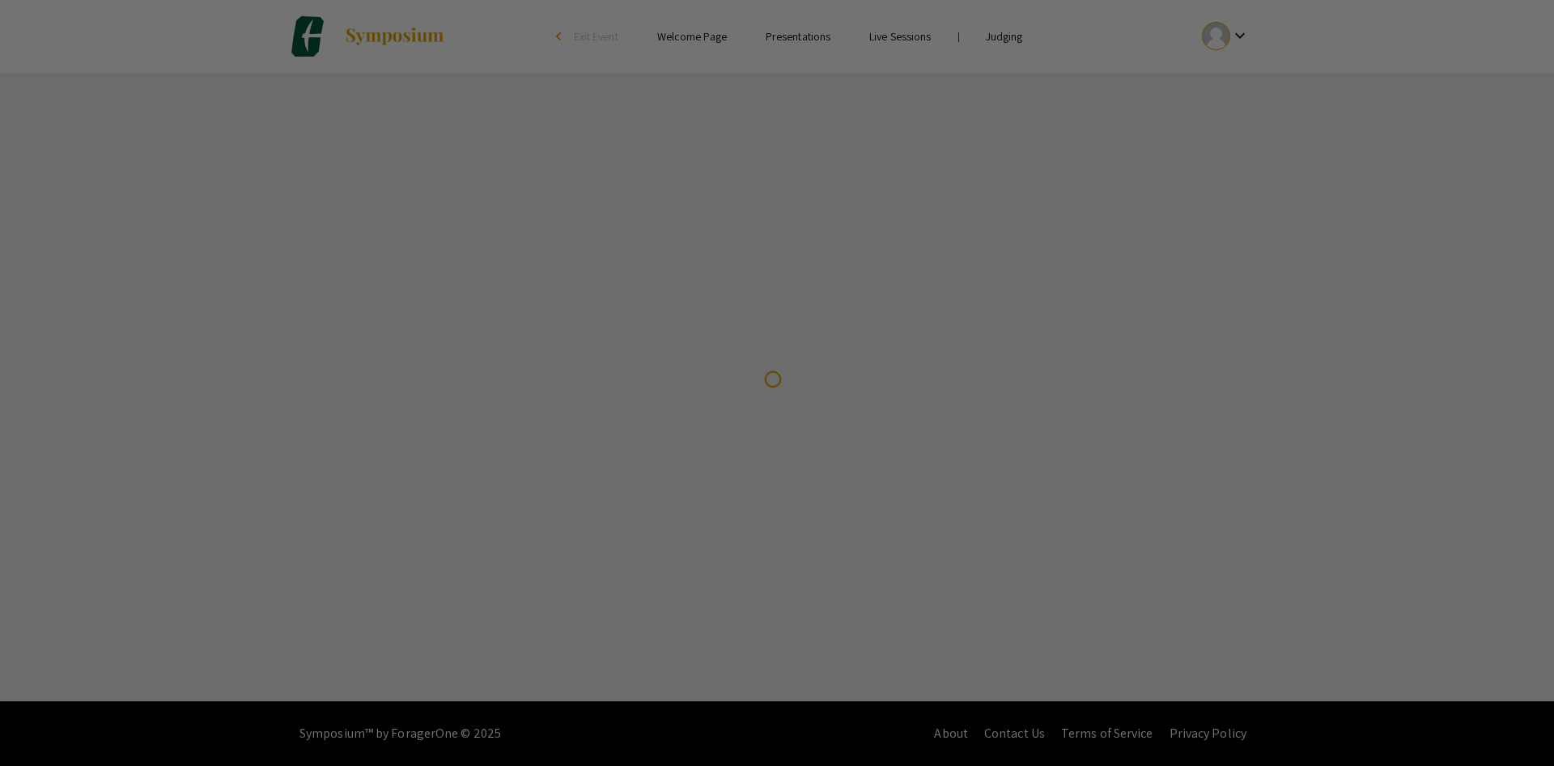
scroll to position [0, 0]
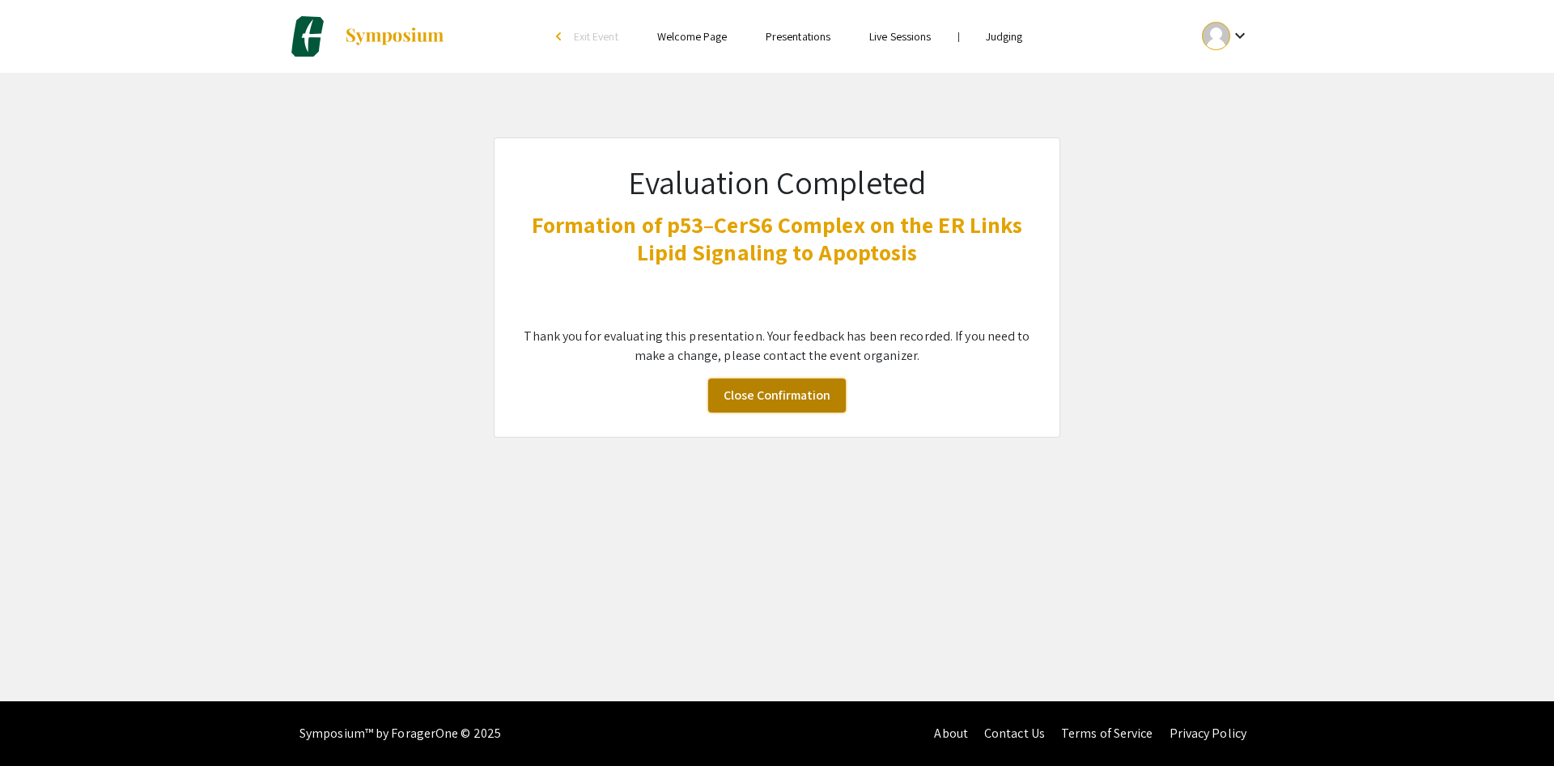
click at [807, 396] on link "Close Confirmation" at bounding box center [777, 396] width 138 height 34
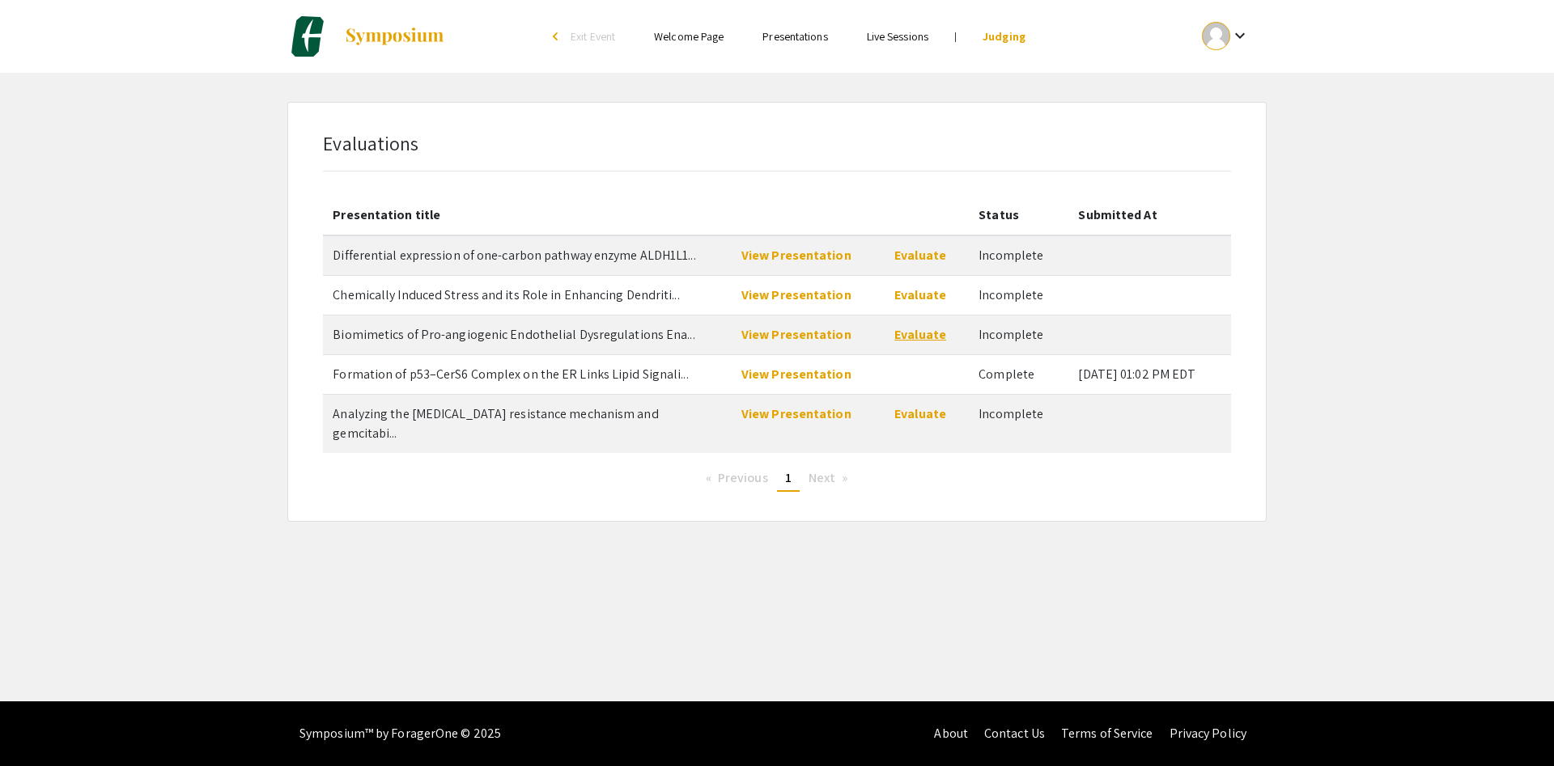
click at [907, 333] on link "Evaluate" at bounding box center [920, 334] width 52 height 17
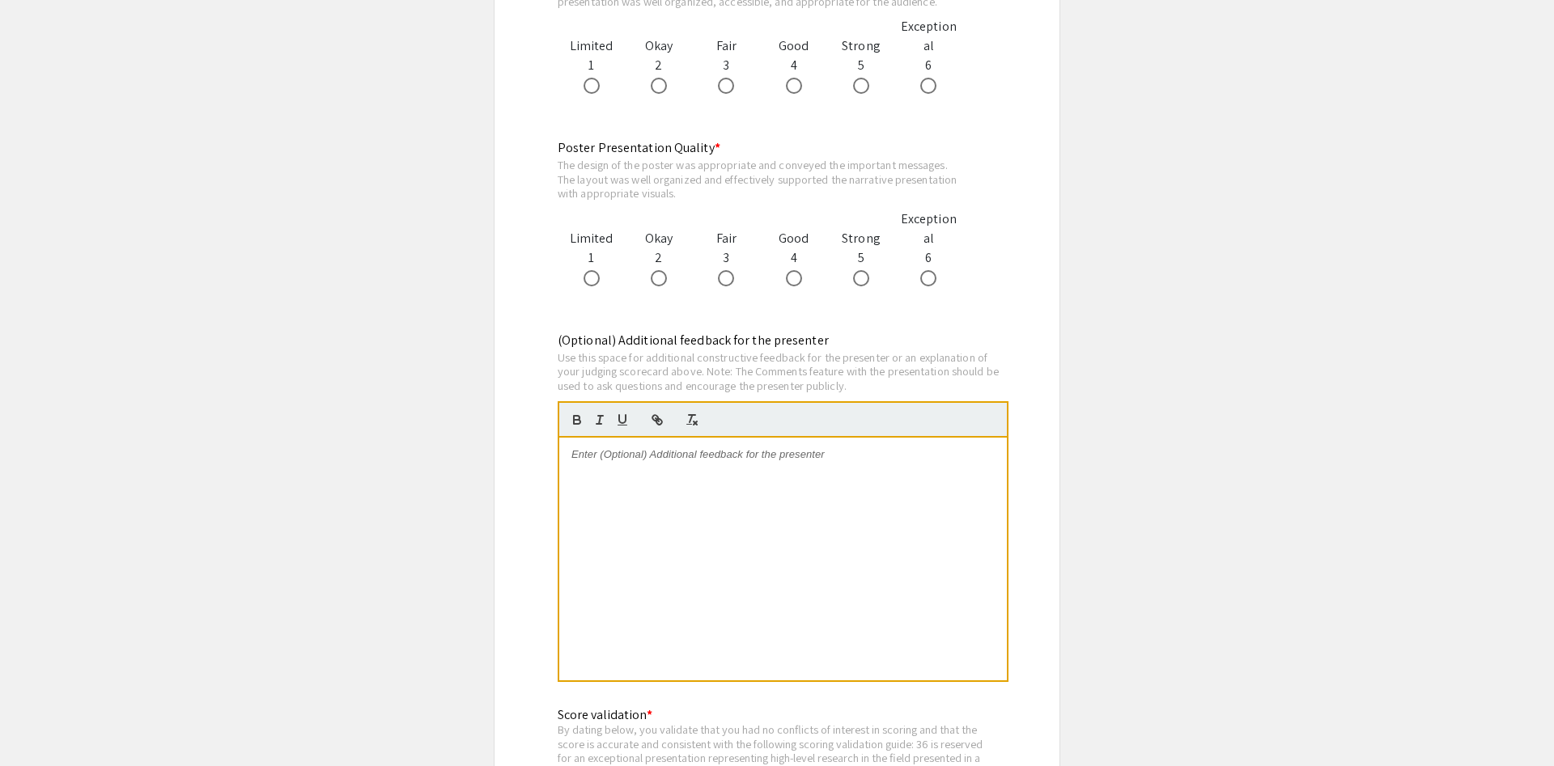
scroll to position [1816, 0]
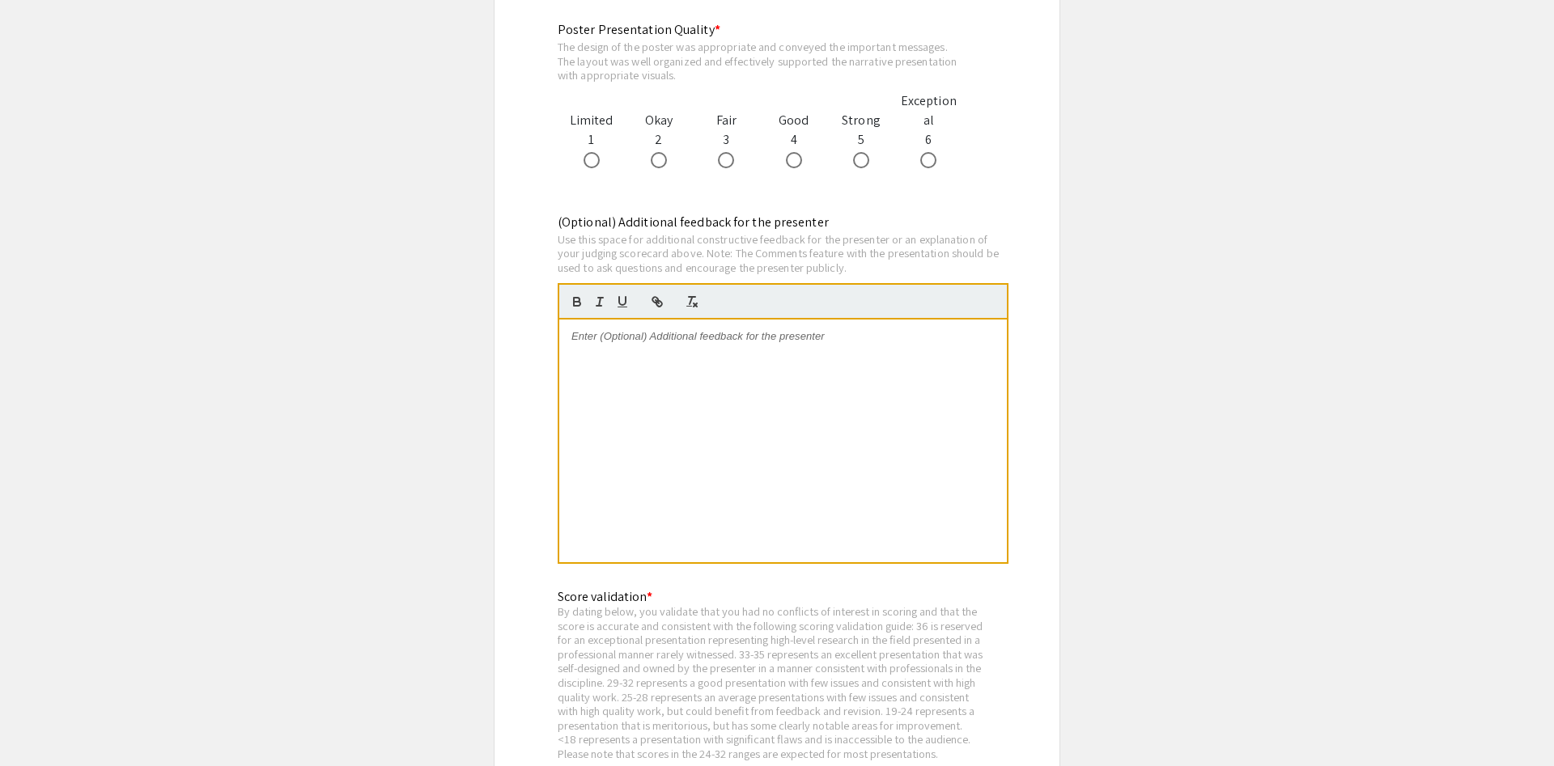
click at [746, 456] on div at bounding box center [782, 441] width 447 height 243
click at [805, 386] on div "Talking very fast!!" at bounding box center [782, 441] width 447 height 243
click at [830, 333] on p "Talking very fast!! and you get caught up" at bounding box center [782, 336] width 423 height 15
click at [646, 337] on p "Talking very fast!! and you get caught up frequently maybe bc of that?" at bounding box center [782, 336] width 423 height 15
click at [897, 337] on p "Talking very fast!! and you get caught up frequently maybe bc of that?" at bounding box center [782, 336] width 423 height 15
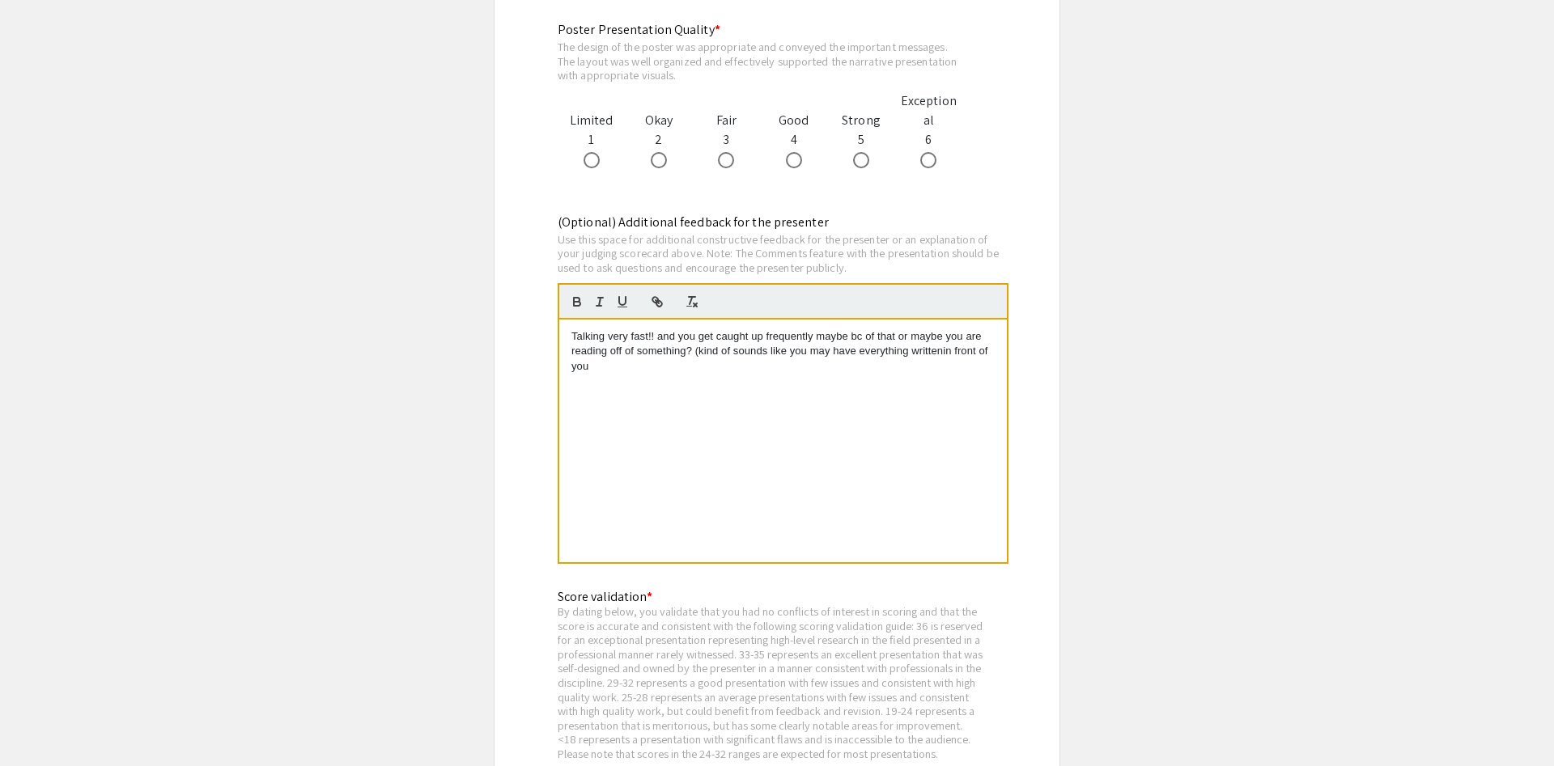
click at [941, 358] on p "Talking very fast!! and you get caught up frequently maybe bc of that or maybe …" at bounding box center [782, 351] width 423 height 45
click at [859, 374] on p "Talking very fast!! and you get caught up frequently maybe bc of that or maybe …" at bounding box center [782, 351] width 423 height 45
click at [625, 371] on p "Talking very fast!! and you get caught up frequently maybe bc of that or maybe …" at bounding box center [782, 351] width 423 height 45
click at [742, 370] on p "Talking very fast!! and you get caught up frequently maybe bc of that or maybe …" at bounding box center [782, 351] width 423 height 45
click at [888, 368] on p "Talking very fast!! and you get caught up frequently maybe bc of that or maybe …" at bounding box center [782, 351] width 423 height 45
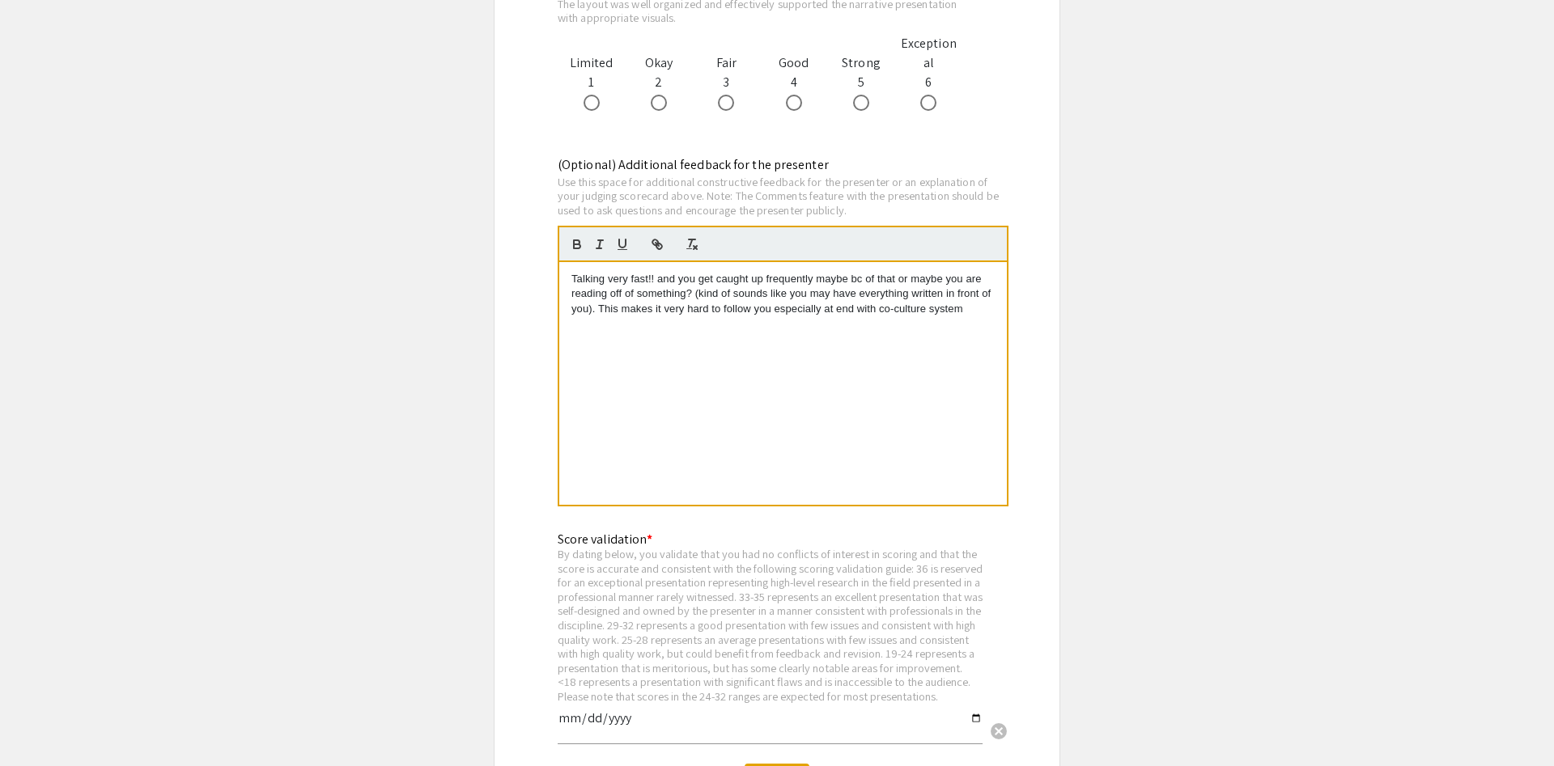
scroll to position [1898, 0]
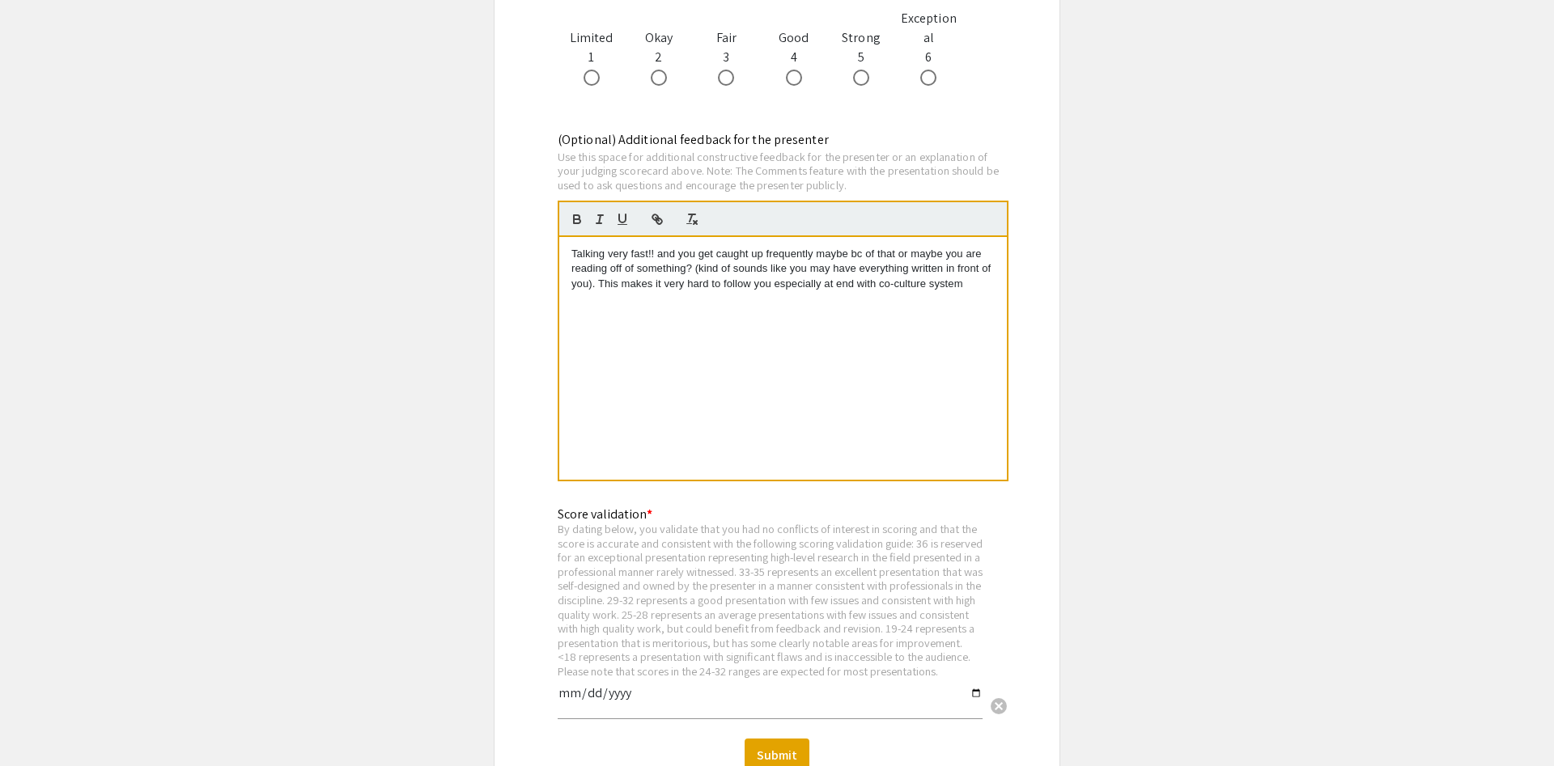
click at [999, 290] on div "Talking very fast!! and you get caught up frequently maybe bc of that or maybe …" at bounding box center [782, 358] width 447 height 243
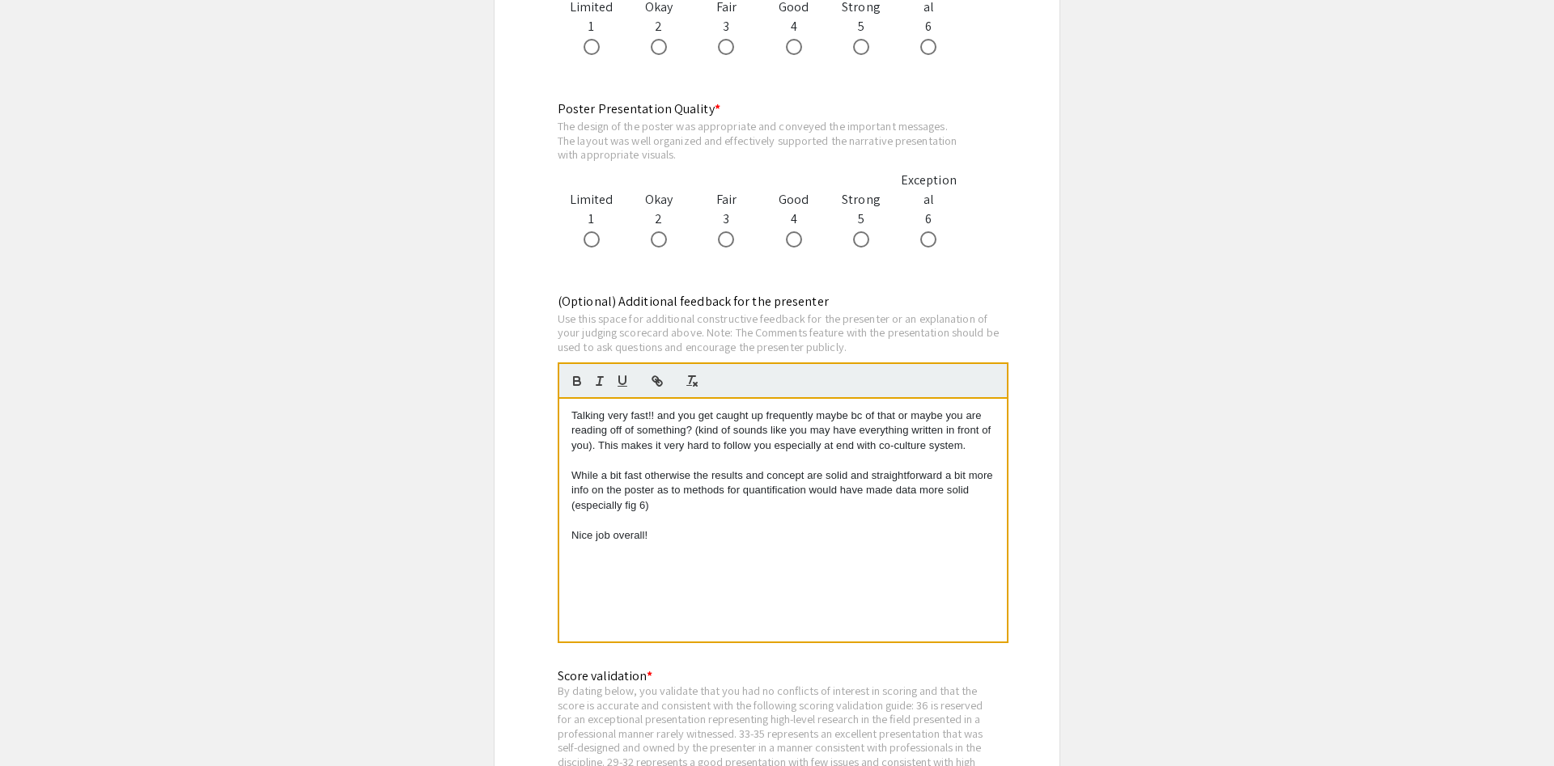
scroll to position [1568, 0]
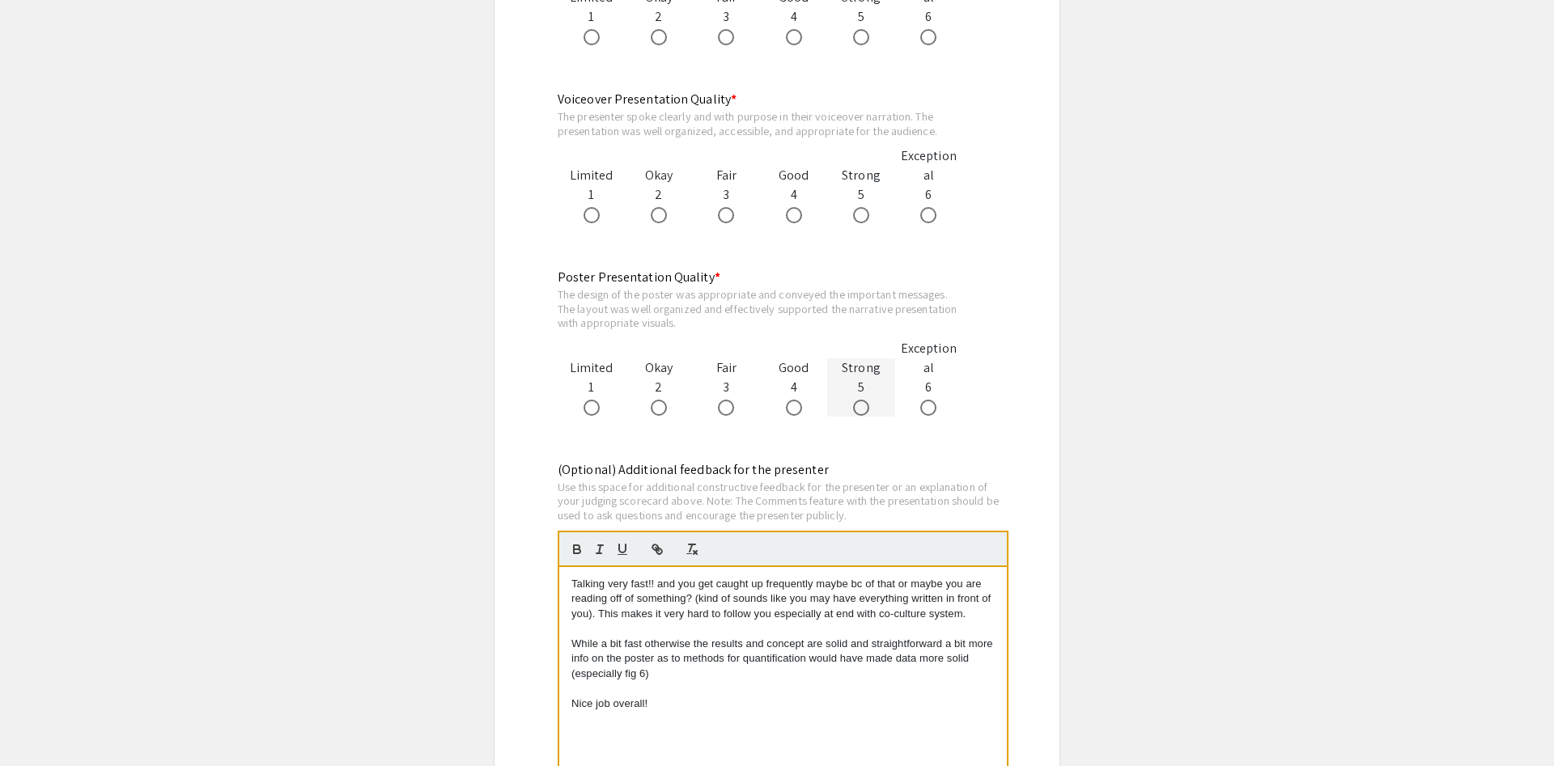
click at [855, 411] on span at bounding box center [861, 408] width 16 height 16
click at [855, 411] on input "radio" at bounding box center [861, 408] width 16 height 16
radio input "true"
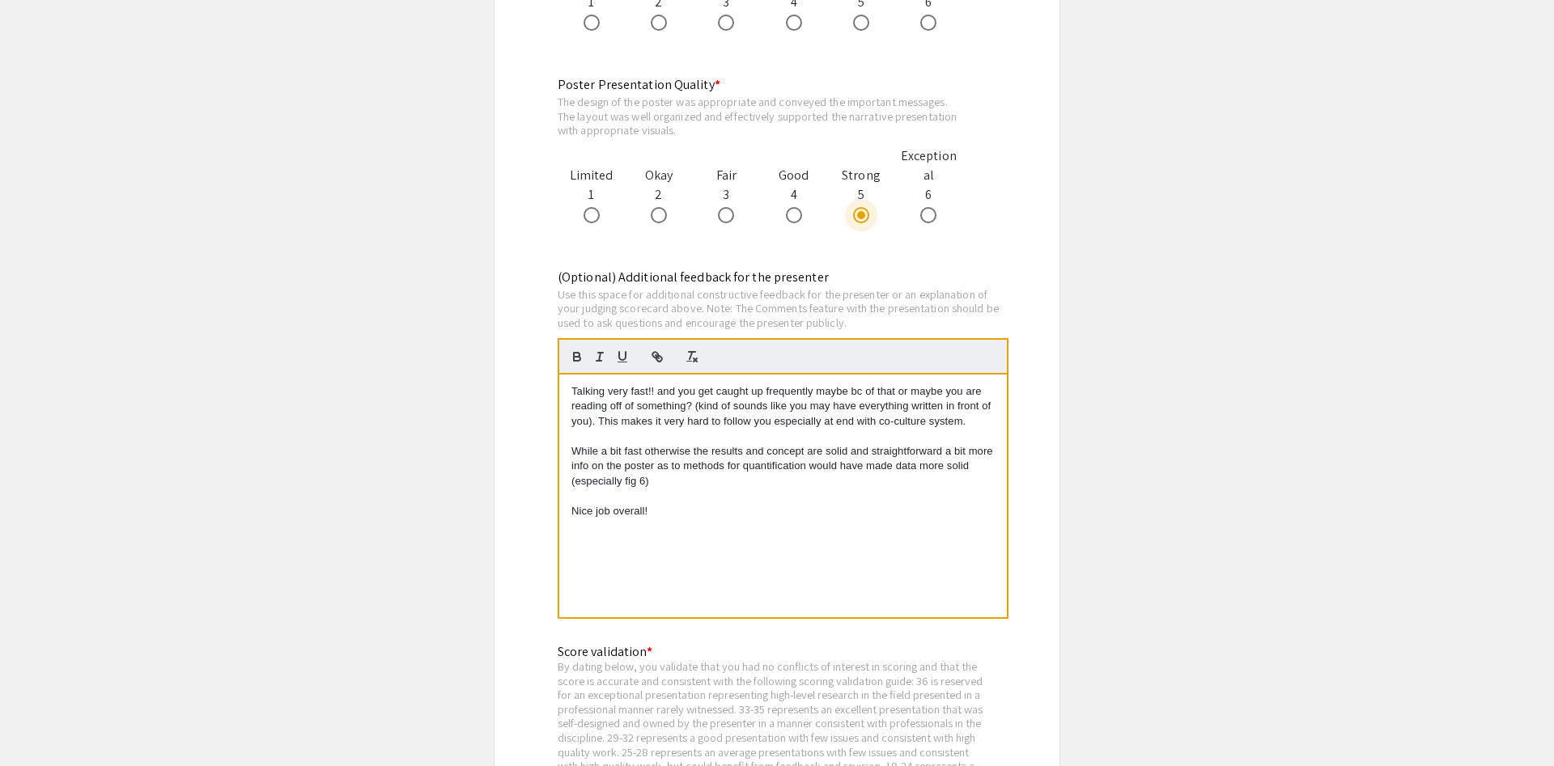
scroll to position [1898, 0]
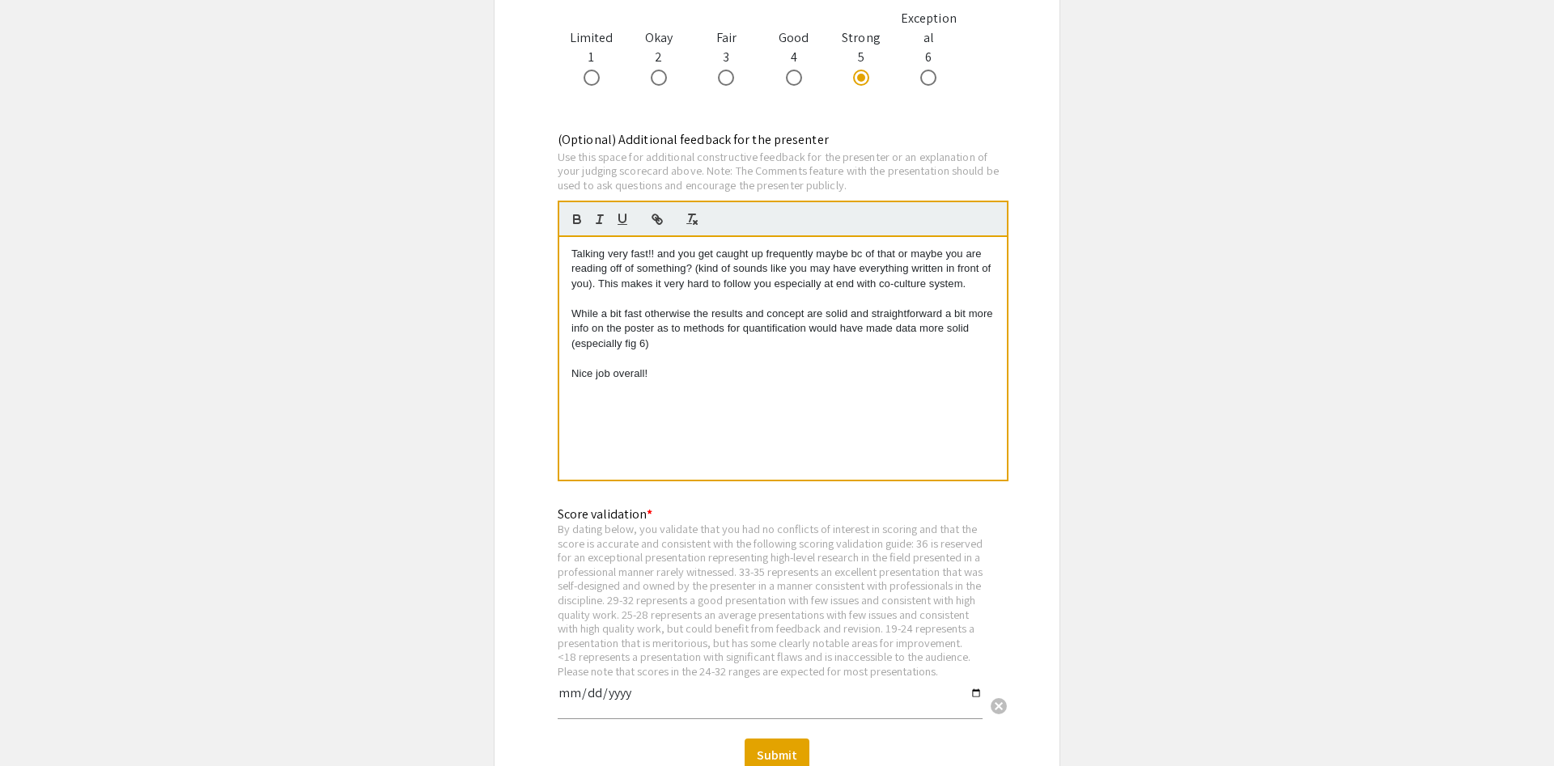
click at [729, 351] on p "While a bit fast otherwise the results and concept are solid and straightforwar…" at bounding box center [782, 329] width 423 height 45
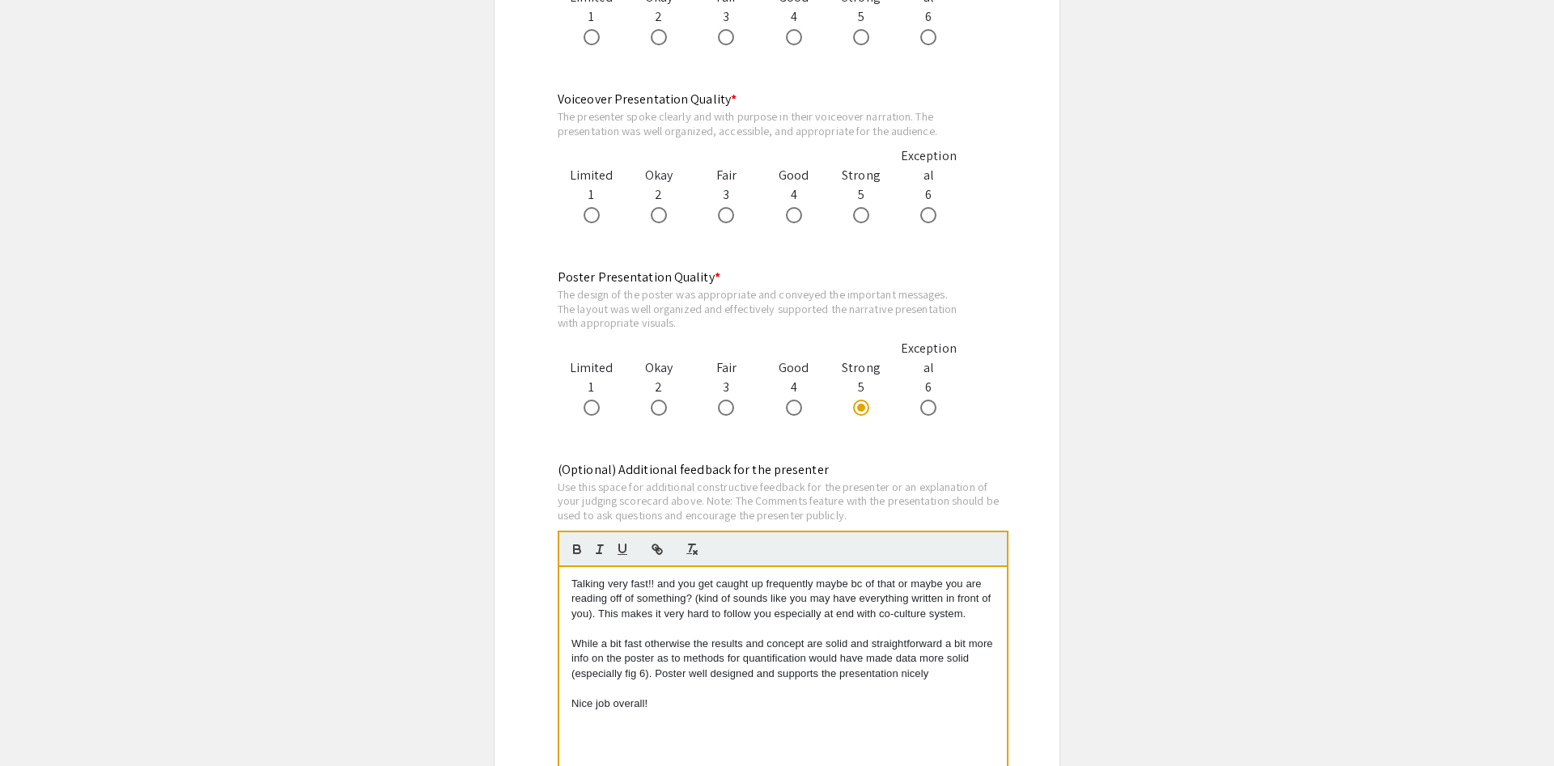
scroll to position [1403, 0]
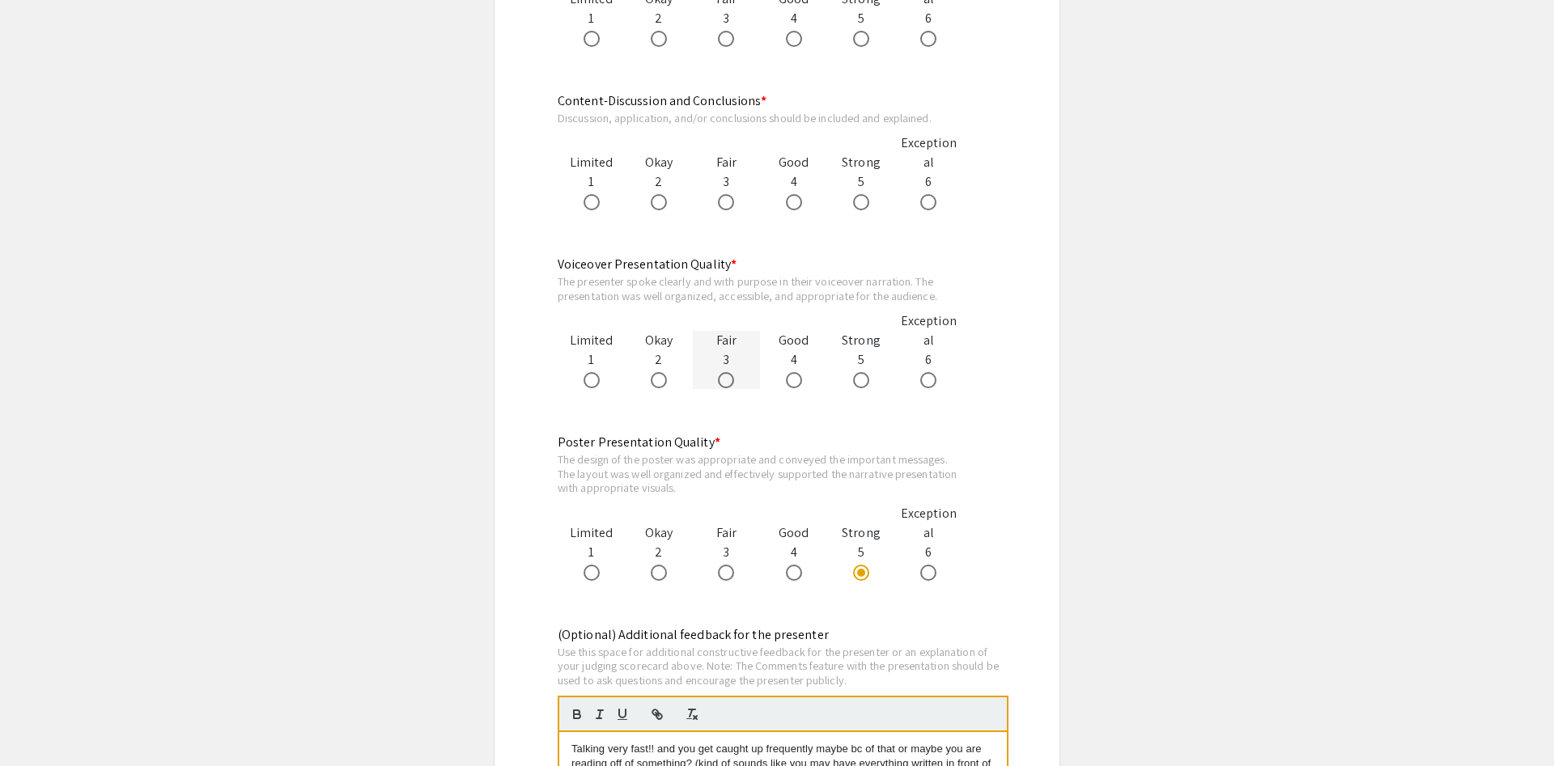
click at [731, 379] on span at bounding box center [726, 380] width 16 height 16
click at [731, 379] on input "radio" at bounding box center [726, 380] width 16 height 16
radio input "true"
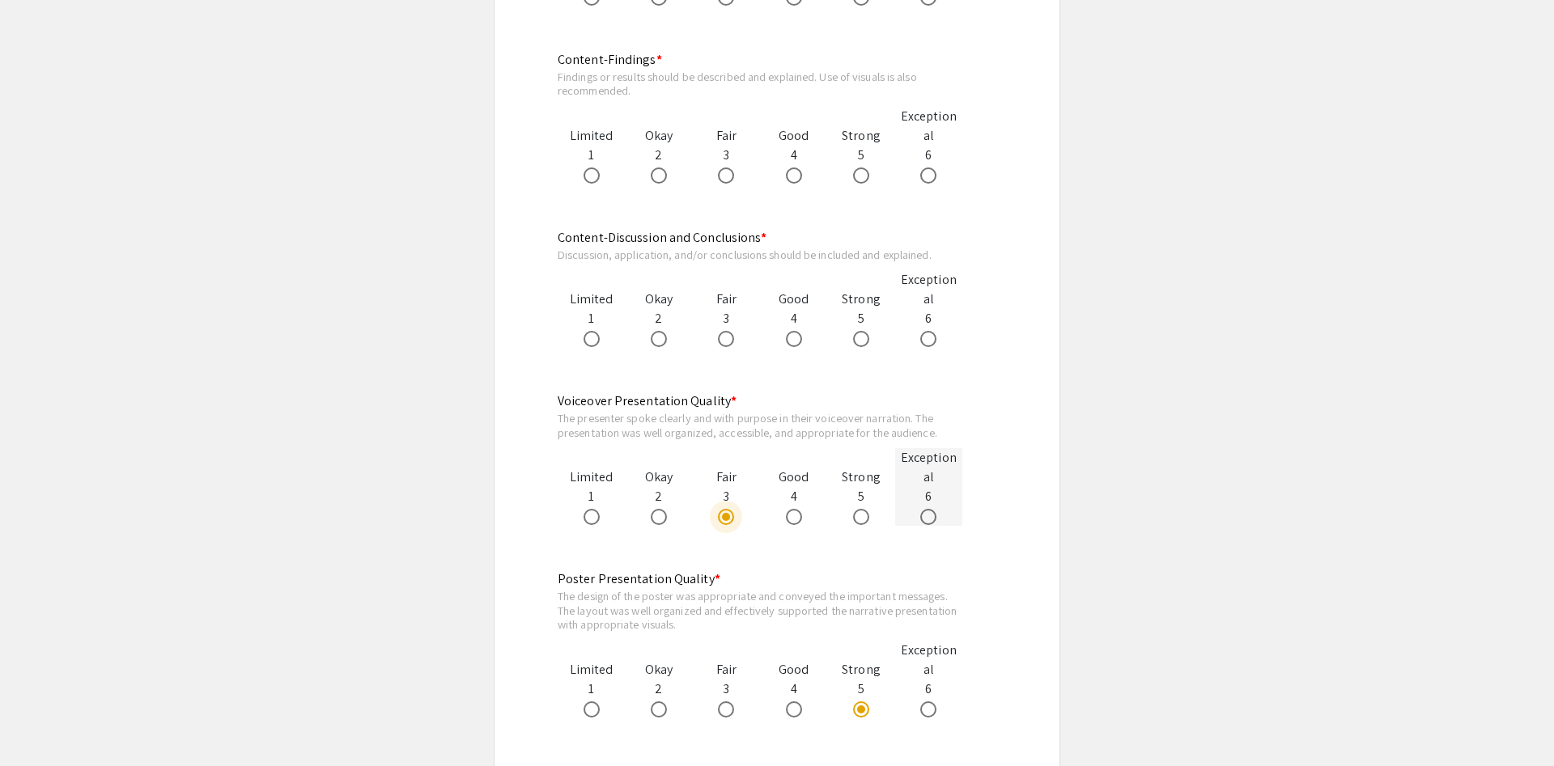
scroll to position [1238, 0]
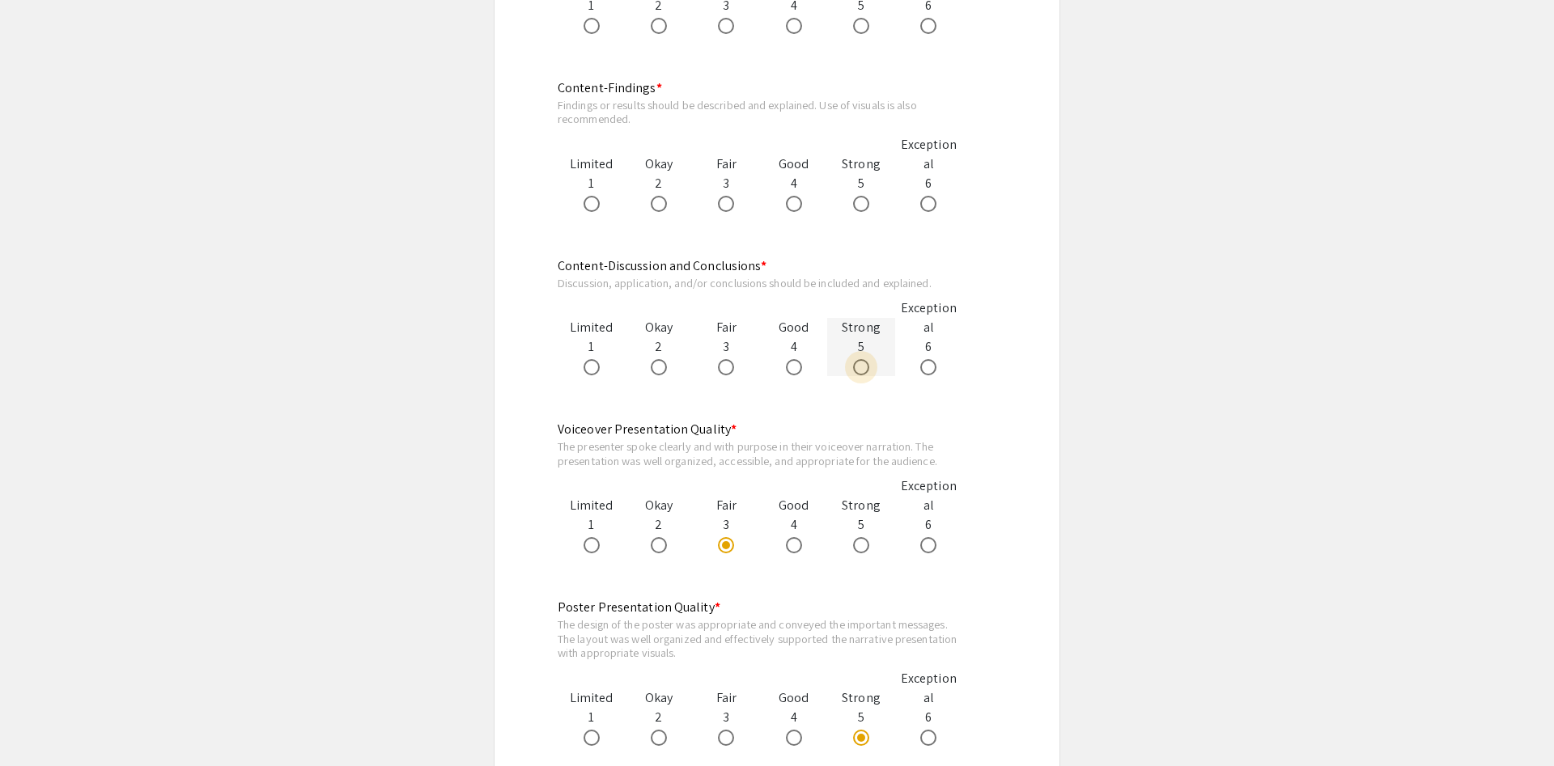
click at [868, 371] on span at bounding box center [861, 367] width 16 height 16
click at [868, 371] on input "radio" at bounding box center [861, 367] width 16 height 16
radio input "true"
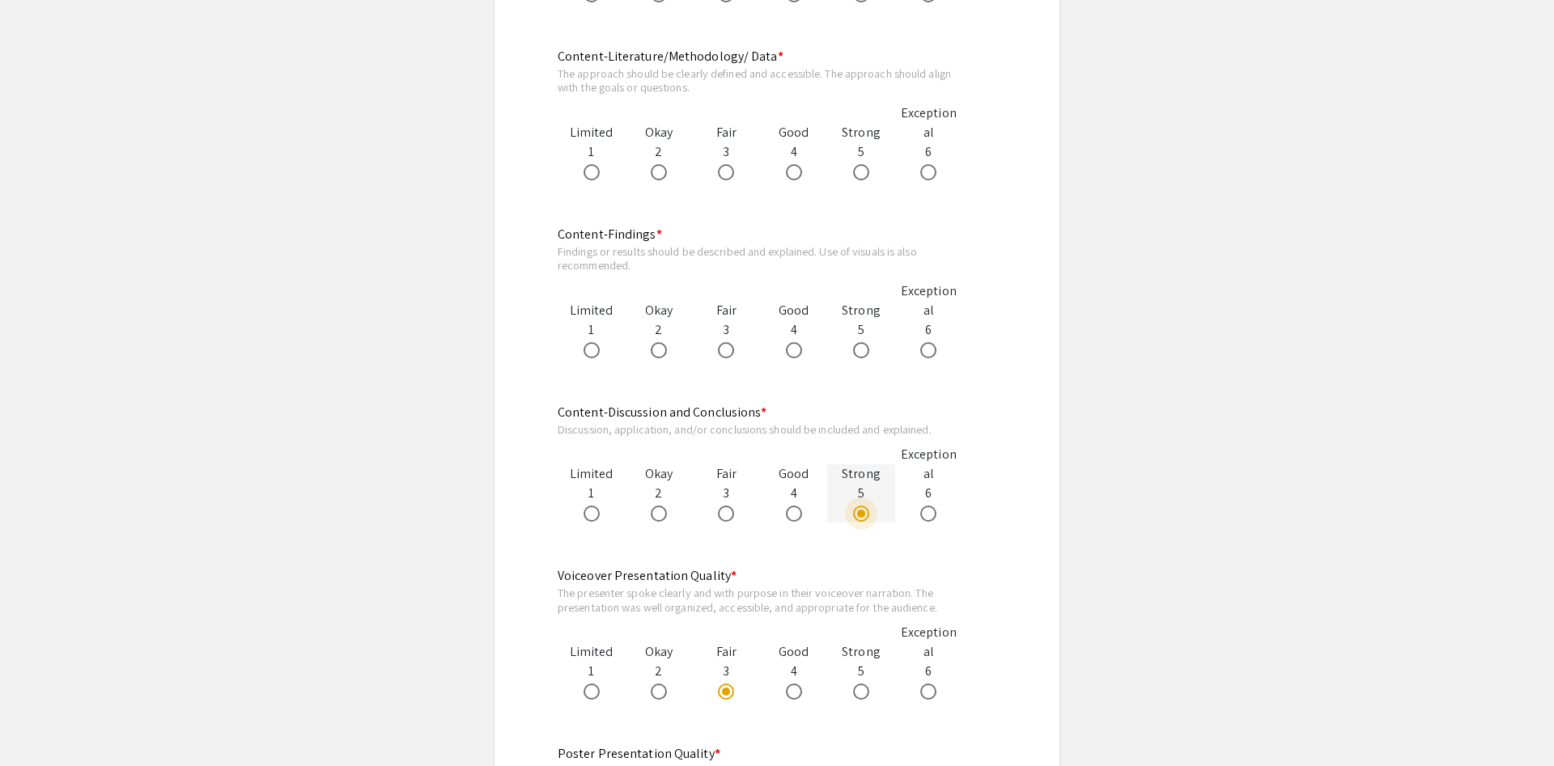
scroll to position [1073, 0]
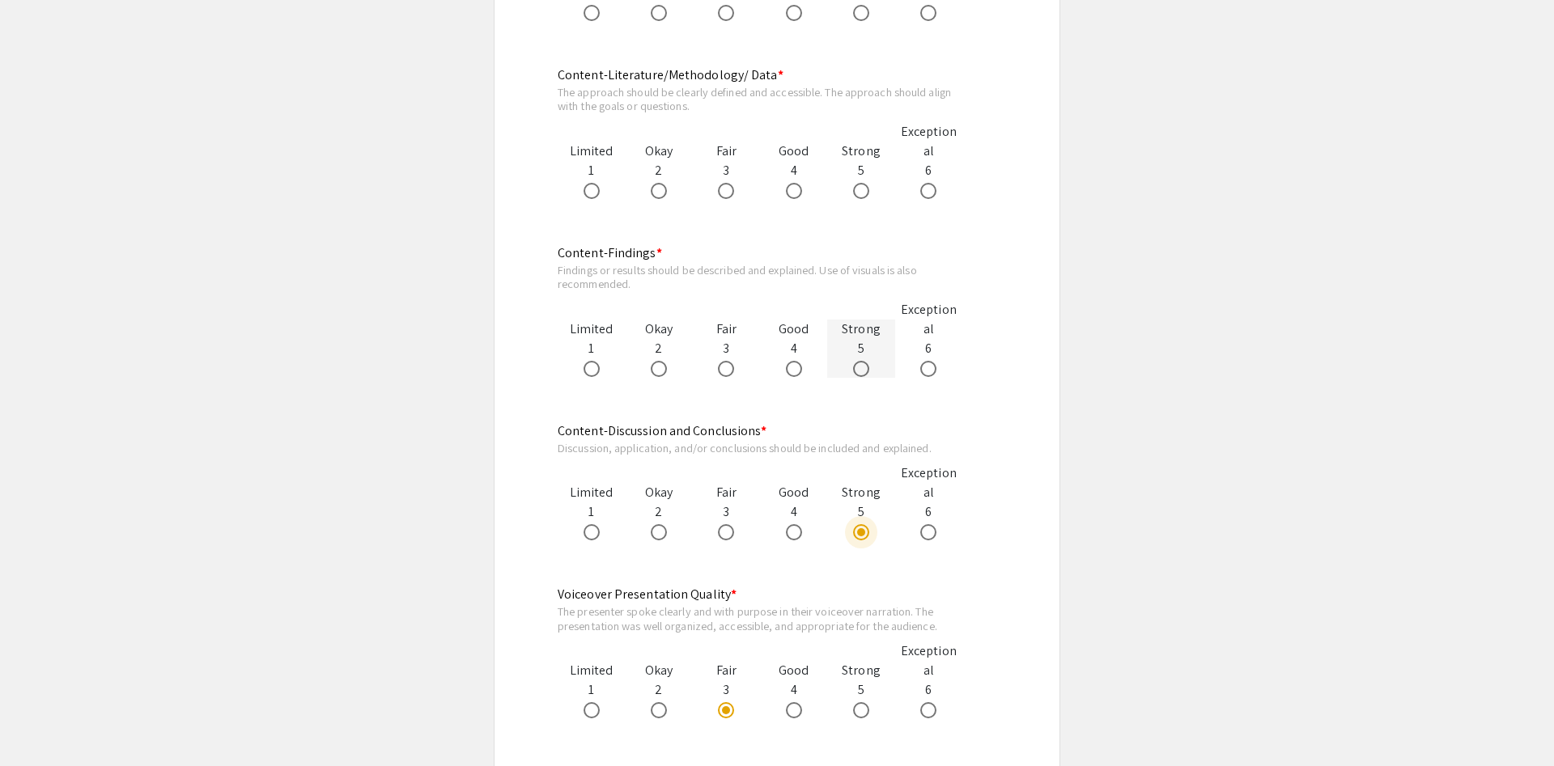
click at [862, 366] on span at bounding box center [861, 369] width 16 height 16
click at [862, 366] on input "radio" at bounding box center [861, 369] width 16 height 16
radio input "true"
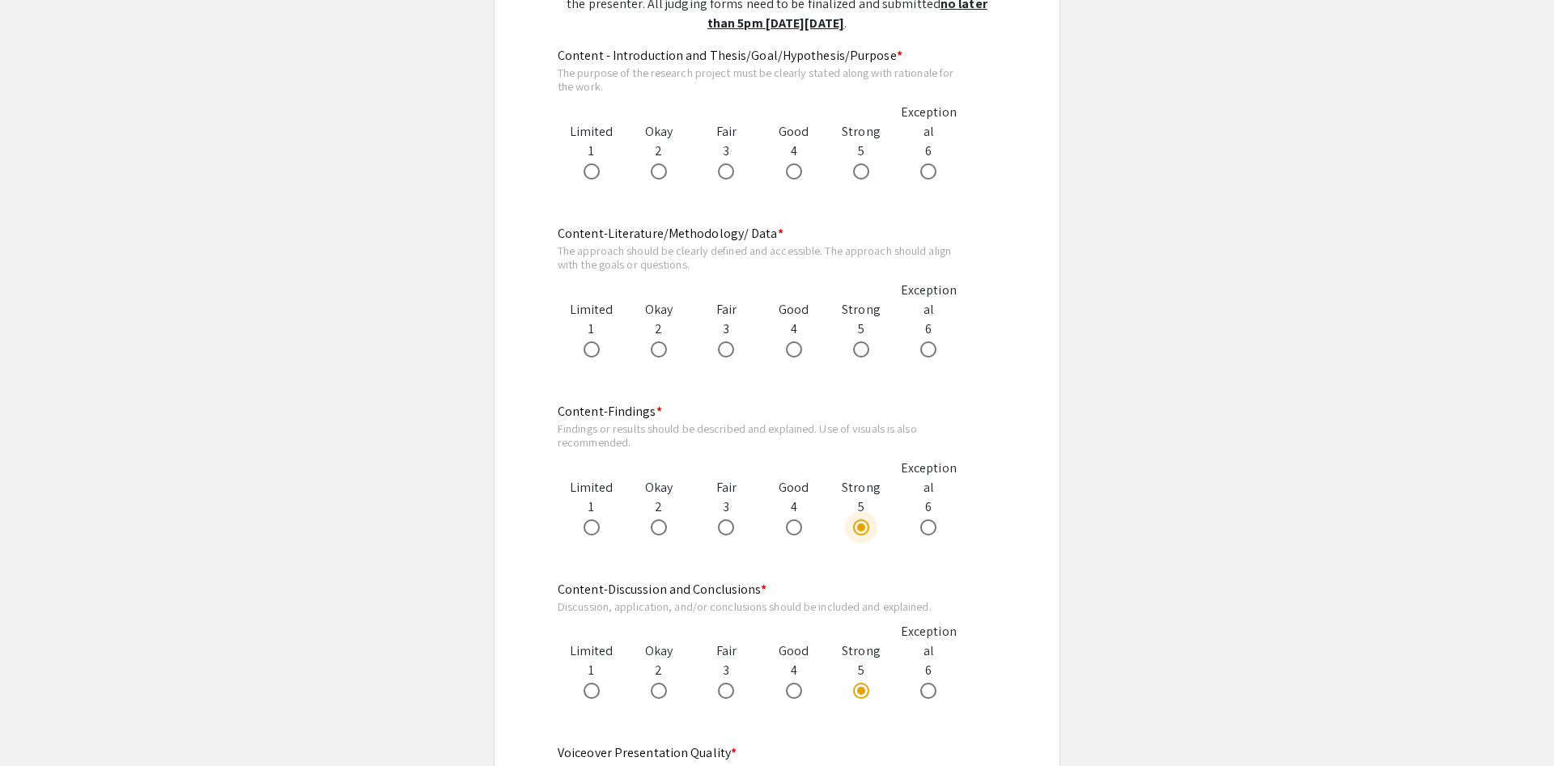
scroll to position [908, 0]
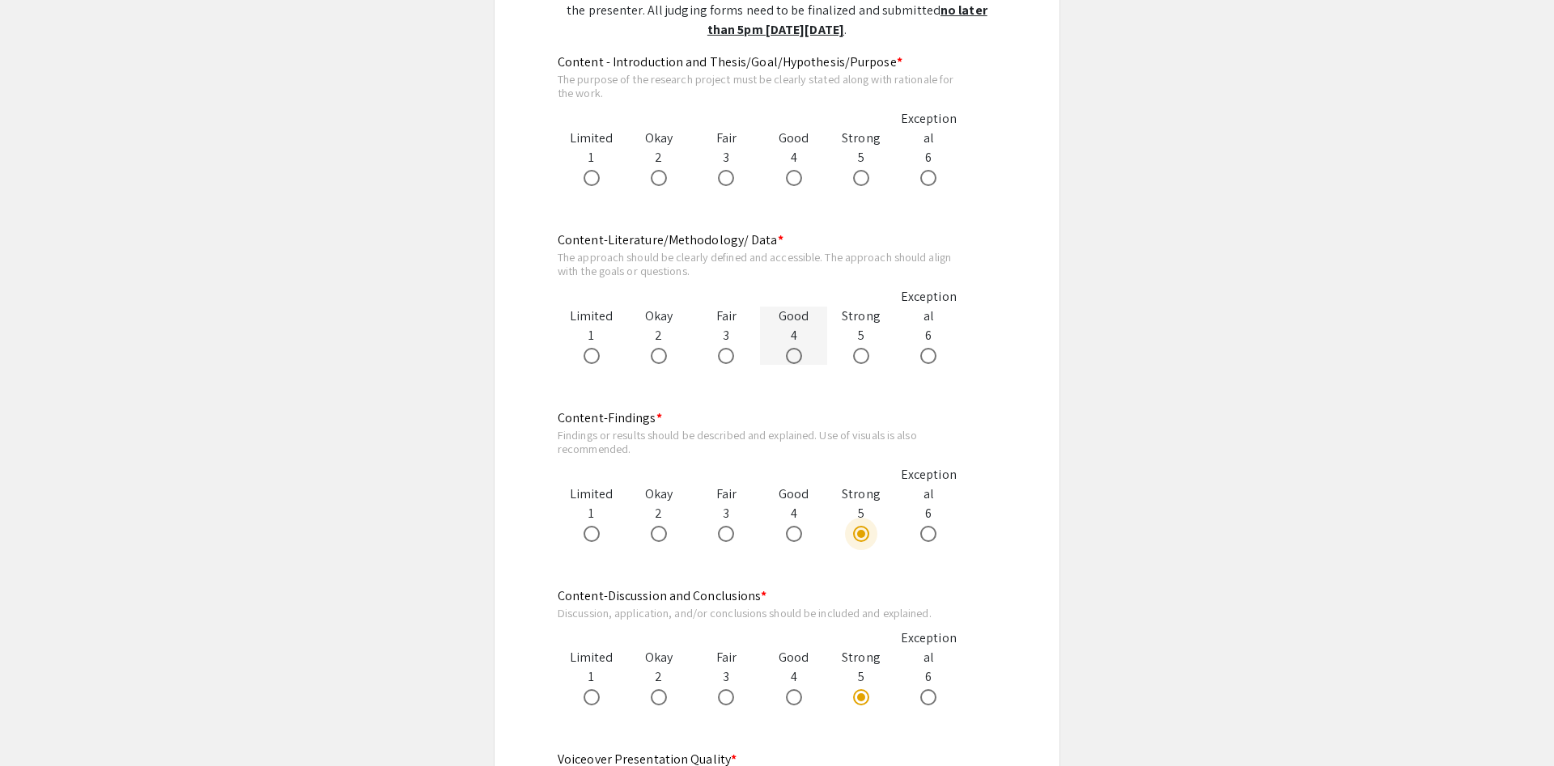
click at [793, 359] on span at bounding box center [794, 356] width 16 height 16
click at [793, 359] on input "radio" at bounding box center [794, 356] width 16 height 16
radio input "true"
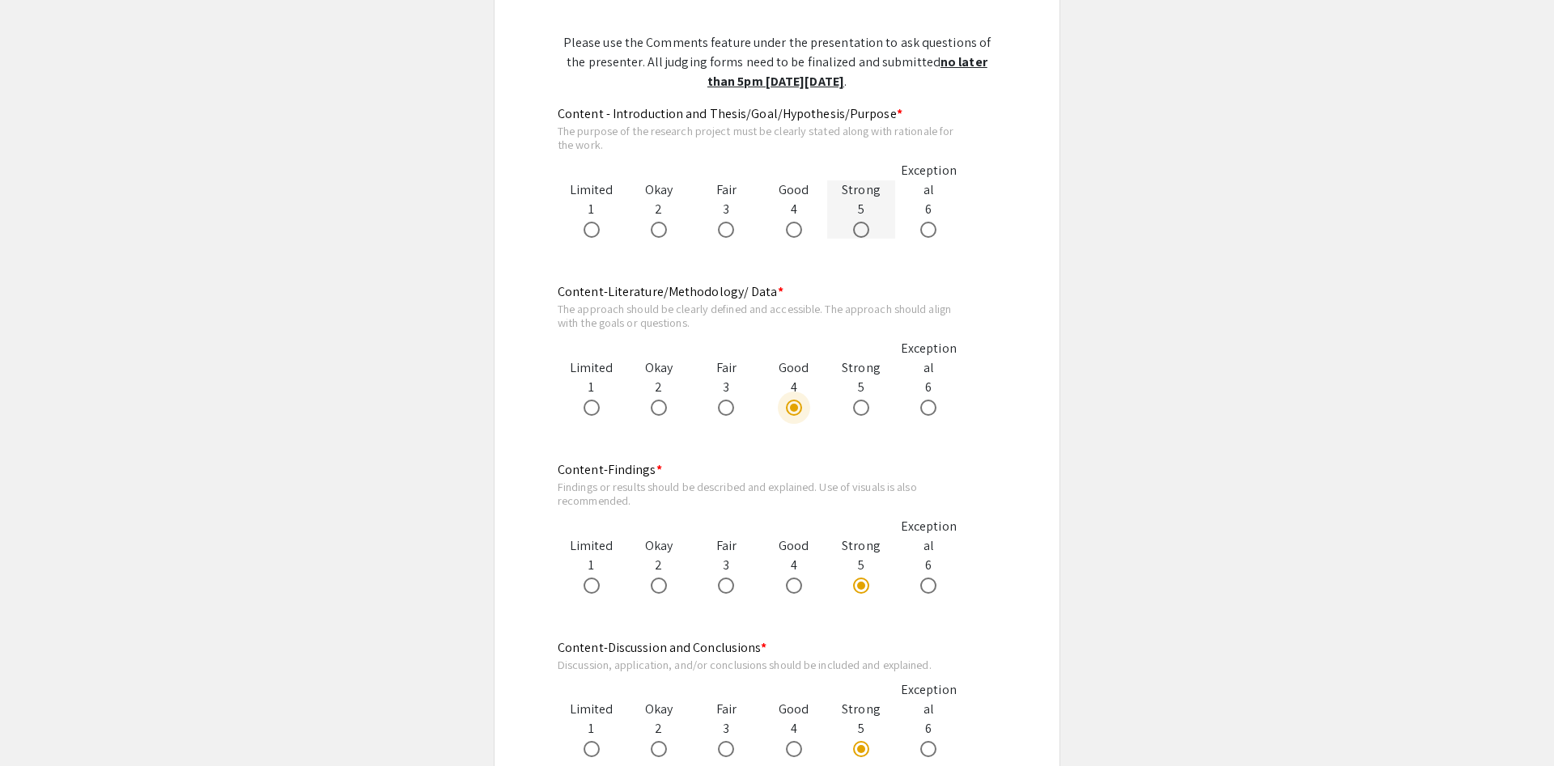
scroll to position [825, 0]
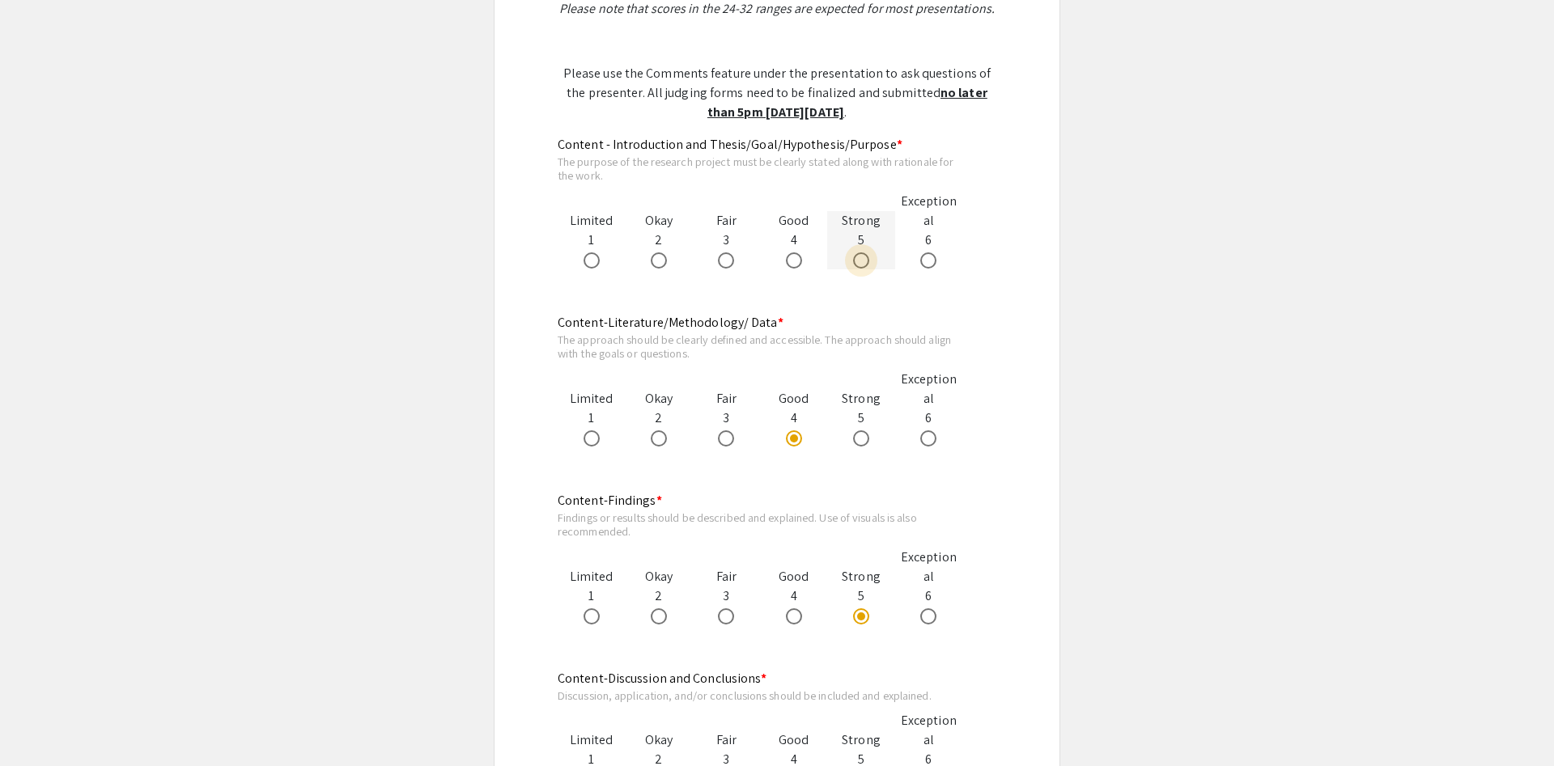
click at [870, 264] on label at bounding box center [864, 260] width 23 height 16
click at [869, 264] on input "radio" at bounding box center [861, 260] width 16 height 16
radio input "true"
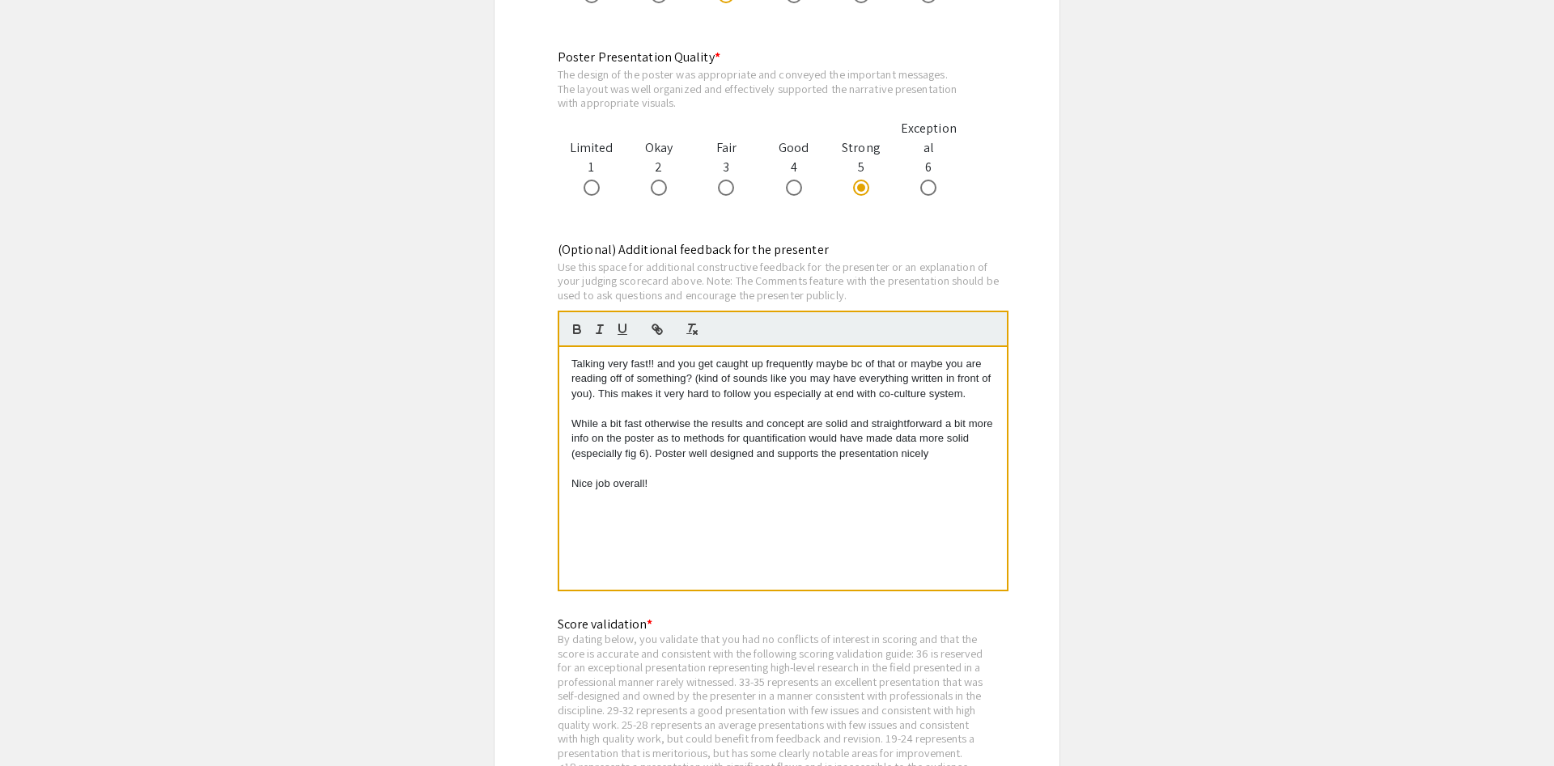
scroll to position [2063, 0]
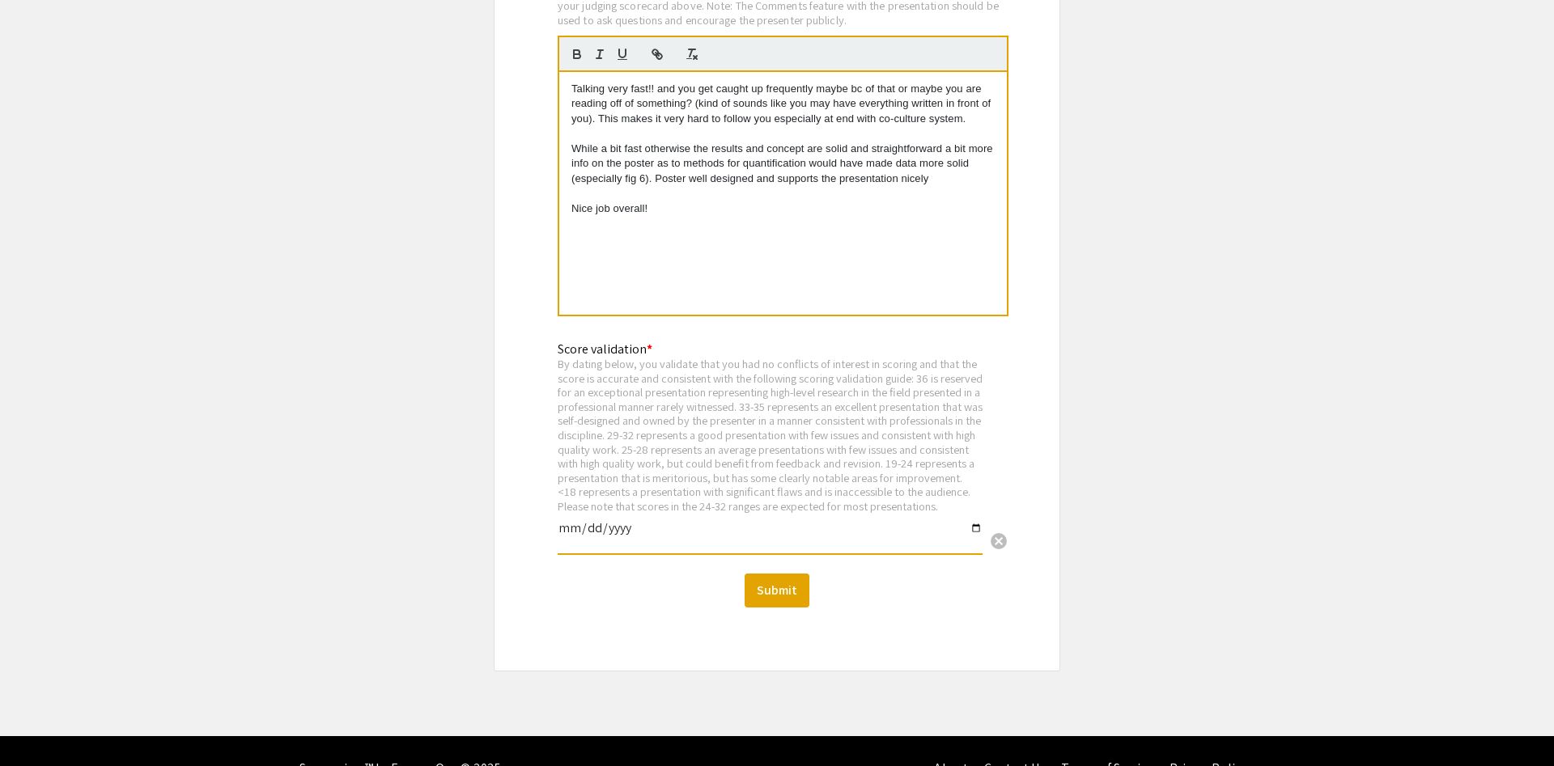
click at [829, 545] on input "date" at bounding box center [770, 535] width 425 height 28
type input "2025-09-10"
click at [779, 589] on button "Submit" at bounding box center [776, 591] width 65 height 34
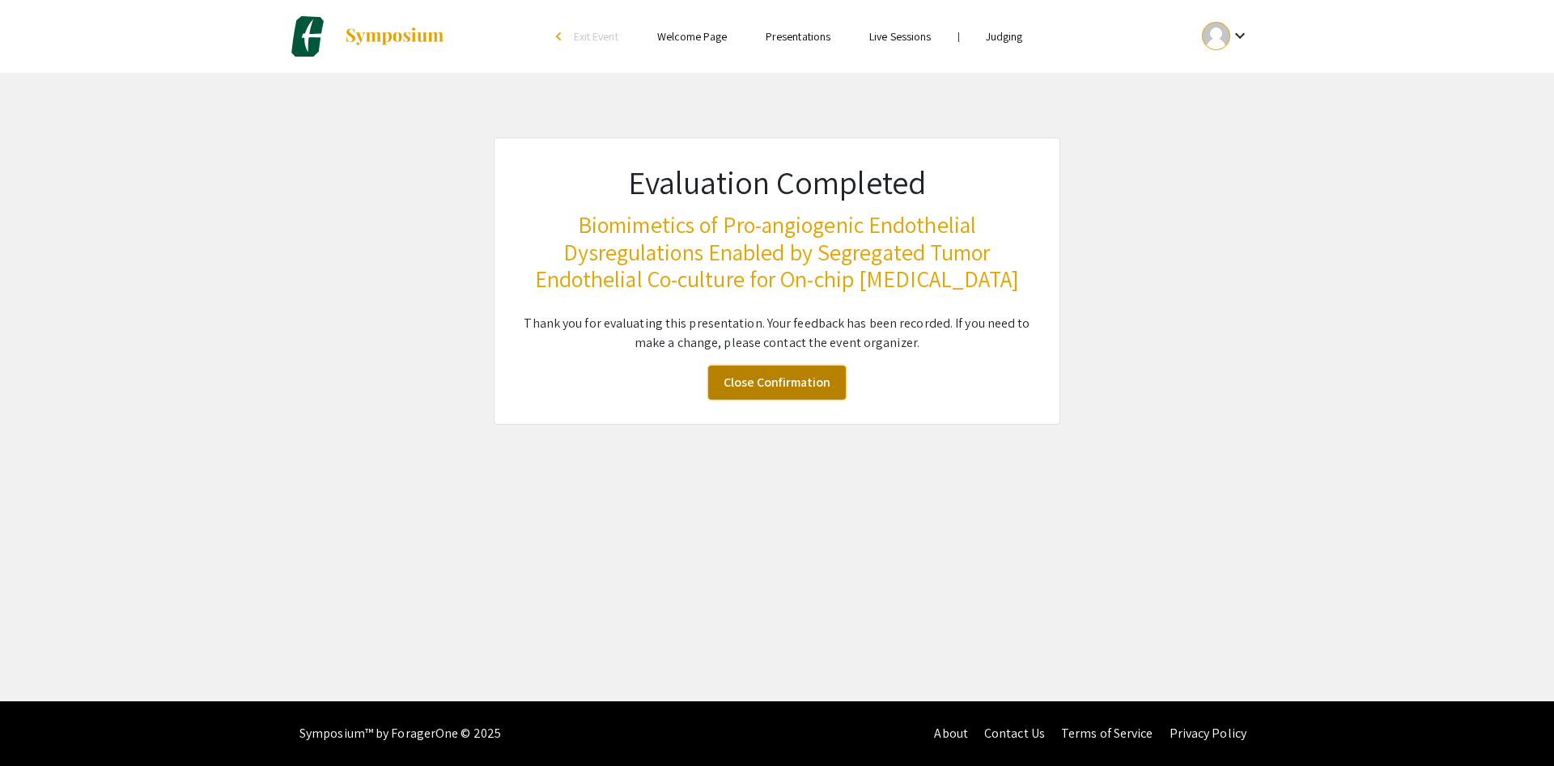
click at [820, 375] on link "Close Confirmation" at bounding box center [777, 383] width 138 height 34
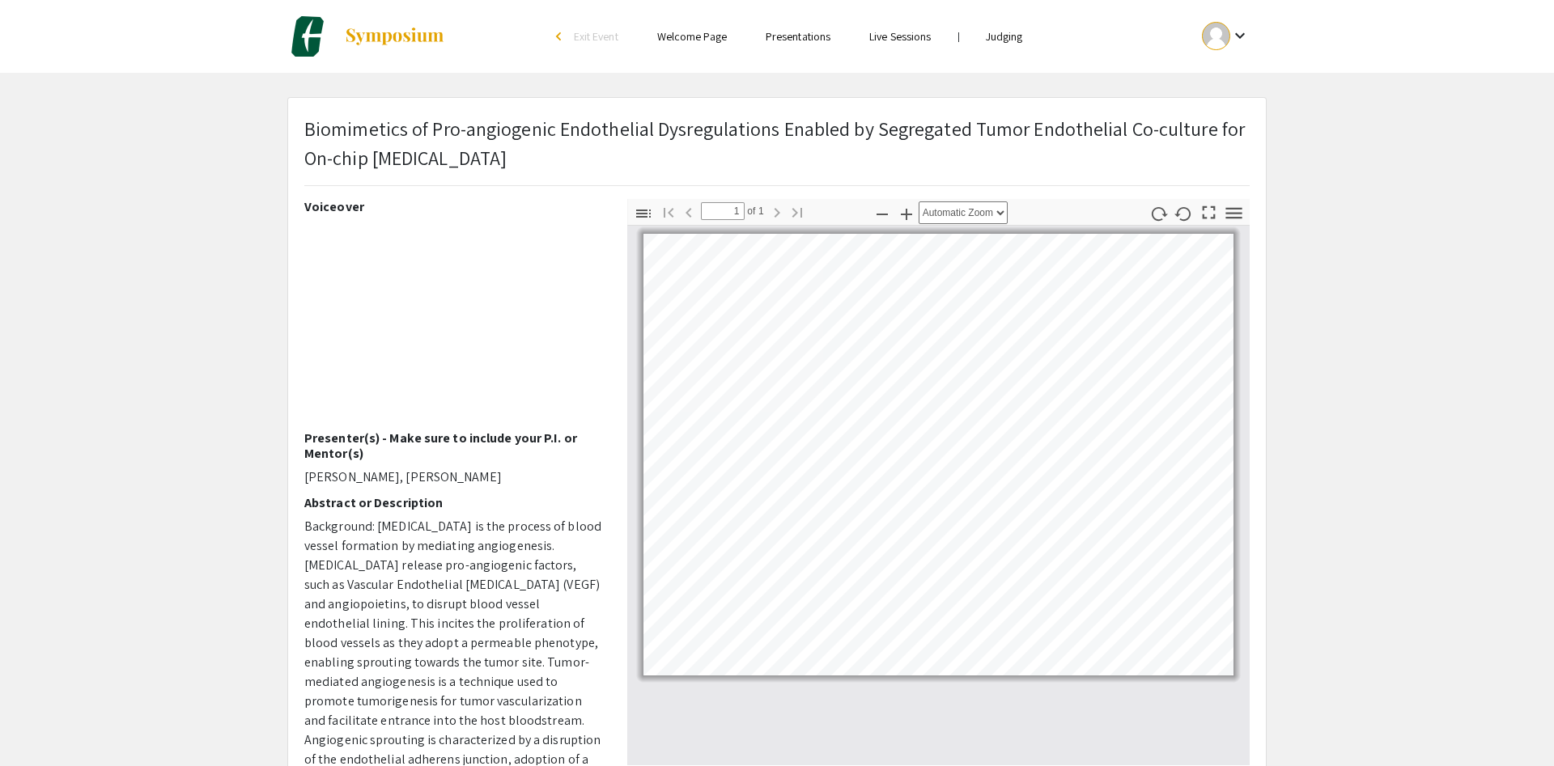
click at [912, 218] on icon "button" at bounding box center [906, 214] width 19 height 19
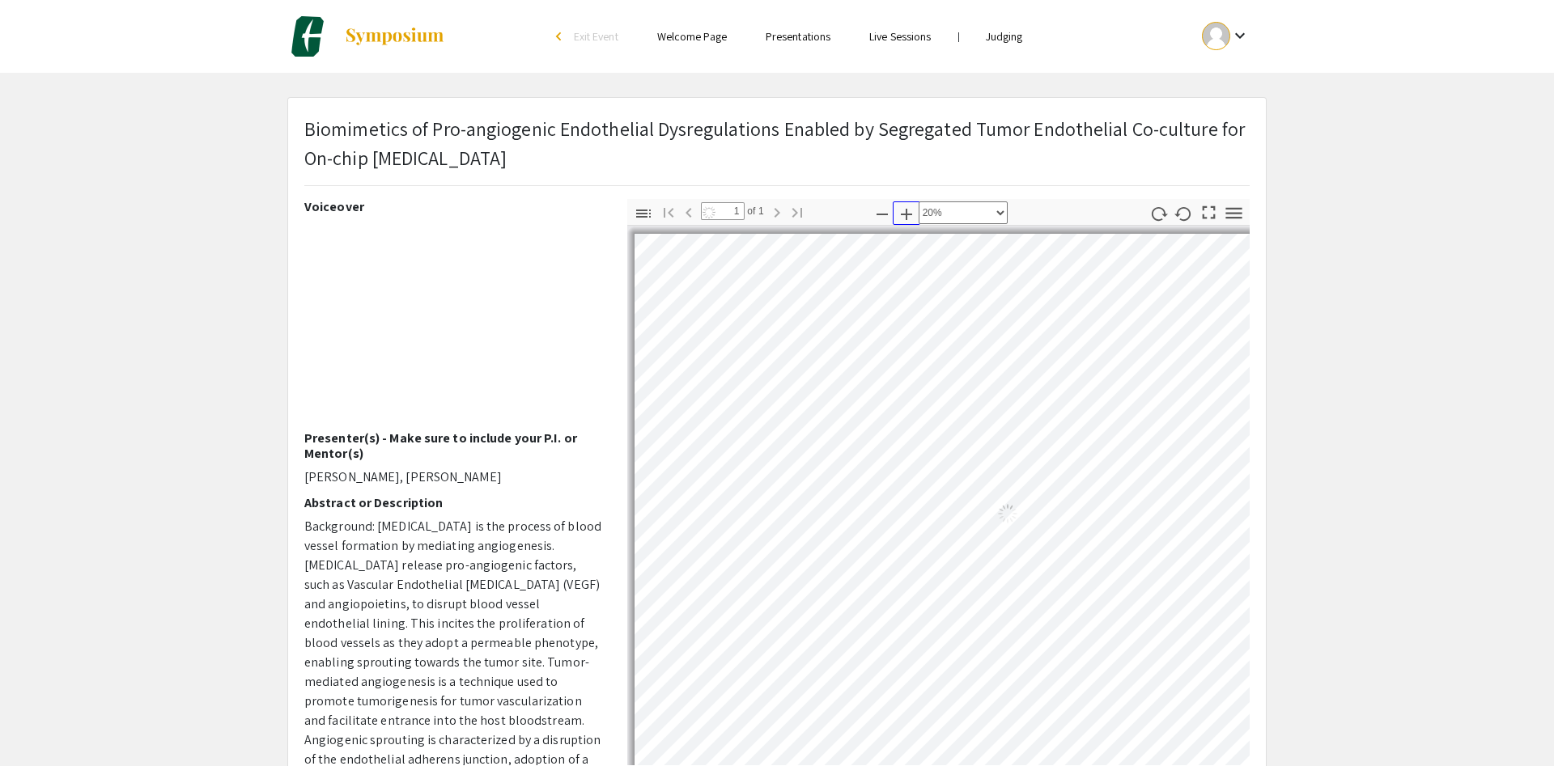
click at [912, 218] on icon "button" at bounding box center [906, 214] width 19 height 19
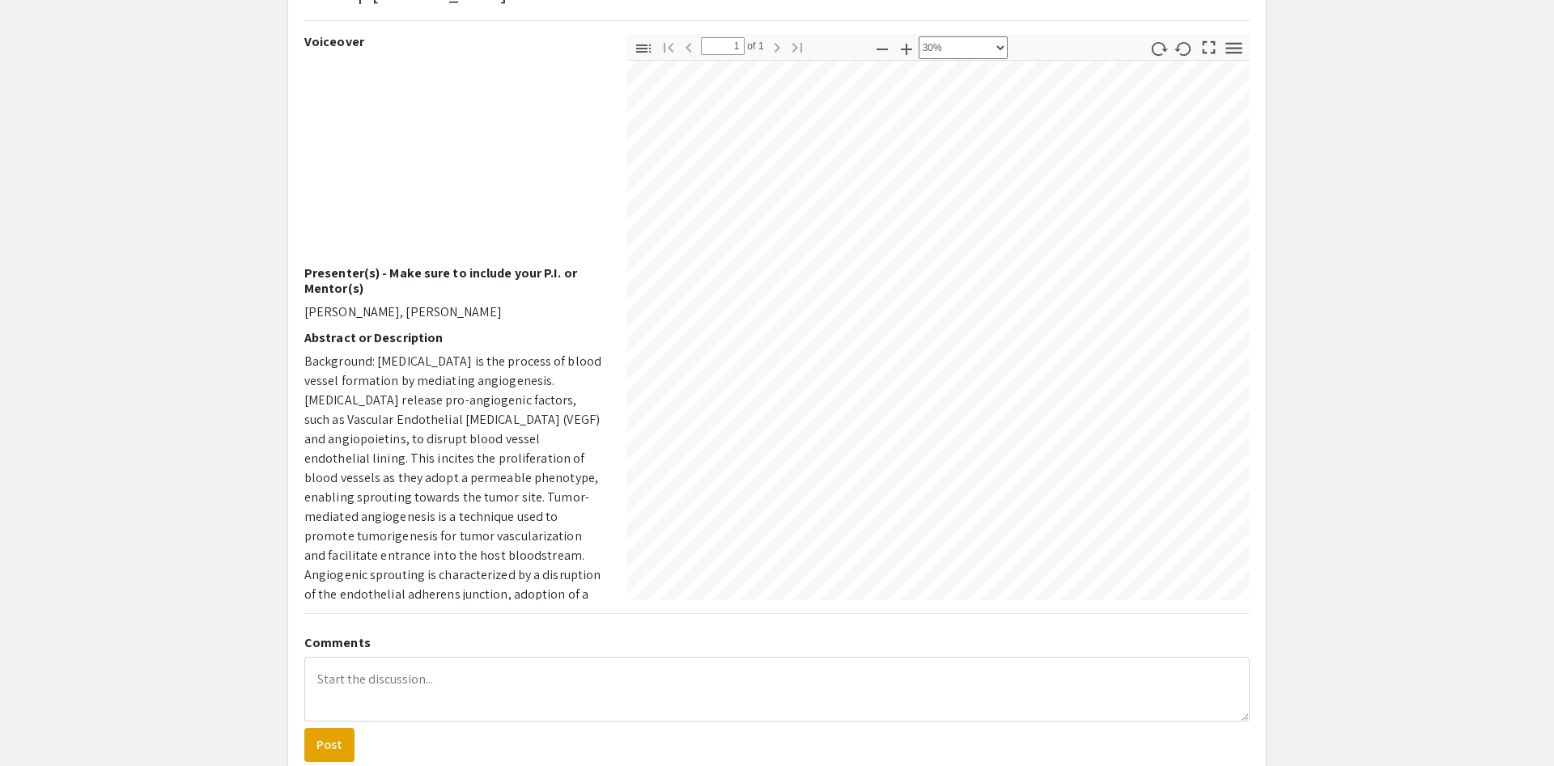
scroll to position [81, 295]
click at [789, 681] on div "Biomimetics of Pro-angiogenic Endothelial Dysregulations Enabled by Segregated …" at bounding box center [776, 356] width 977 height 846
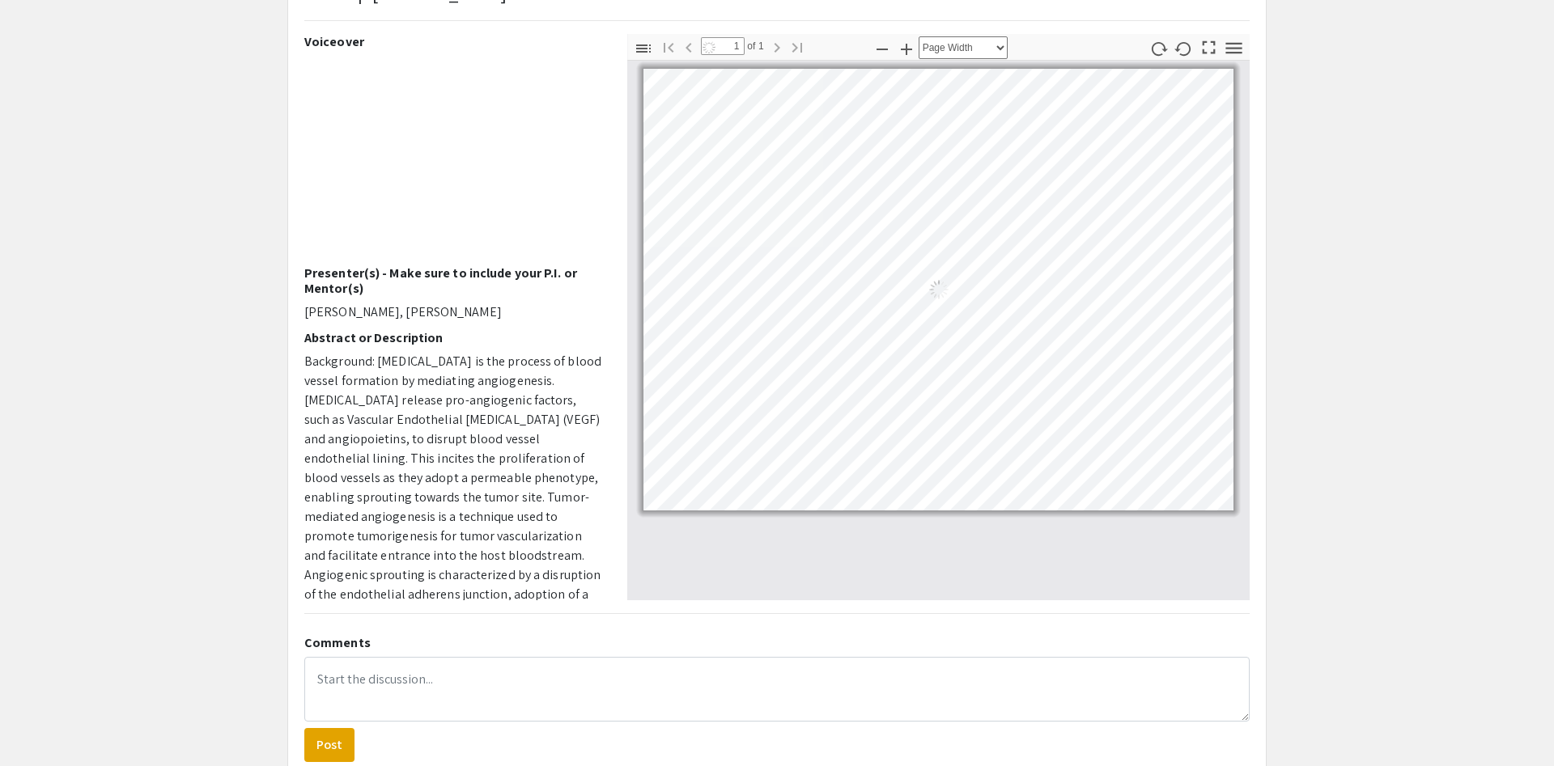
scroll to position [0, 0]
click at [907, 52] on icon "button" at bounding box center [906, 49] width 19 height 19
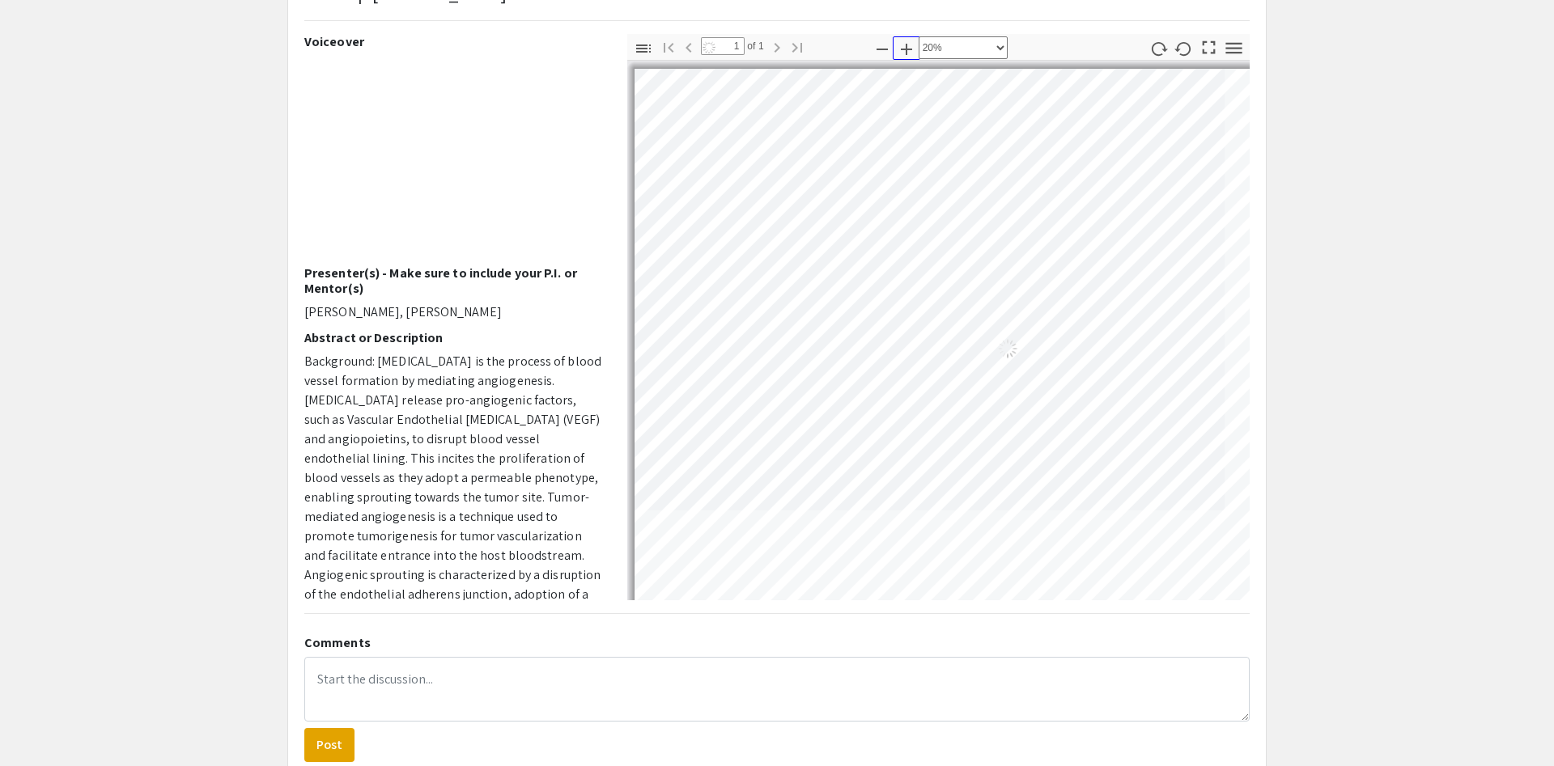
click at [907, 52] on icon "button" at bounding box center [906, 49] width 19 height 19
select select "custom"
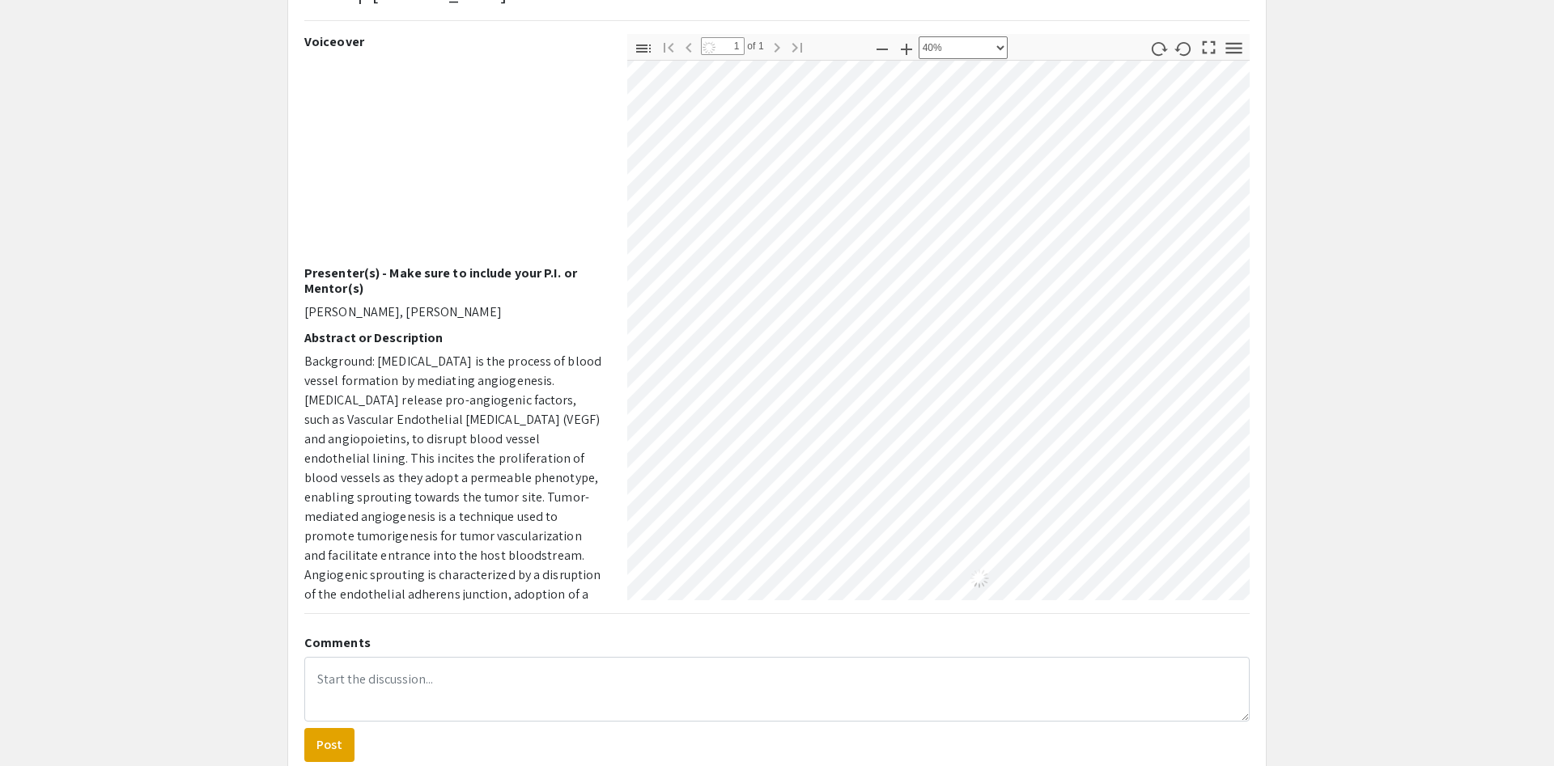
scroll to position [49, 454]
drag, startPoint x: 1075, startPoint y: 347, endPoint x: 621, endPoint y: 298, distance: 456.6
click at [694, 686] on div "Biomimetics of Pro-angiogenic Endothelial Dysregulations Enabled by Segregated …" at bounding box center [776, 356] width 977 height 846
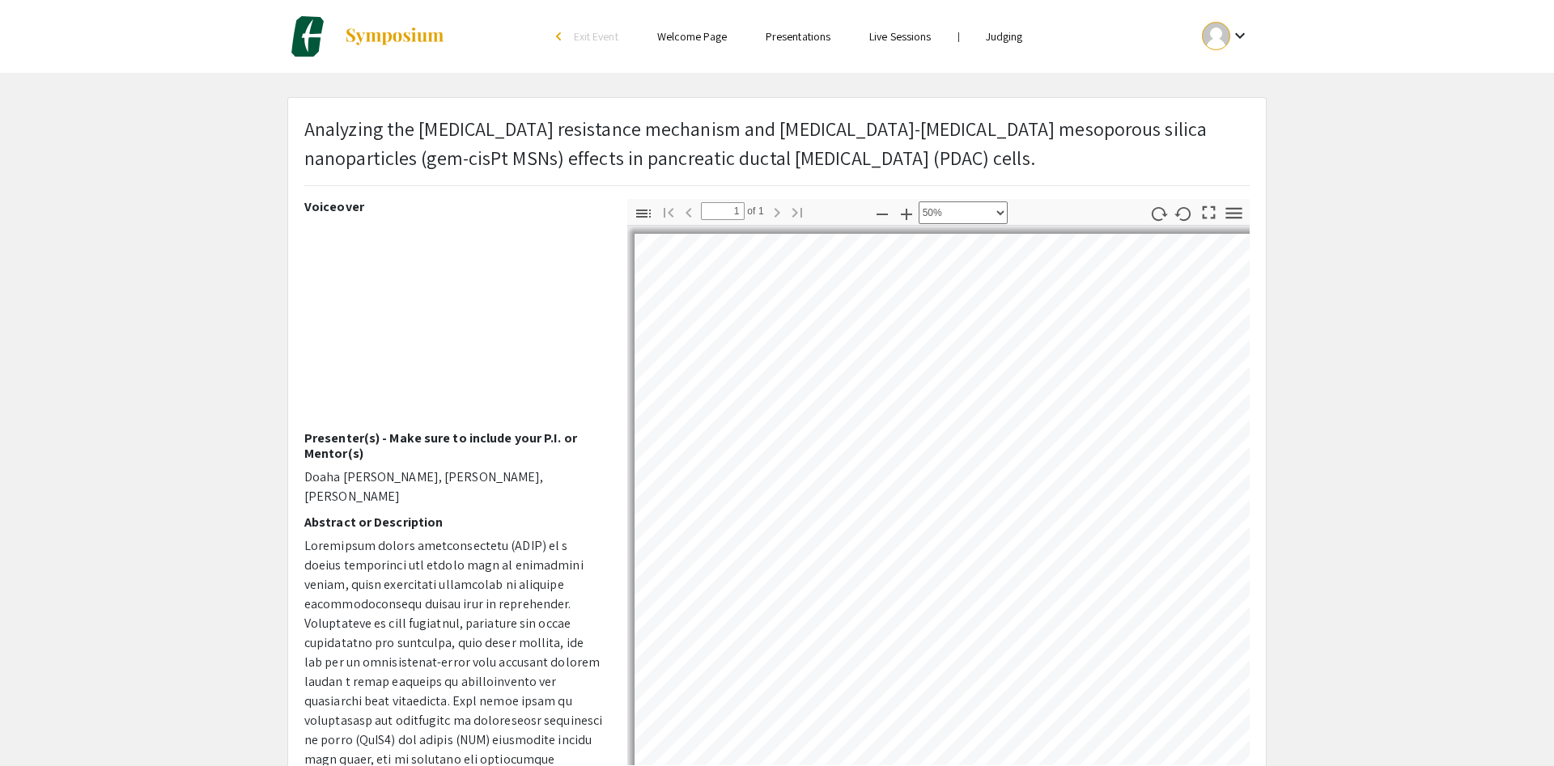
select select "0.5"
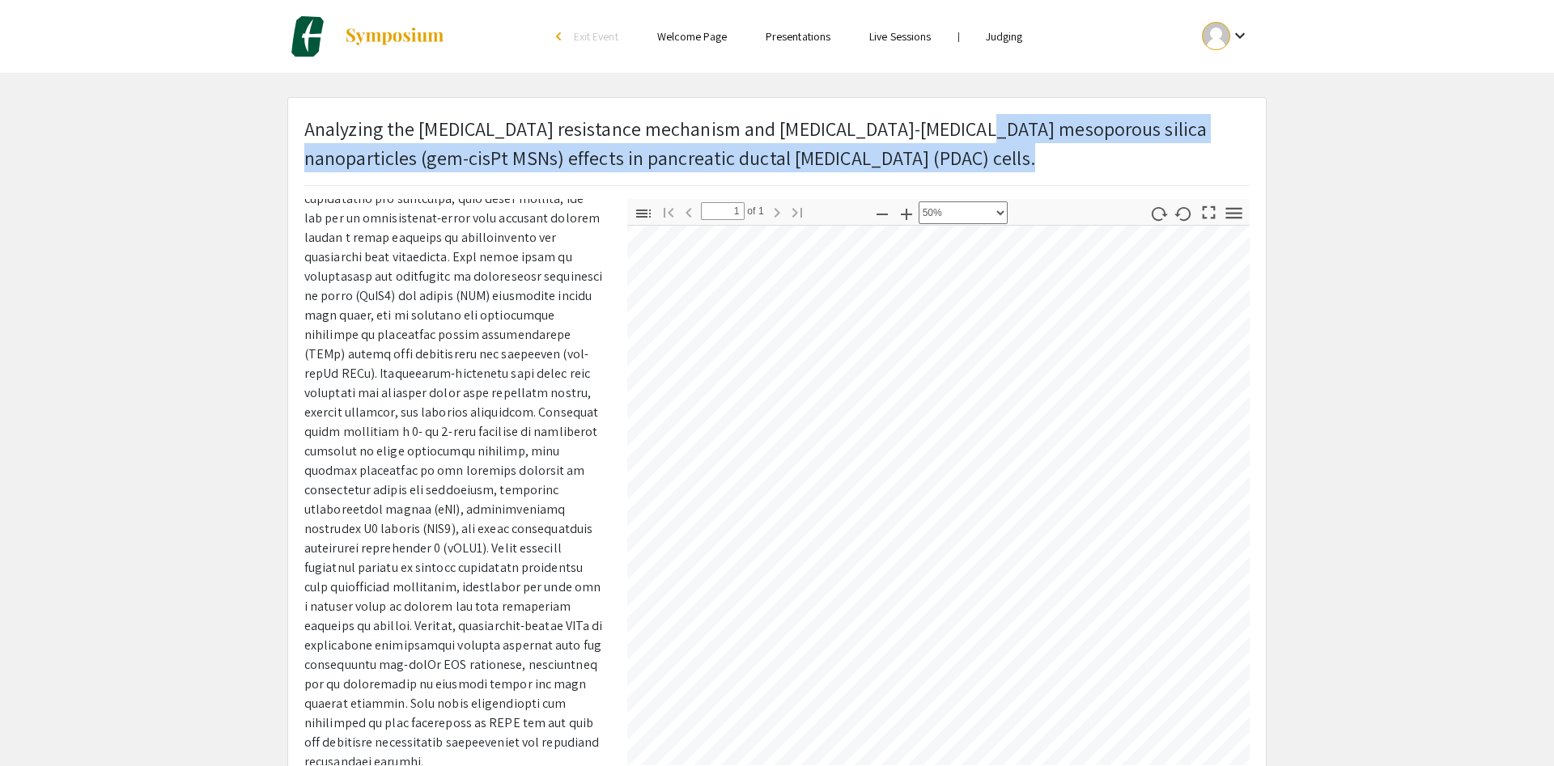
scroll to position [551, 885]
